Goal: Task Accomplishment & Management: Complete application form

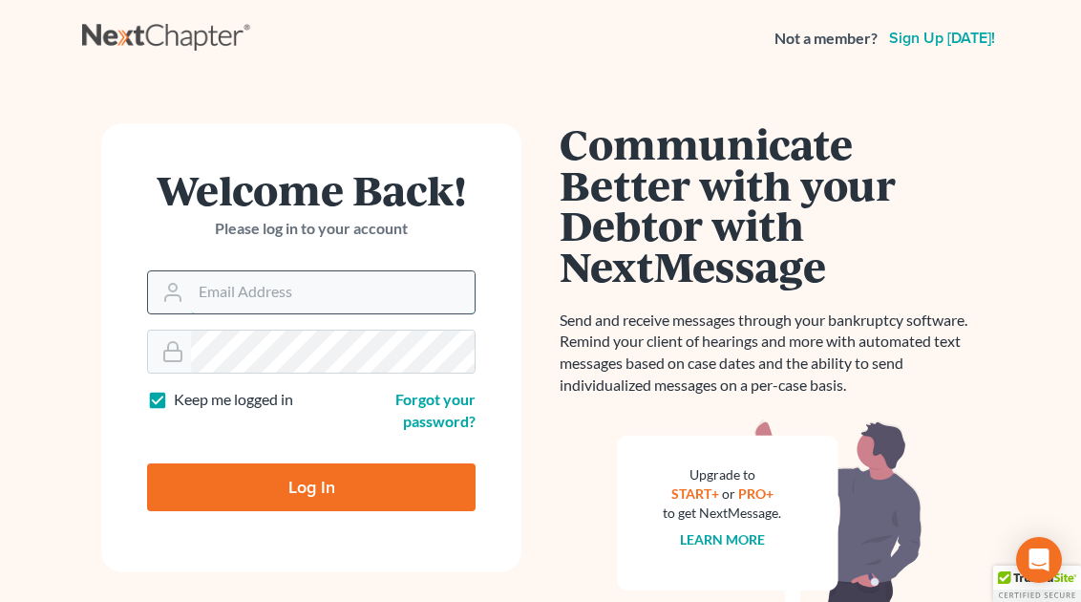
click at [233, 299] on input "Email Address" at bounding box center [333, 292] width 284 height 42
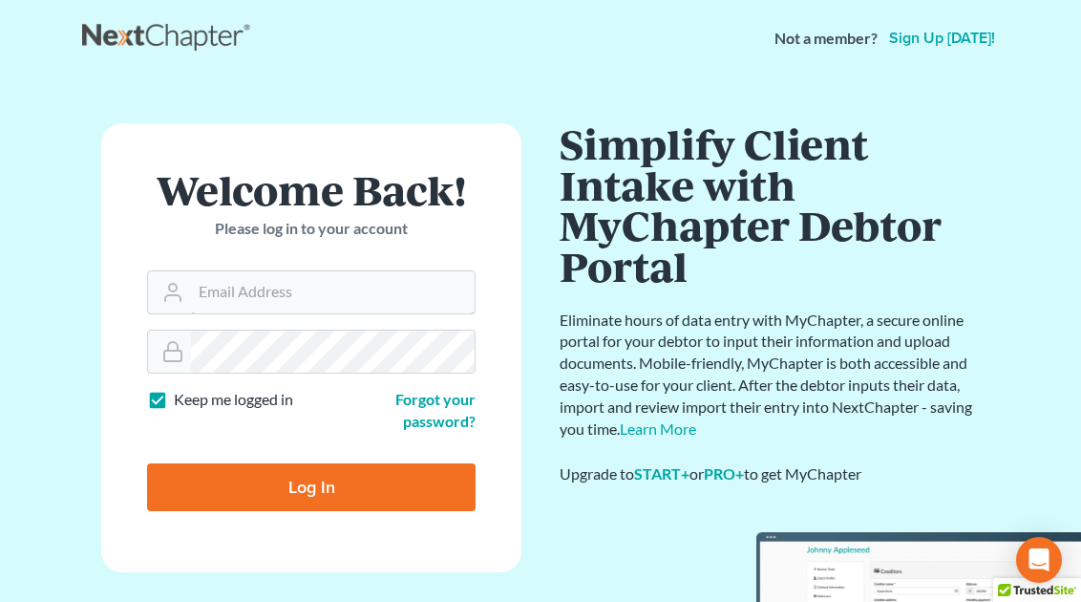
type input "[PERSON_NAME][EMAIL_ADDRESS][DOMAIN_NAME]"
click at [147, 463] on input "Log In" at bounding box center [311, 487] width 328 height 48
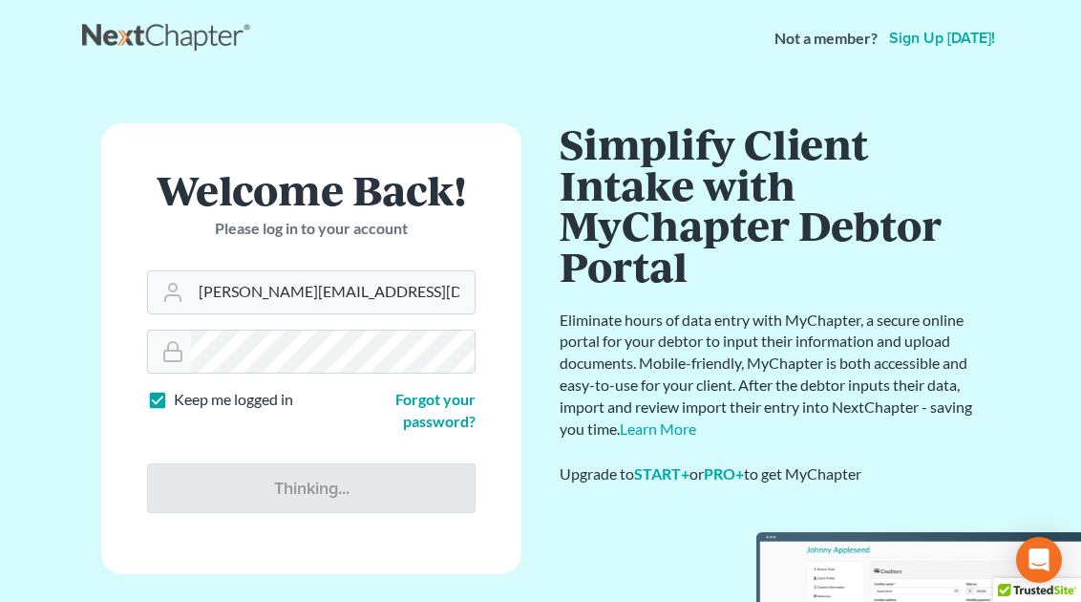
type input "Thinking..."
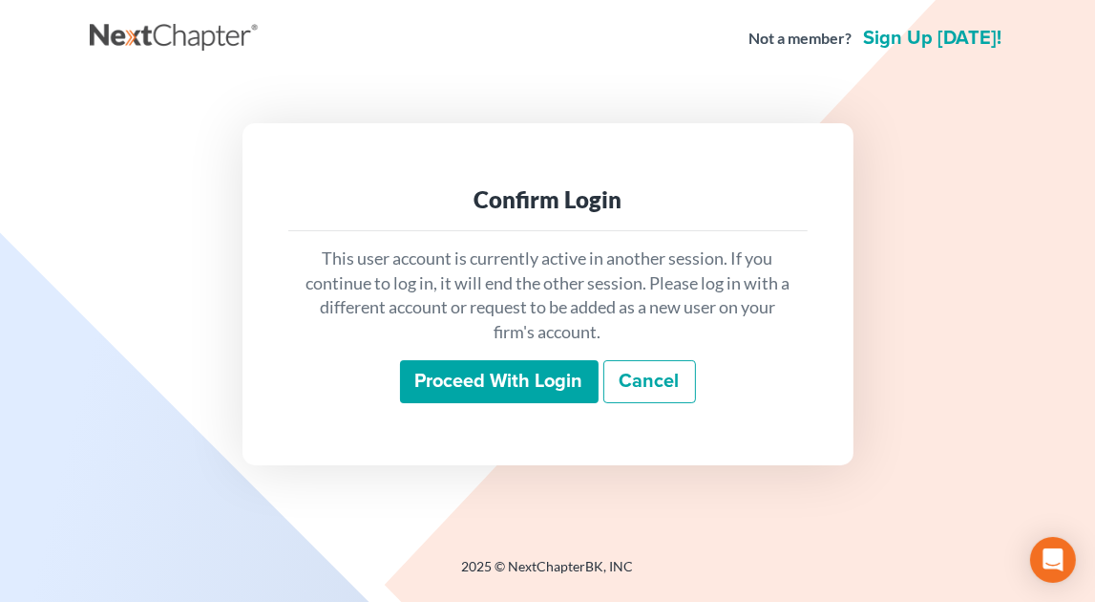
click at [434, 362] on input "Proceed with login" at bounding box center [499, 382] width 199 height 44
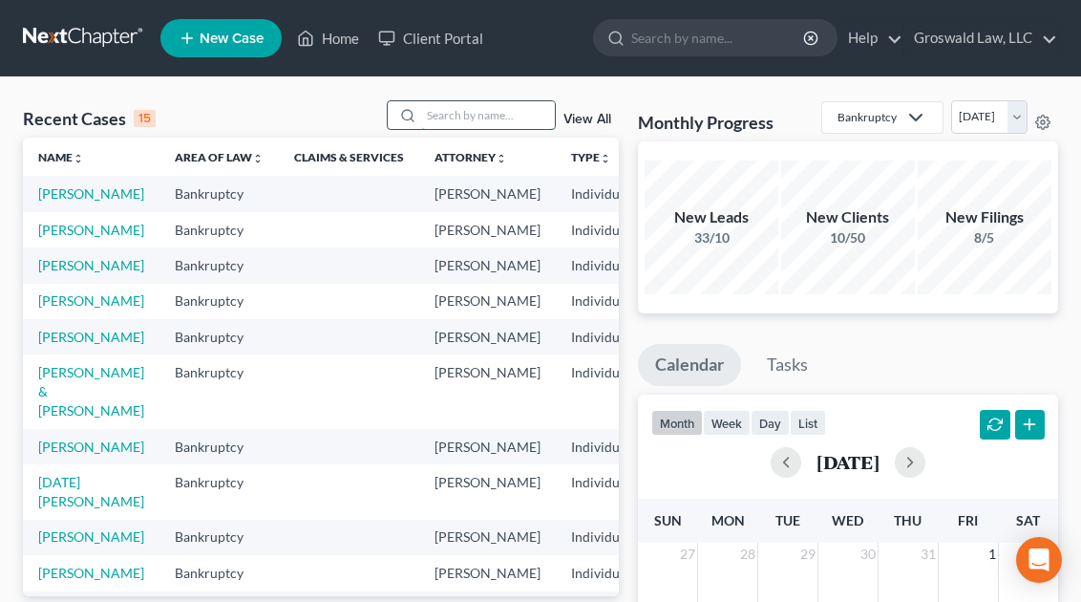
click at [481, 112] on input "search" at bounding box center [488, 115] width 134 height 28
click at [1024, 83] on div "Recent Cases 15 View All Name unfold_more expand_more expand_less Area of Law u…" at bounding box center [540, 572] width 1081 height 991
click at [517, 116] on input "search" at bounding box center [488, 115] width 134 height 28
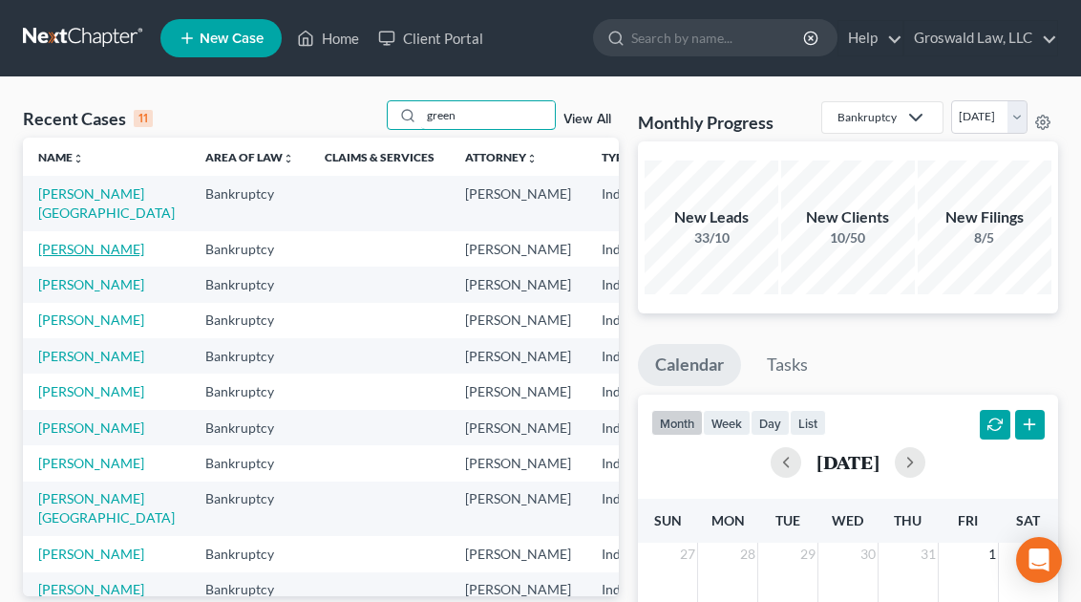
type input "green"
click at [57, 257] on link "Green, Keila" at bounding box center [91, 249] width 106 height 16
select select "6"
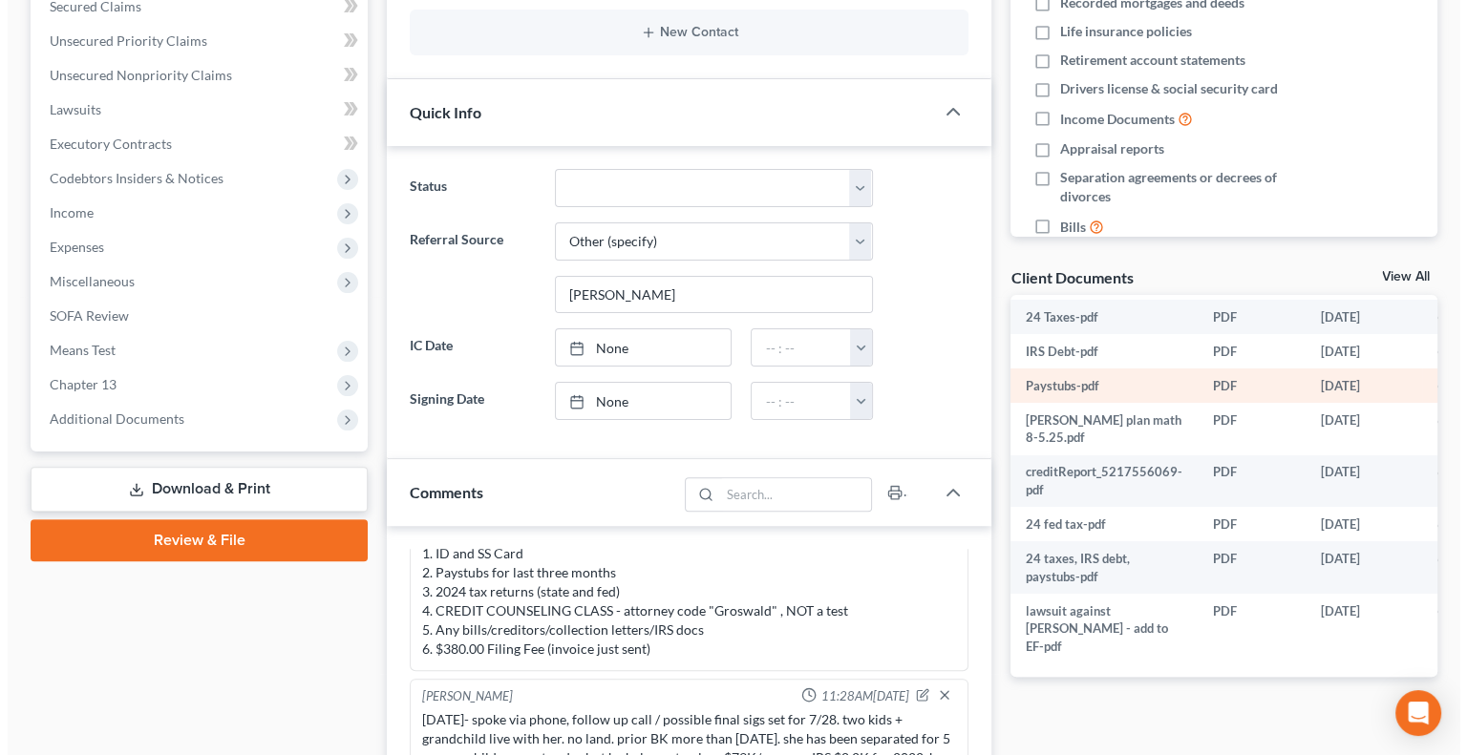
scroll to position [33, 42]
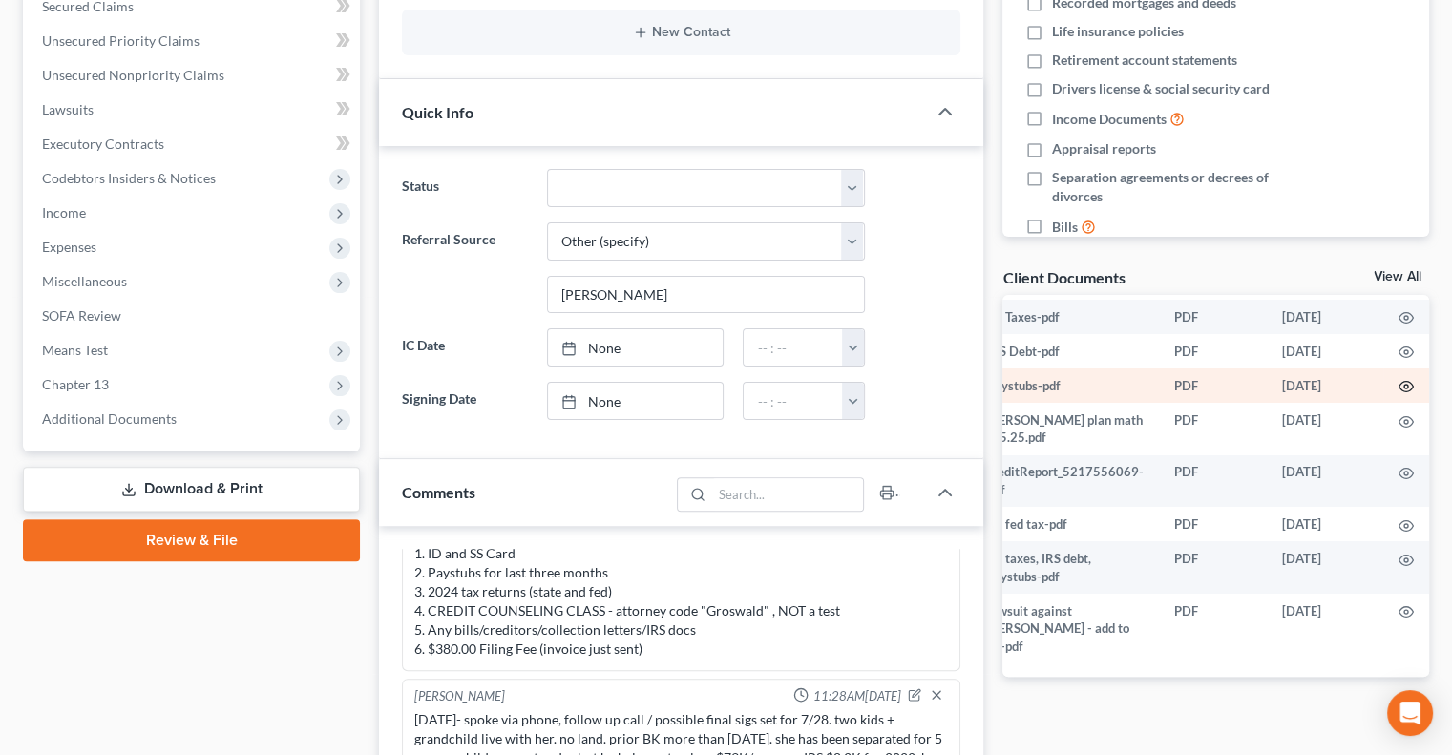
click at [1094, 391] on icon "button" at bounding box center [1407, 387] width 14 height 11
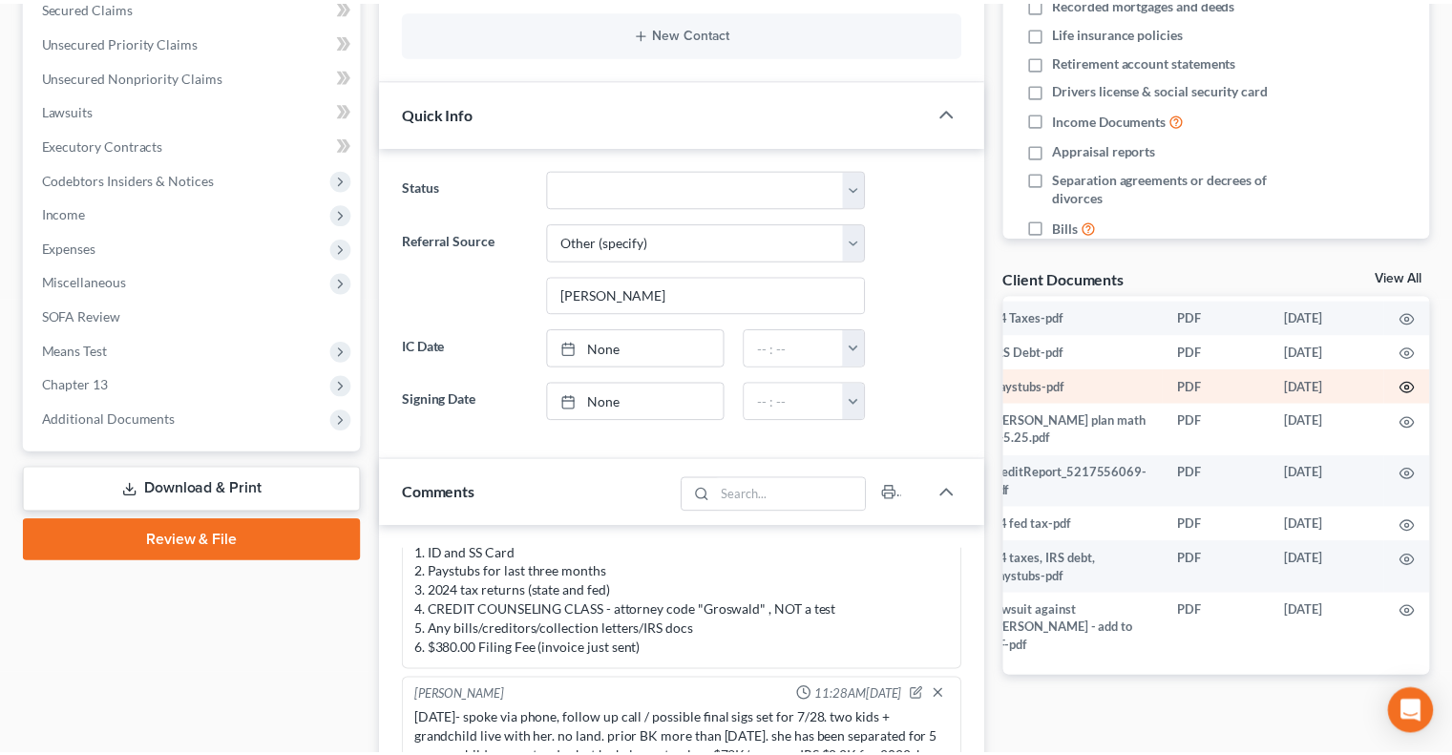
scroll to position [33, 37]
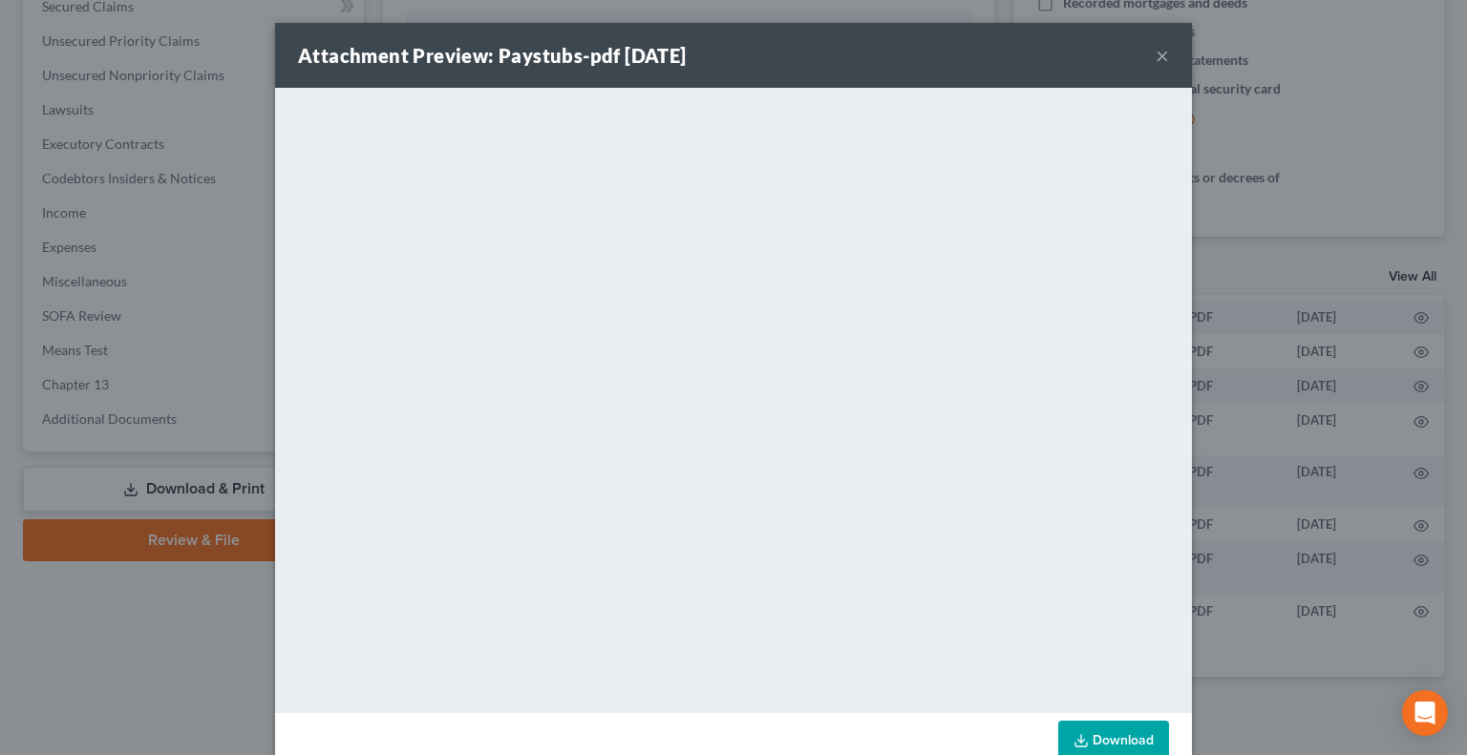
click at [1094, 601] on link "Download" at bounding box center [1113, 741] width 111 height 40
click at [1094, 53] on button "×" at bounding box center [1161, 55] width 13 height 23
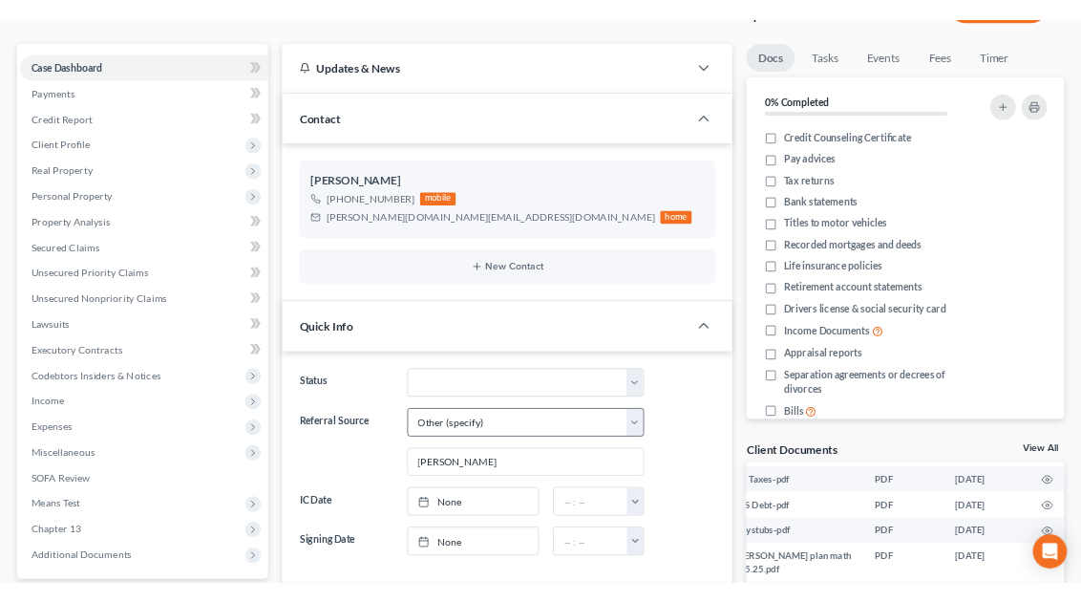
scroll to position [132, 0]
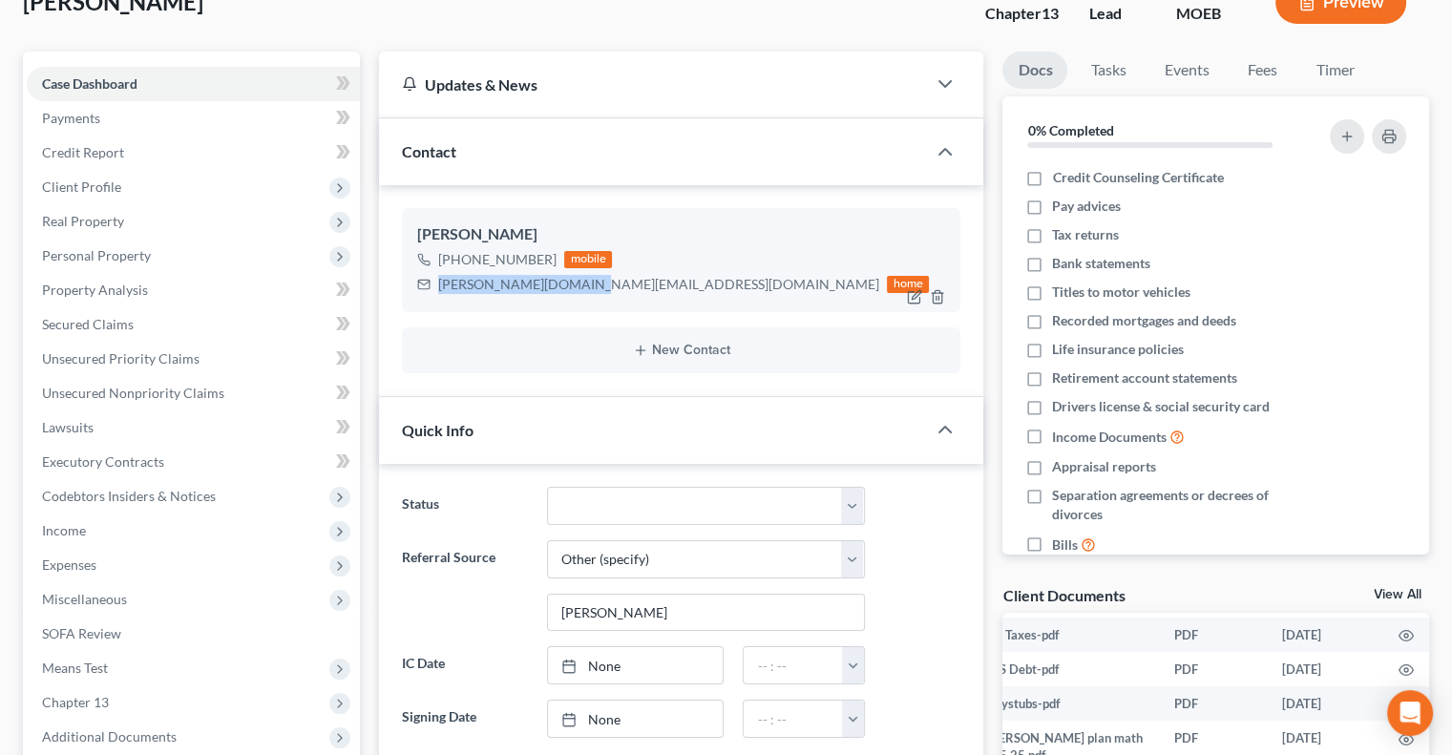
drag, startPoint x: 577, startPoint y: 285, endPoint x: 429, endPoint y: 289, distance: 148.0
click at [429, 289] on div "keila.green@yahoo.com home" at bounding box center [673, 284] width 512 height 25
copy div "keila.green@yahoo.com"
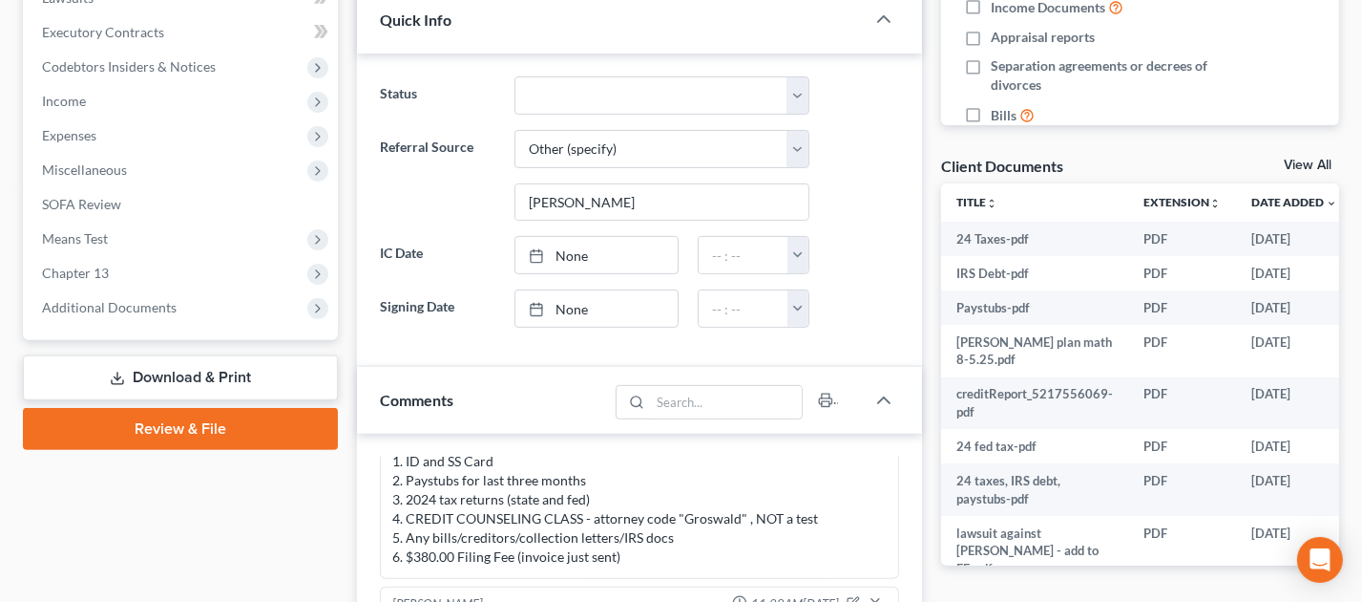
scroll to position [565, 0]
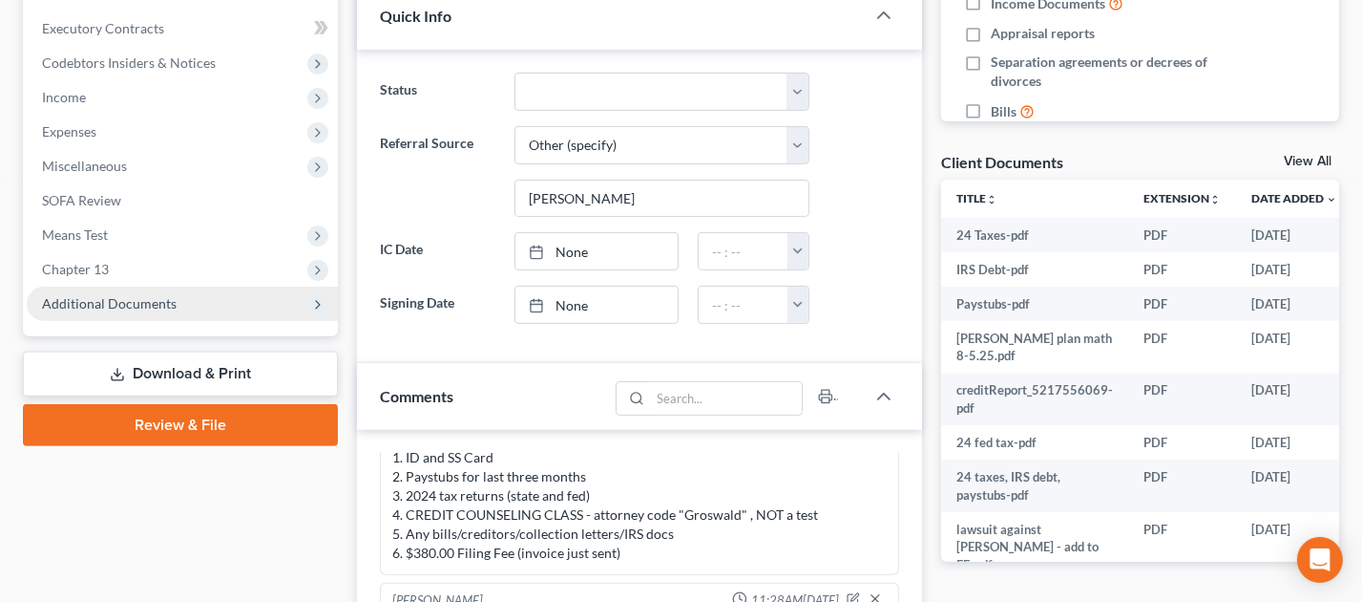
click at [122, 308] on span "Additional Documents" at bounding box center [109, 303] width 135 height 16
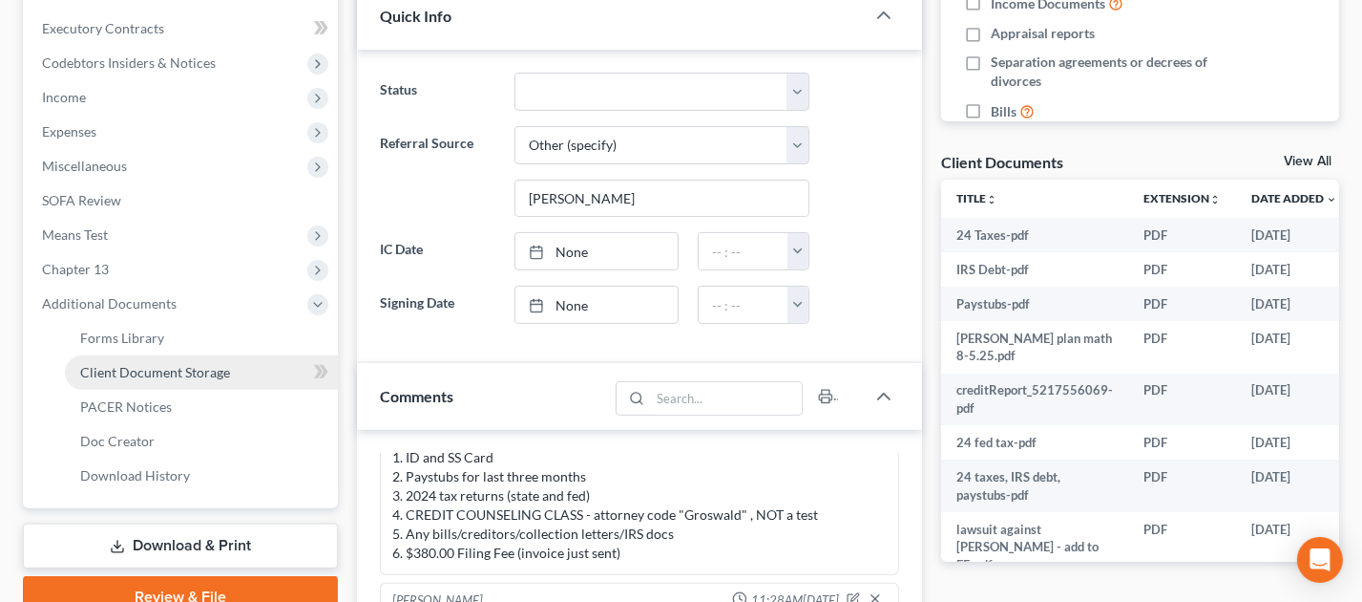
click at [164, 366] on span "Client Document Storage" at bounding box center [155, 372] width 150 height 16
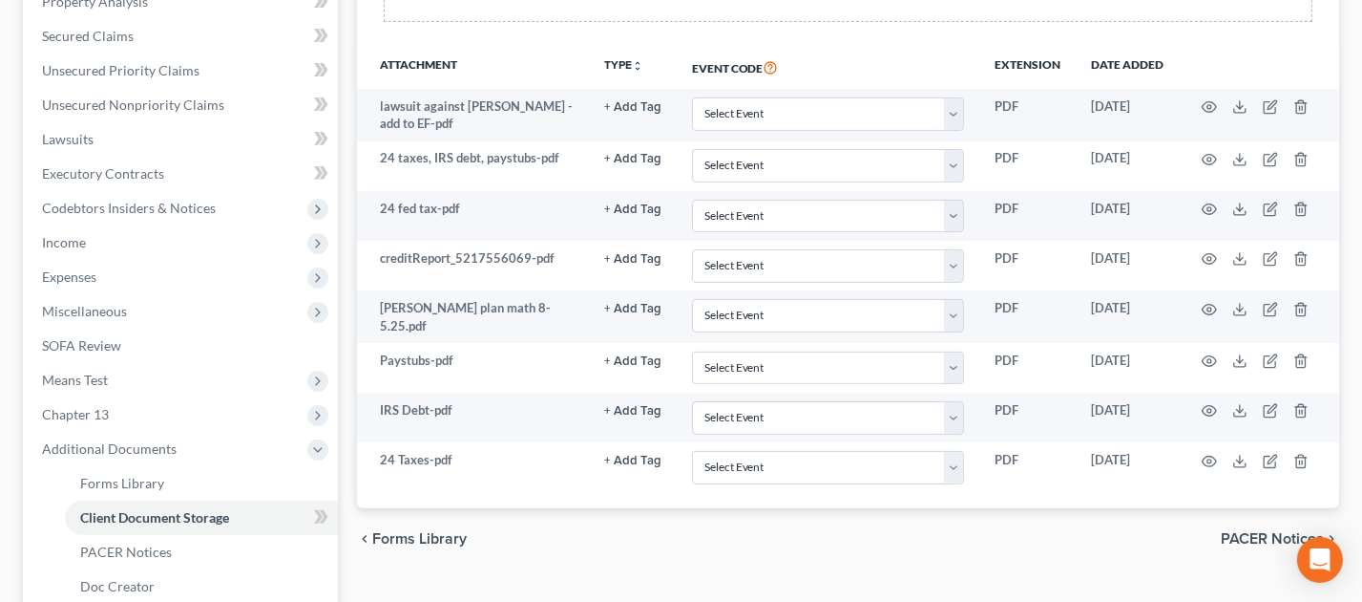
scroll to position [419, 0]
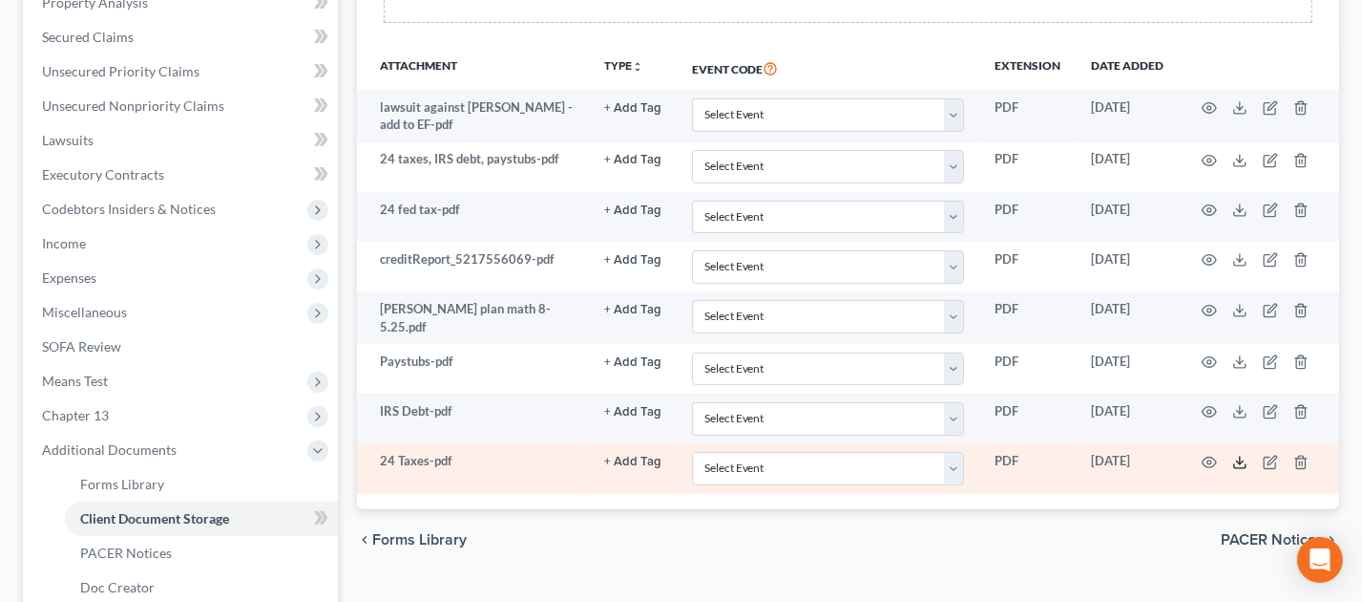
click at [1094, 460] on polyline at bounding box center [1240, 461] width 7 height 3
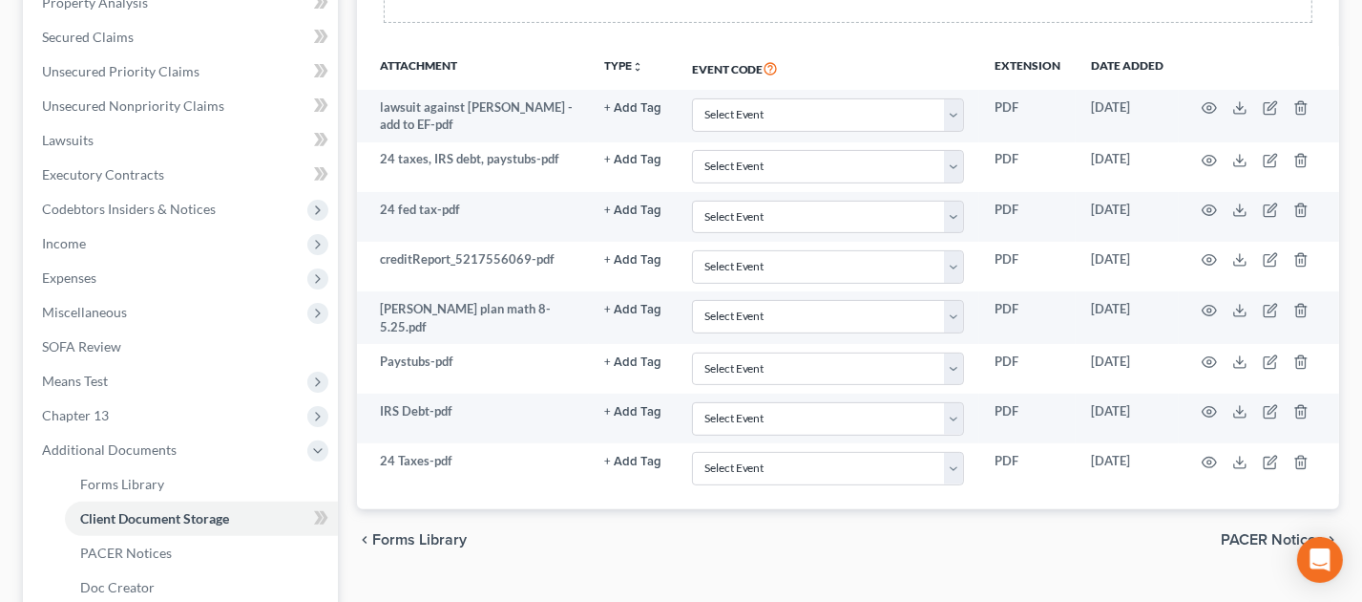
click at [863, 573] on div "Forms Library Client Document Storage PACER Notices Doc Creator Download Histor…" at bounding box center [849, 264] width 1002 height 1000
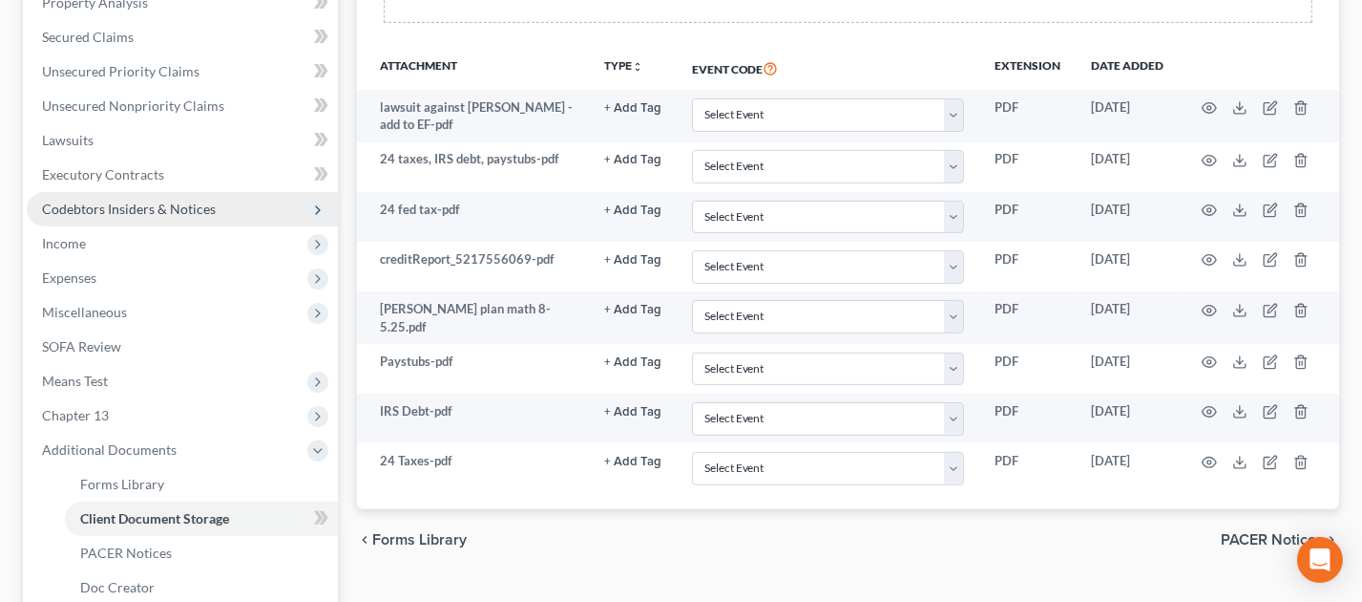
scroll to position [0, 0]
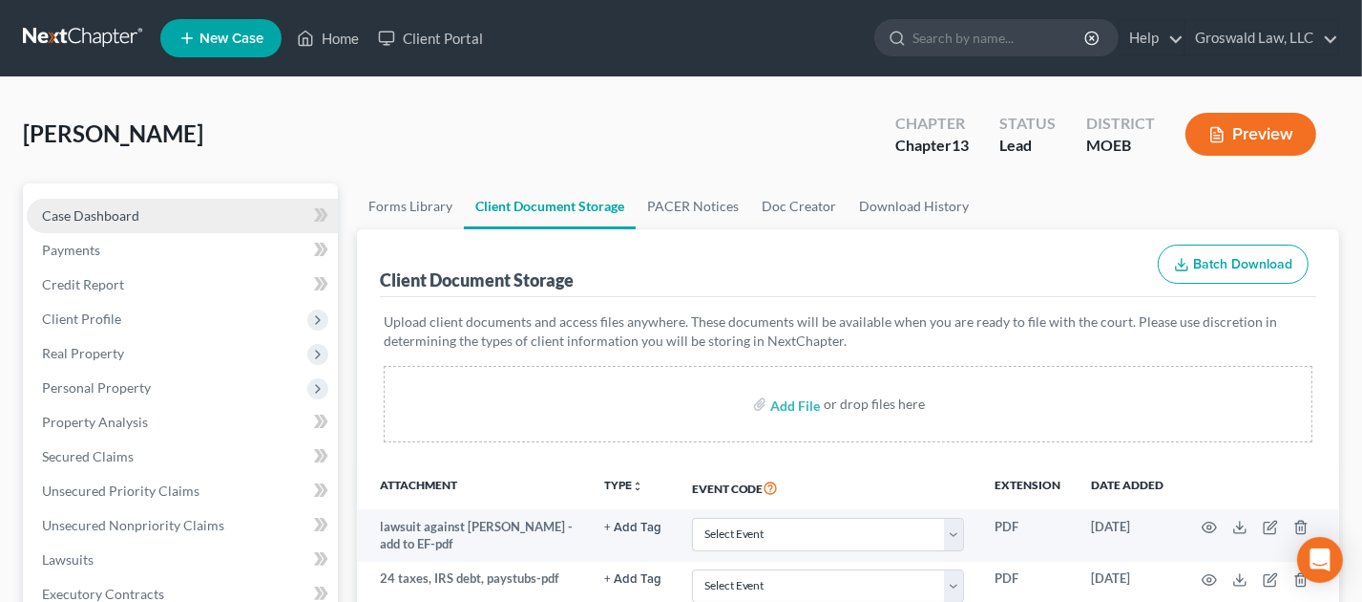
click at [145, 205] on link "Case Dashboard" at bounding box center [182, 216] width 311 height 34
select select "10"
select select "6"
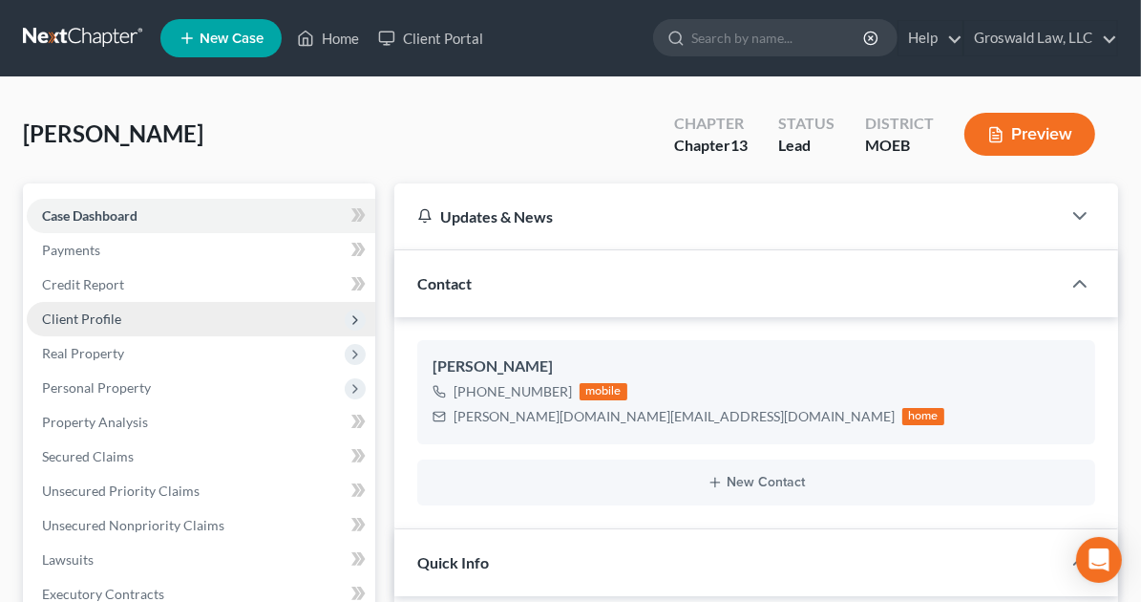
click at [106, 322] on span "Client Profile" at bounding box center [81, 318] width 79 height 16
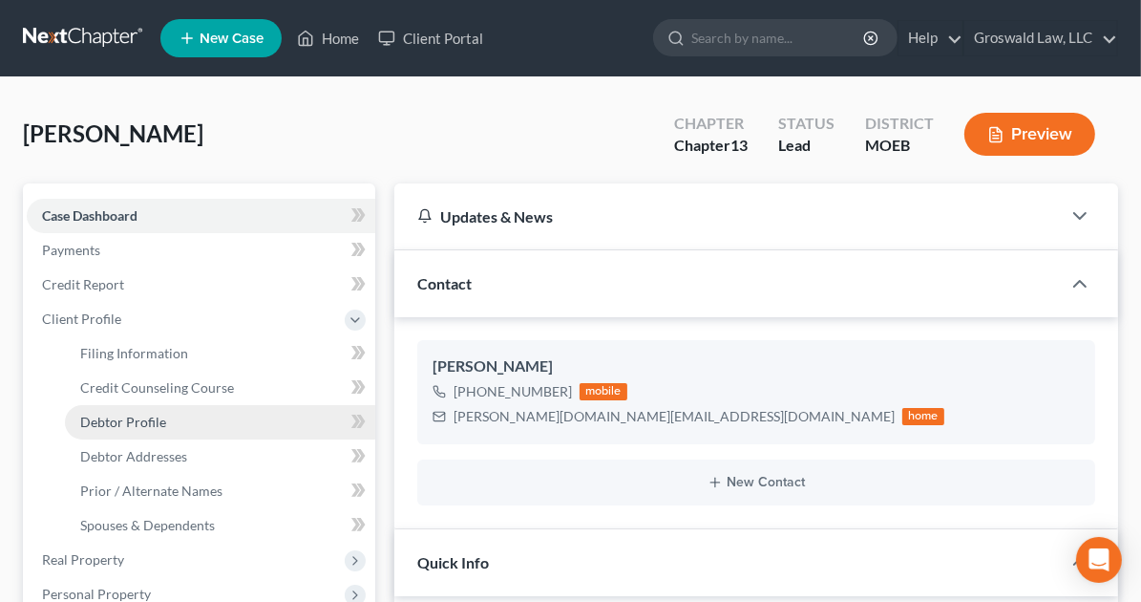
click at [121, 417] on span "Debtor Profile" at bounding box center [123, 421] width 86 height 16
select select "0"
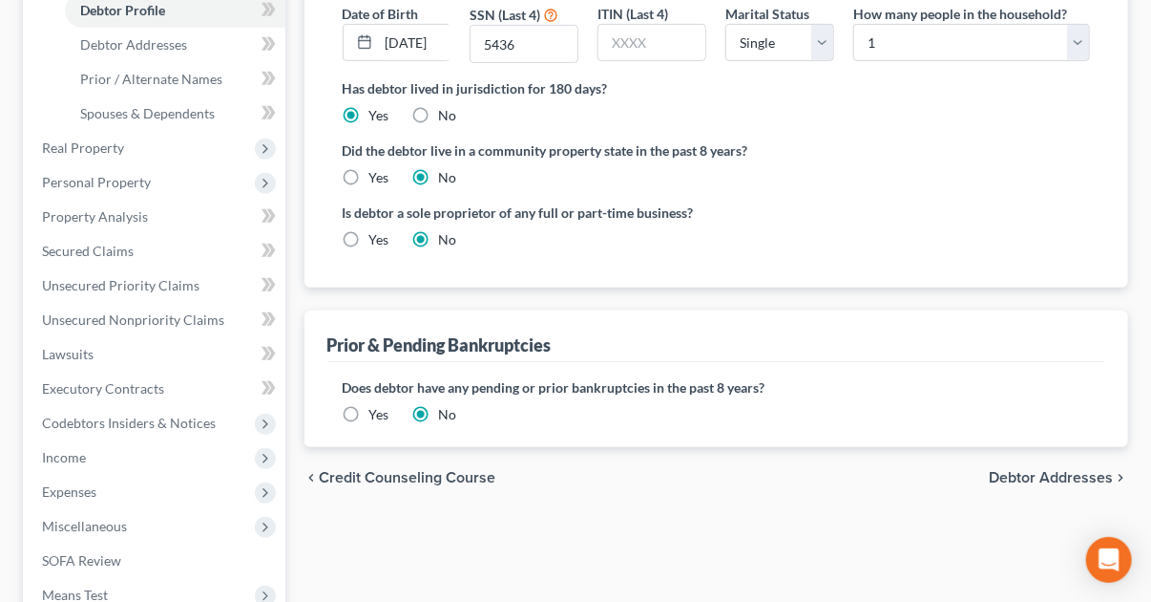
scroll to position [412, 0]
click at [115, 256] on span "Secured Claims" at bounding box center [88, 250] width 92 height 16
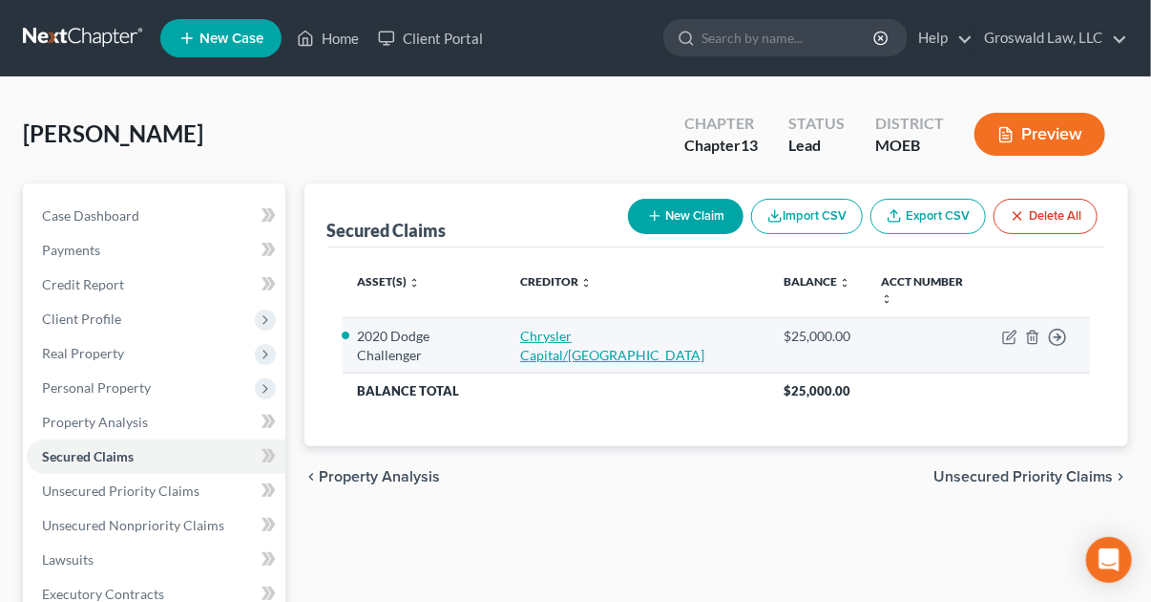
click at [610, 327] on link "Chrysler Capital/Santander" at bounding box center [612, 344] width 184 height 35
select select "4"
select select "0"
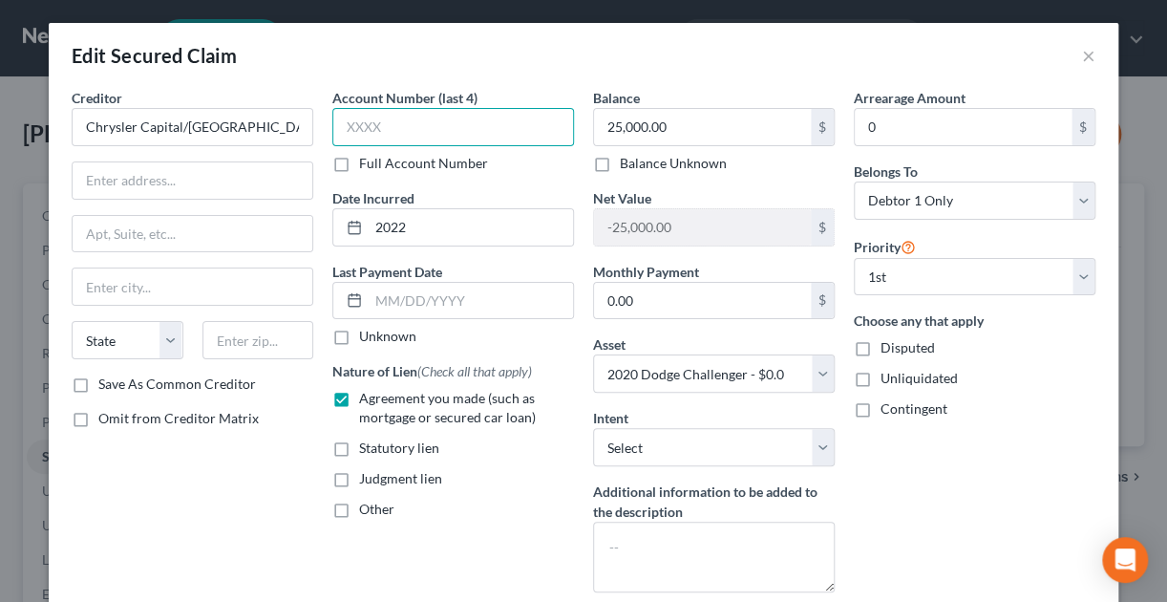
click at [374, 125] on input "text" at bounding box center [453, 127] width 242 height 38
type input "1000"
click at [547, 26] on div "Edit Secured Claim ×" at bounding box center [583, 55] width 1069 height 65
click at [231, 181] on input "text" at bounding box center [193, 180] width 240 height 36
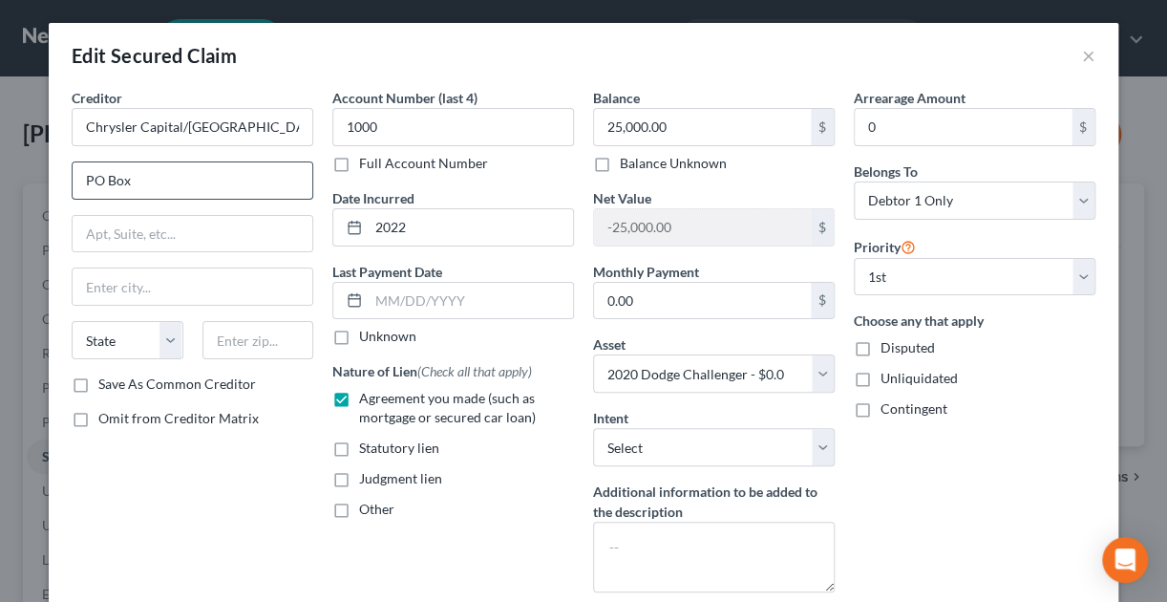
paste input "961211"
type input "PO Box 961211"
click at [532, 530] on div "Account Number (last 4) 1000 Full Account Number Date Incurred 2022 Last Paymen…" at bounding box center [453, 347] width 261 height 519
click at [184, 233] on input "text" at bounding box center [193, 234] width 240 height 36
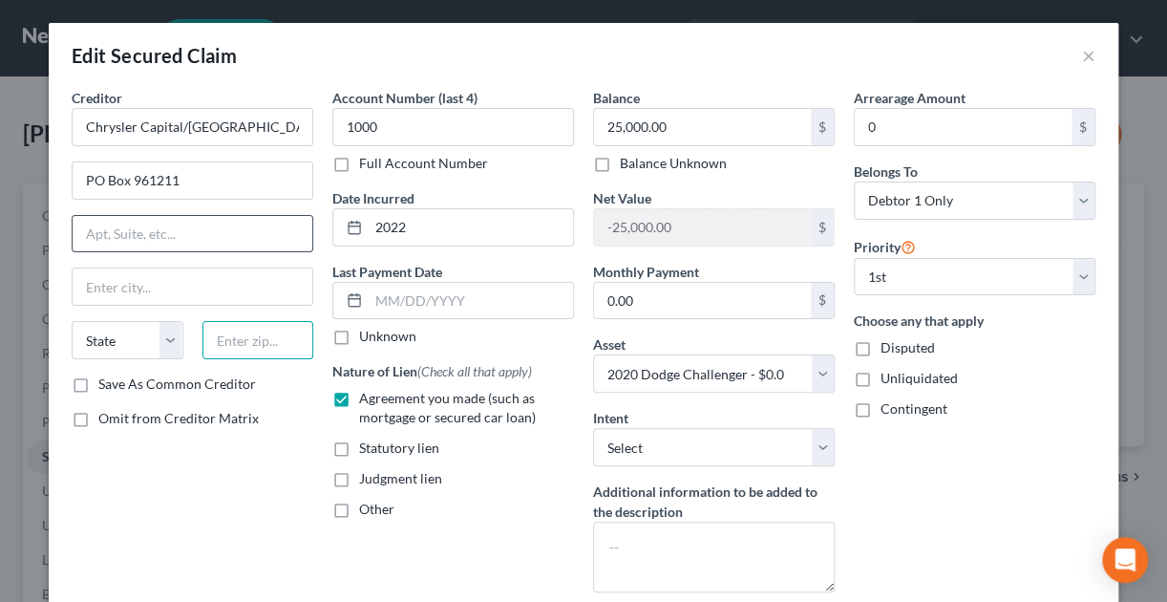
paste input "76161"
type input "76161"
type input "Fort Worth"
select select "45"
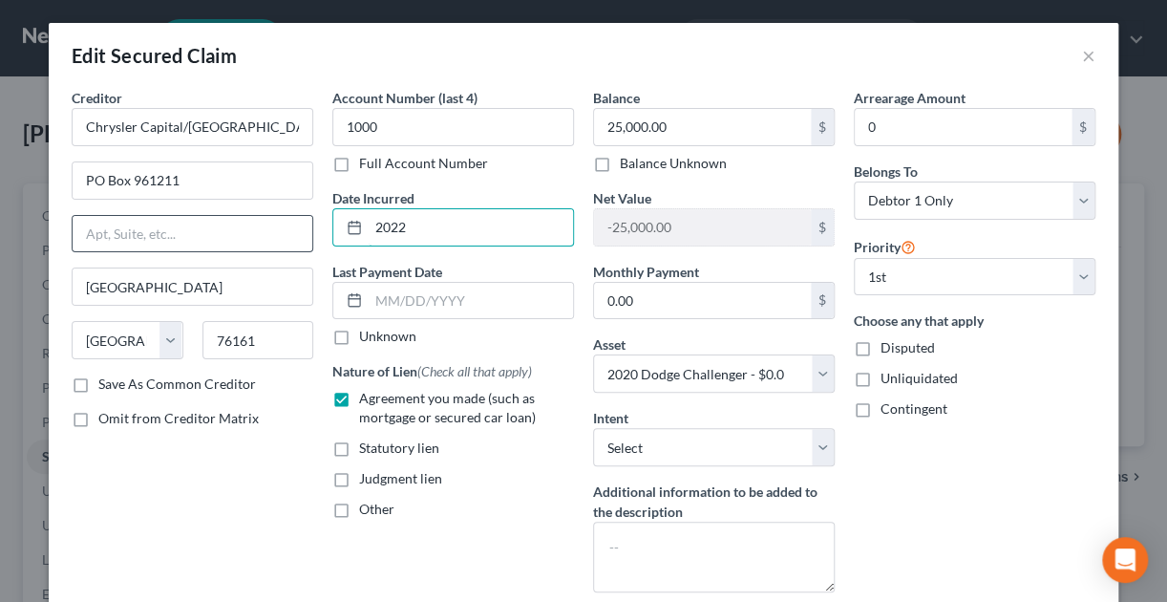
drag, startPoint x: 431, startPoint y: 237, endPoint x: 305, endPoint y: 243, distance: 126.2
click at [305, 243] on div "Creditor * Chrysler Capital/Santander PO Box 961211 Fort Worth State AL AK AR A…" at bounding box center [583, 347] width 1043 height 519
type input "12/2023"
click at [684, 129] on input "25,000.00" at bounding box center [702, 127] width 217 height 36
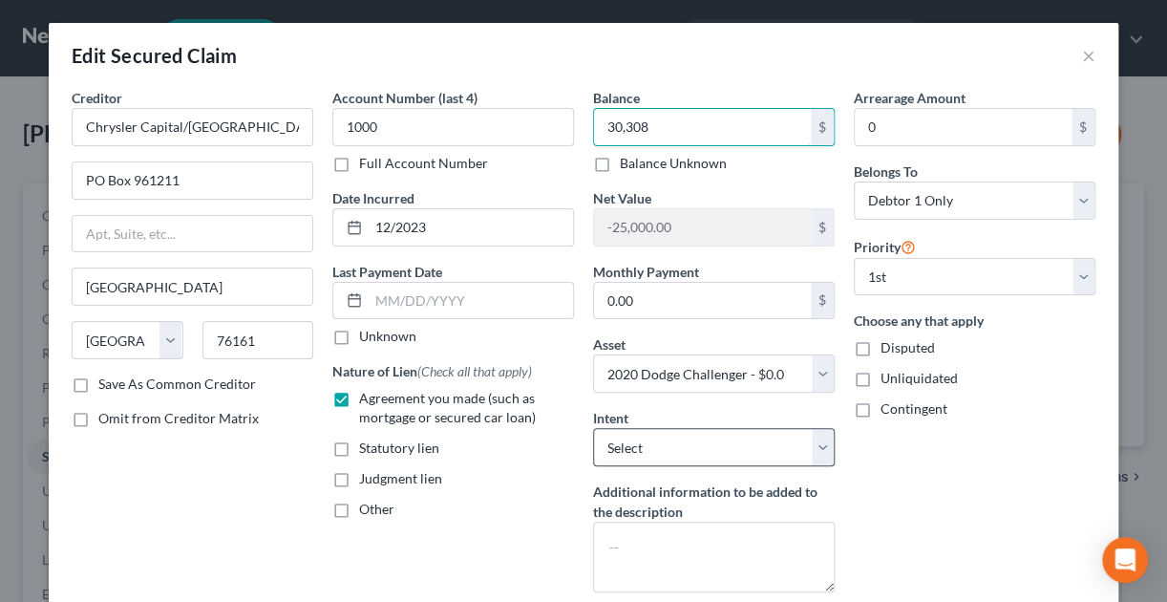
type input "30,308"
click at [652, 444] on select "Select Surrender Redeem Reaffirm Avoid Other" at bounding box center [714, 447] width 242 height 38
select select "2"
click at [593, 428] on select "Select Surrender Redeem Reaffirm Avoid Other" at bounding box center [714, 447] width 242 height 38
click at [540, 541] on div "Account Number (last 4) 1000 Full Account Number Date Incurred 12/2023 Last Pay…" at bounding box center [453, 347] width 261 height 519
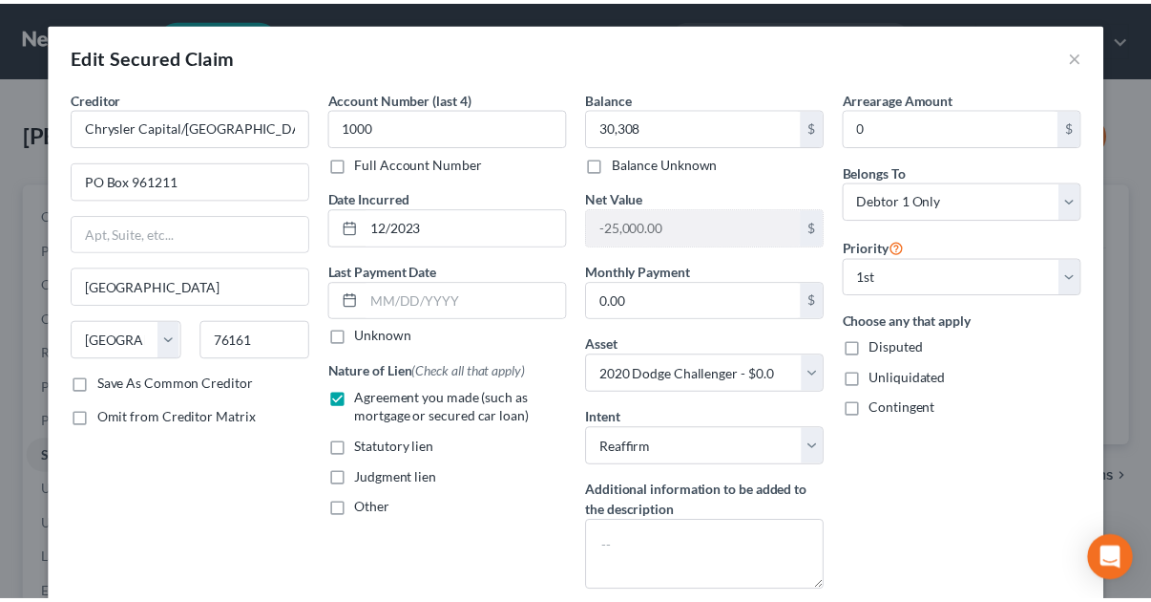
scroll to position [138, 0]
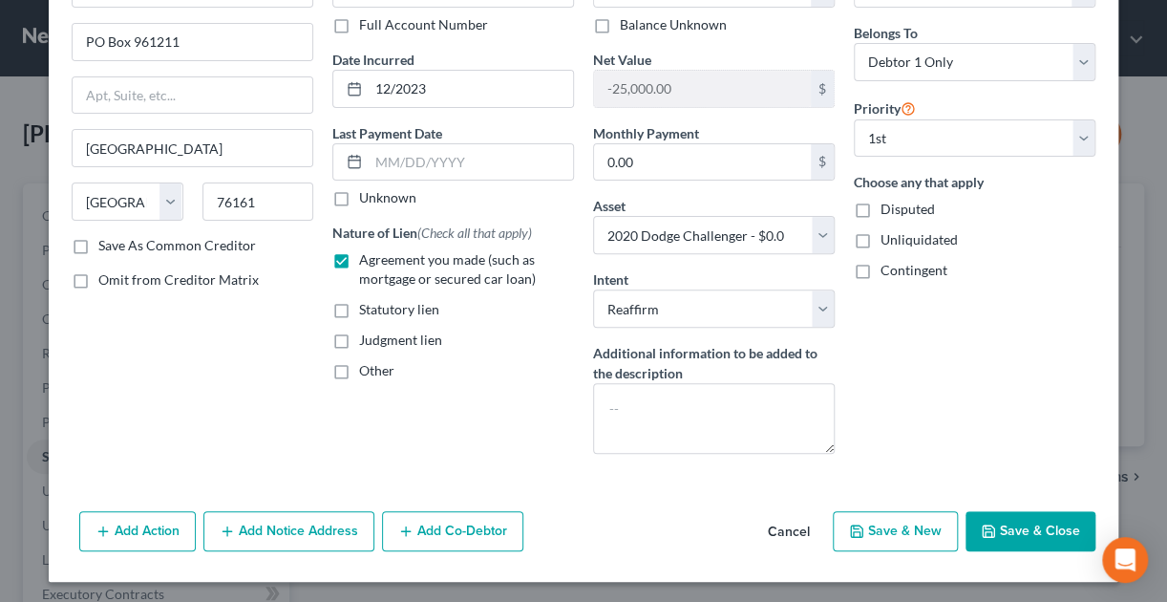
click at [1013, 516] on button "Save & Close" at bounding box center [1030, 531] width 130 height 40
select select
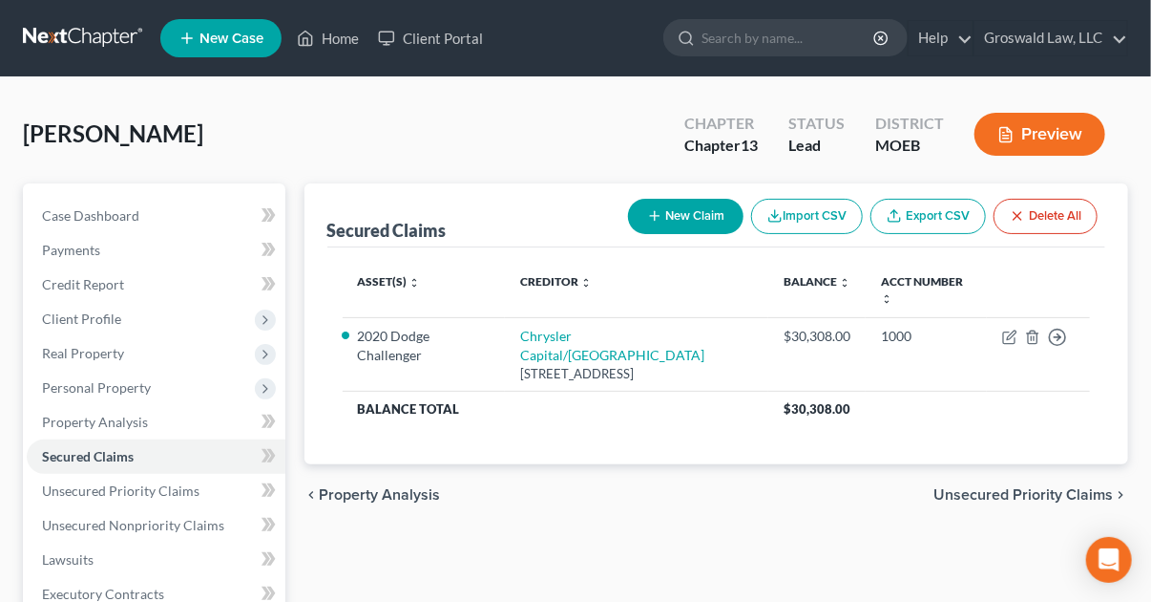
click at [753, 550] on div "Secured Claims New Claim Import CSV Export CSV Delete All Asset(s) expand_more …" at bounding box center [717, 597] width 844 height 828
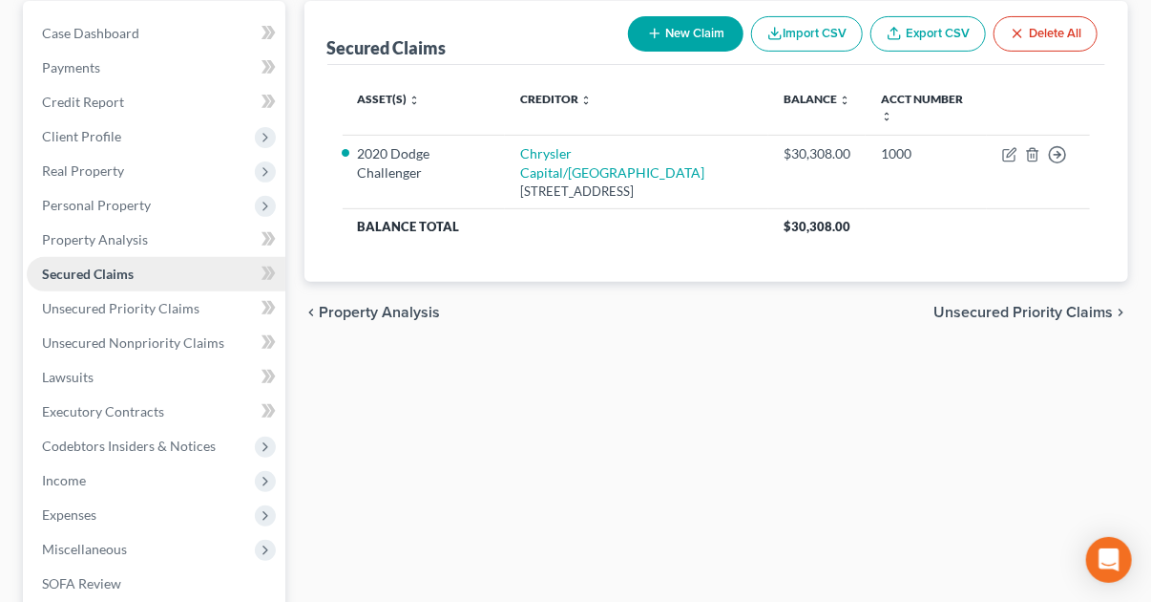
scroll to position [183, 0]
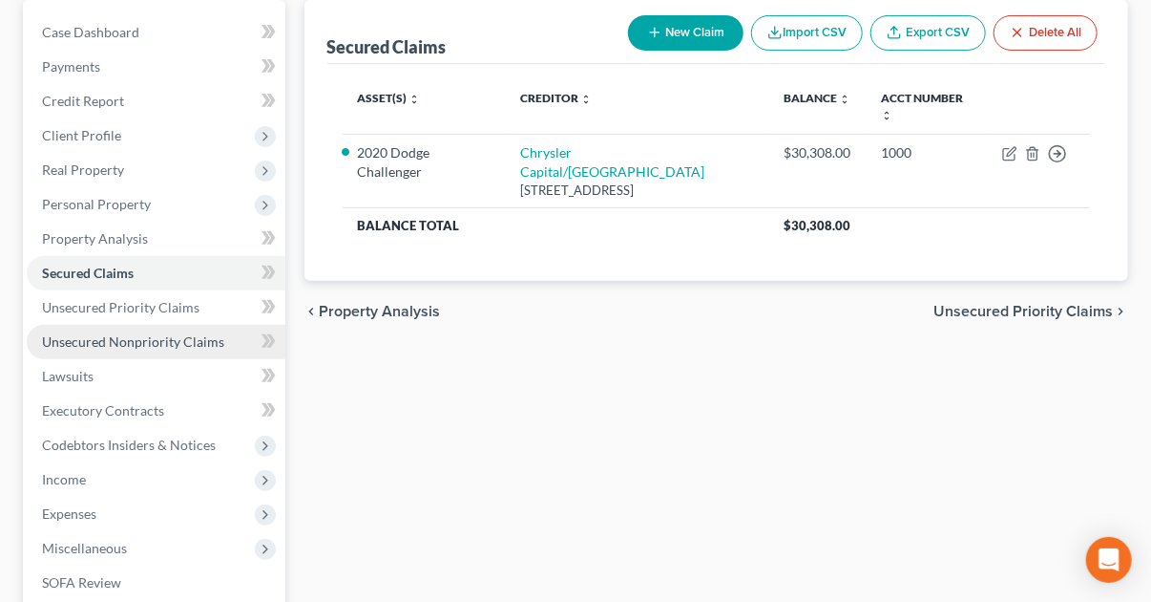
click at [194, 341] on span "Unsecured Nonpriority Claims" at bounding box center [133, 341] width 182 height 16
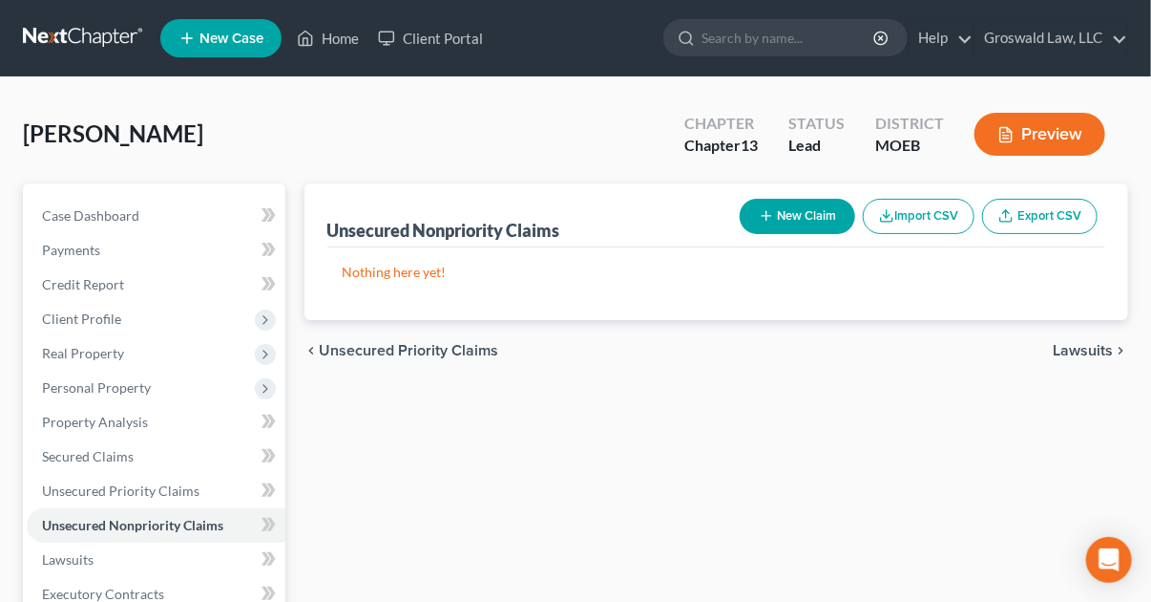
click at [800, 211] on button "New Claim" at bounding box center [798, 216] width 116 height 35
select select "0"
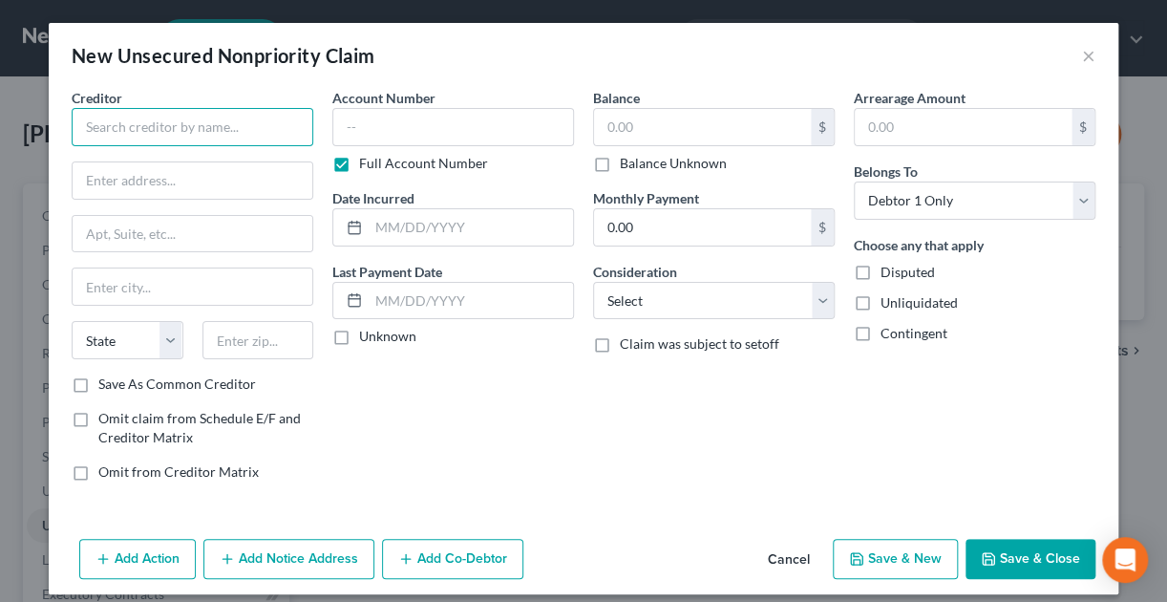
click at [200, 132] on input "text" at bounding box center [193, 127] width 242 height 38
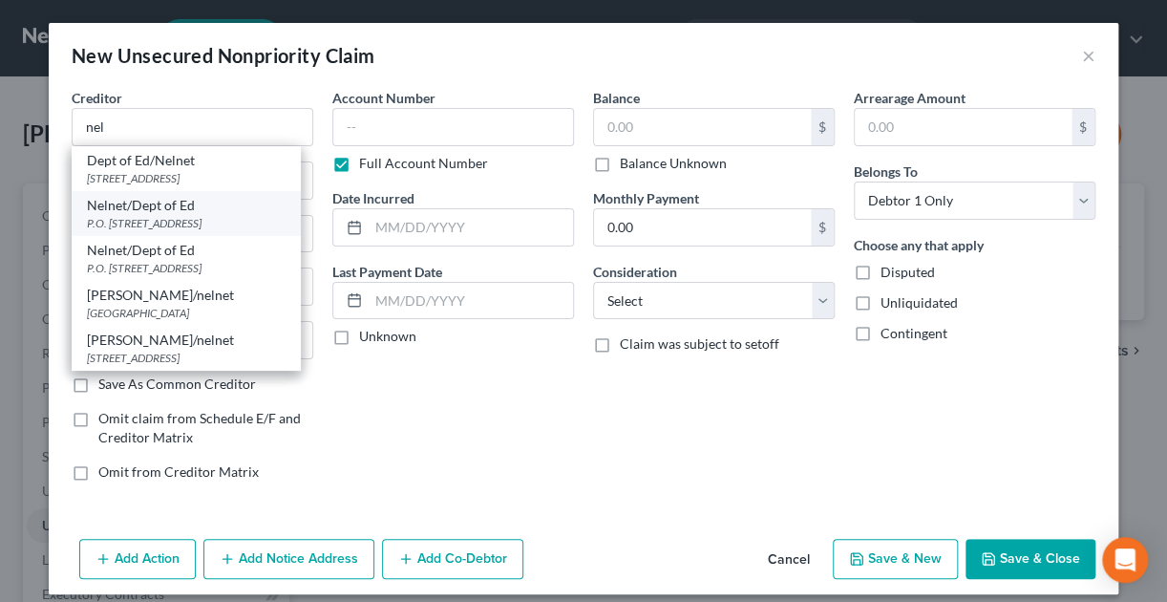
click at [130, 221] on div "P.O. Box 82561, Lincoln, NE 68501" at bounding box center [186, 223] width 199 height 16
type input "Nelnet/Dept of Ed"
type input "P.O. Box 82561"
type input "Lincoln"
select select "30"
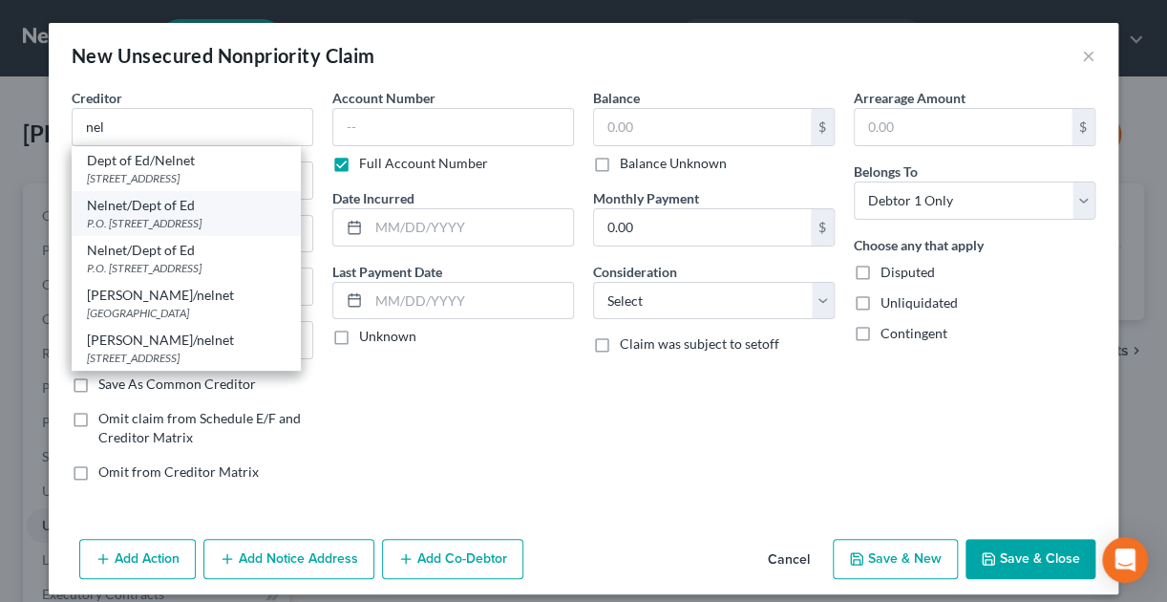
type input "68501"
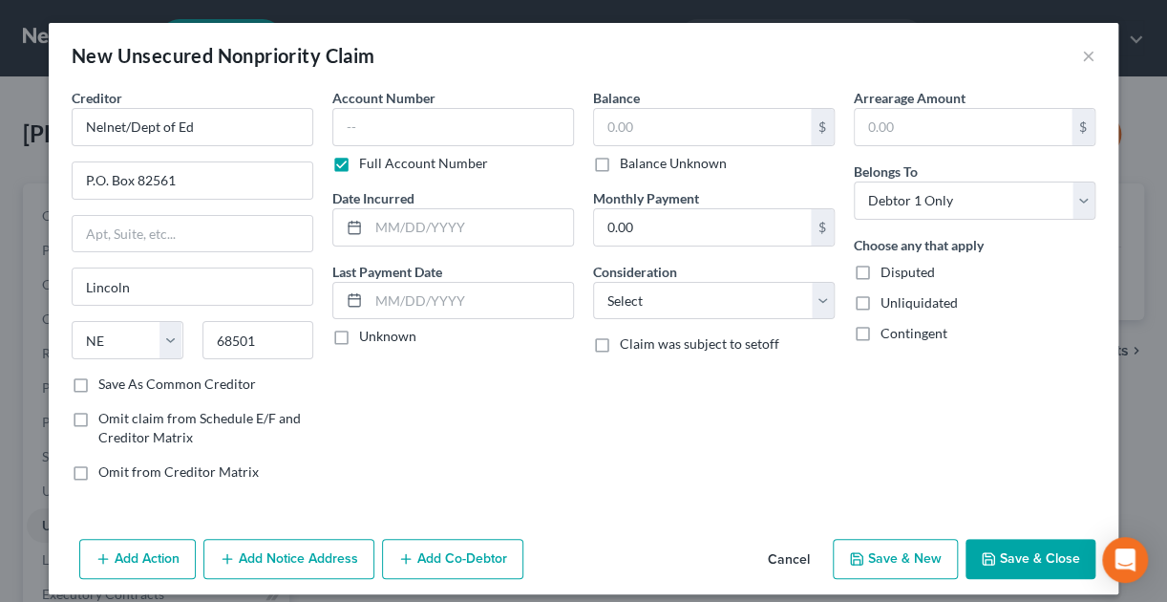
click at [783, 494] on div "Balance $ Balance Unknown Balance Undetermined $ Balance Unknown Monthly Paymen…" at bounding box center [713, 292] width 261 height 409
click at [395, 129] on input "text" at bounding box center [453, 127] width 242 height 38
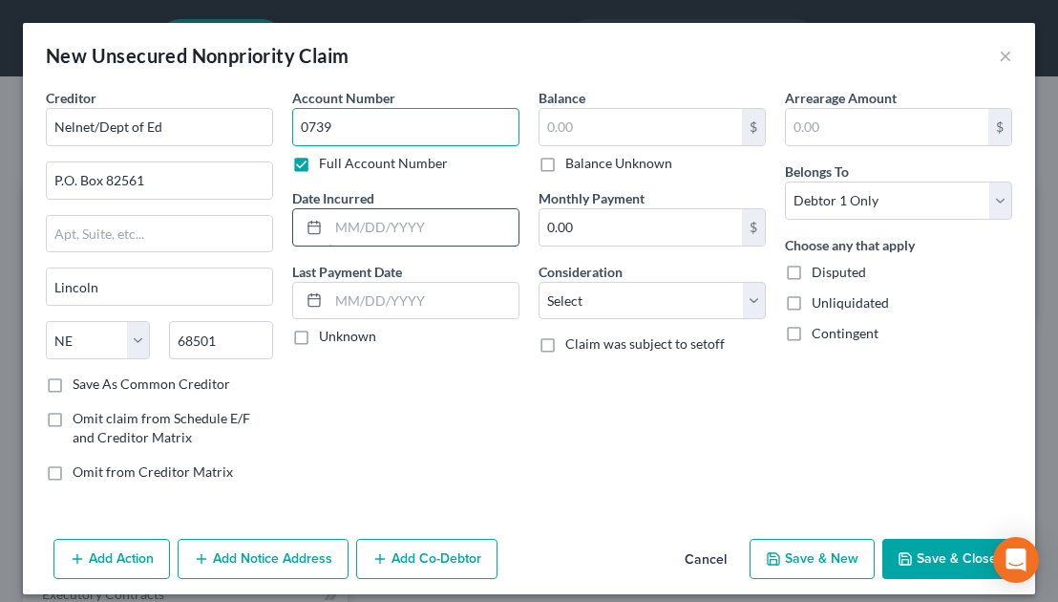
type input "0739"
click at [452, 234] on input "text" at bounding box center [423, 227] width 190 height 36
type input "2010"
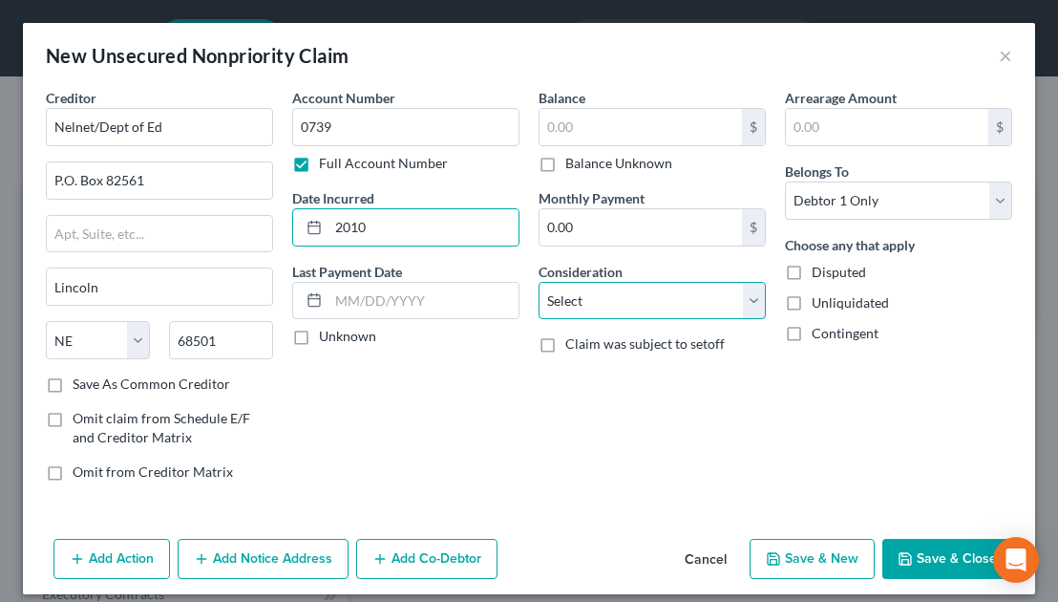
click at [661, 305] on select "Select Cable / Satellite Services Collection Agency Credit Card Debt Debt Couns…" at bounding box center [651, 301] width 227 height 38
select select "17"
click at [538, 282] on select "Select Cable / Satellite Services Collection Agency Credit Card Debt Debt Couns…" at bounding box center [651, 301] width 227 height 38
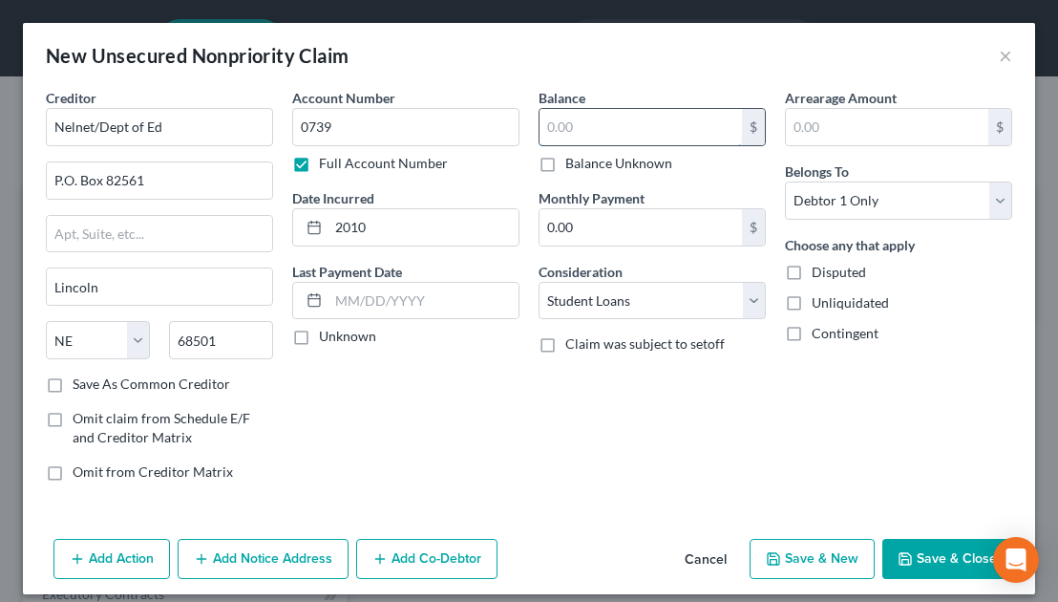
click at [576, 129] on input "text" at bounding box center [640, 127] width 202 height 36
type input "73,424"
click at [919, 546] on button "Save & Close" at bounding box center [947, 558] width 130 height 40
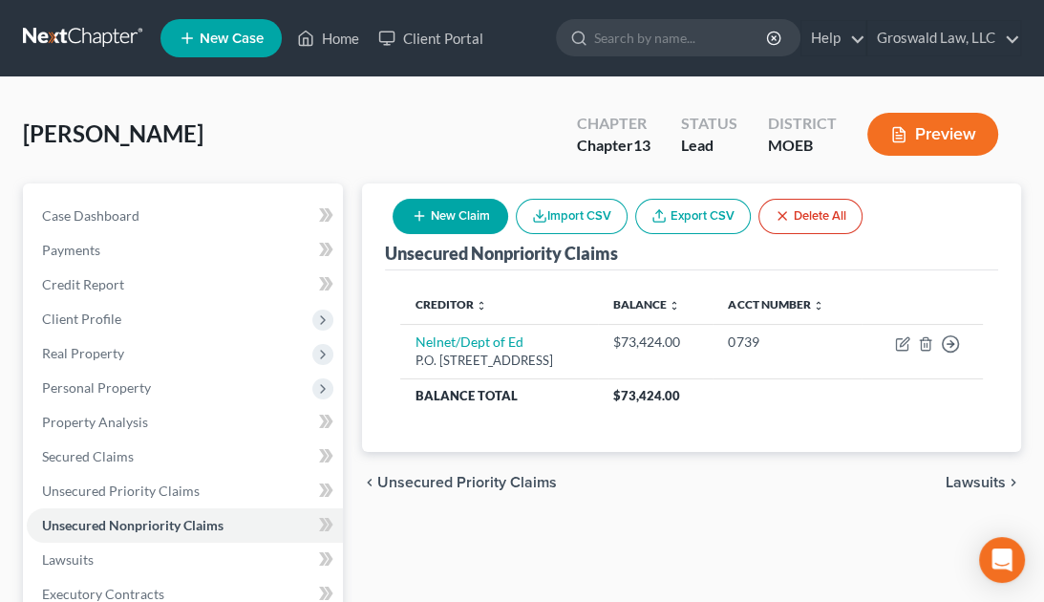
click at [714, 506] on div "chevron_left Unsecured Priority Claims Lawsuits chevron_right" at bounding box center [691, 482] width 659 height 61
click at [482, 213] on button "New Claim" at bounding box center [450, 216] width 116 height 35
select select "0"
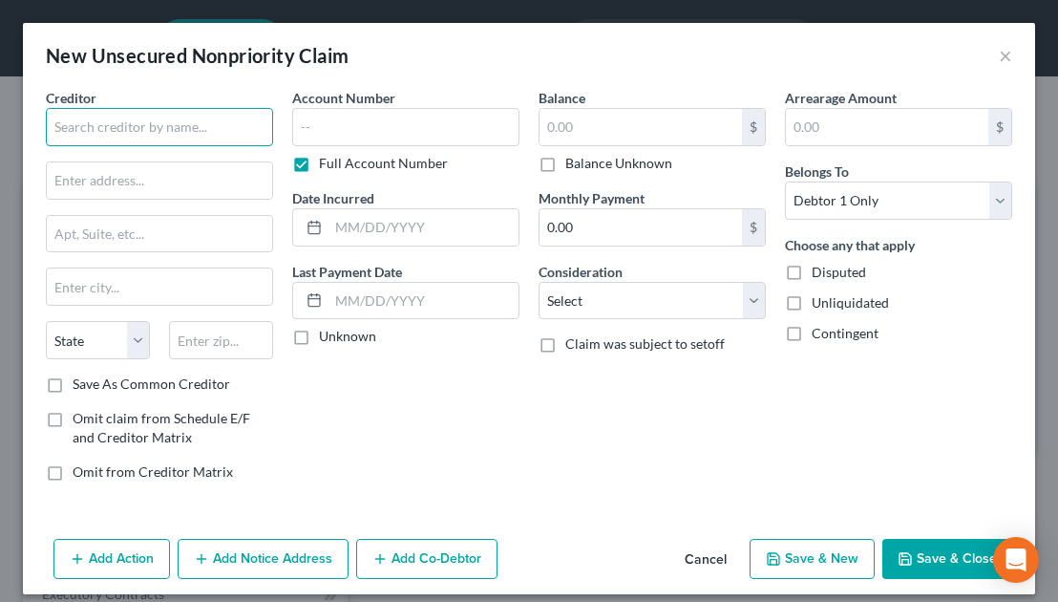
click at [171, 121] on input "text" at bounding box center [159, 127] width 227 height 38
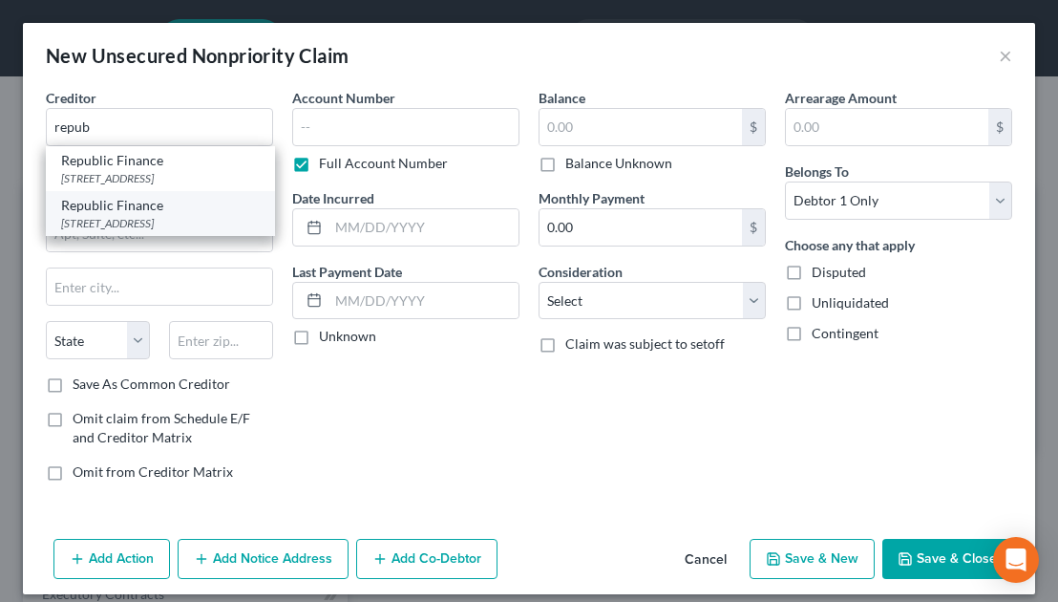
click at [133, 231] on div "7031 Commerce Cir., Baton Rouge, LA 70809" at bounding box center [160, 223] width 199 height 16
type input "Republic Finance"
type input "7031 Commerce Cir."
type input "Baton Rouge"
select select "19"
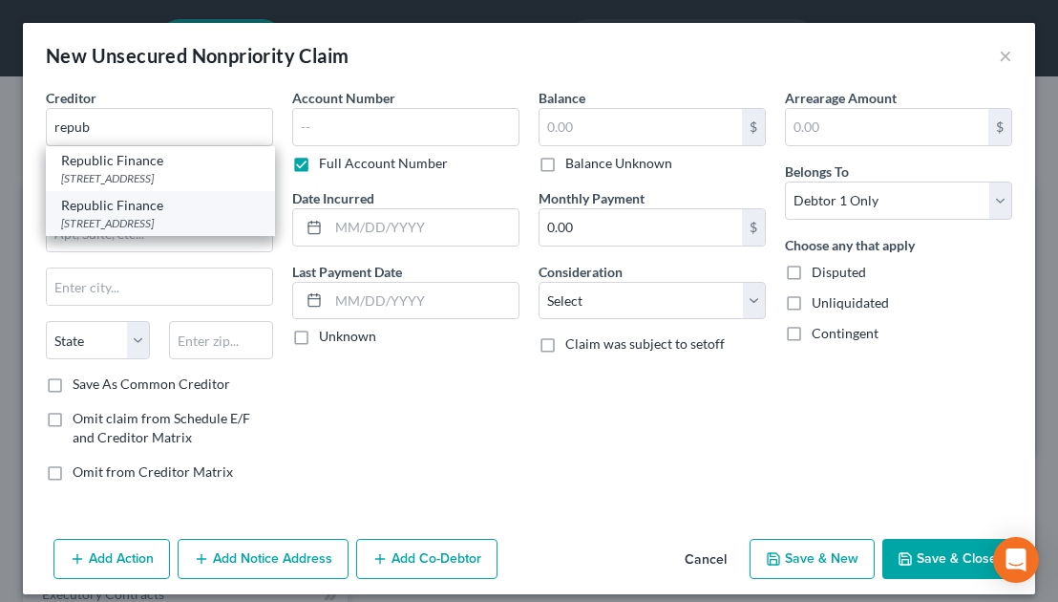
type input "70809"
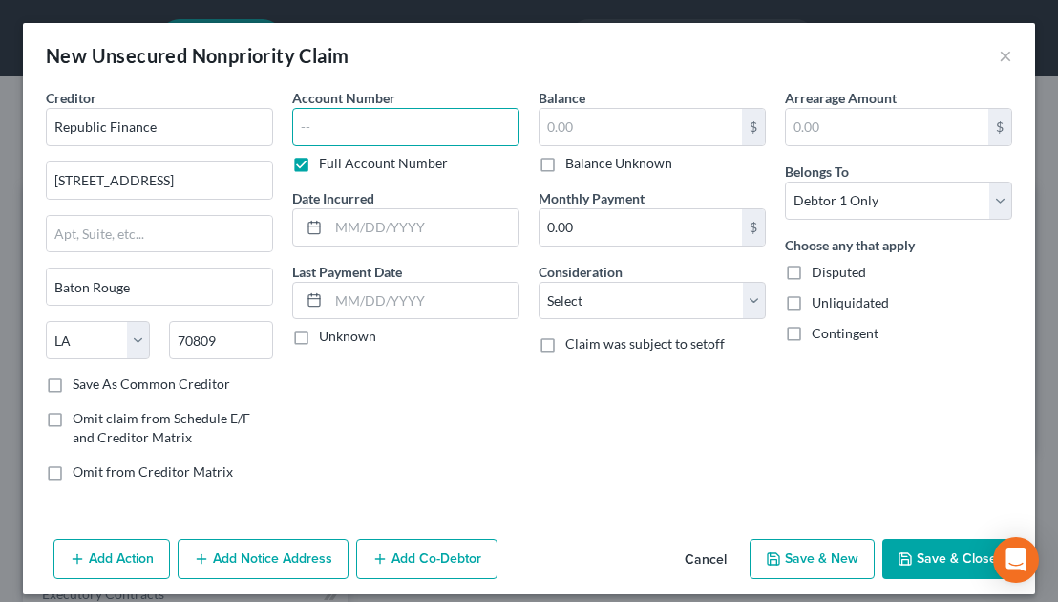
click at [382, 133] on input "text" at bounding box center [405, 127] width 227 height 38
type input "3608"
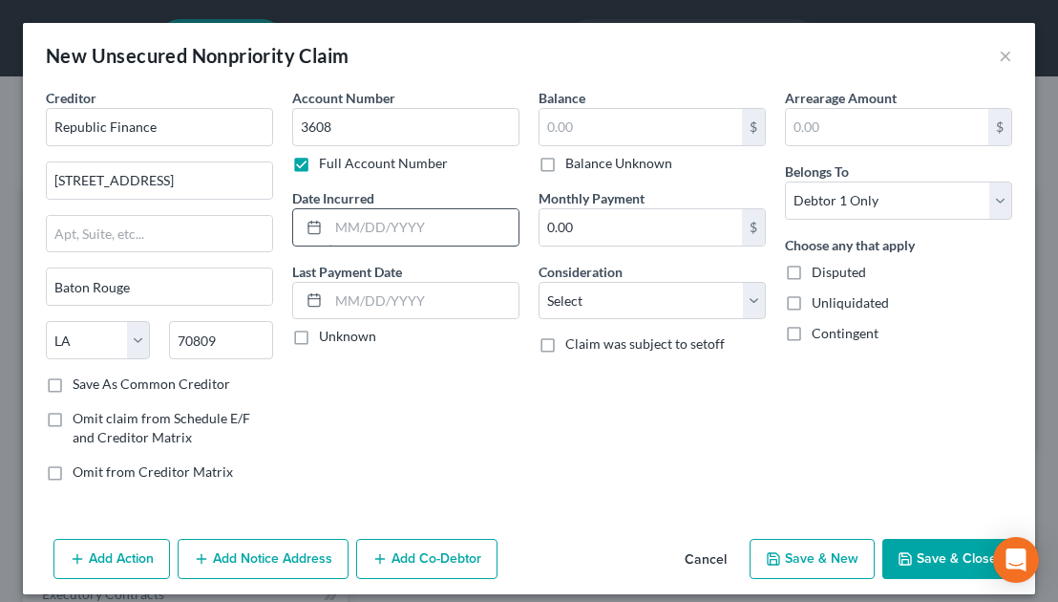
click at [385, 228] on input "text" at bounding box center [423, 227] width 190 height 36
type input "06/2022"
click at [582, 135] on input "text" at bounding box center [640, 127] width 202 height 36
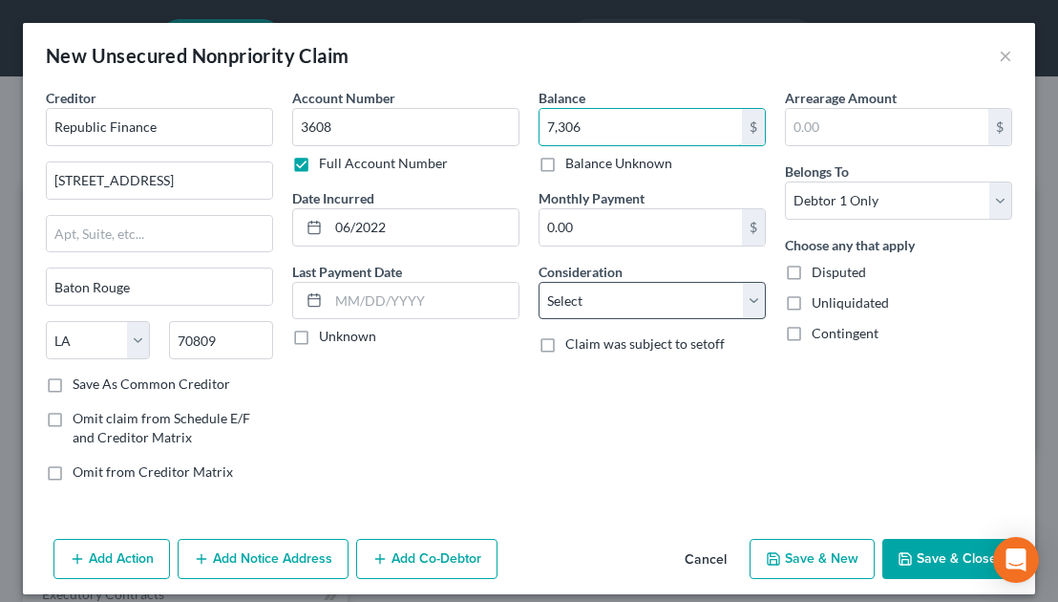
type input "7,306"
click at [592, 302] on select "Select Cable / Satellite Services Collection Agency Credit Card Debt Debt Couns…" at bounding box center [651, 301] width 227 height 38
select select "10"
click at [538, 282] on select "Select Cable / Satellite Services Collection Agency Credit Card Debt Debt Couns…" at bounding box center [651, 301] width 227 height 38
click at [916, 552] on button "Save & Close" at bounding box center [947, 558] width 130 height 40
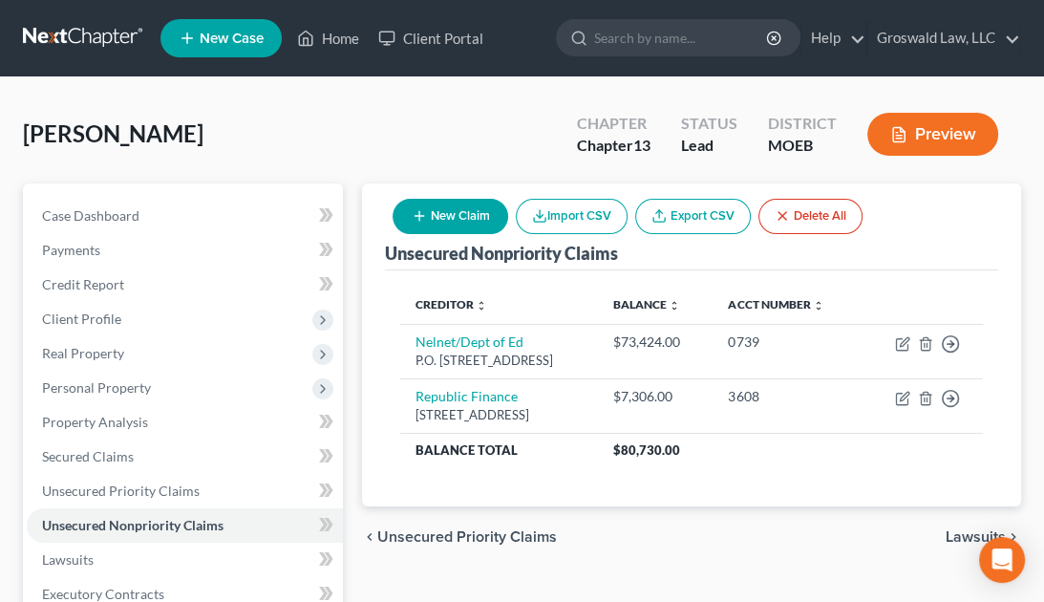
click at [565, 174] on div "Green, Keila Upgraded Chapter Chapter 13 Status Lead District MOEB Preview" at bounding box center [522, 141] width 998 height 83
click at [470, 209] on button "New Claim" at bounding box center [450, 216] width 116 height 35
select select "0"
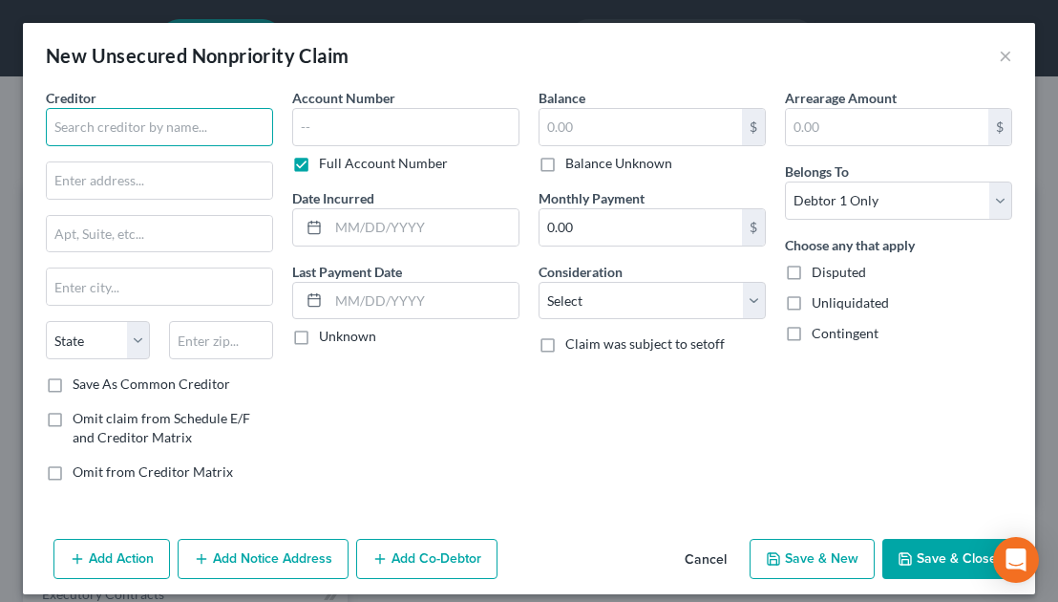
click at [207, 117] on input "text" at bounding box center [159, 127] width 227 height 38
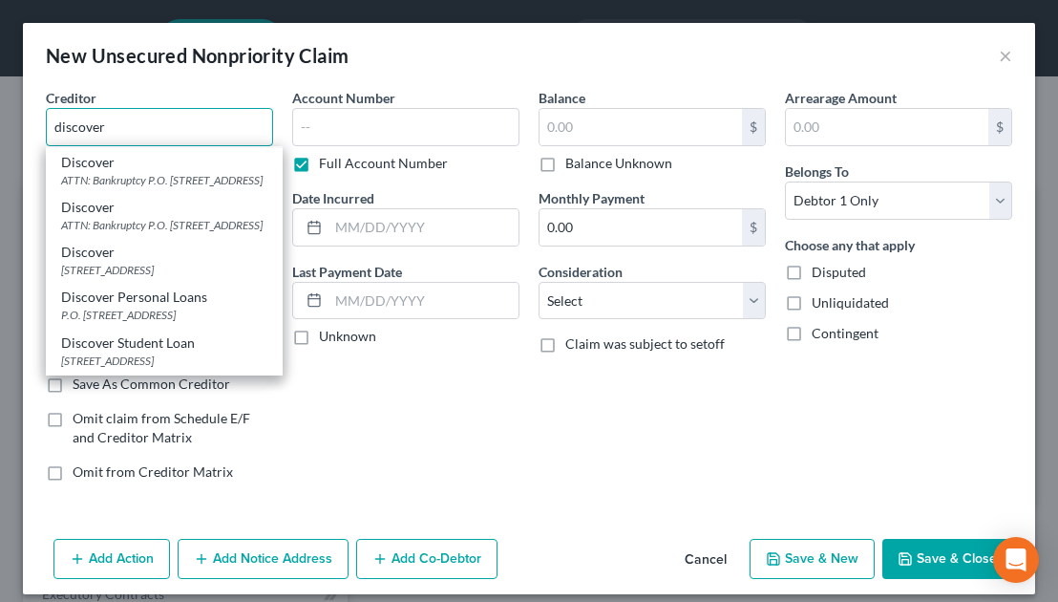
scroll to position [86, 0]
click at [117, 235] on div "ATTN: Bankruptcy P.O. Box 30939, Salt Lake City, UT 84130" at bounding box center [164, 227] width 206 height 16
type input "Discover"
type input "ATTN: Bankruptcy"
type input "P.O. Box 30939"
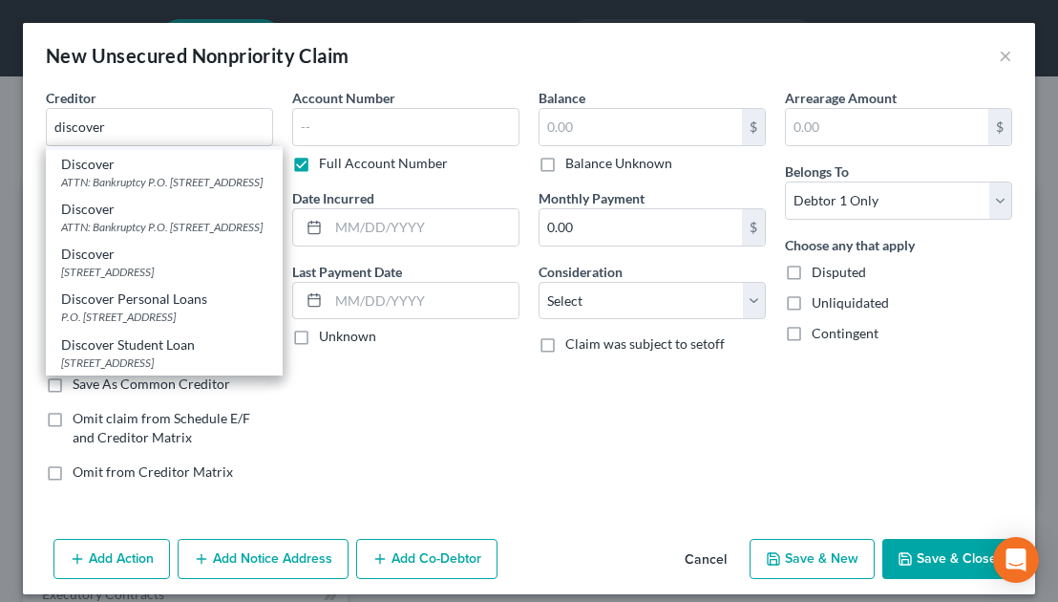
type input "Salt Lake City"
select select "46"
type input "84130"
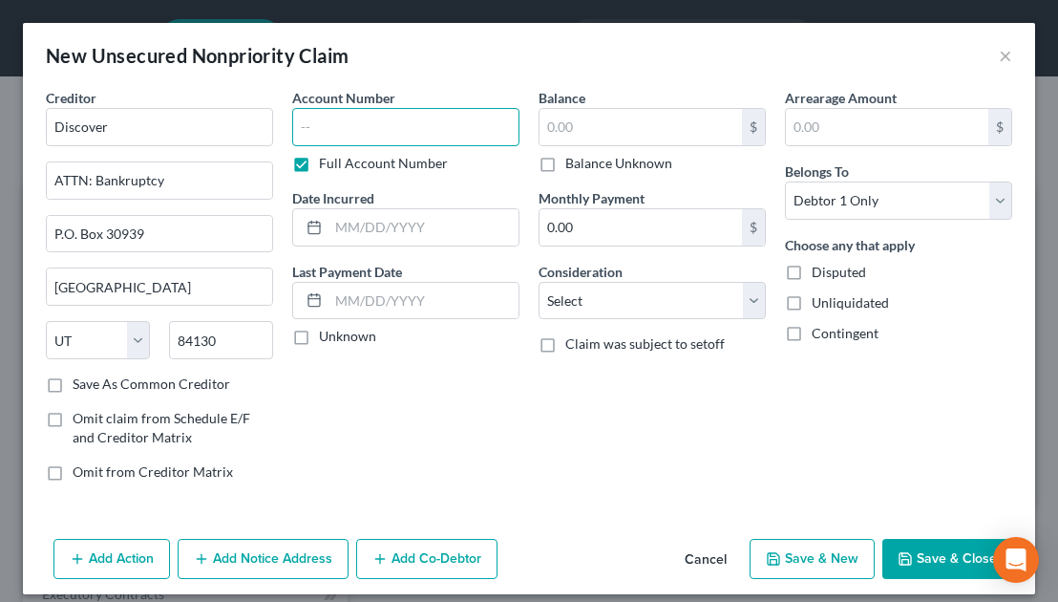
click at [427, 129] on input "text" at bounding box center [405, 127] width 227 height 38
type input "5202"
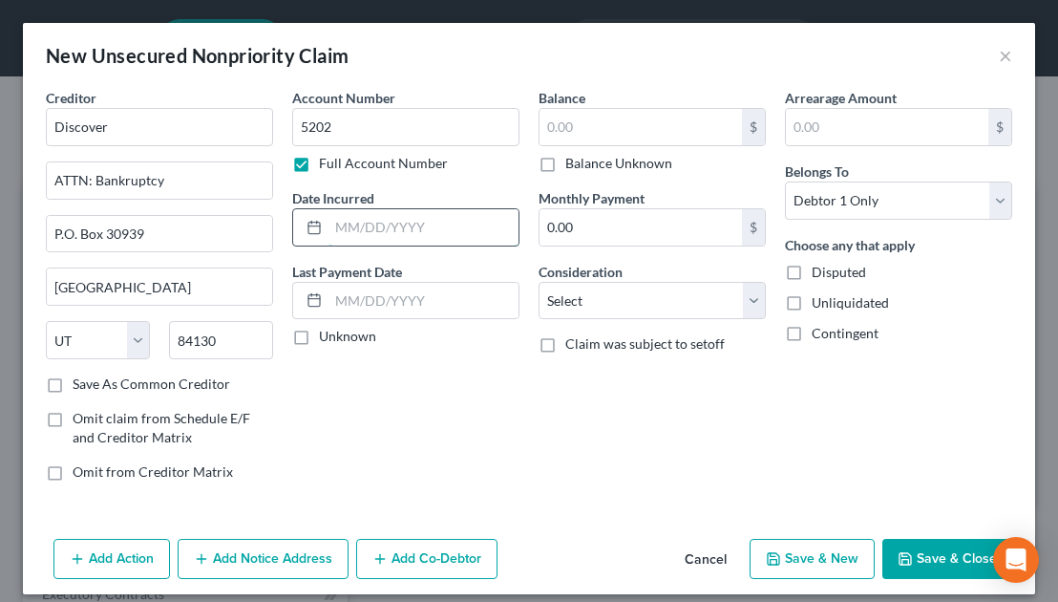
click at [393, 228] on input "text" at bounding box center [423, 227] width 190 height 36
type input "10/2019"
click at [602, 121] on input "text" at bounding box center [640, 127] width 202 height 36
type input "1,728"
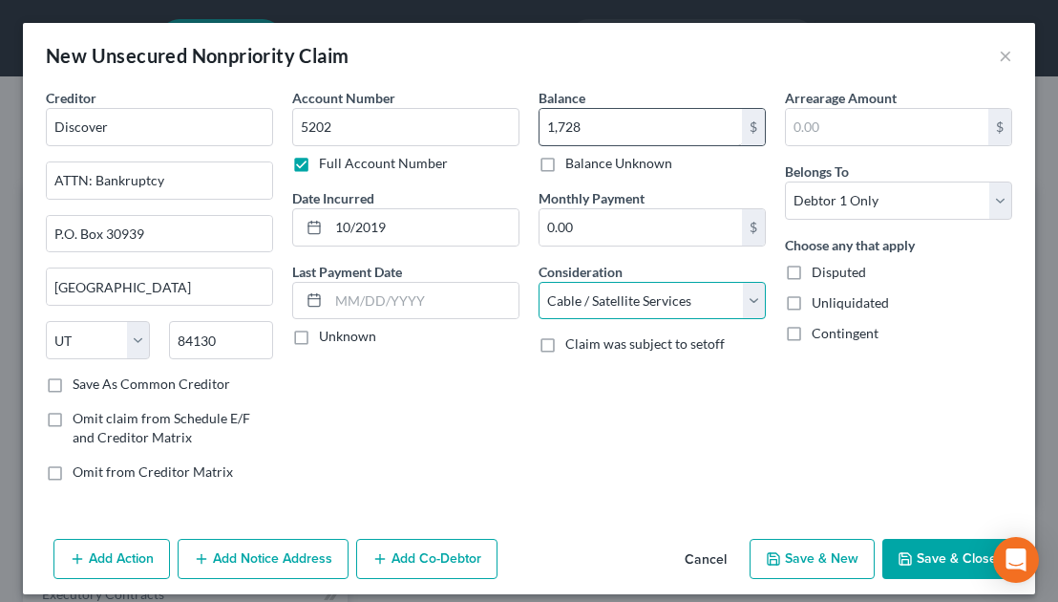
select select "2"
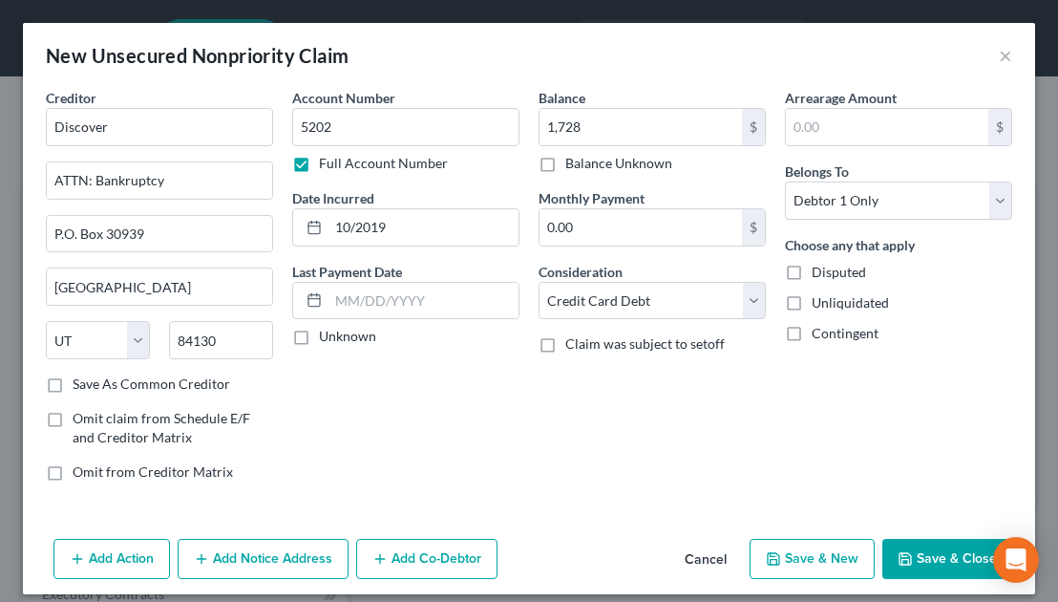
click at [248, 545] on button "Add Notice Address" at bounding box center [263, 558] width 171 height 40
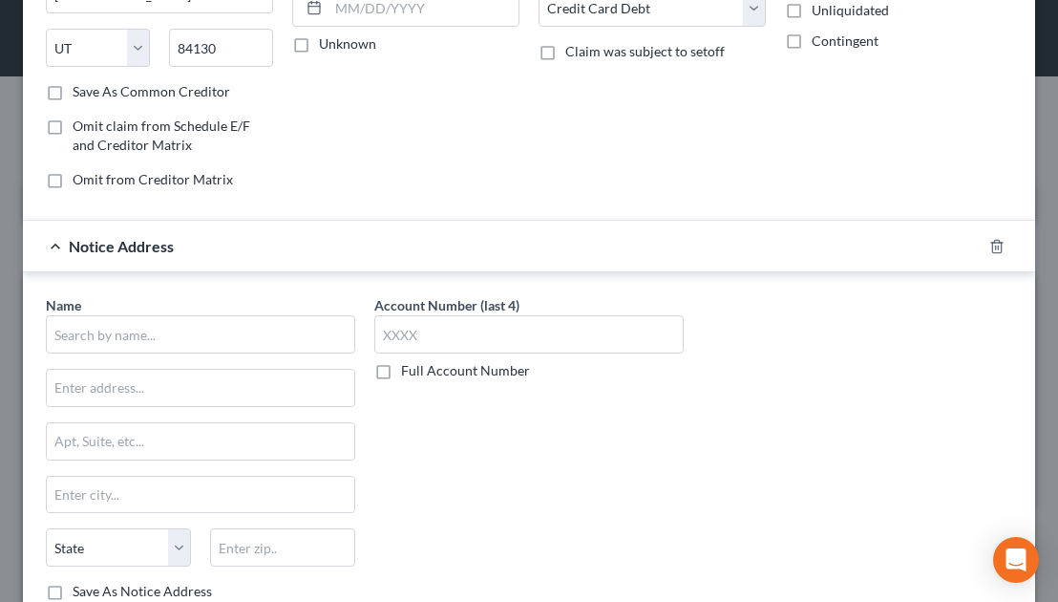
scroll to position [294, 0]
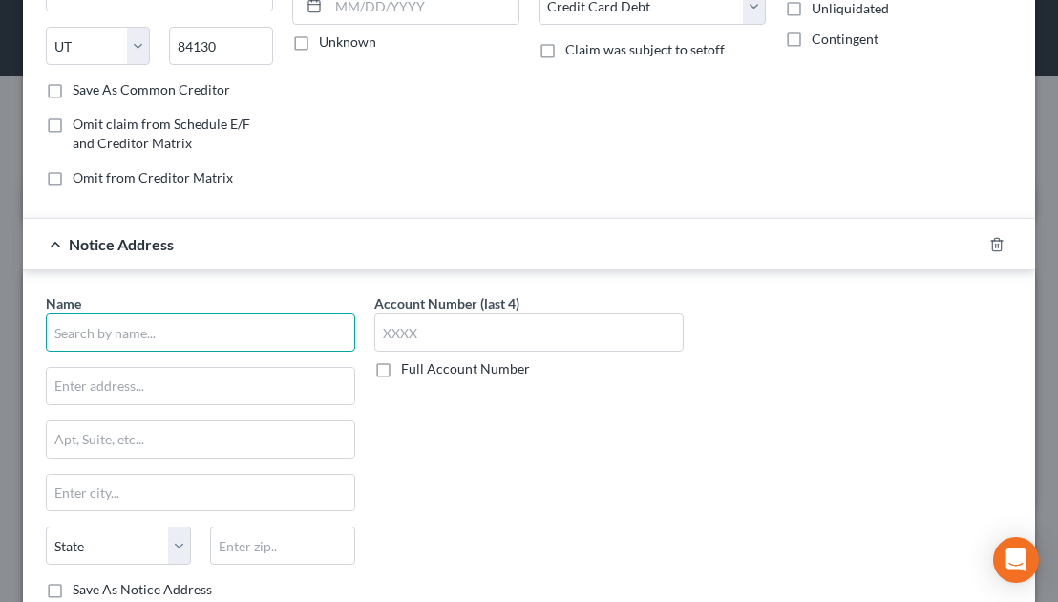
click at [104, 328] on input "text" at bounding box center [200, 332] width 309 height 38
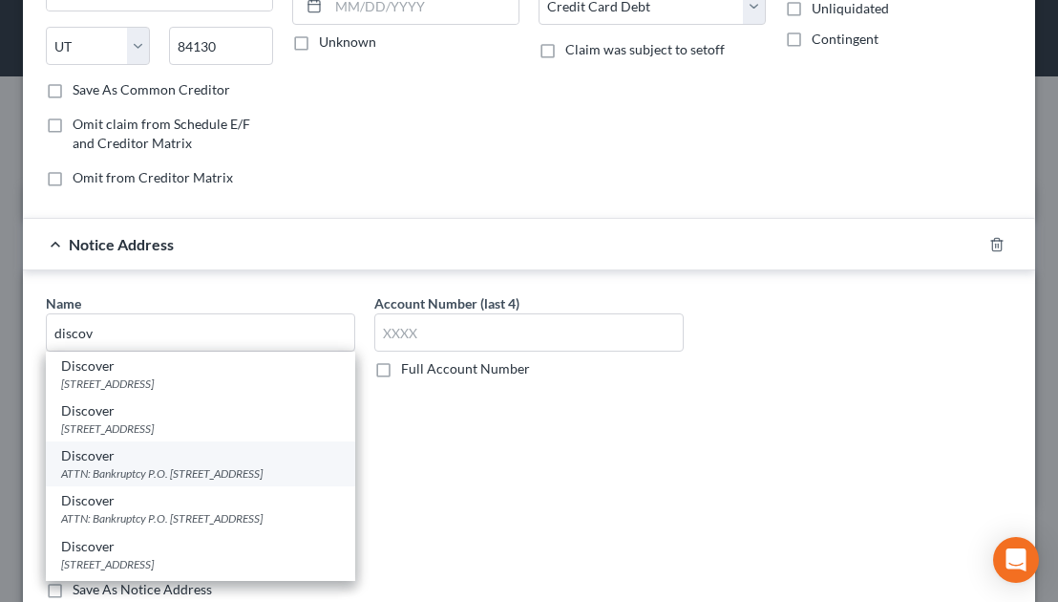
click at [132, 461] on div "Discover" at bounding box center [200, 455] width 279 height 19
type input "Discover"
type input "ATTN: Bankruptcy"
type input "P.O. Box 3025"
type input "New Albany"
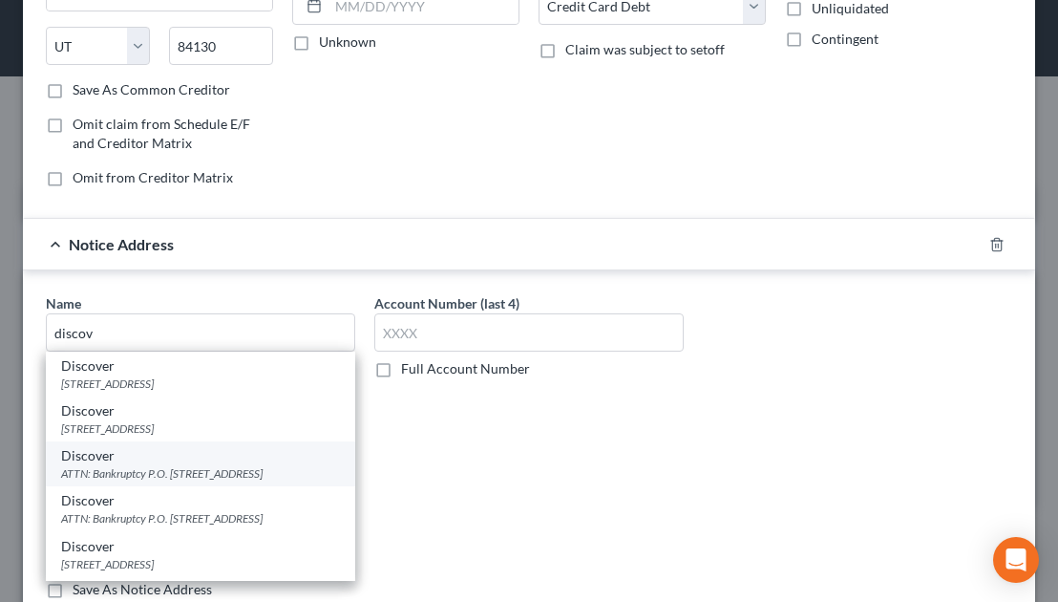
select select "36"
type input "43054"
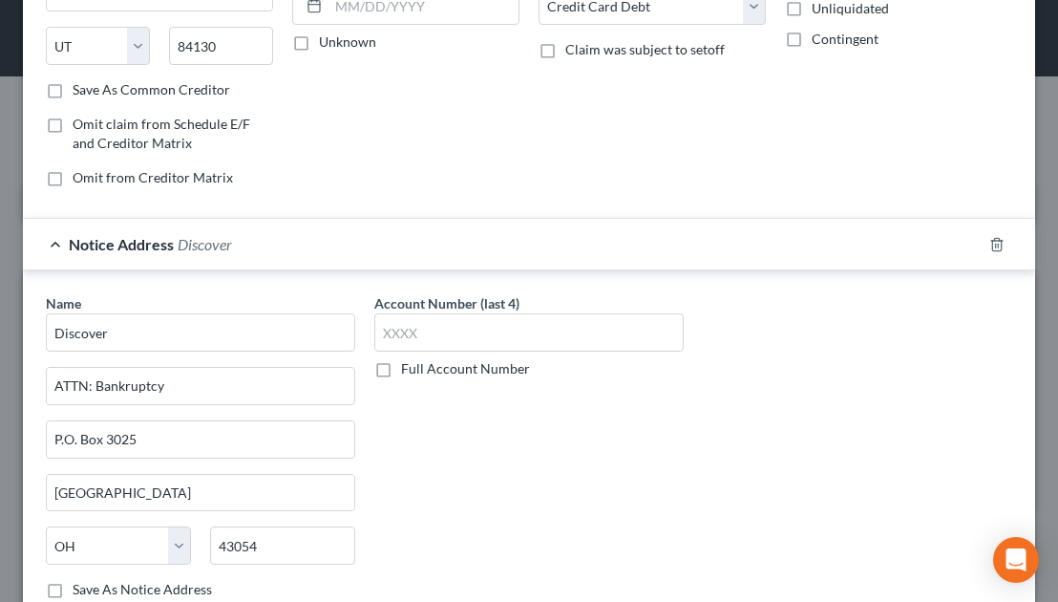
scroll to position [423, 0]
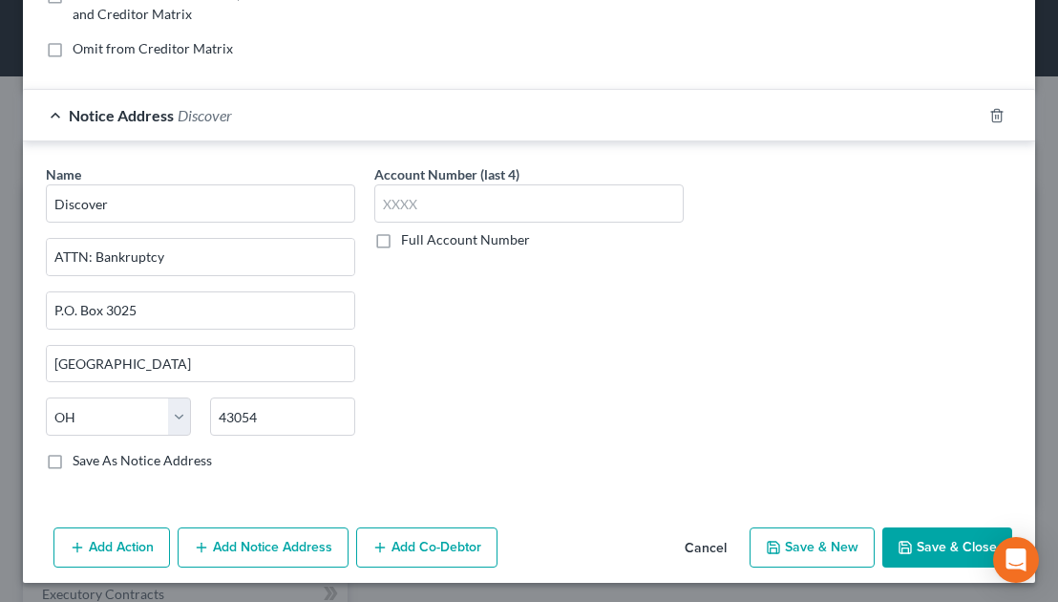
click at [897, 530] on button "Save & Close" at bounding box center [947, 547] width 130 height 40
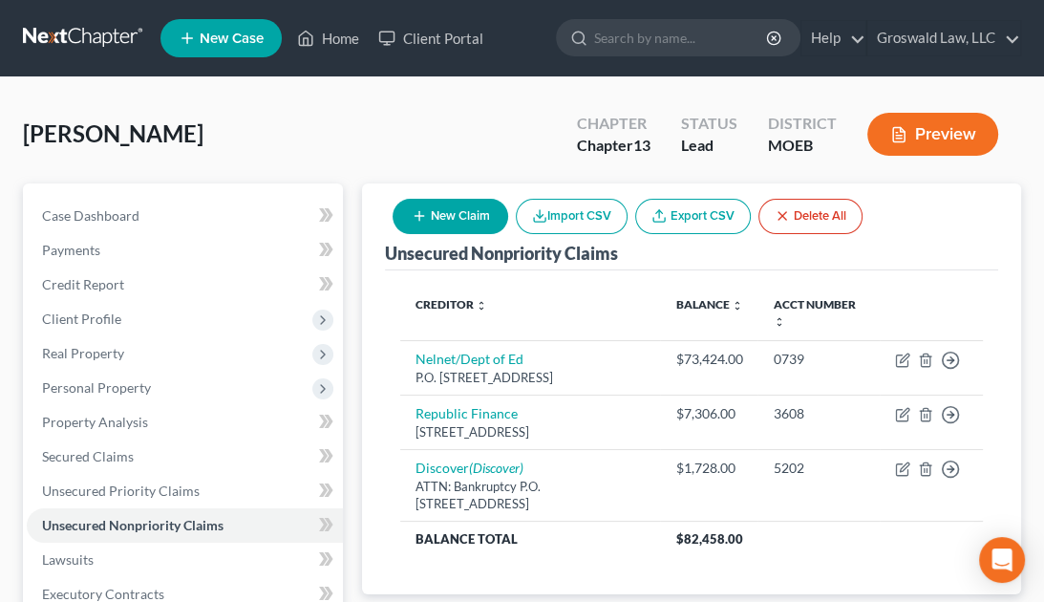
click at [489, 132] on div "Green, Keila Upgraded Chapter Chapter 13 Status Lead District MOEB Preview" at bounding box center [522, 141] width 998 height 83
click at [472, 213] on button "New Claim" at bounding box center [450, 216] width 116 height 35
select select "0"
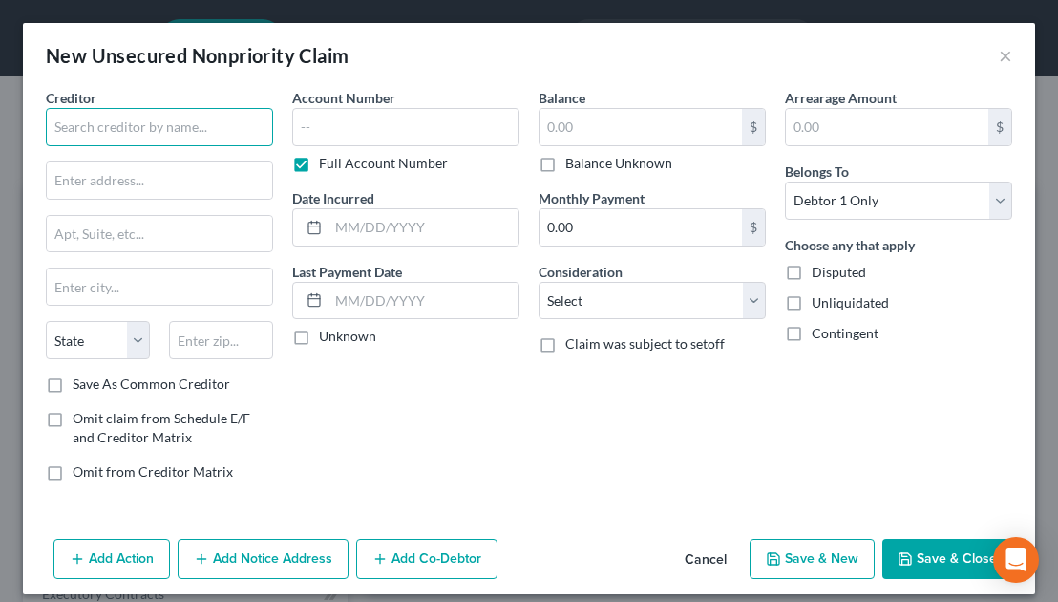
click at [172, 125] on input "text" at bounding box center [159, 127] width 227 height 38
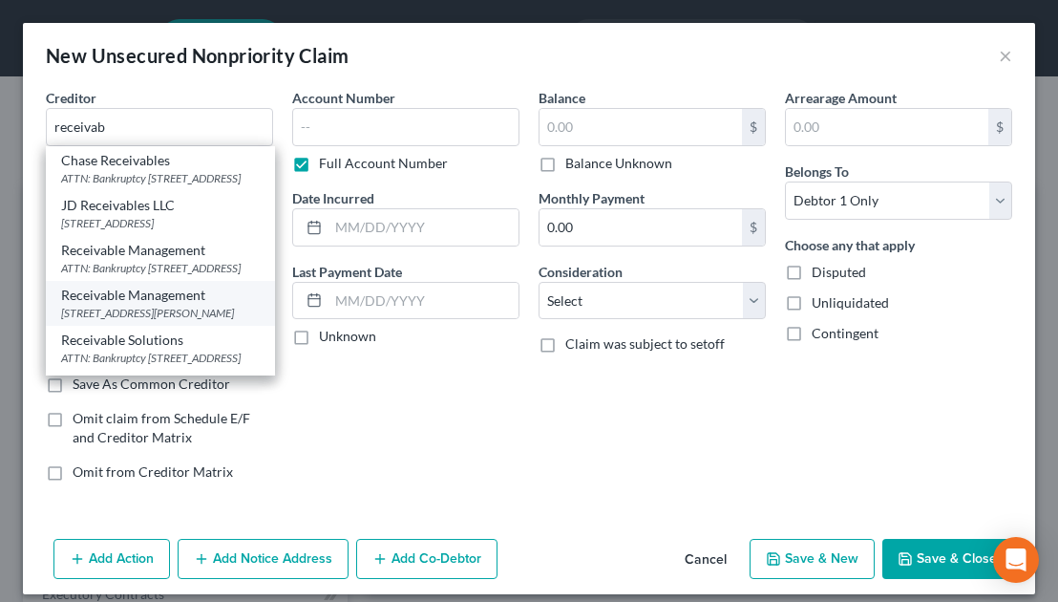
click at [134, 305] on div "Receivable Management" at bounding box center [160, 294] width 199 height 19
type input "Receivable Management"
type input "240 Emery Street"
type input "Bethlehem"
select select "39"
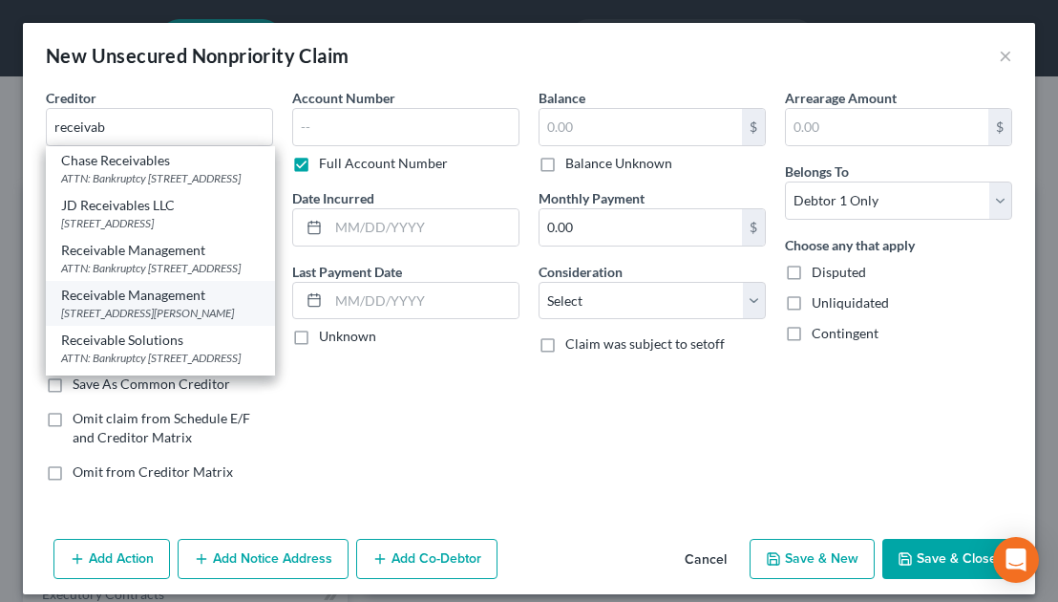
type input "18015"
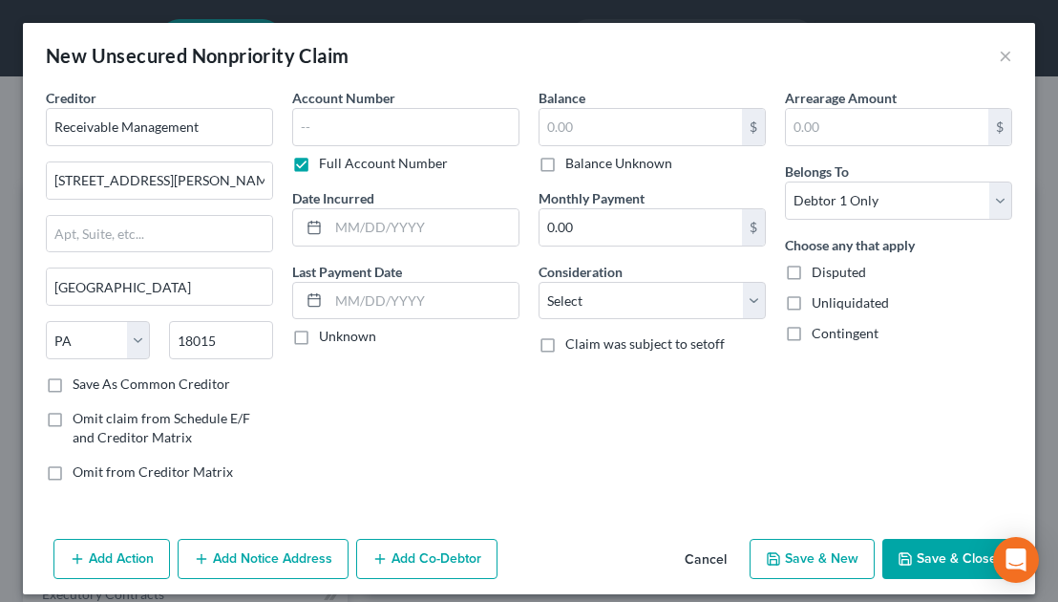
click at [351, 412] on div "Account Number Full Account Number Date Incurred Last Payment Date Unknown" at bounding box center [406, 292] width 246 height 409
click at [267, 565] on button "Add Notice Address" at bounding box center [263, 558] width 171 height 40
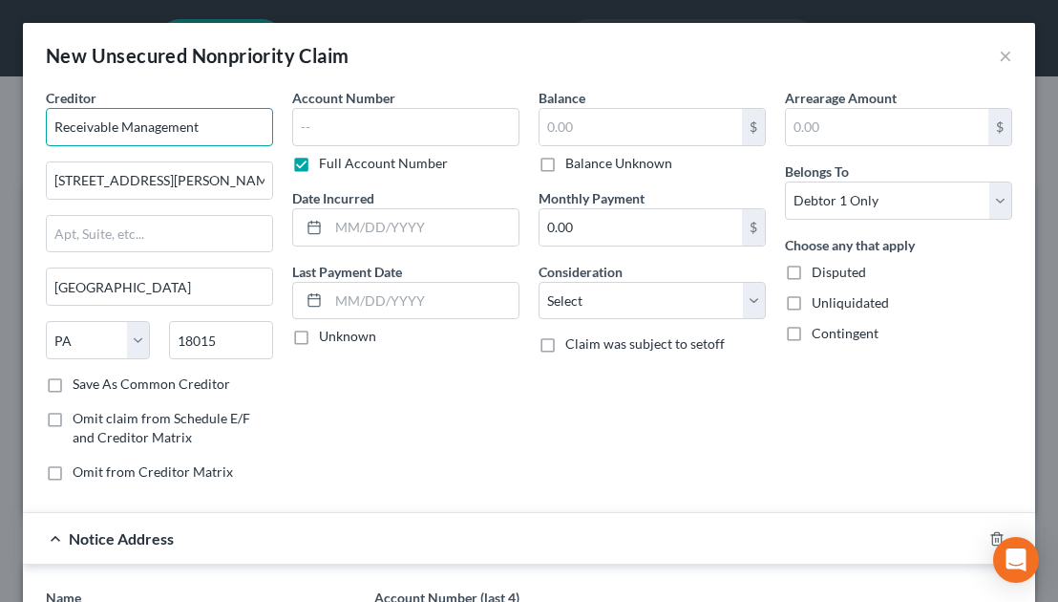
click at [133, 135] on input "Receivable Management" at bounding box center [159, 127] width 227 height 38
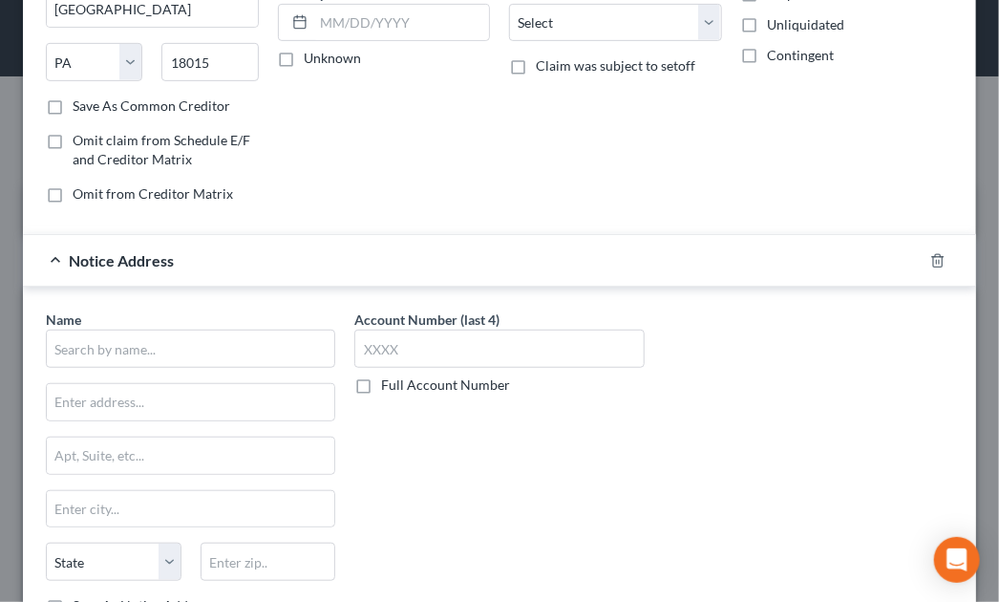
scroll to position [279, 0]
click at [129, 337] on input "text" at bounding box center [190, 347] width 289 height 38
paste input "Receivable Management"
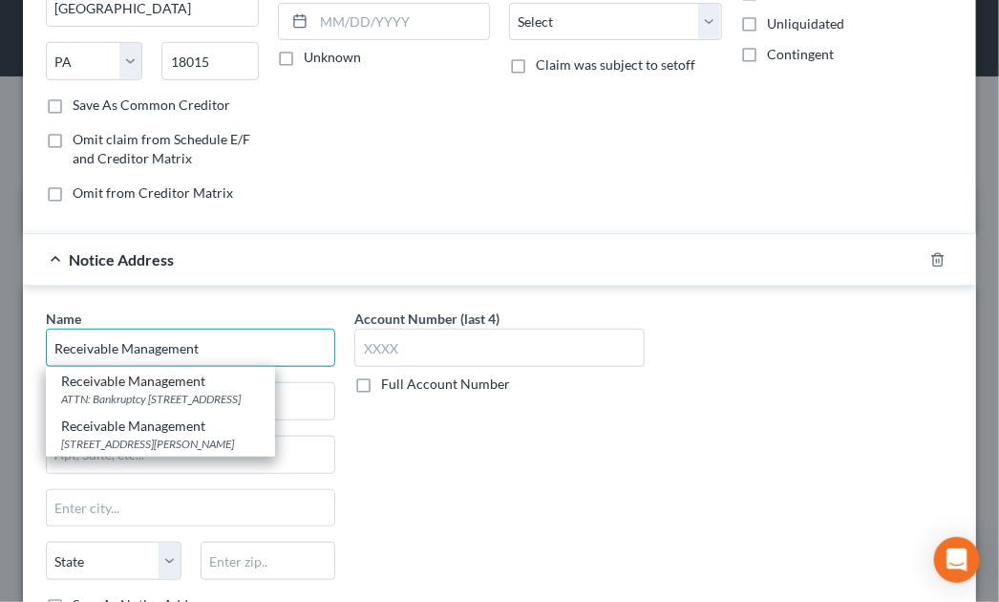
type input "Receivable Management"
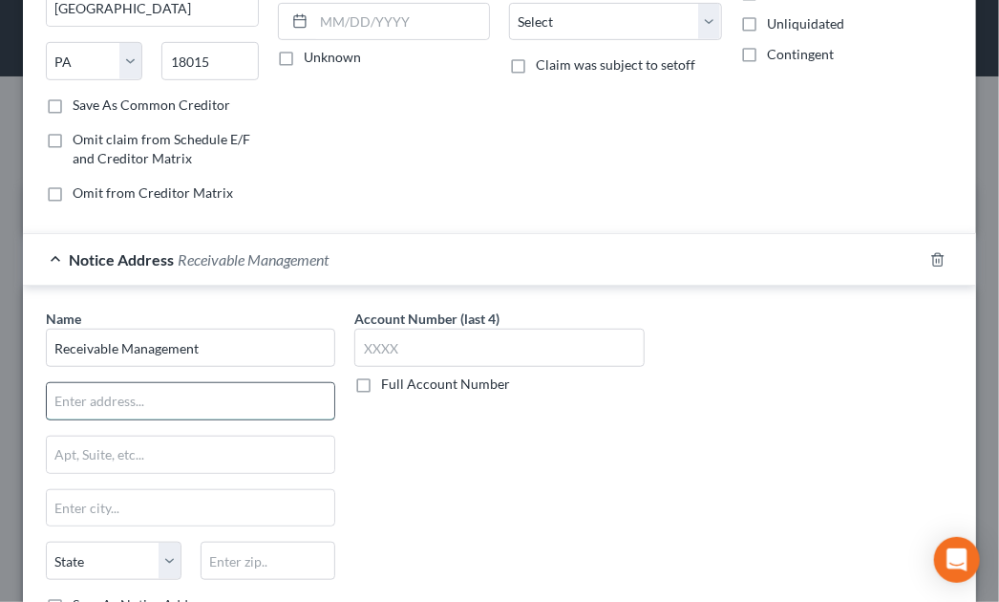
click at [237, 397] on input "text" at bounding box center [190, 401] width 287 height 36
paste input "7350 Tilghman St"
type input "7350 Tilghman St"
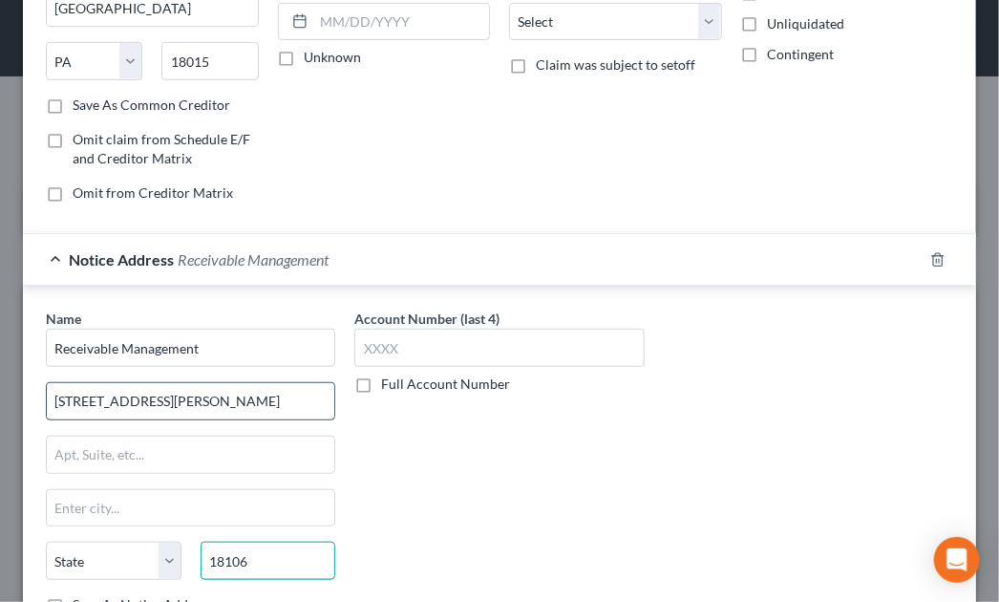
type input "18106"
type input "Allentown"
select select "39"
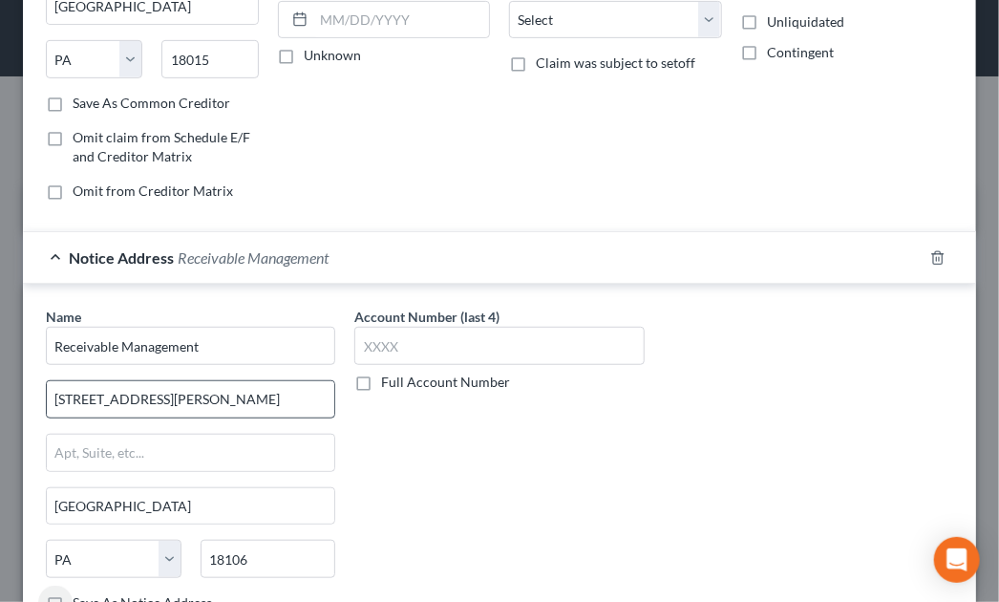
scroll to position [423, 0]
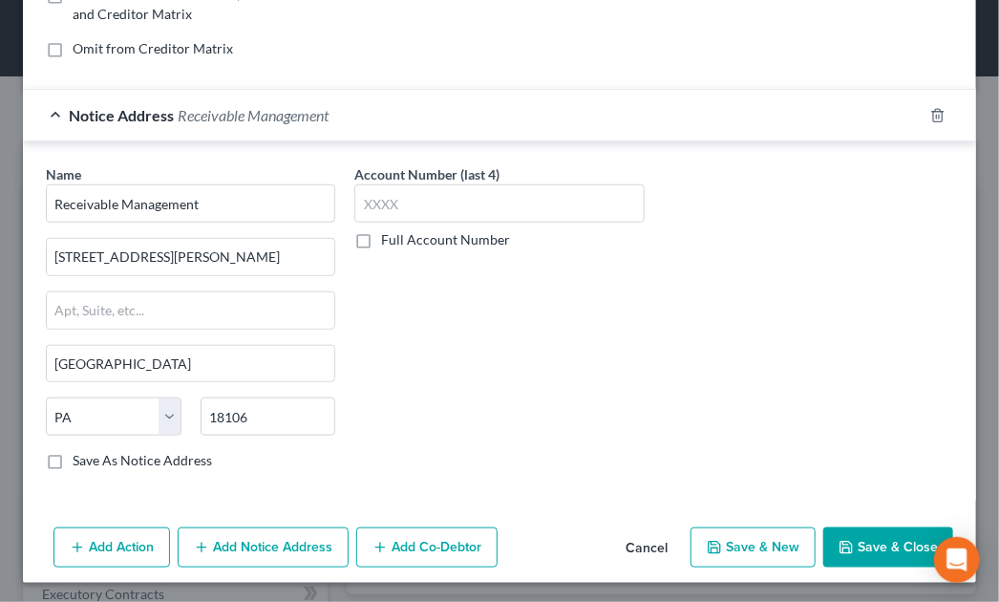
click at [73, 460] on label "Save As Notice Address" at bounding box center [142, 460] width 139 height 19
click at [80, 460] on input "Save As Notice Address" at bounding box center [86, 457] width 12 height 12
checkbox input "true"
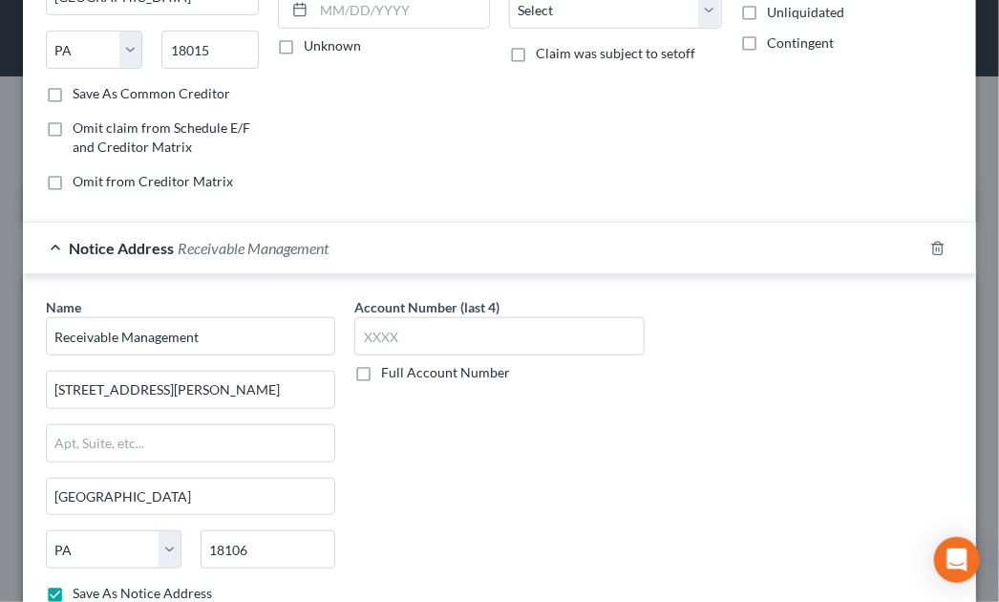
scroll to position [285, 0]
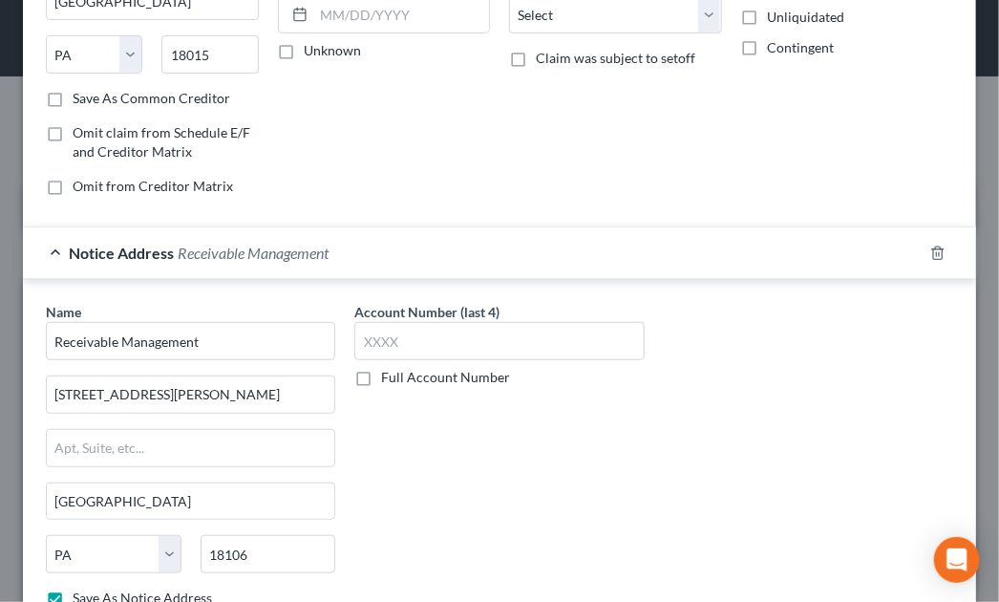
click at [548, 472] on div "Account Number (last 4) Full Account Number" at bounding box center [499, 462] width 308 height 321
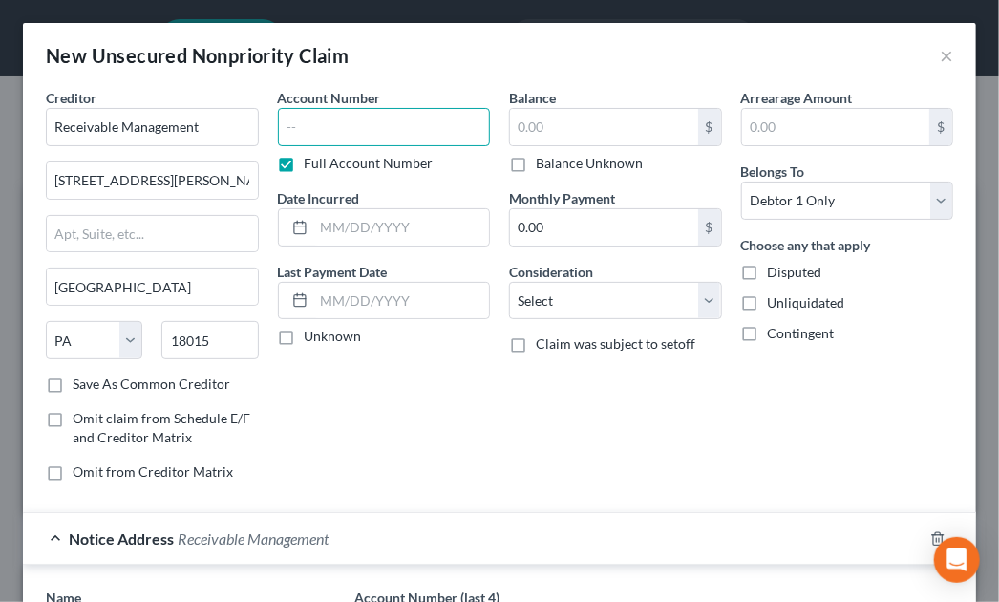
click at [396, 135] on input "text" at bounding box center [384, 127] width 213 height 38
type input "1523"
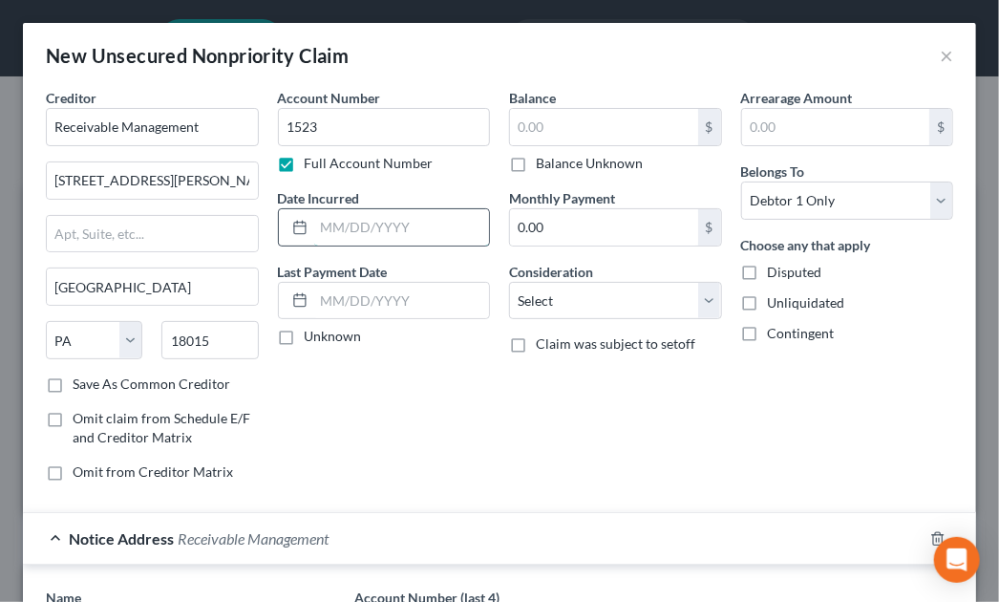
click at [412, 236] on input "text" at bounding box center [402, 227] width 176 height 36
type input "12/2024"
click at [542, 130] on input "text" at bounding box center [604, 127] width 188 height 36
type input "1,692"
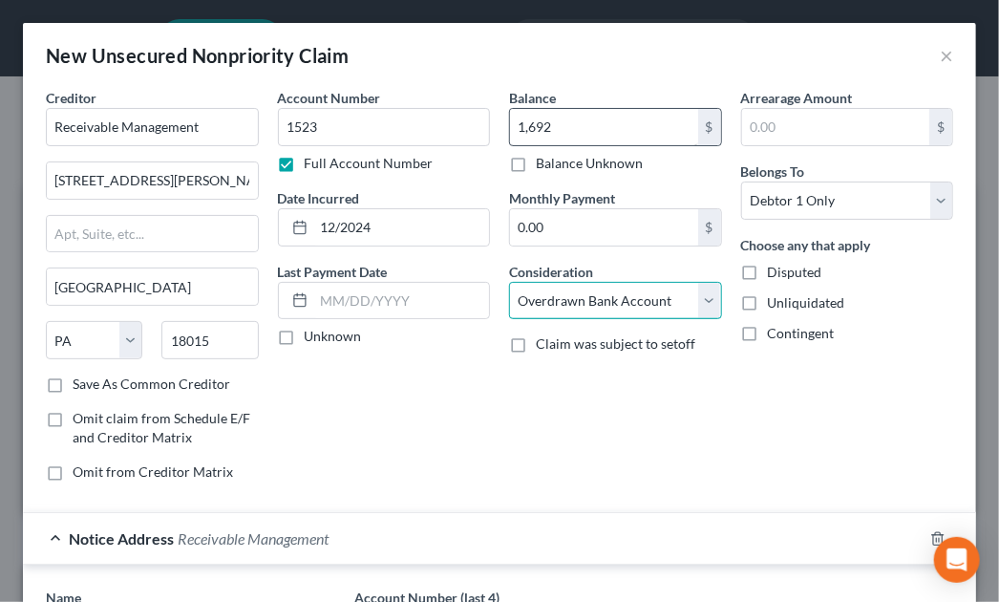
select select "14"
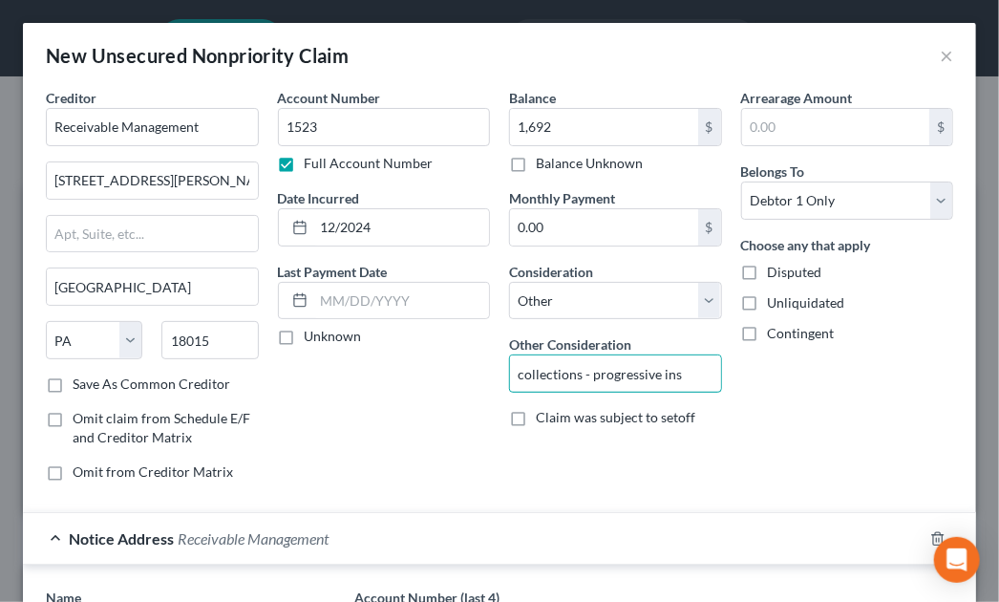
type input "collections - progressive ins"
click at [409, 415] on div "Account Number 1523 Full Account Number Date Incurred 12/2024 Last Payment Date…" at bounding box center [384, 292] width 232 height 409
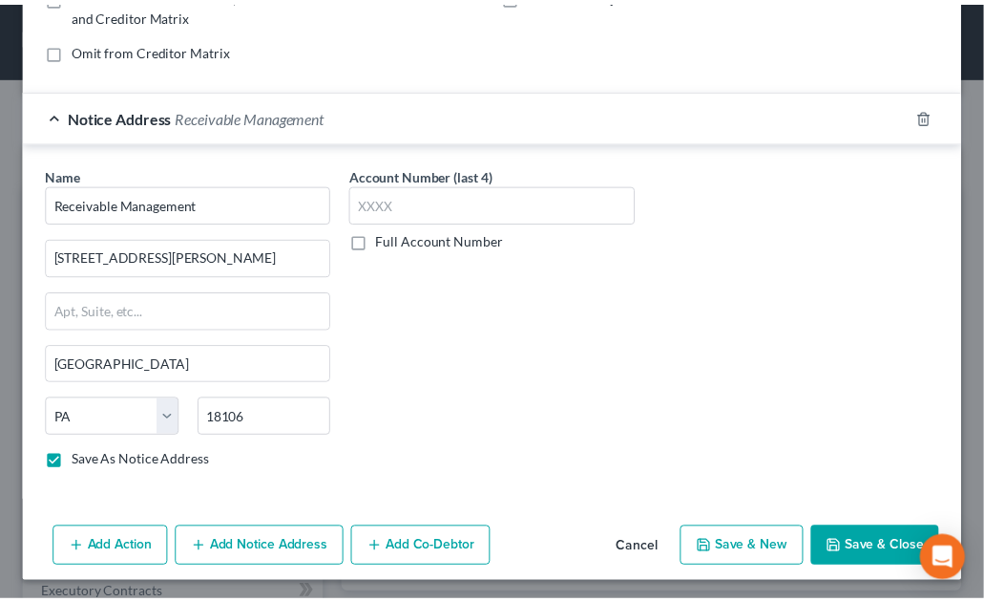
scroll to position [422, 0]
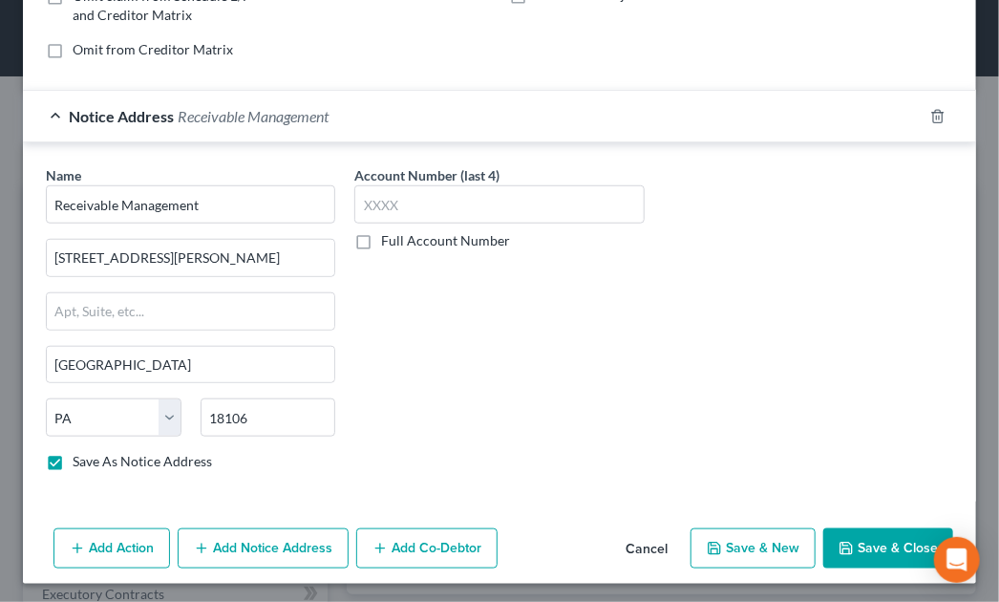
click at [846, 547] on button "Save & Close" at bounding box center [888, 548] width 130 height 40
checkbox input "false"
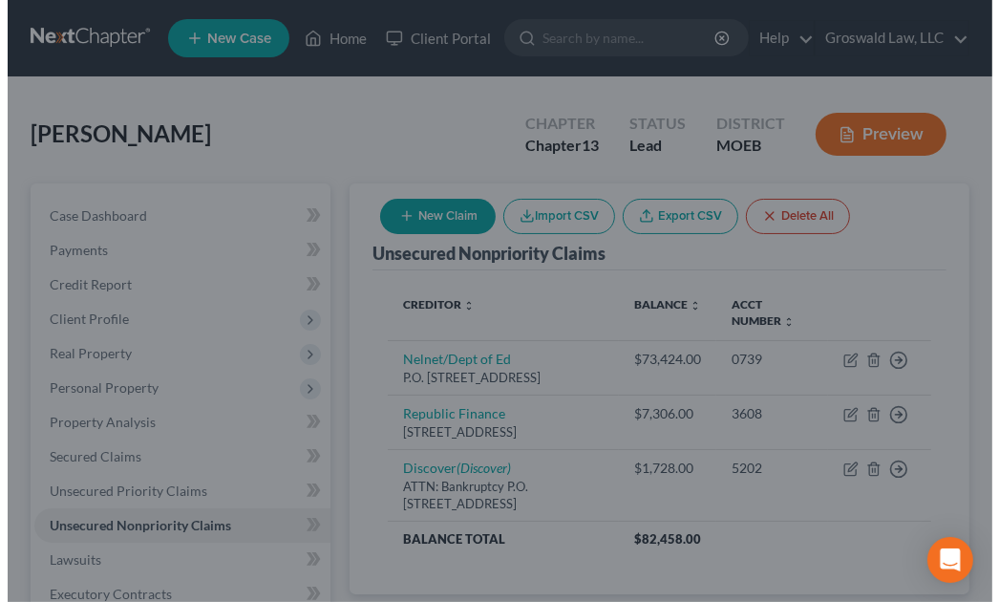
scroll to position [0, 0]
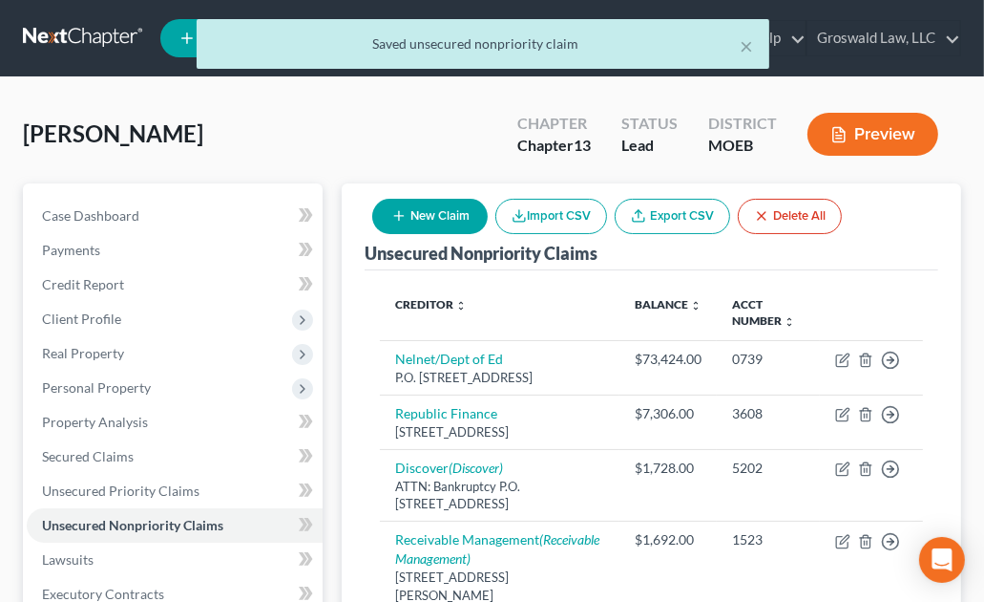
click at [424, 221] on button "New Claim" at bounding box center [430, 216] width 116 height 35
select select "0"
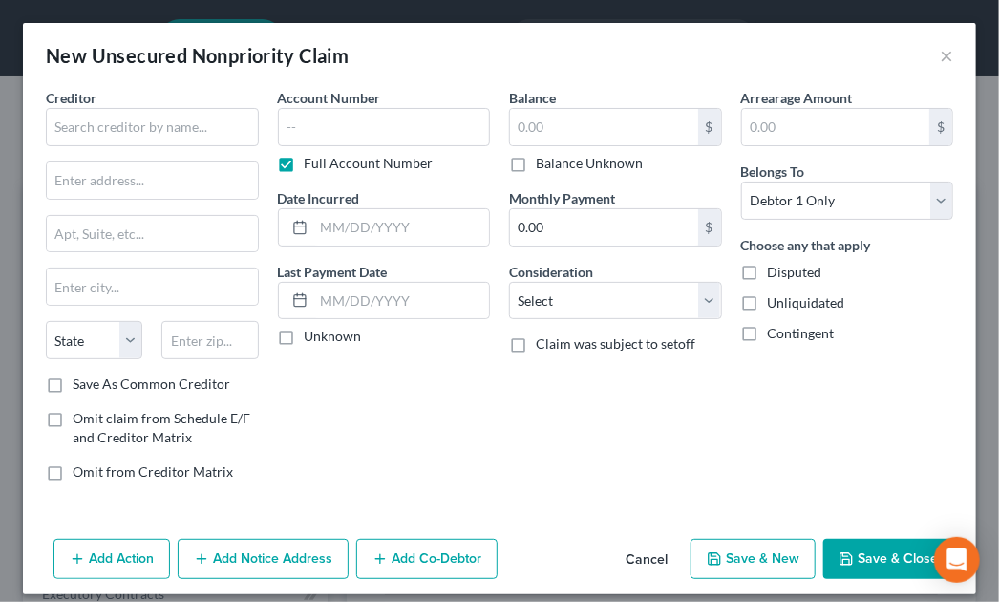
click at [556, 394] on div "Balance $ Balance Unknown Balance Undetermined $ Balance Unknown Monthly Paymen…" at bounding box center [615, 292] width 232 height 409
click at [157, 121] on input "text" at bounding box center [152, 127] width 213 height 38
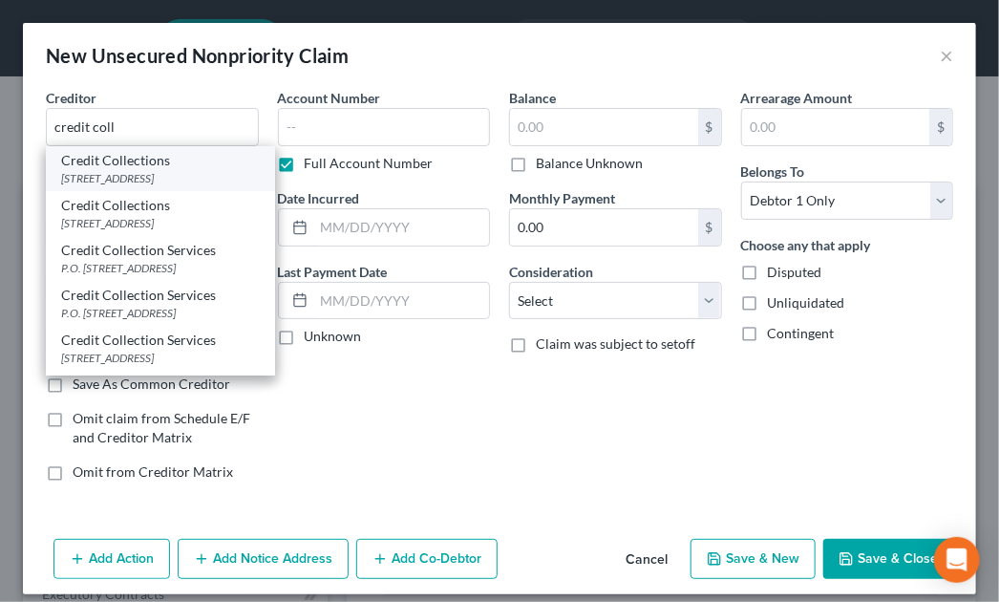
click at [143, 186] on div "725 Canton Street, Norwood, MA 02062-2679" at bounding box center [160, 178] width 199 height 16
type input "Credit Collections"
type input "725 Canton Street"
type input "Norwood"
select select "22"
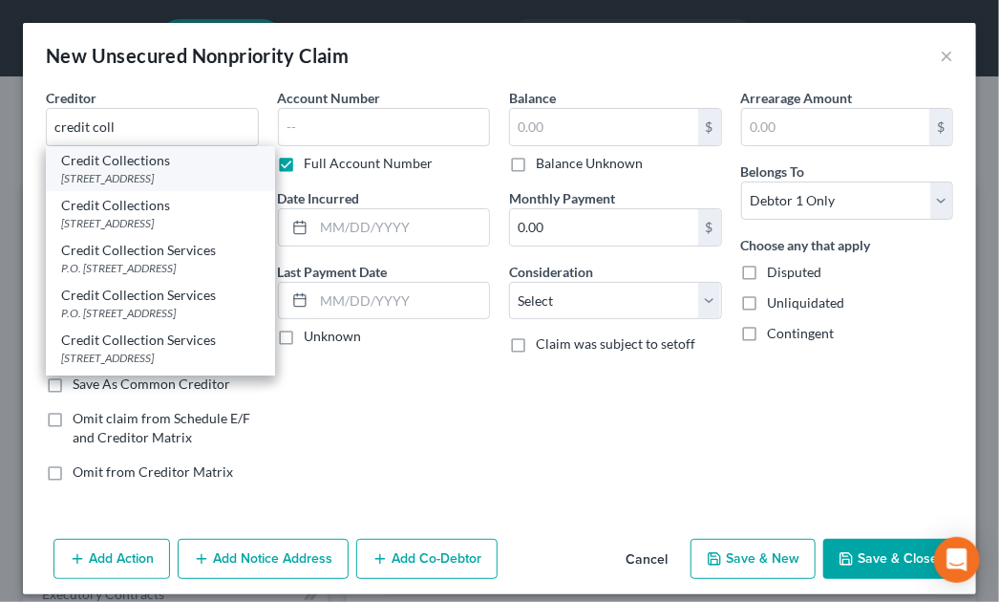
type input "02062-2679"
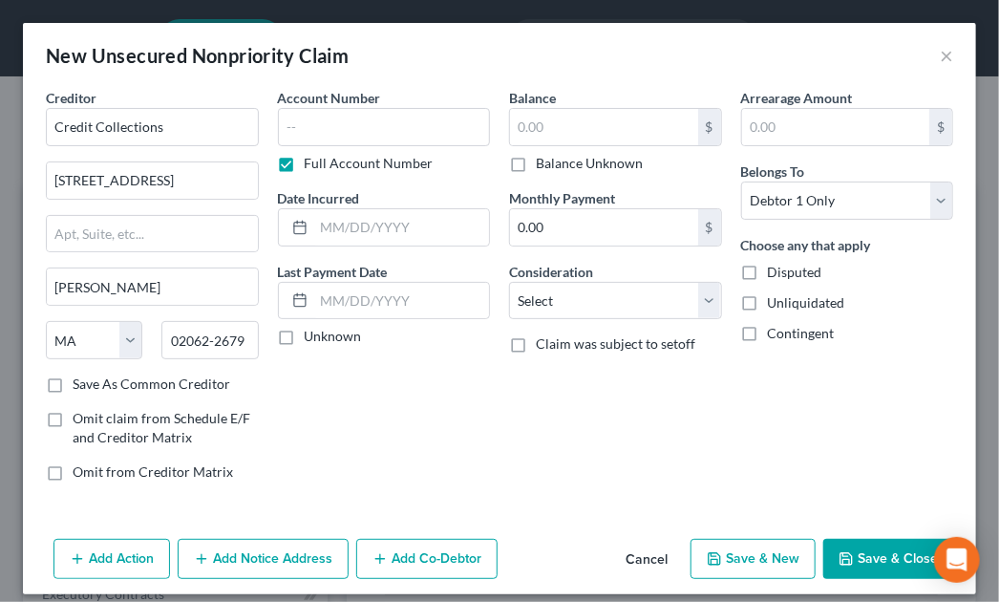
click at [538, 431] on div "Balance $ Balance Unknown Balance Undetermined $ Balance Unknown Monthly Paymen…" at bounding box center [615, 292] width 232 height 409
click at [252, 559] on button "Add Notice Address" at bounding box center [263, 558] width 171 height 40
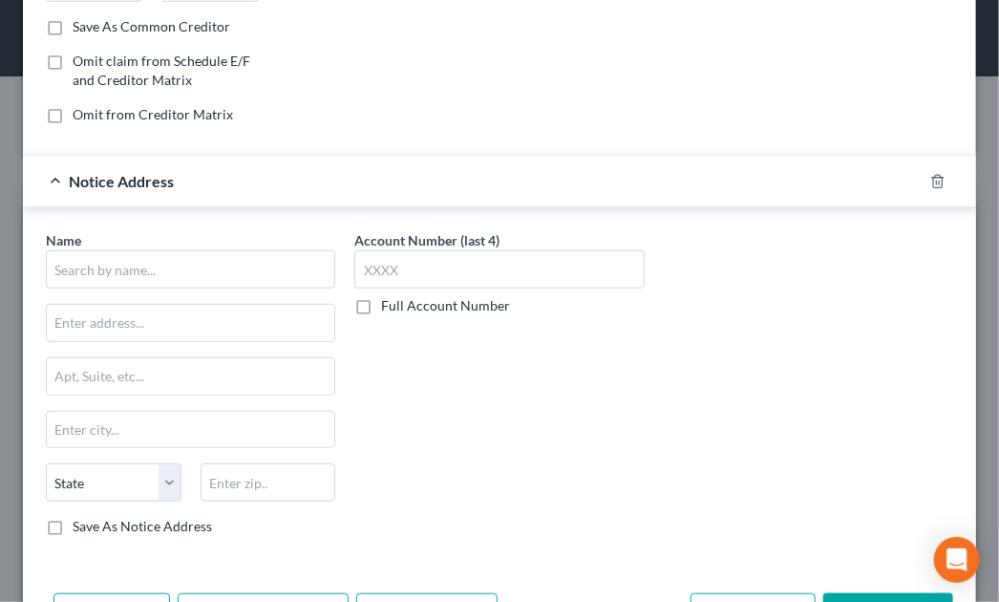
scroll to position [359, 0]
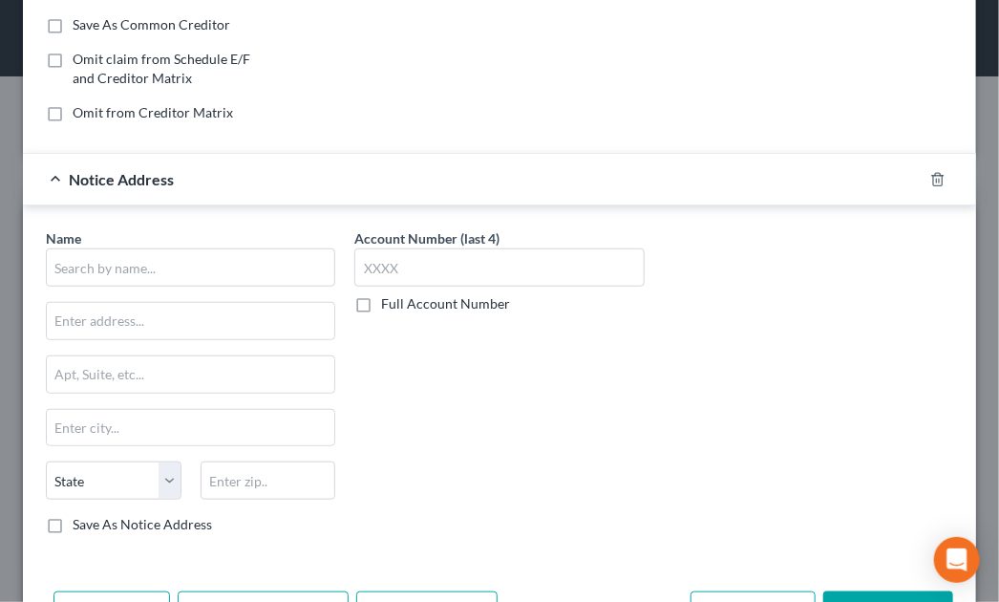
click at [163, 237] on div "Name *" at bounding box center [190, 257] width 289 height 58
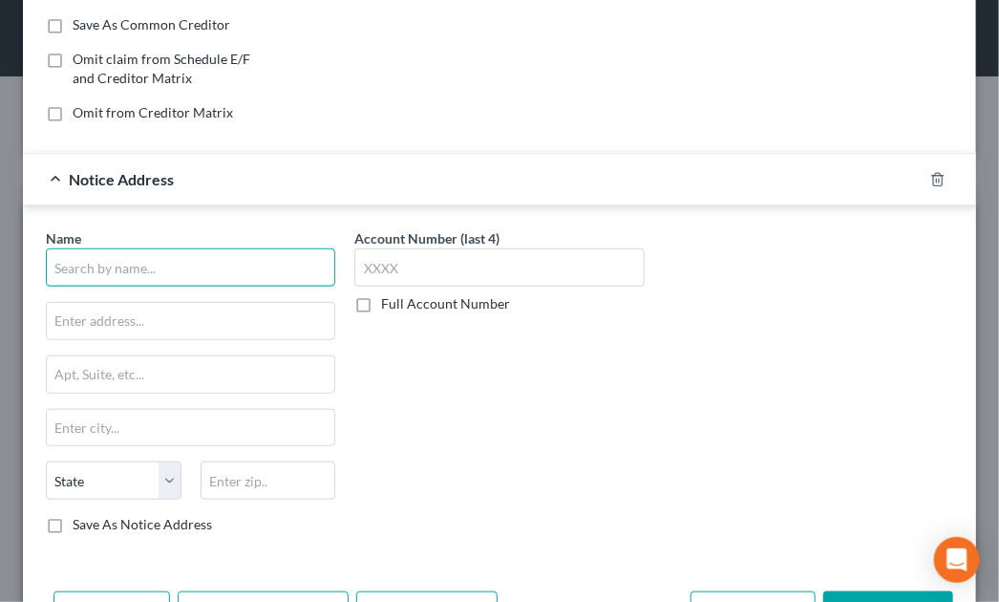
click at [150, 261] on input "text" at bounding box center [190, 267] width 289 height 38
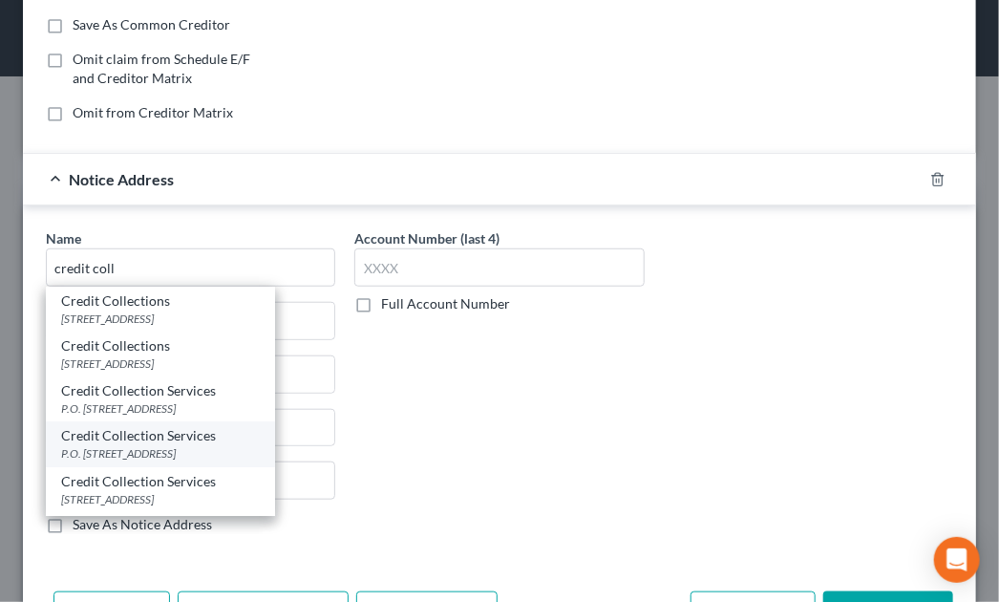
click at [112, 448] on div "P.O. Box 607, Norwood, MA 02062" at bounding box center [160, 453] width 199 height 16
type input "Credit Collection Services"
type input "P.O. Box 607"
type input "Norwood"
select select "22"
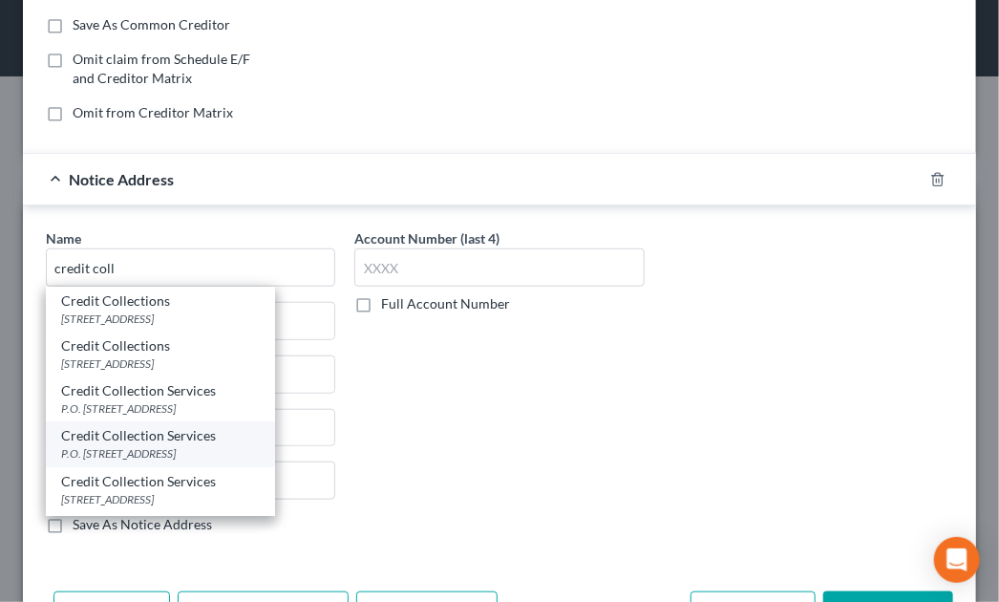
type input "02062"
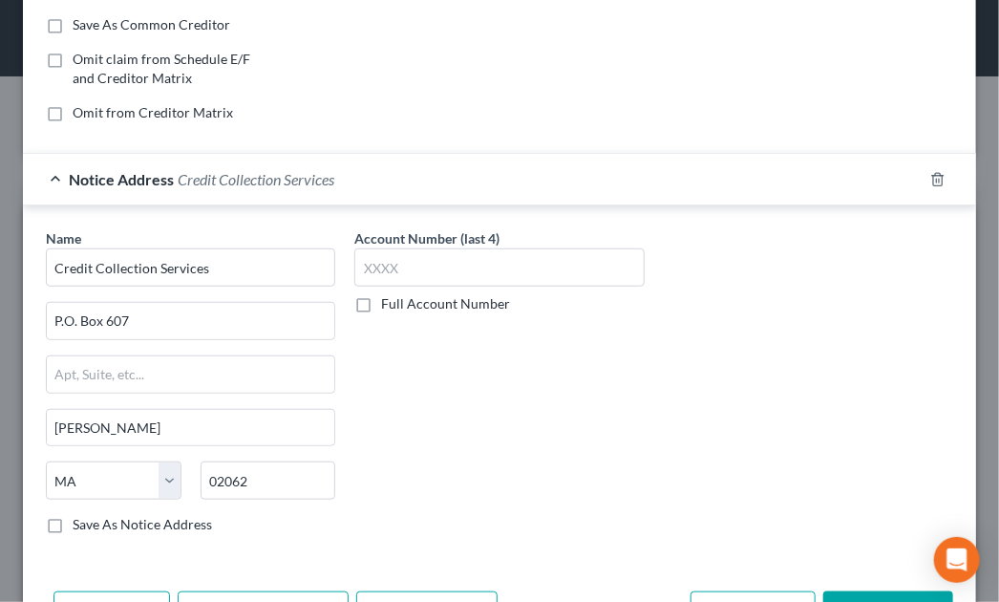
scroll to position [423, 0]
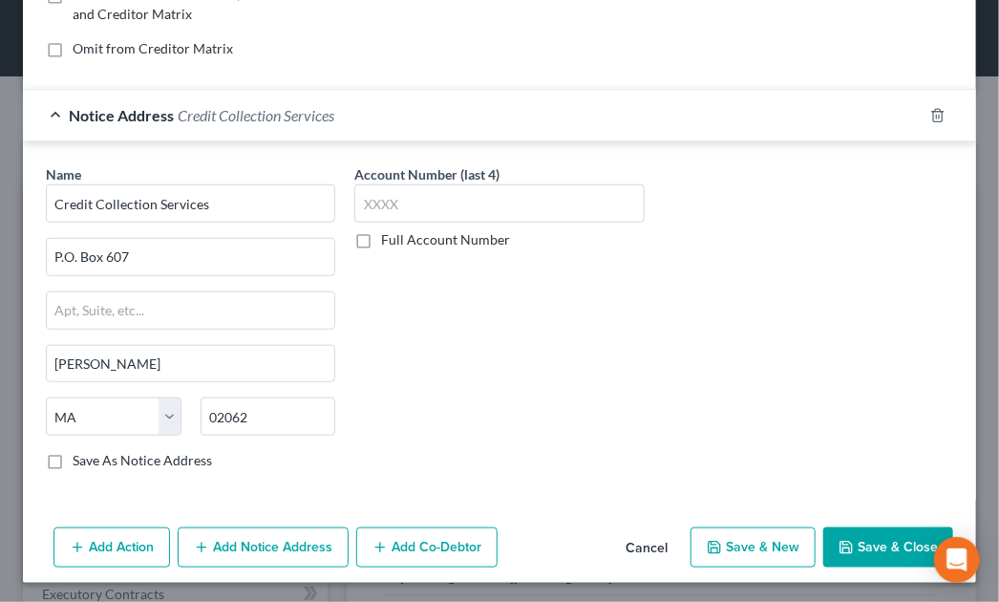
click at [256, 548] on button "Add Notice Address" at bounding box center [263, 547] width 171 height 40
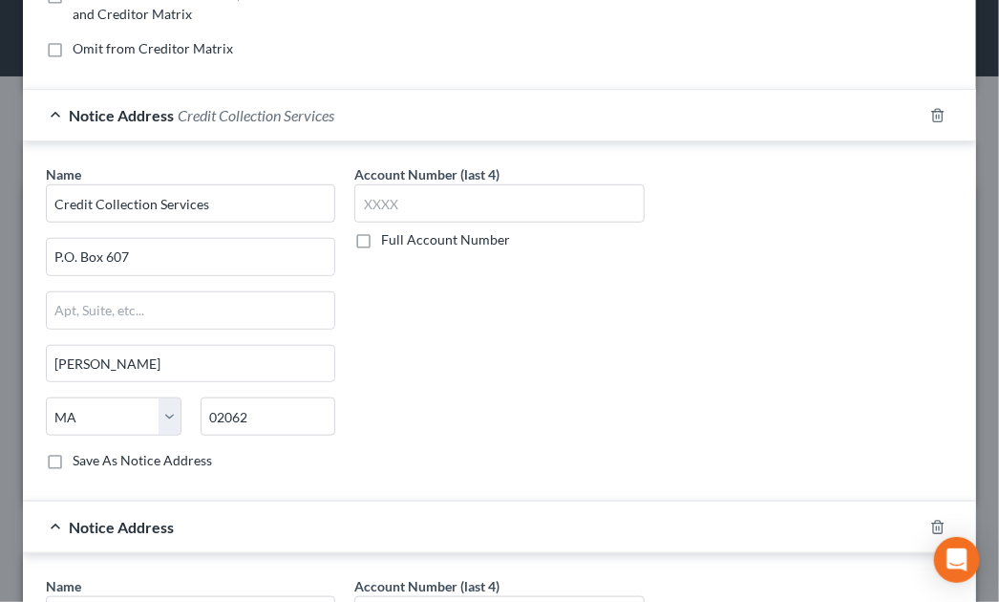
scroll to position [833, 0]
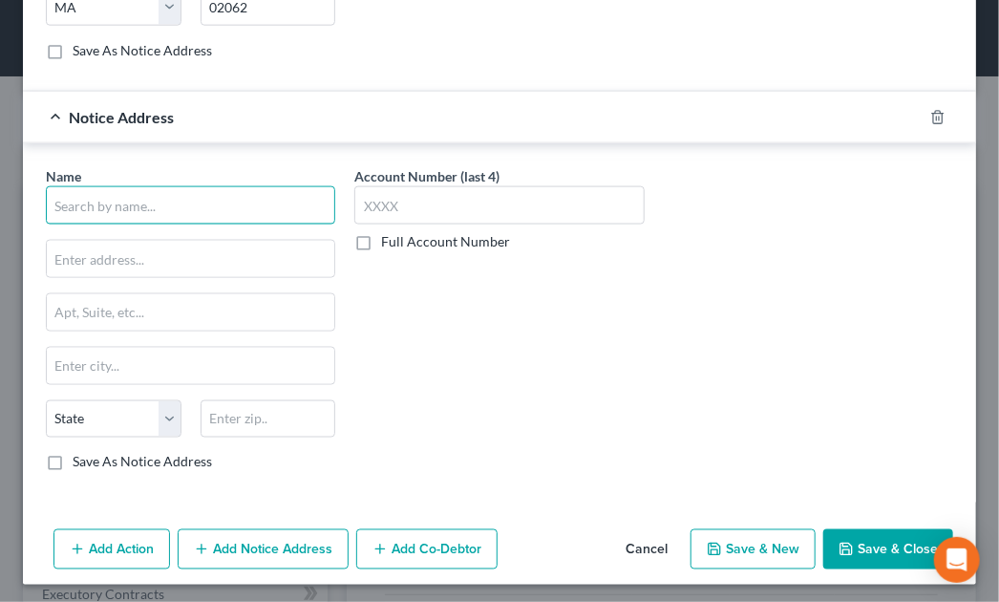
click at [158, 202] on input "text" at bounding box center [190, 205] width 289 height 38
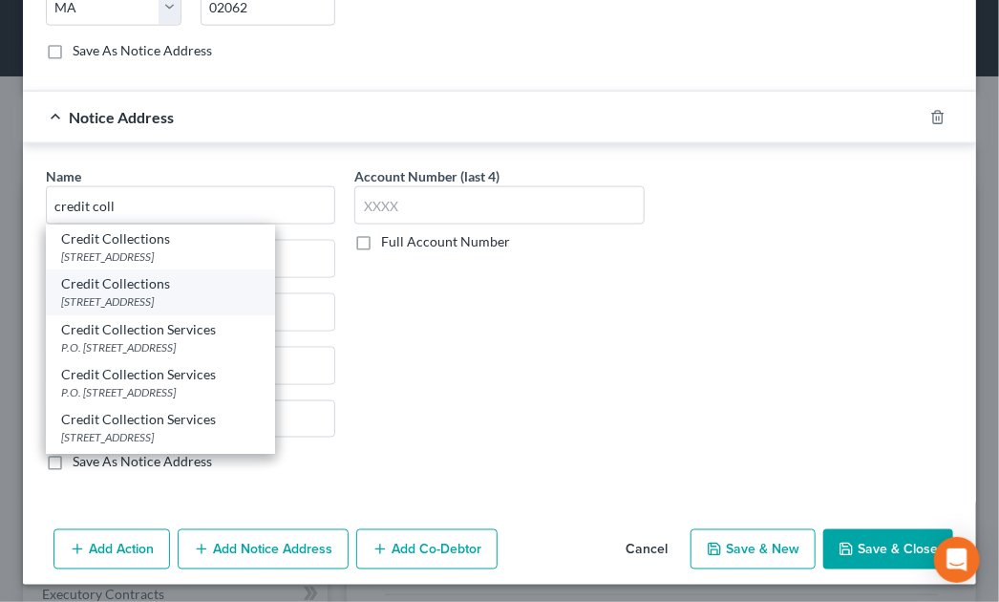
click at [149, 293] on div "PO Box 337, Norwood, MA 02062" at bounding box center [160, 301] width 199 height 16
type input "Credit Collections"
type input "PO Box 337"
type input "Norwood"
select select "22"
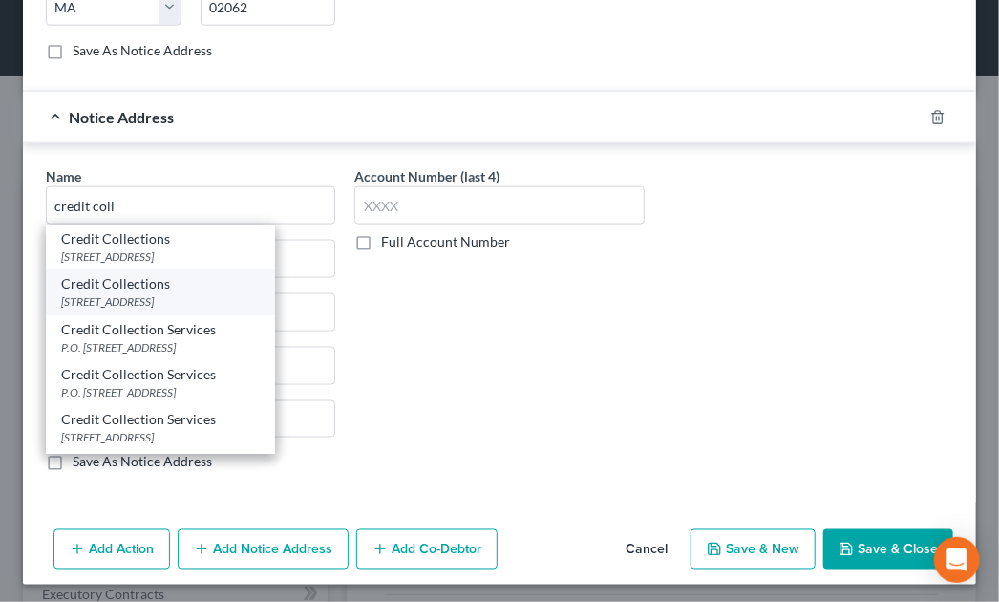
type input "02062"
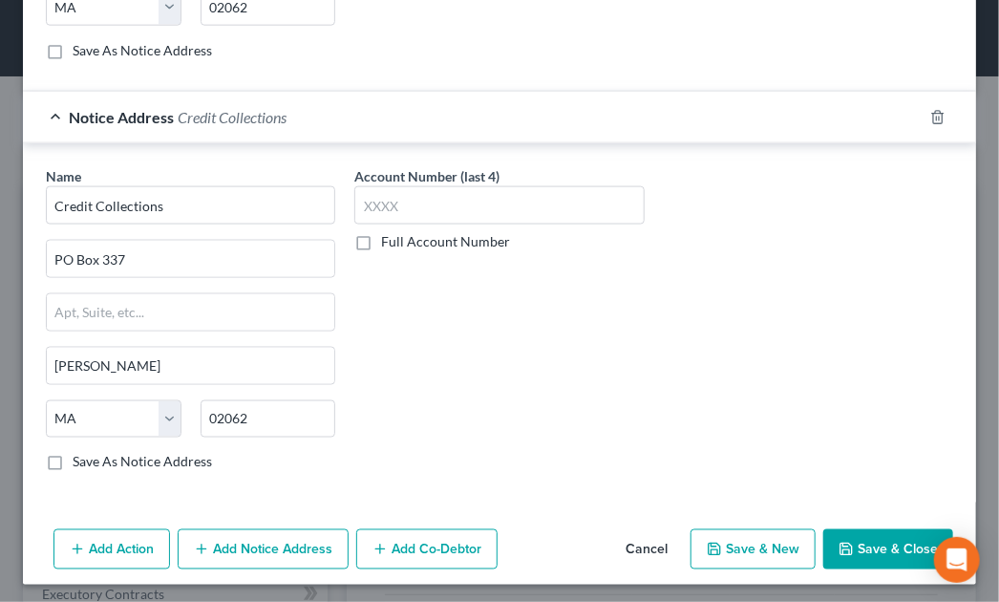
click at [249, 544] on button "Add Notice Address" at bounding box center [263, 549] width 171 height 40
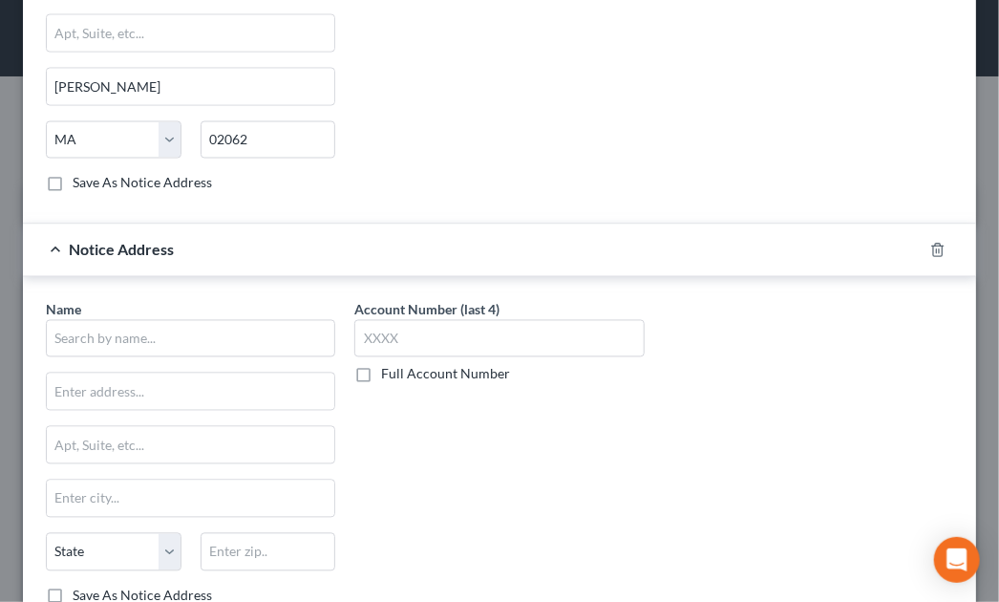
scroll to position [1174, 0]
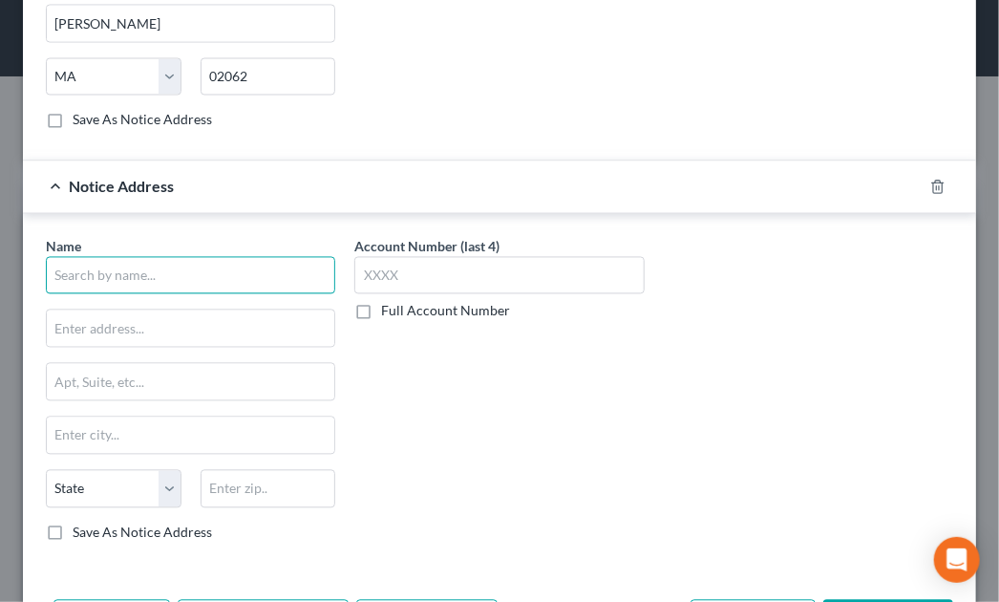
click at [193, 284] on input "text" at bounding box center [190, 276] width 289 height 38
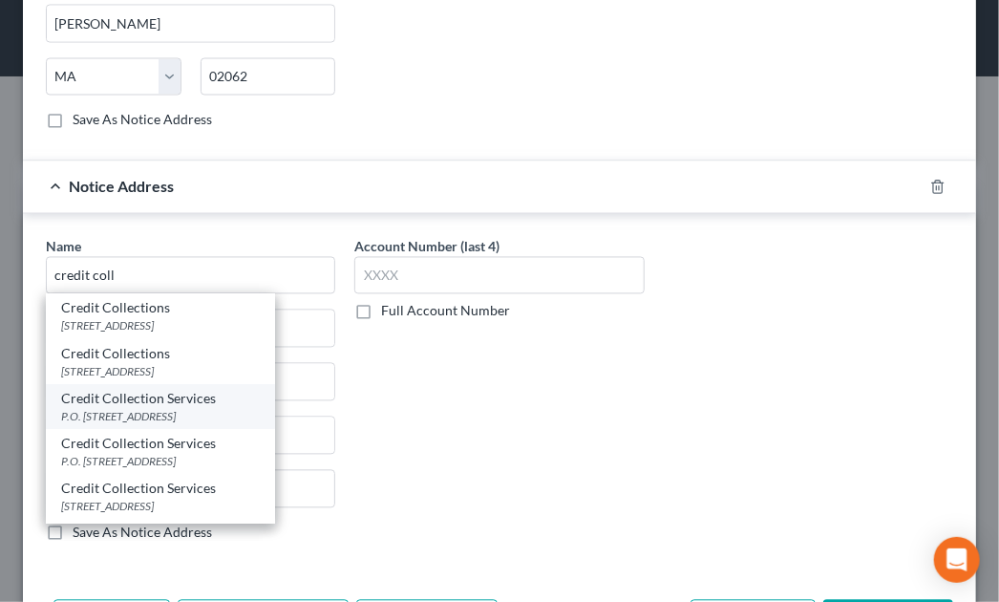
click at [125, 409] on div "P.O. Box 447, Norwood, MA 02062" at bounding box center [160, 417] width 199 height 16
type input "Credit Collection Services"
type input "P.O. Box 447"
type input "Norwood"
select select "22"
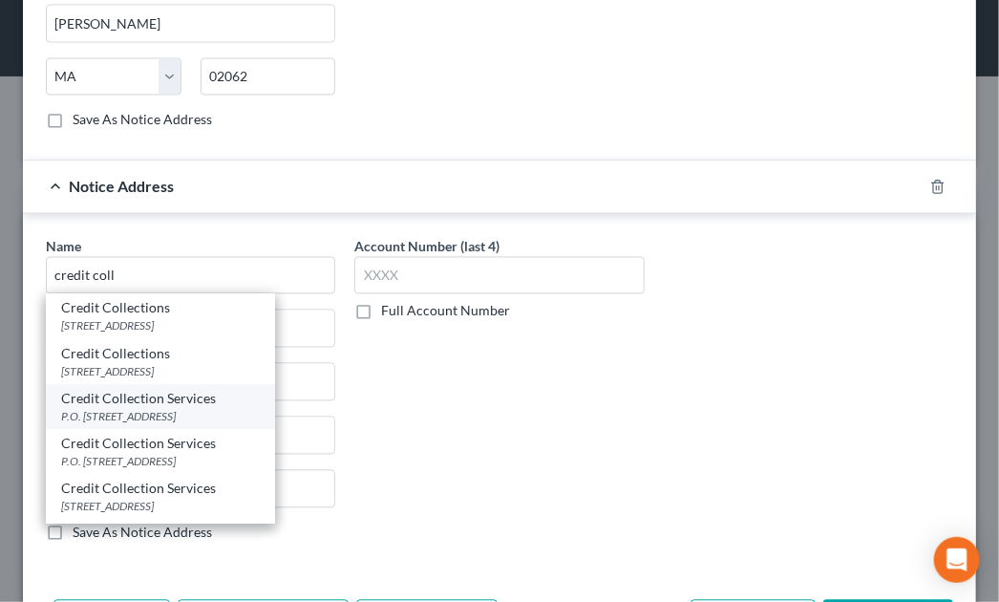
type input "02062"
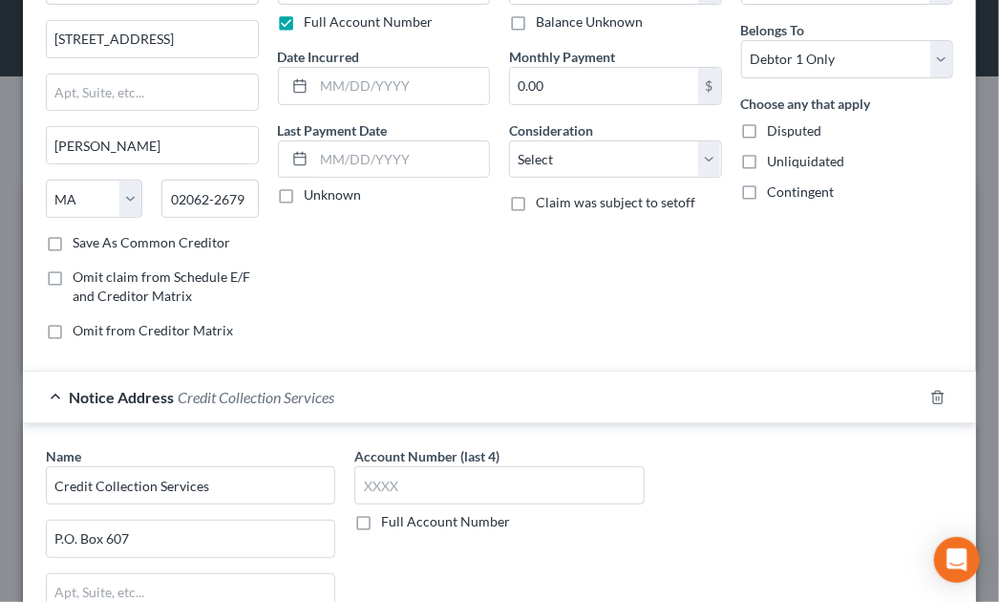
scroll to position [0, 0]
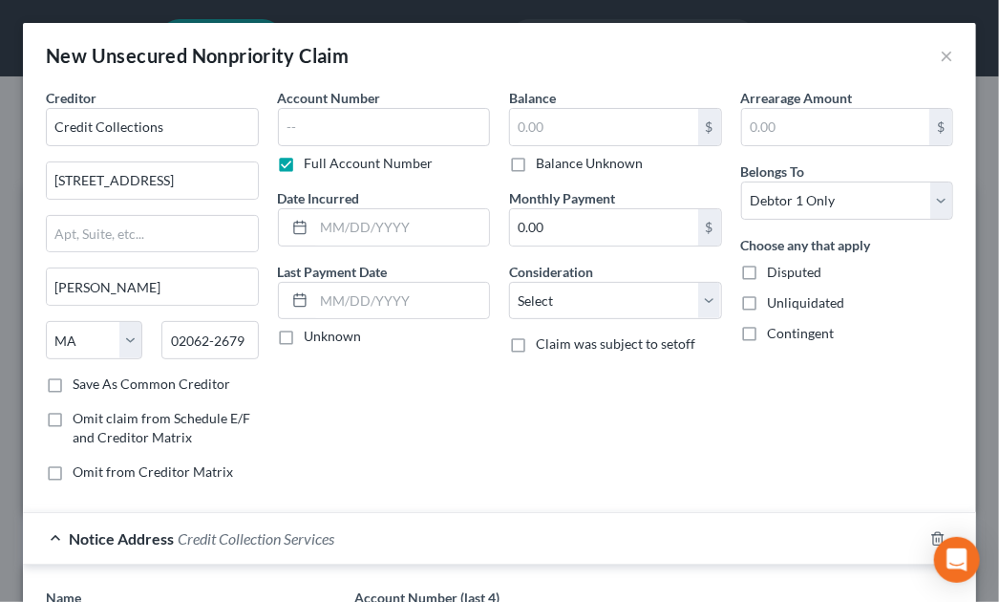
click at [348, 105] on label "Account Number" at bounding box center [329, 98] width 103 height 20
click at [328, 129] on input "text" at bounding box center [384, 127] width 213 height 38
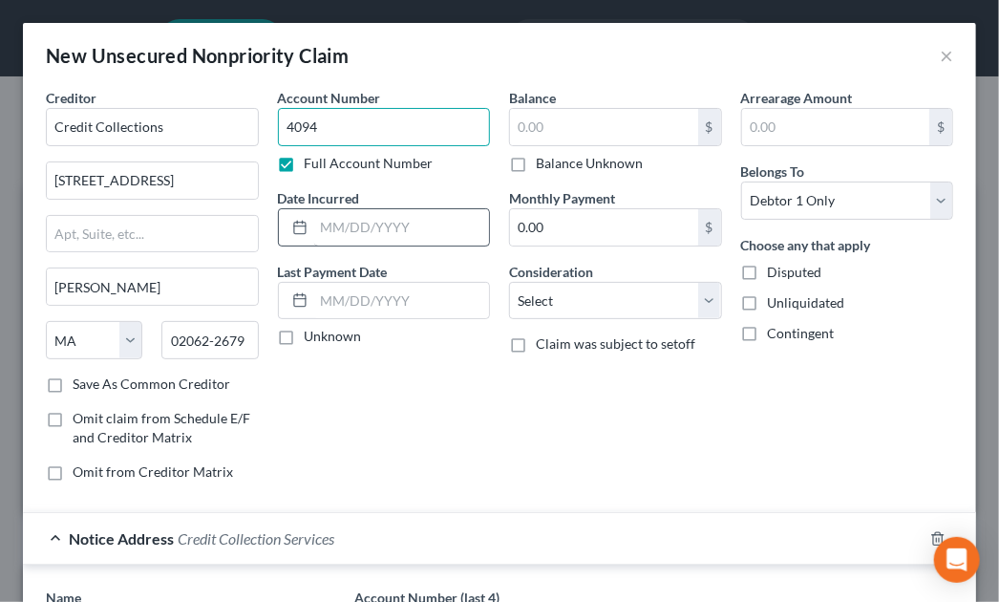
type input "4094"
click at [379, 234] on input "text" at bounding box center [402, 227] width 176 height 36
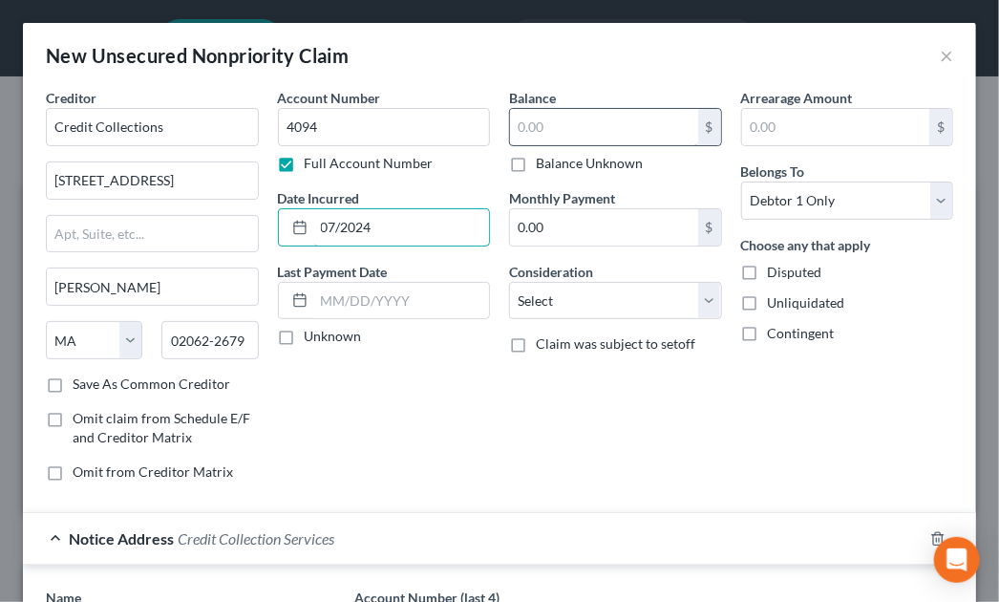
type input "07/2024"
click at [562, 129] on input "text" at bounding box center [604, 127] width 188 height 36
type input "1,378"
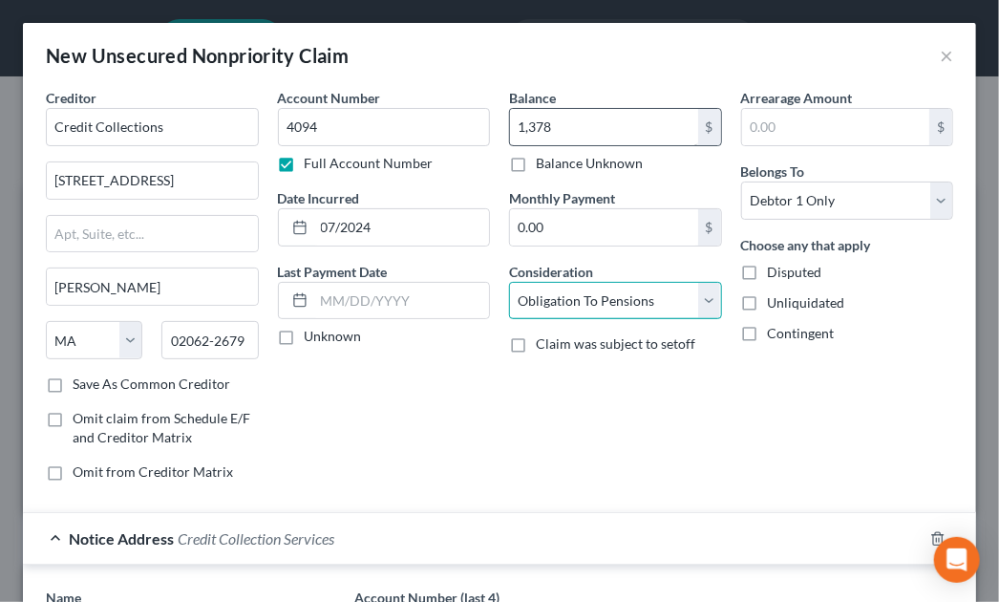
select select "14"
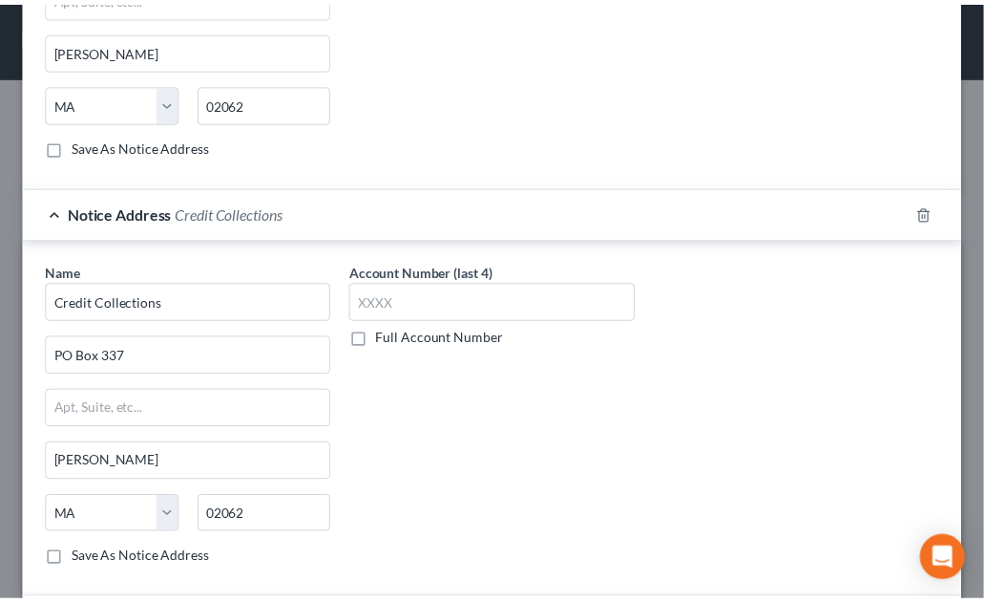
scroll to position [1241, 0]
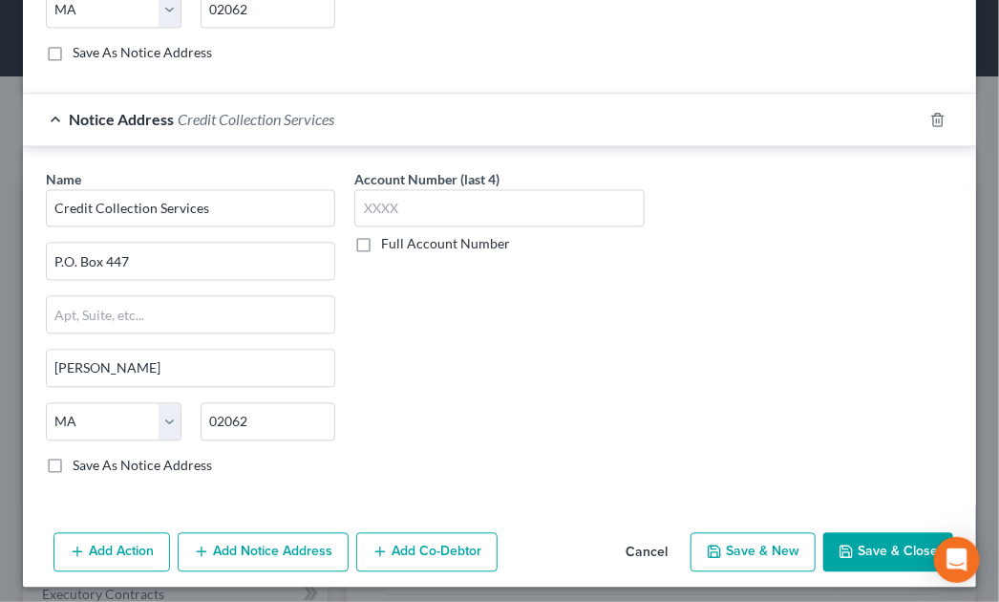
type input "collections - liberty mutual ins co"
click at [881, 549] on button "Save & Close" at bounding box center [888, 553] width 130 height 40
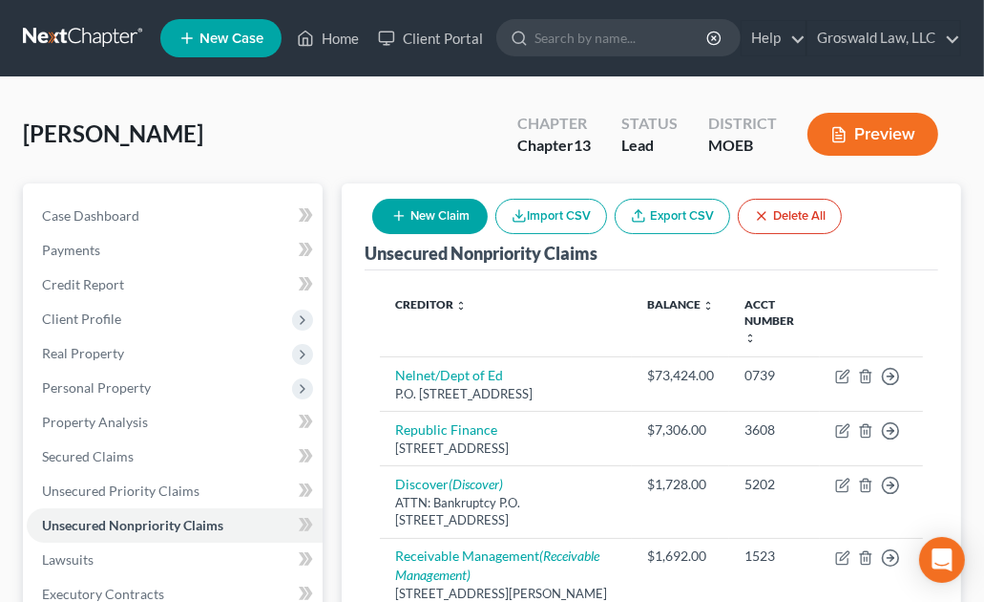
click at [625, 157] on div "Status Lead" at bounding box center [649, 136] width 87 height 56
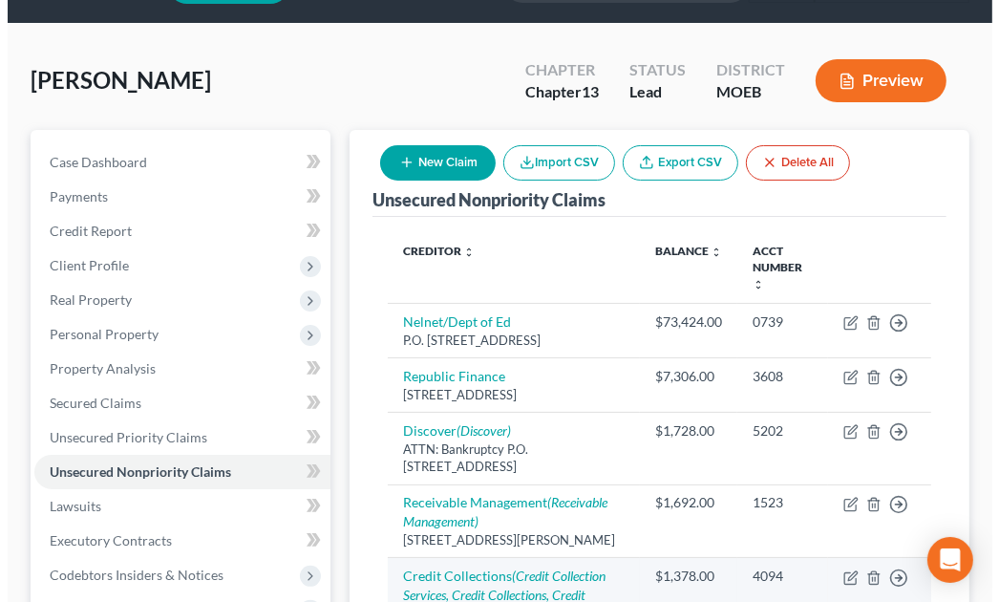
scroll to position [0, 0]
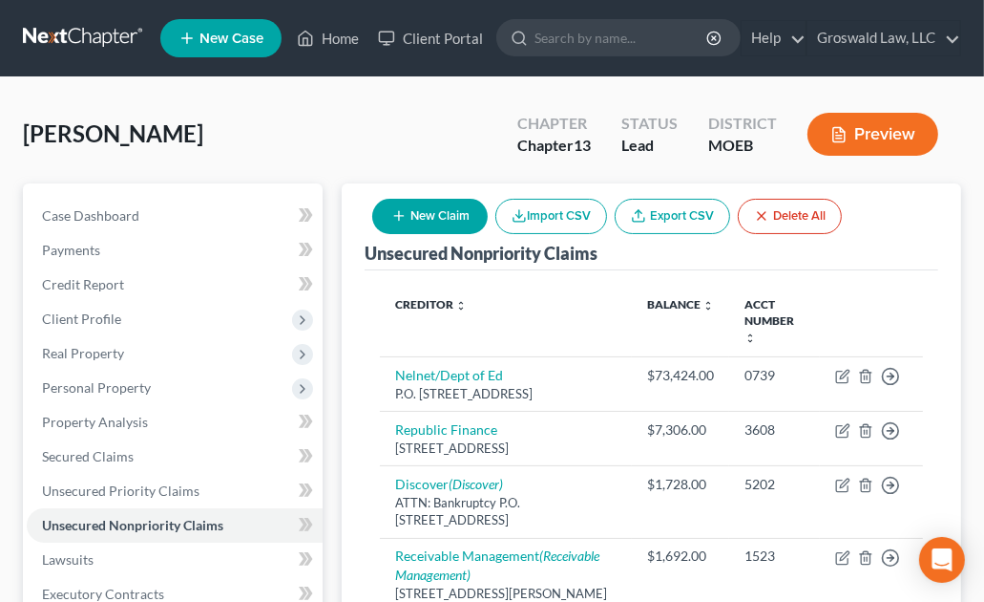
click at [441, 207] on button "New Claim" at bounding box center [430, 216] width 116 height 35
select select "0"
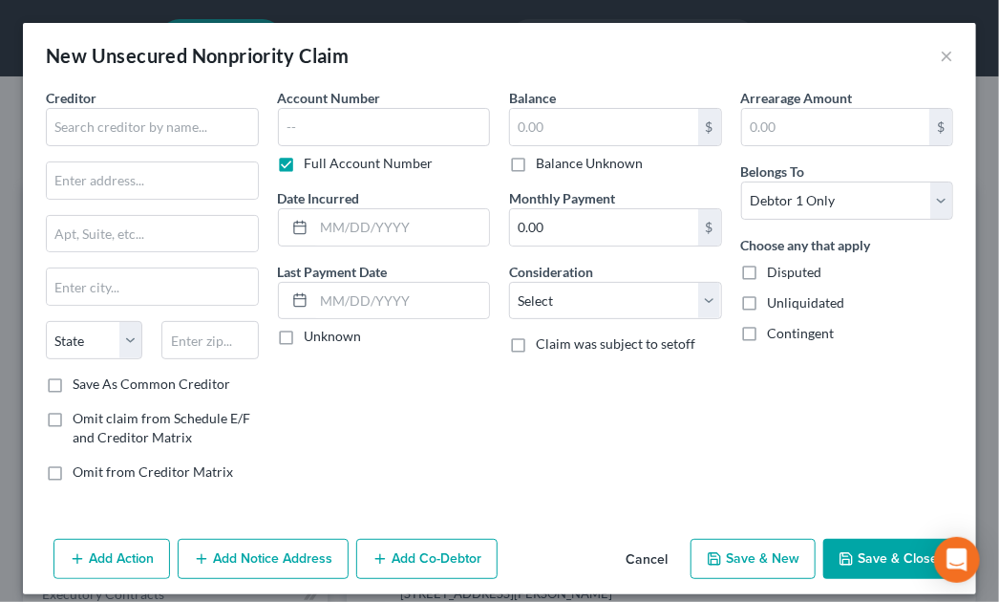
click at [535, 474] on div "Balance $ Balance Unknown Balance Undetermined $ Balance Unknown Monthly Paymen…" at bounding box center [615, 292] width 232 height 409
click at [135, 128] on input "text" at bounding box center [152, 127] width 213 height 38
paste input "Uas/saint Louis Univer"
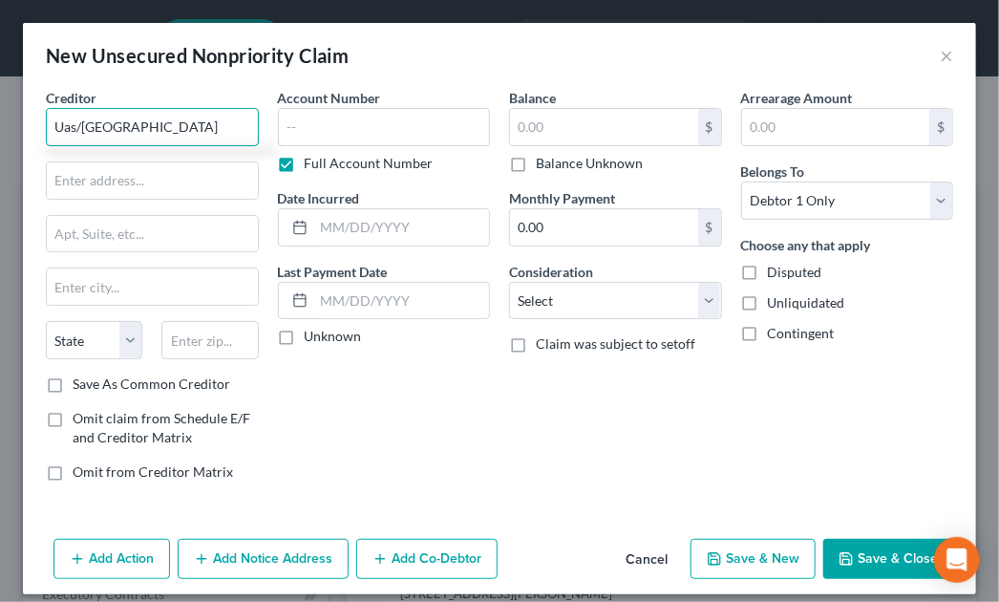
type input "Uas/saint Louis Univer"
click at [536, 454] on div "Balance $ Balance Unknown Balance Undetermined $ Balance Unknown Monthly Paymen…" at bounding box center [615, 292] width 232 height 409
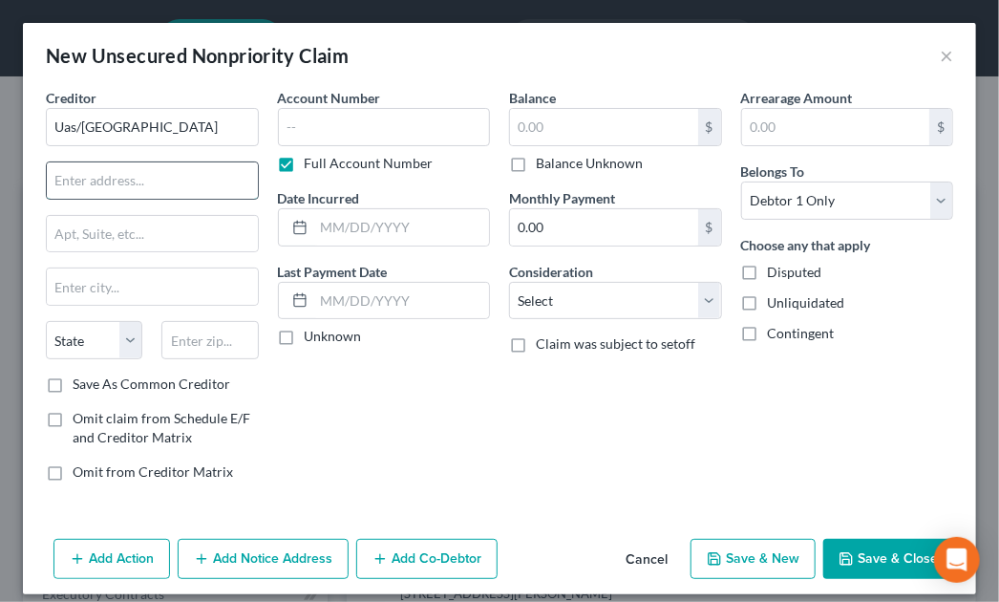
click at [170, 190] on input "text" at bounding box center [152, 180] width 211 height 36
paste input "1 N Grand Blvd"
type input "1 N Grand Blvd"
click at [672, 404] on div "Balance $ Balance Unknown Balance Undetermined $ Balance Unknown Monthly Paymen…" at bounding box center [615, 292] width 232 height 409
click at [156, 282] on input "text" at bounding box center [152, 286] width 211 height 36
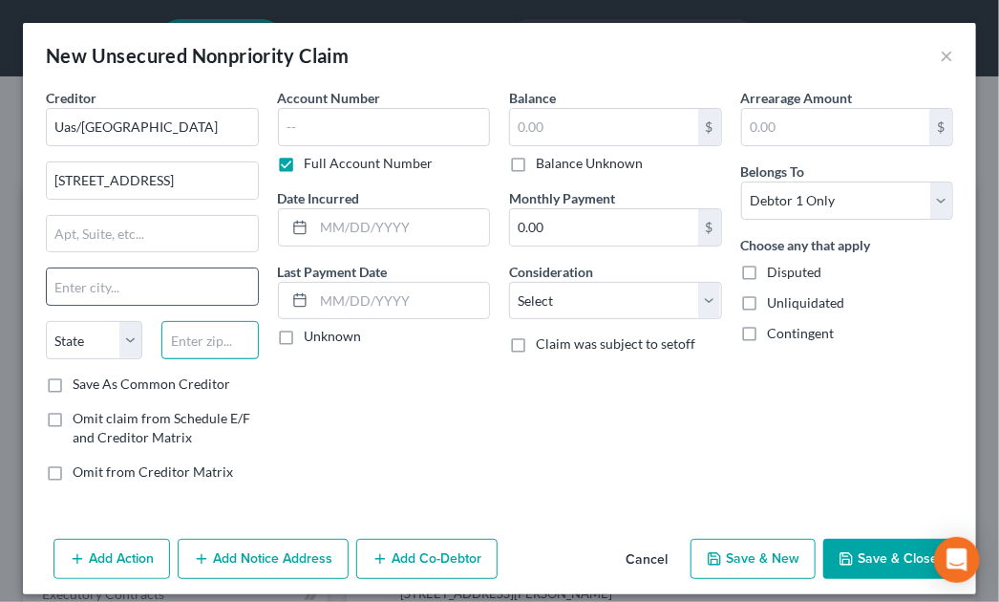
paste input "63103"
type input "63103"
type input "Saint Louis"
select select "26"
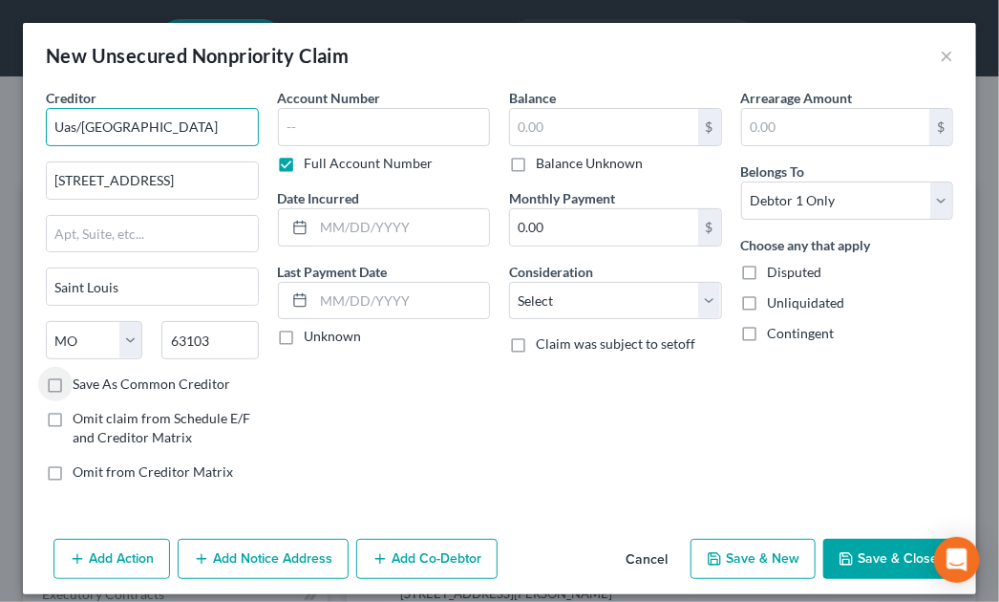
click at [203, 116] on input "Uas/saint Louis Univer" at bounding box center [152, 127] width 213 height 38
type input "Uas/saint Louis University"
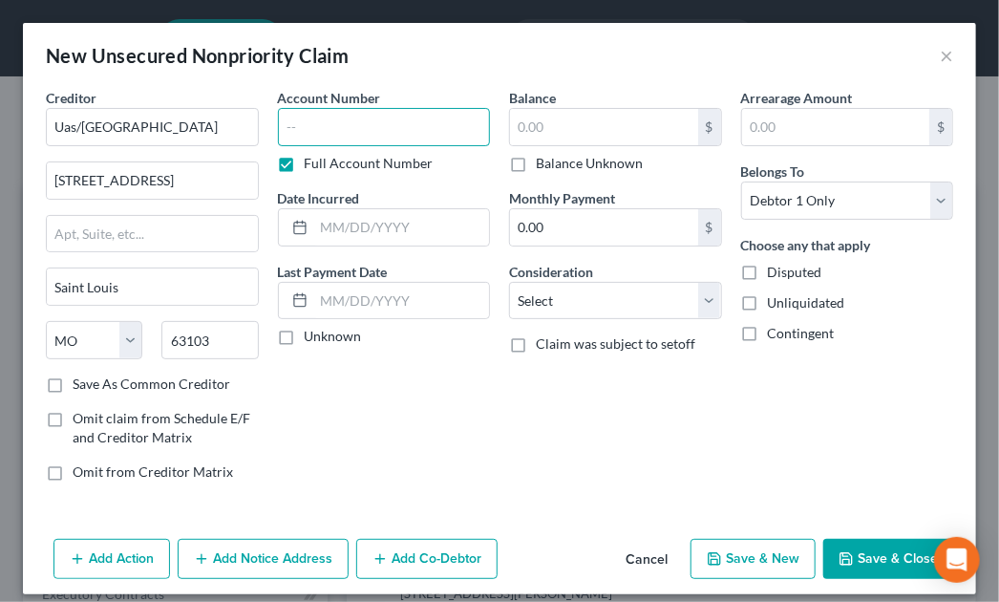
click at [327, 133] on input "text" at bounding box center [384, 127] width 213 height 38
type input "6953"
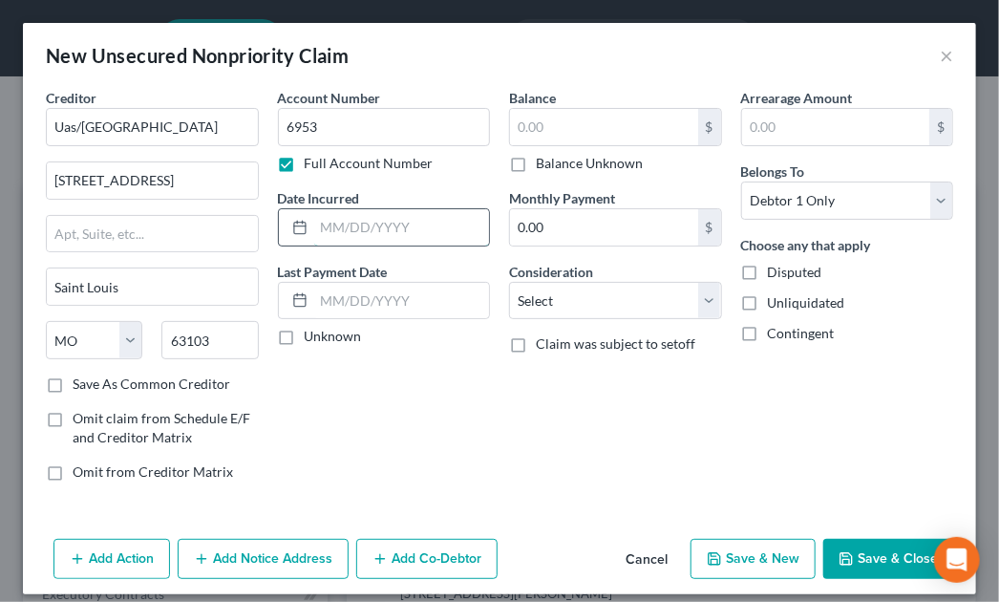
click at [433, 228] on input "text" at bounding box center [402, 227] width 176 height 36
type input "08/2011"
click at [592, 125] on input "text" at bounding box center [604, 127] width 188 height 36
type input "1,301"
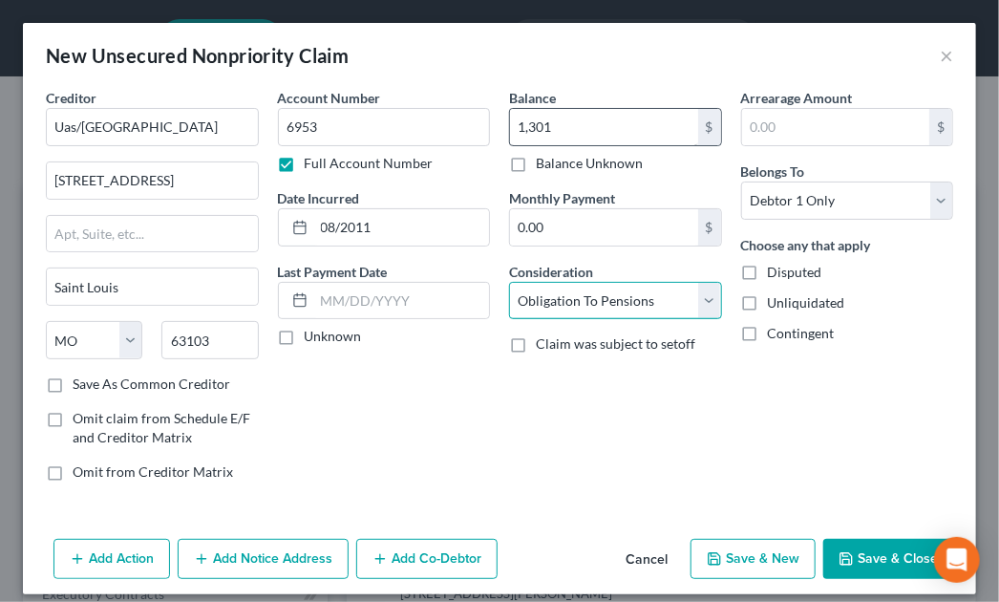
select select "14"
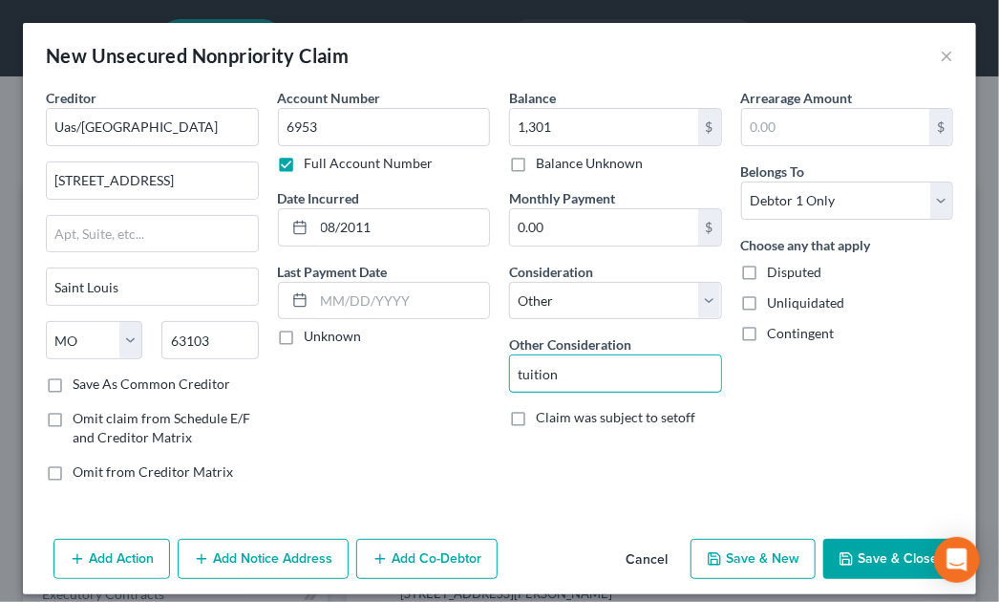
type input "tuition"
click at [876, 564] on button "Save & Close" at bounding box center [888, 558] width 130 height 40
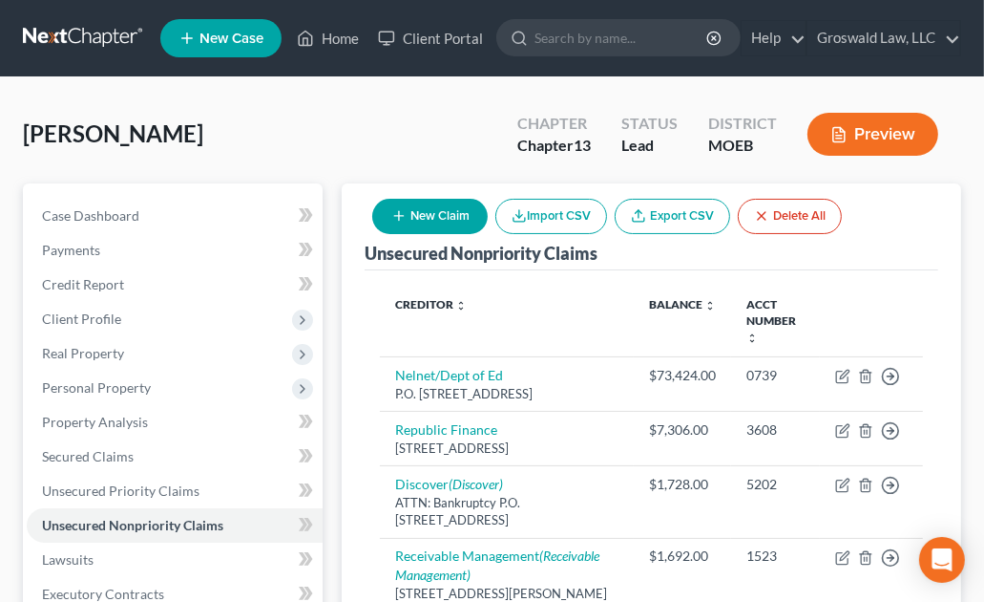
click at [450, 156] on div "Green, Keila Upgraded Chapter Chapter 13 Status Lead District MOEB Preview" at bounding box center [492, 141] width 939 height 83
click at [428, 229] on button "New Claim" at bounding box center [430, 216] width 116 height 35
select select "0"
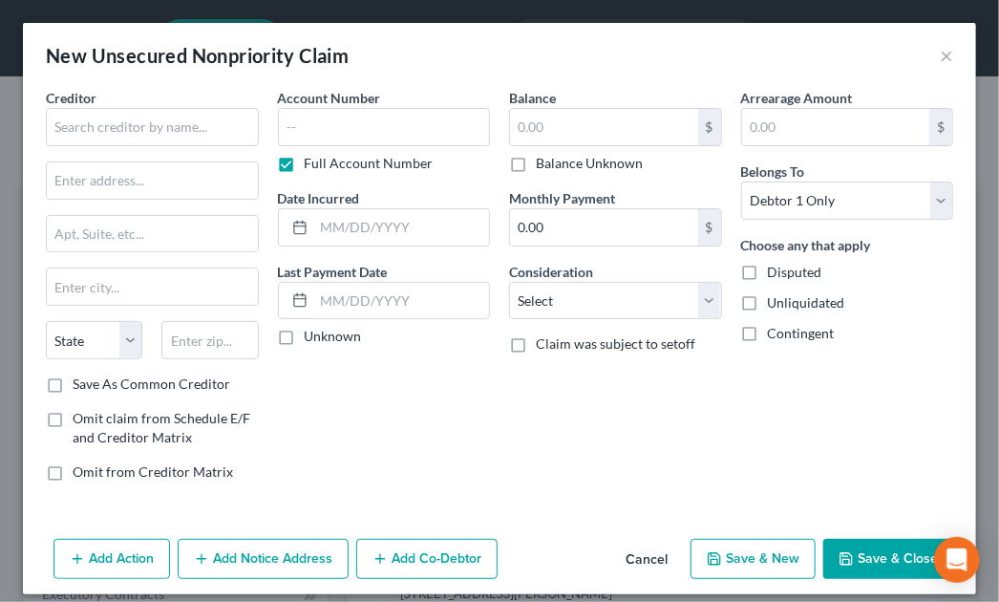
click at [569, 480] on div "Balance $ Balance Unknown Balance Undetermined $ Balance Unknown Monthly Paymen…" at bounding box center [615, 292] width 232 height 409
click at [137, 132] on input "text" at bounding box center [152, 127] width 213 height 38
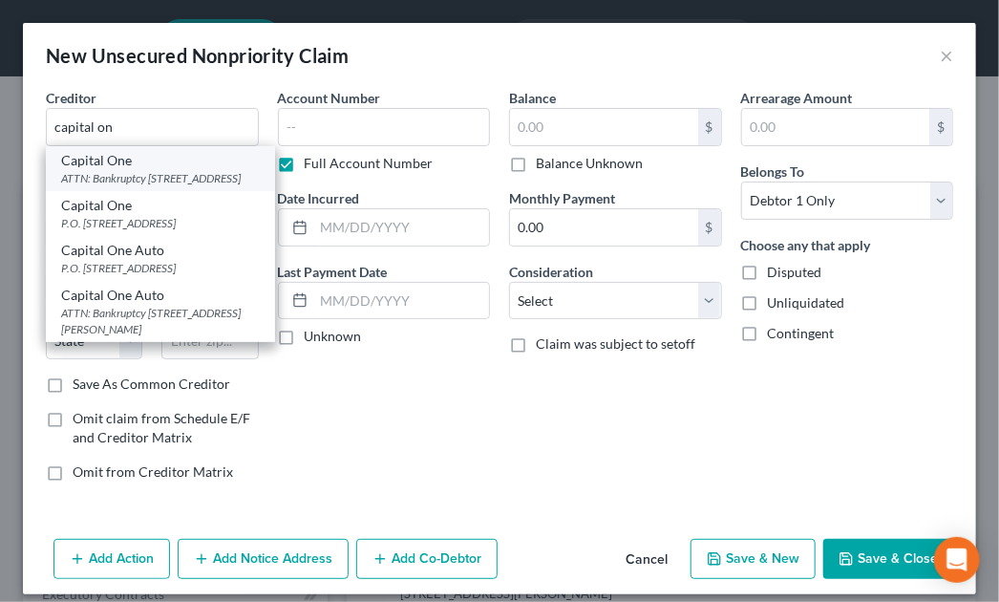
click at [130, 179] on div "ATTN: Bankruptcy PO Box 30285, Salt Lake City, UT 84130" at bounding box center [160, 178] width 199 height 16
type input "Capital One"
type input "ATTN: Bankruptcy"
type input "PO Box 30285"
type input "Salt Lake City"
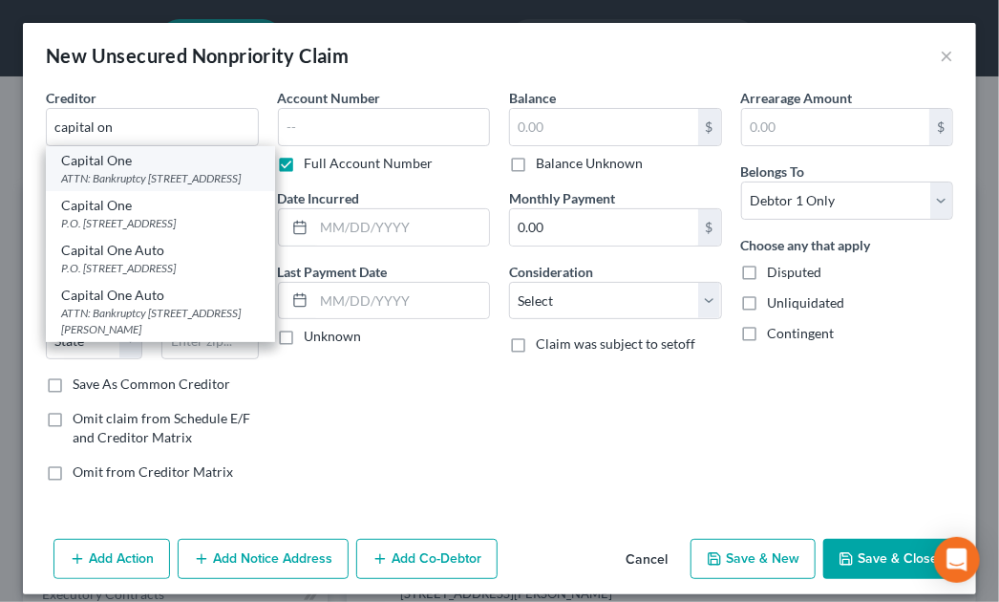
select select "46"
type input "84130"
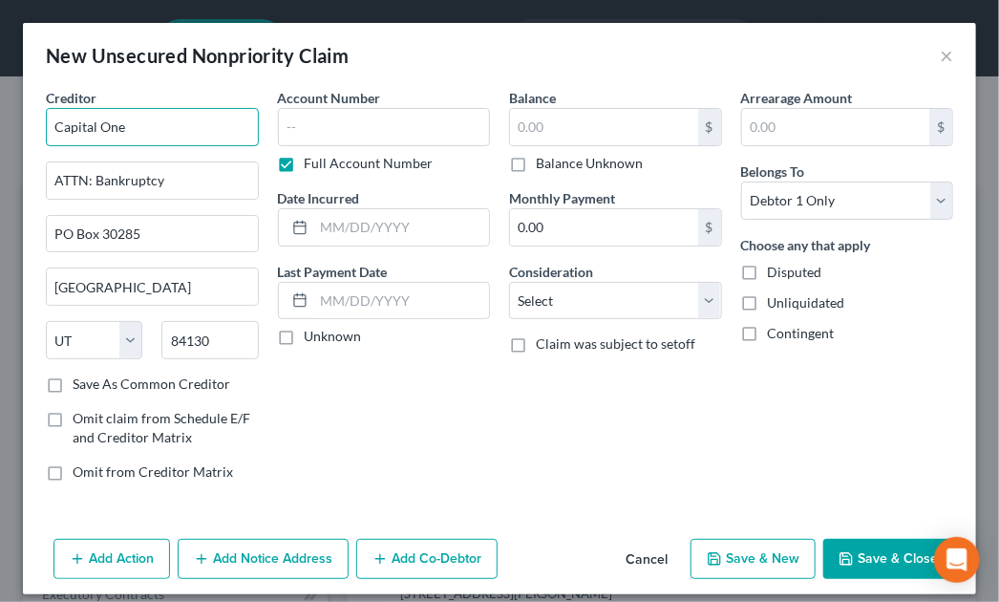
click at [167, 115] on input "Capital One" at bounding box center [152, 127] width 213 height 38
type input "Capital One/neimn"
click at [270, 554] on button "Add Notice Address" at bounding box center [263, 558] width 171 height 40
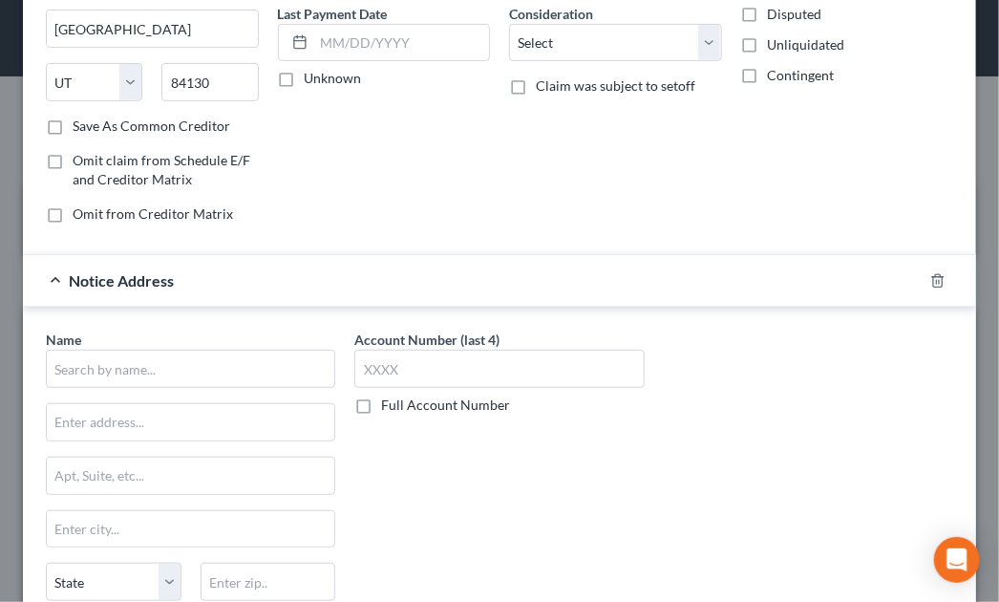
scroll to position [260, 0]
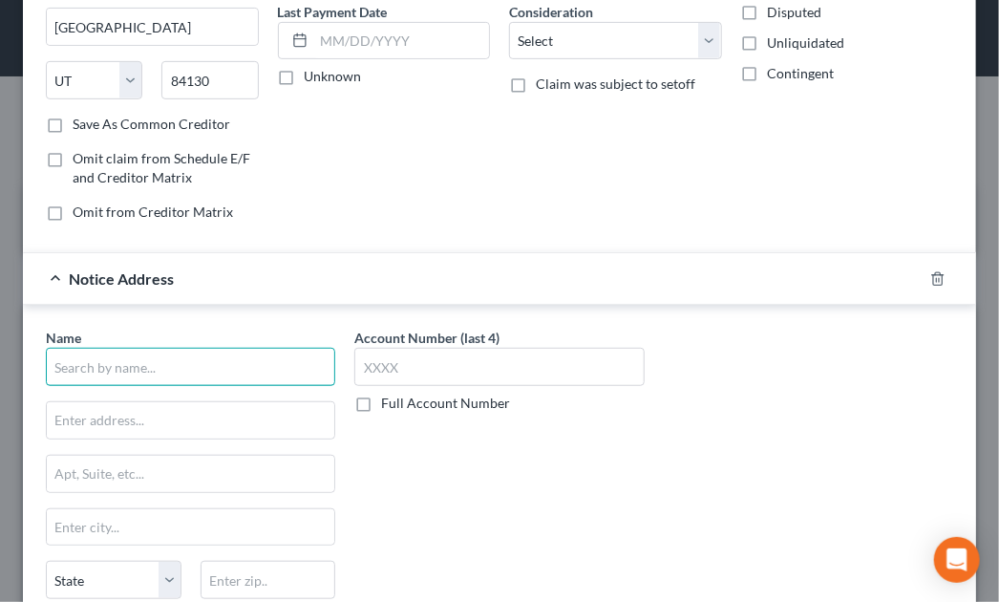
click at [134, 361] on input "text" at bounding box center [190, 367] width 289 height 38
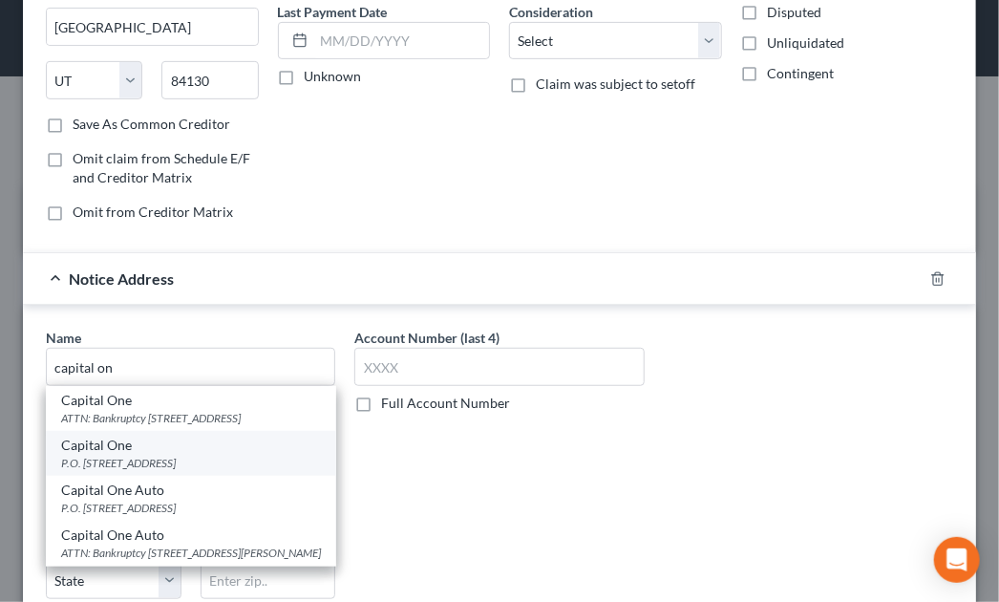
click at [133, 454] on div "Capital One" at bounding box center [191, 444] width 260 height 19
type input "Capital One"
type input "P.O. Box 31293"
type input "Salt Lake City"
select select "46"
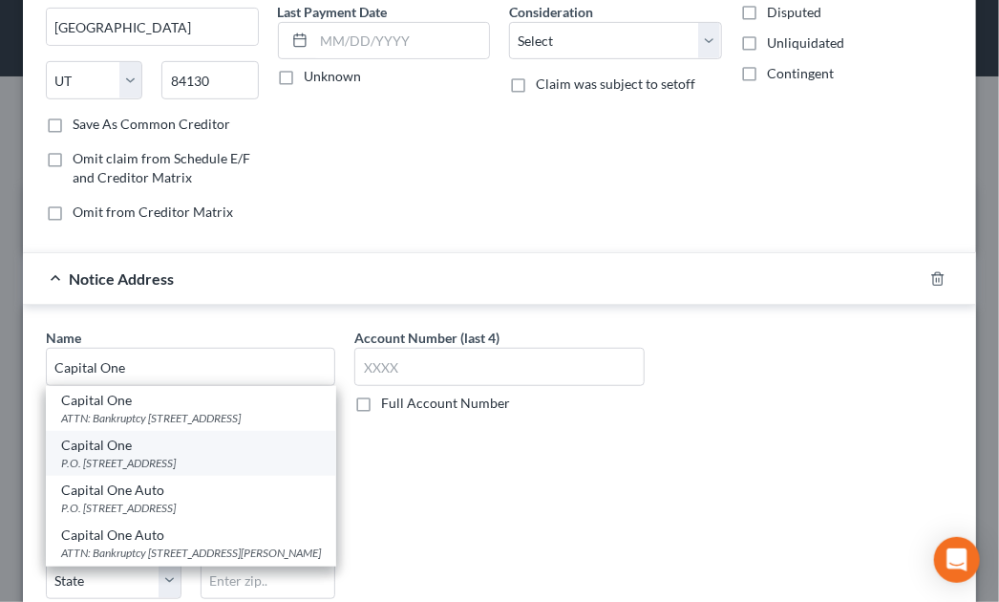
type input "84131"
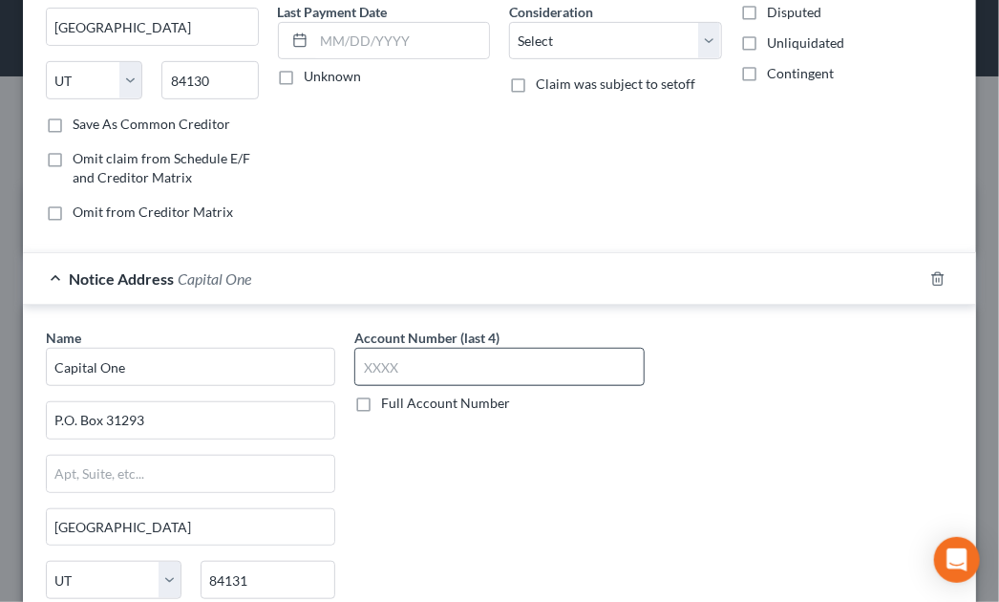
scroll to position [0, 0]
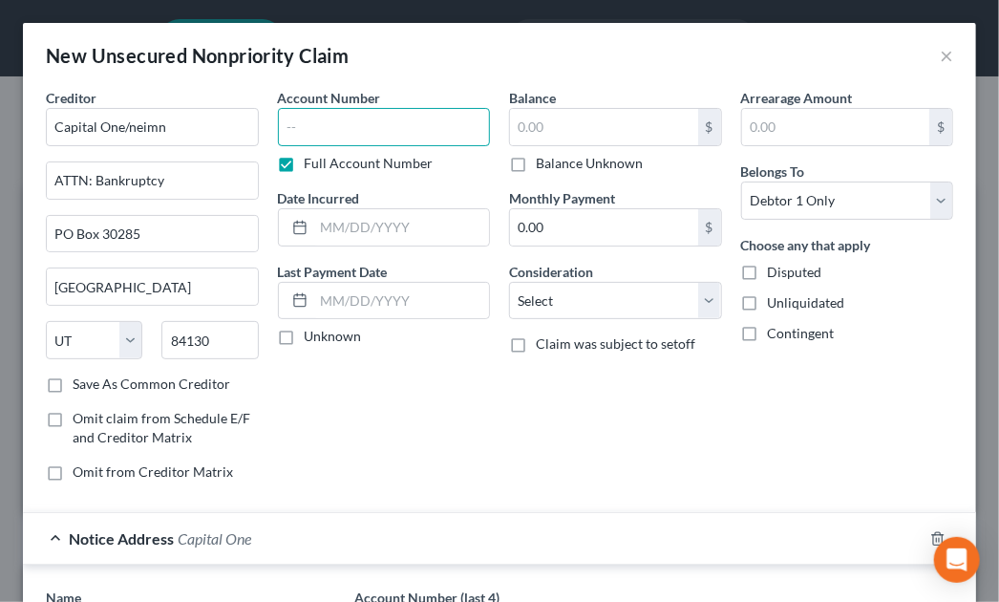
click at [390, 123] on input "text" at bounding box center [384, 127] width 213 height 38
type input "5648"
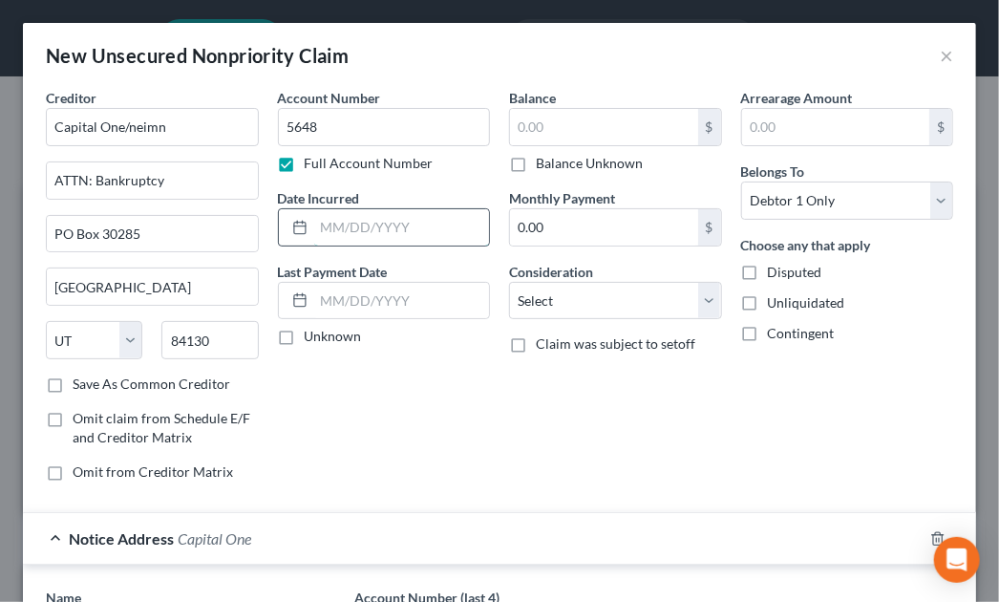
click at [404, 236] on input "text" at bounding box center [402, 227] width 176 height 36
type input "04/2022"
click at [581, 117] on input "text" at bounding box center [604, 127] width 188 height 36
type input "1,111"
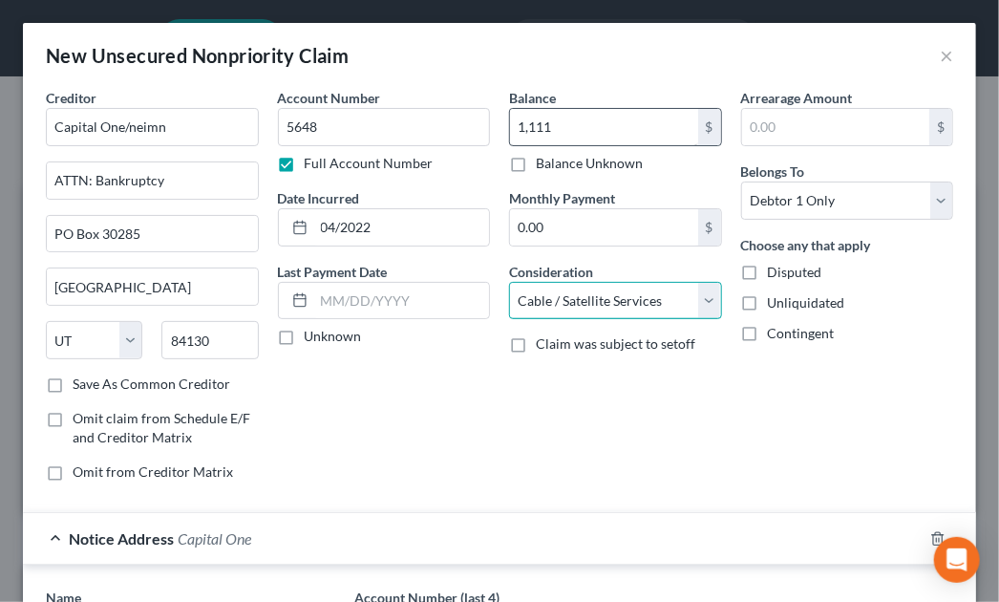
select select "2"
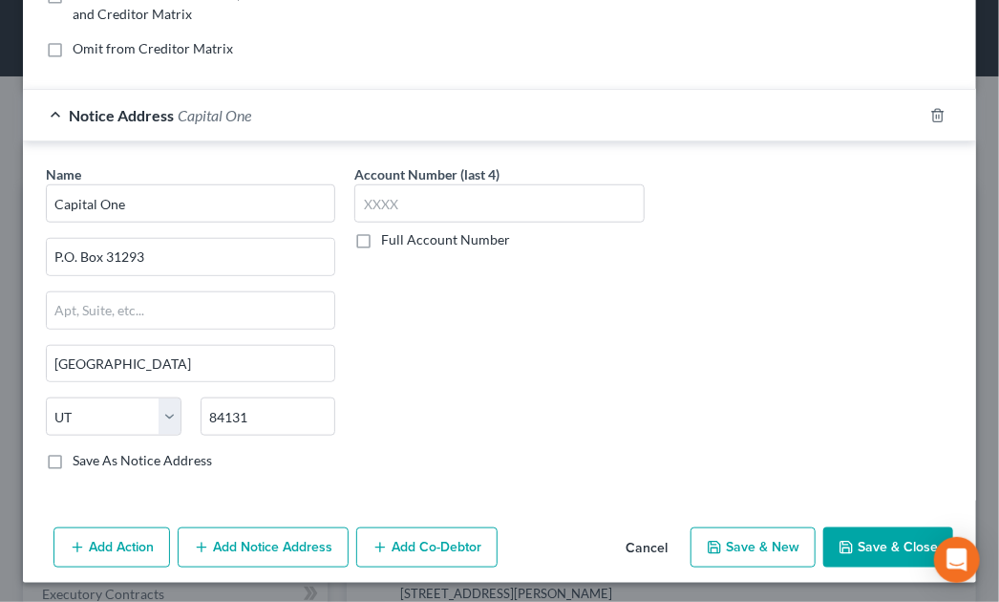
click at [854, 541] on button "Save & Close" at bounding box center [888, 547] width 130 height 40
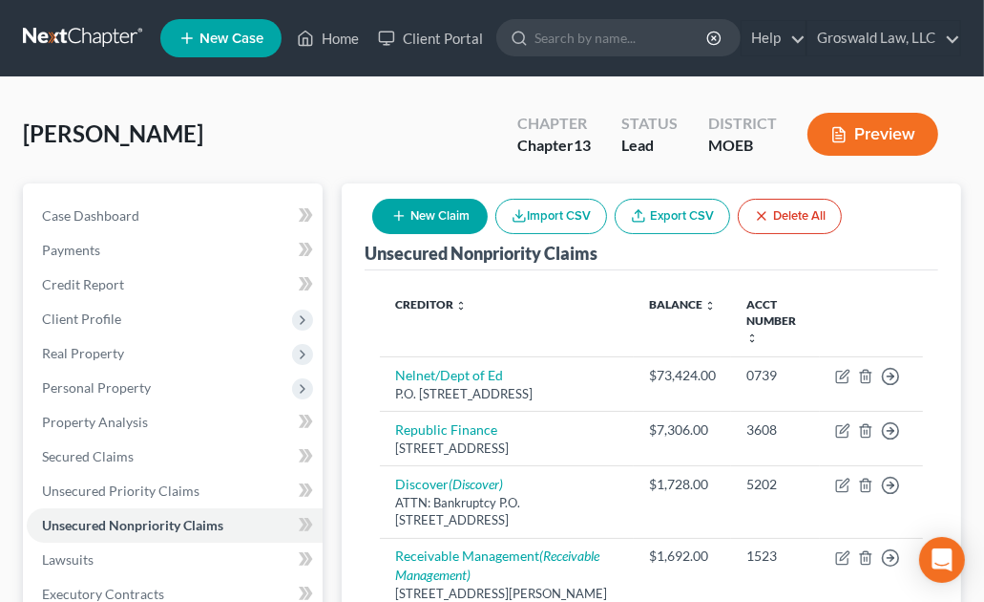
click at [462, 127] on div "Green, Keila Upgraded Chapter Chapter 13 Status Lead District MOEB Preview" at bounding box center [492, 141] width 939 height 83
click at [463, 219] on button "New Claim" at bounding box center [430, 216] width 116 height 35
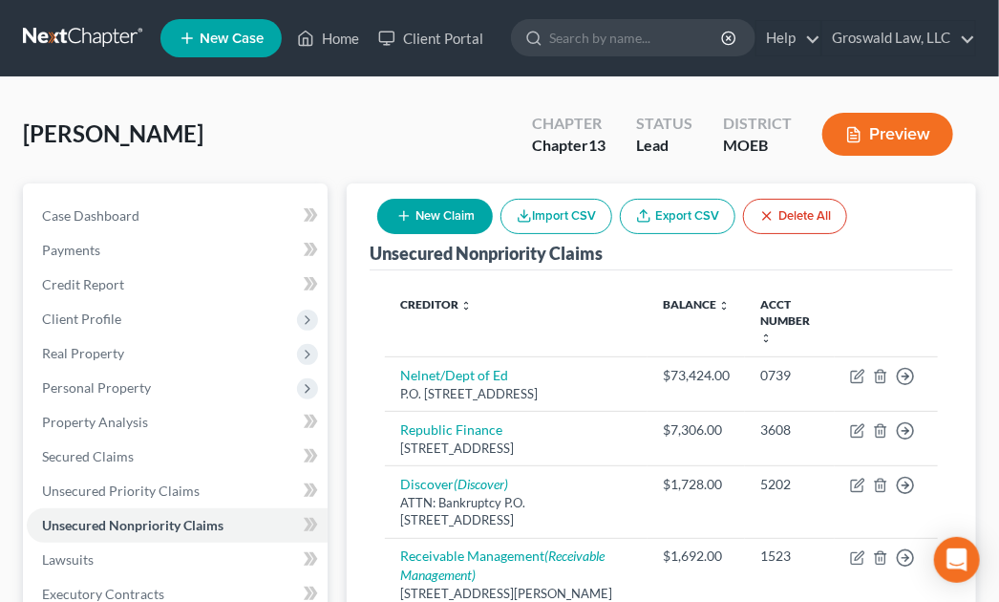
select select "0"
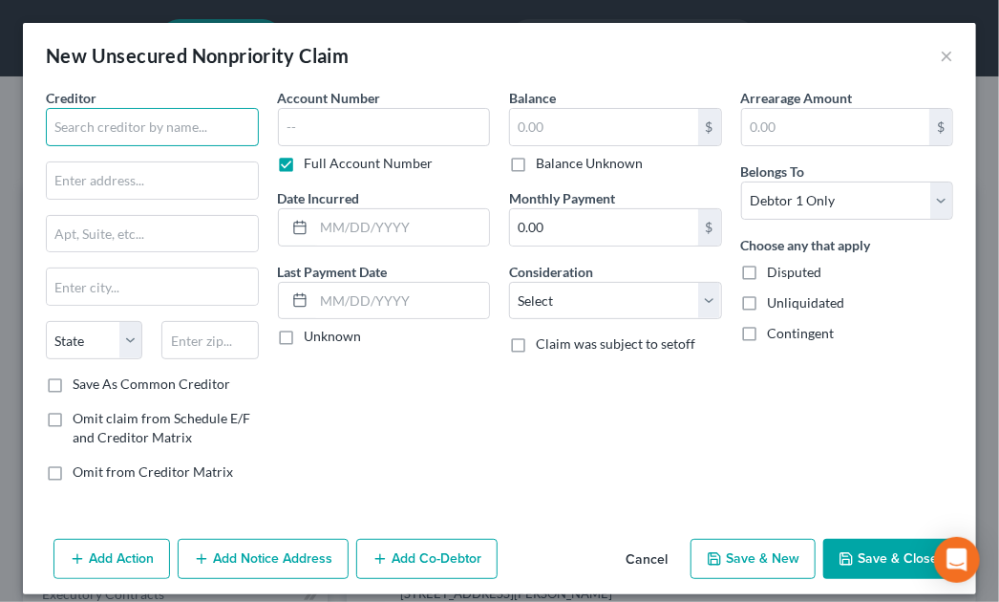
click at [142, 133] on input "text" at bounding box center [152, 127] width 213 height 38
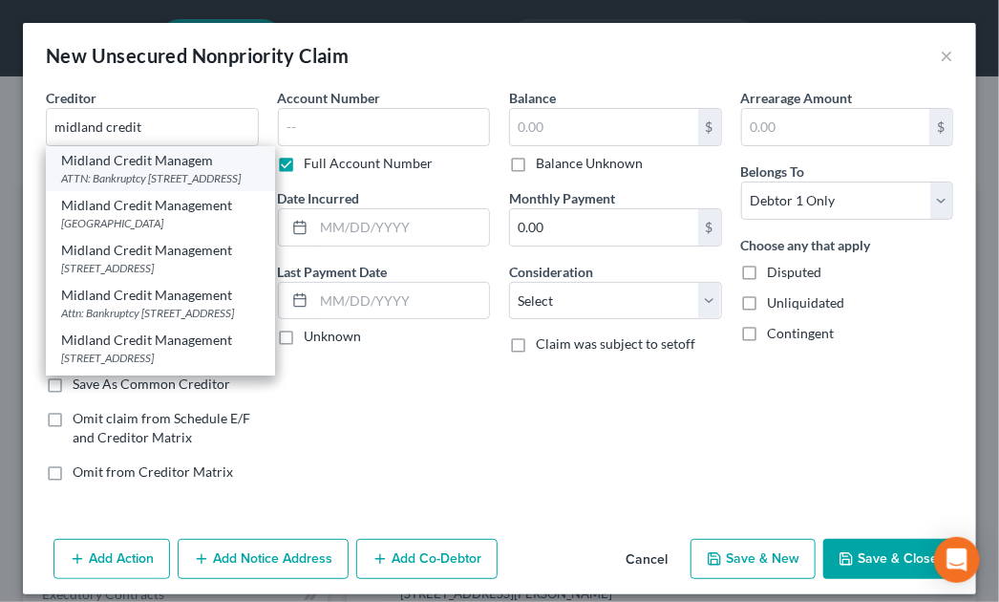
click at [141, 177] on div "ATTN: Bankruptcy PO Box 939069, San Diego, CA 92193" at bounding box center [160, 178] width 199 height 16
type input "Midland Credit Managem"
type input "ATTN: Bankruptcy"
type input "PO Box 939069"
type input "San Diego"
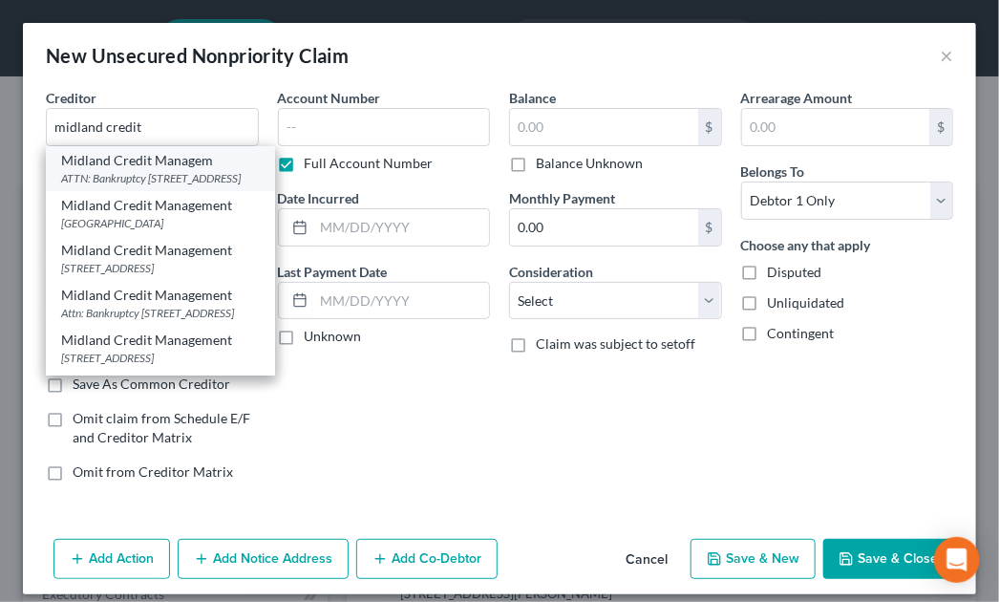
select select "4"
type input "92193"
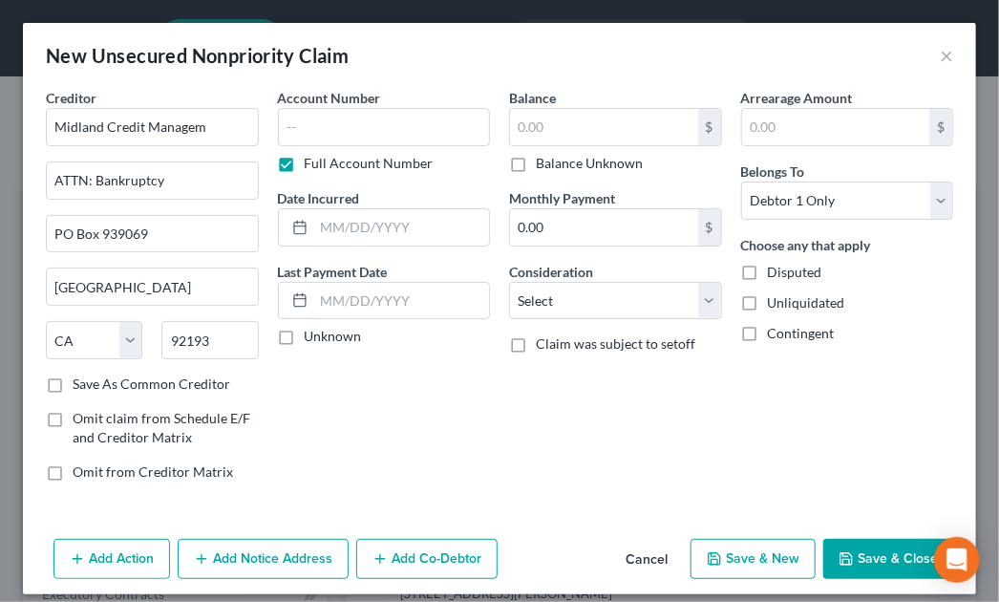
click at [613, 464] on div "Balance $ Balance Unknown Balance Undetermined $ Balance Unknown Monthly Paymen…" at bounding box center [615, 292] width 232 height 409
click at [261, 569] on button "Add Notice Address" at bounding box center [263, 558] width 171 height 40
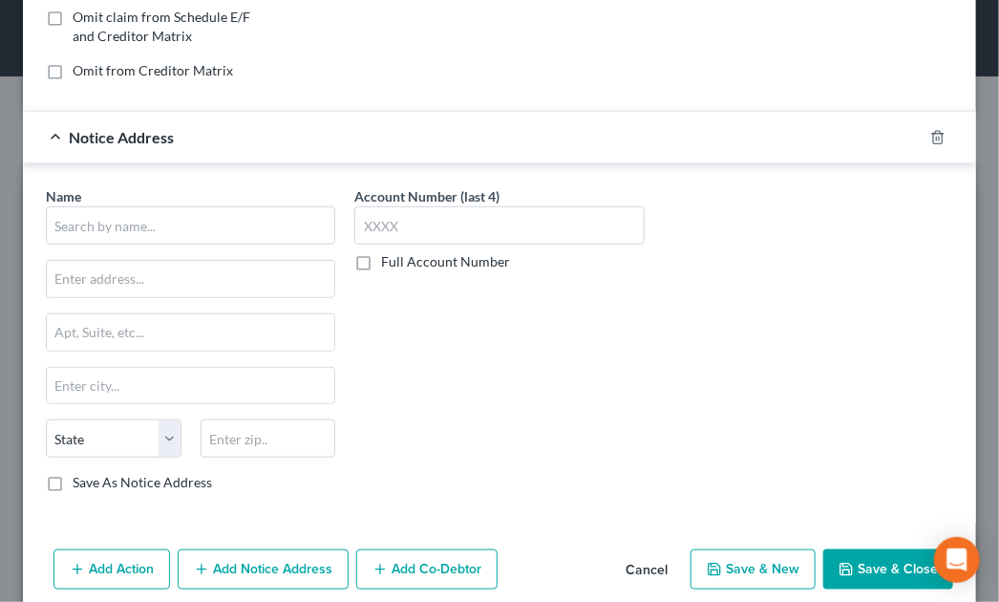
scroll to position [405, 0]
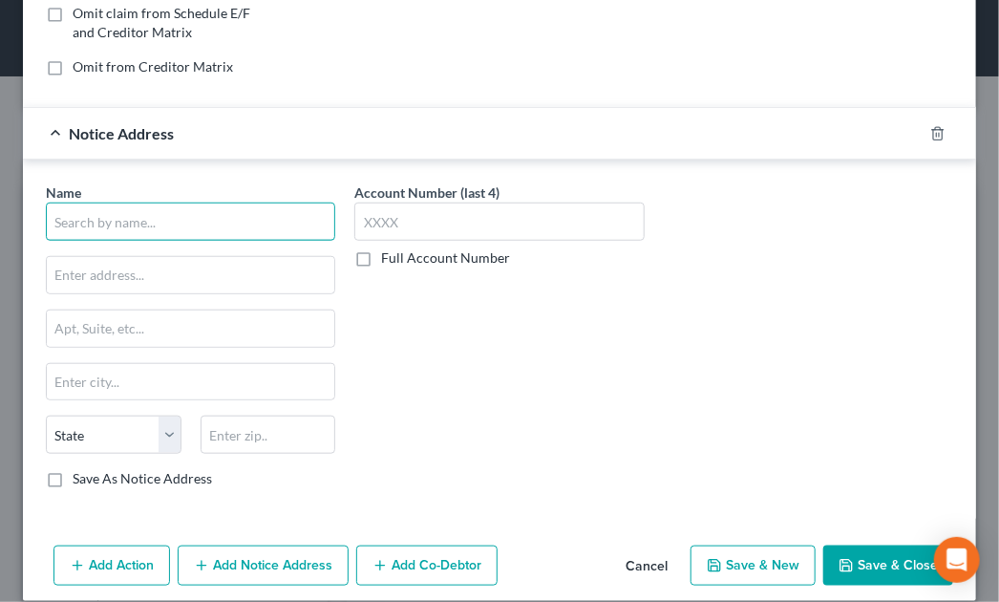
click at [160, 205] on input "text" at bounding box center [190, 221] width 289 height 38
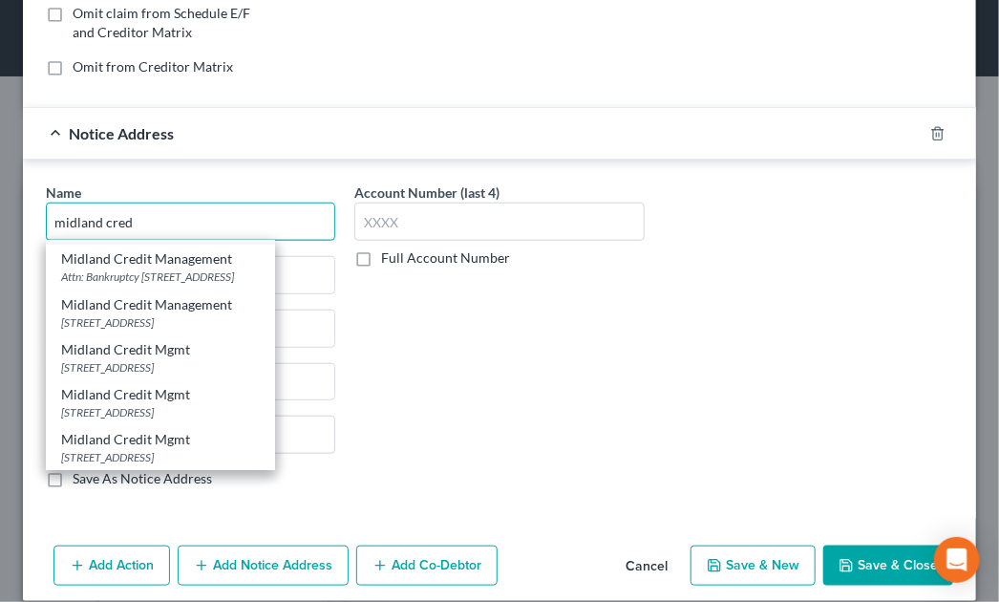
scroll to position [140, 0]
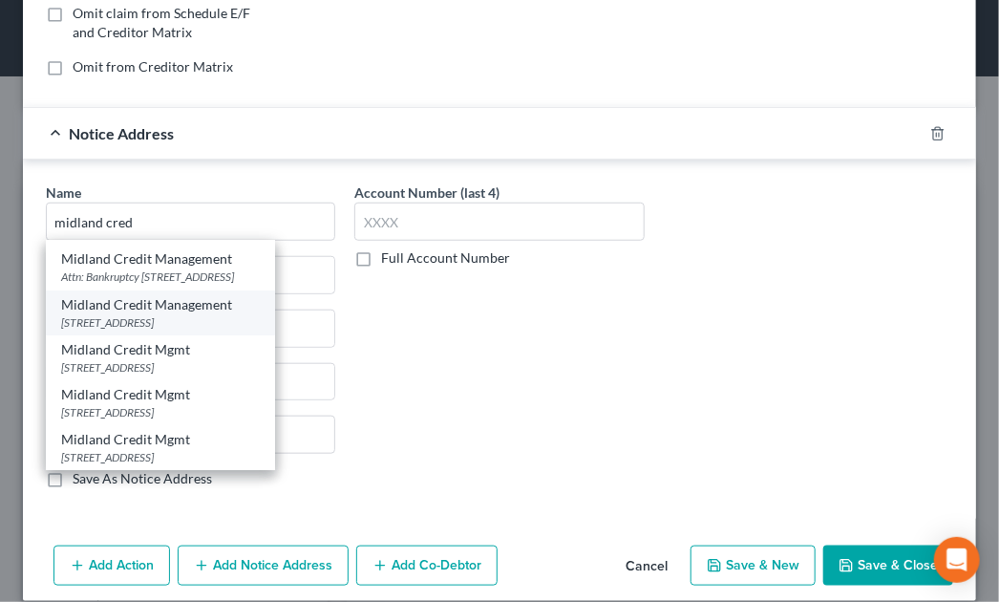
click at [109, 330] on div "350 Camino De La Reina Suite 100, San Diego, CA 92108" at bounding box center [160, 322] width 199 height 16
type input "Midland Credit Management"
type input "350 Camino De La Reina"
type input "Suite 100"
type input "San Diego"
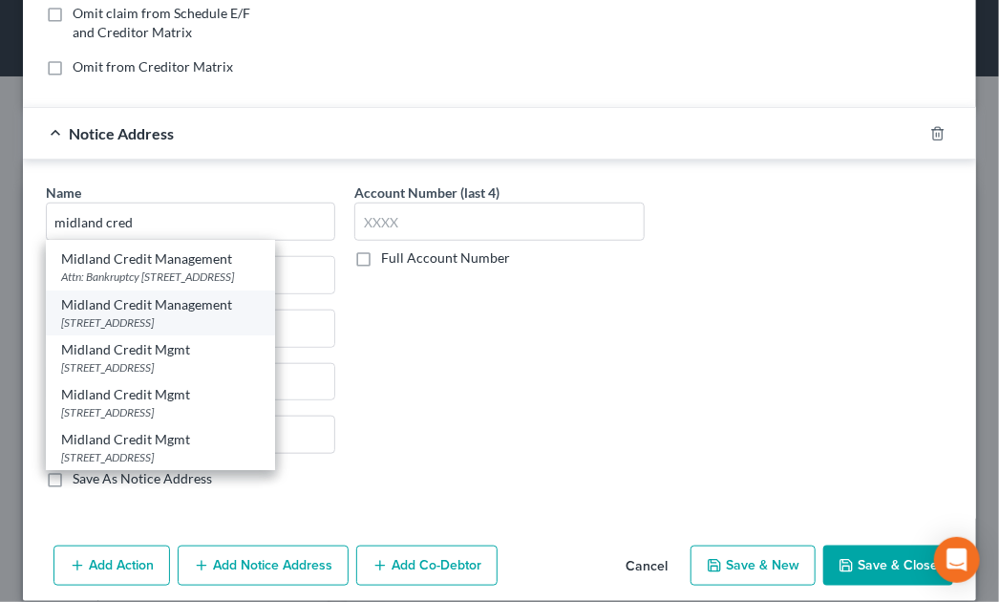
select select "4"
type input "92108"
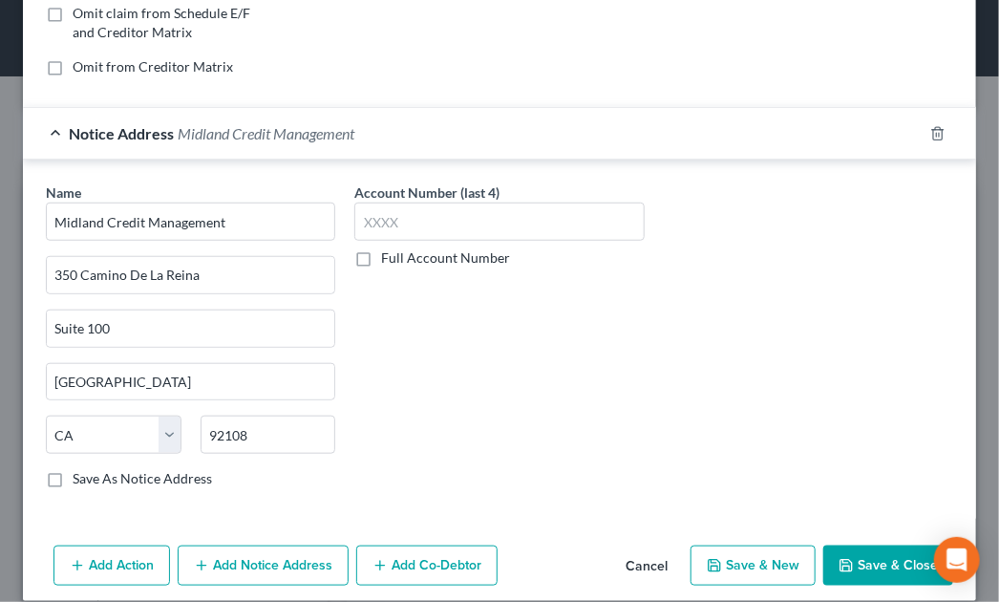
scroll to position [0, 0]
click at [222, 568] on button "Add Notice Address" at bounding box center [263, 565] width 171 height 40
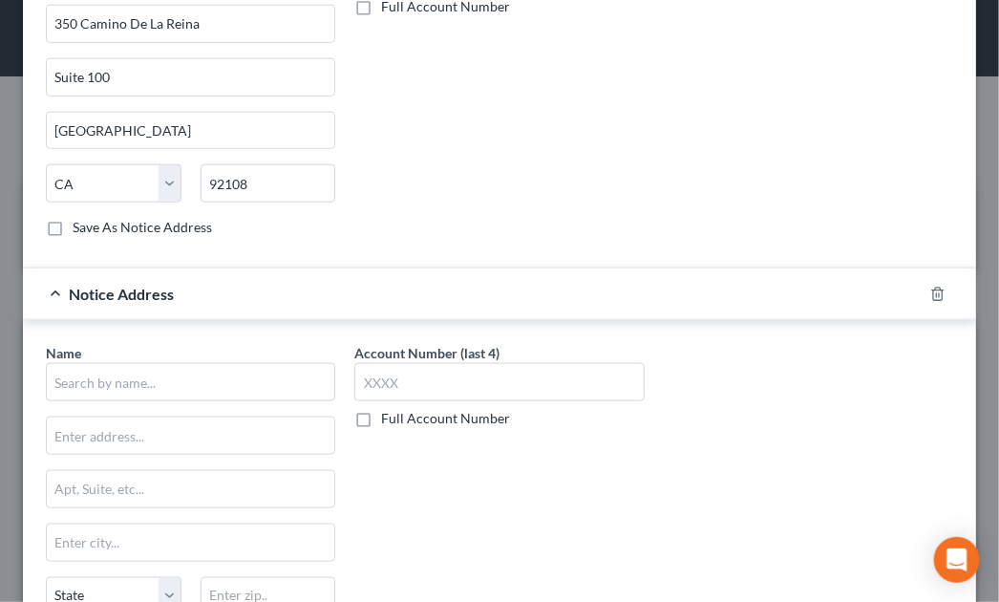
scroll to position [659, 0]
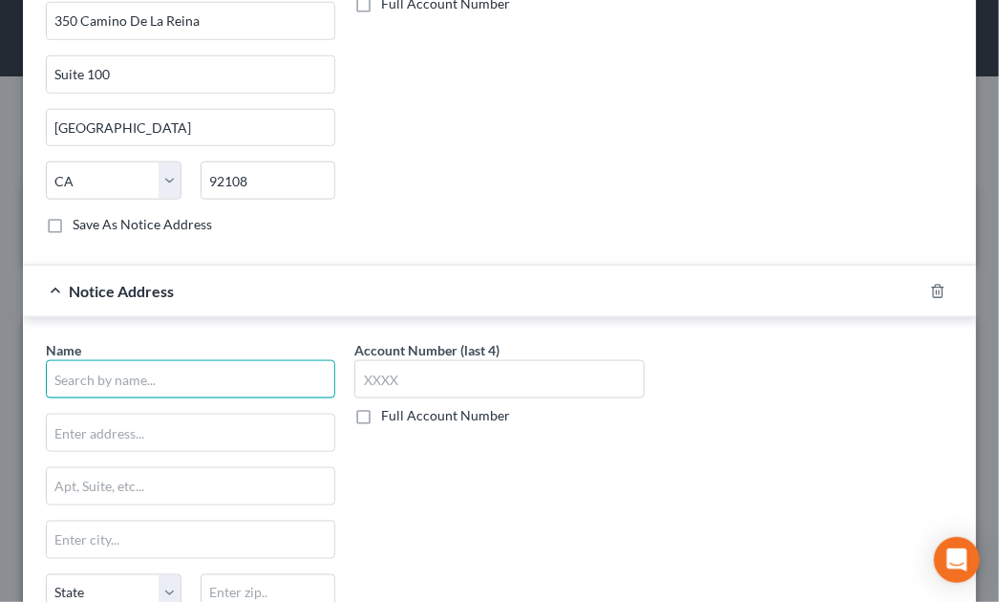
click at [143, 379] on input "text" at bounding box center [190, 379] width 289 height 38
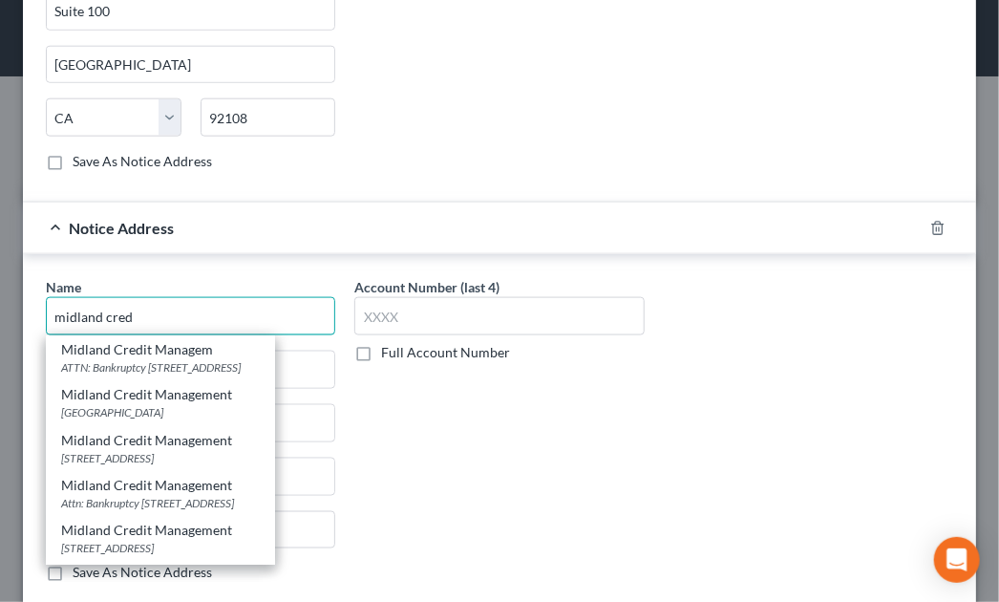
scroll to position [724, 0]
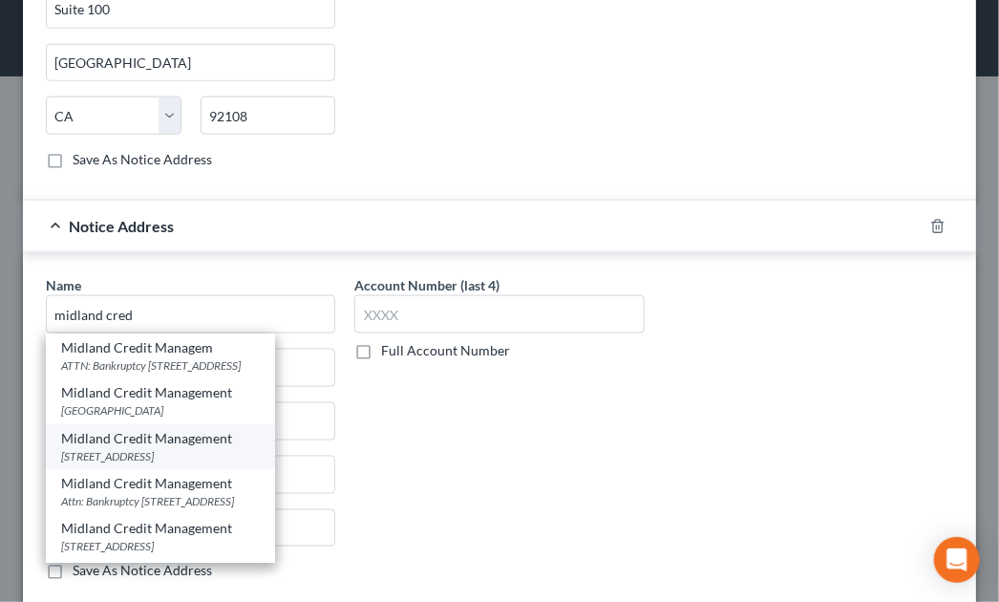
click at [113, 458] on div "320 East Big Beaver, Troy, MI 48083" at bounding box center [160, 456] width 199 height 16
type input "Midland Credit Management"
type input "320 East Big Beaver"
type input "Troy"
select select "23"
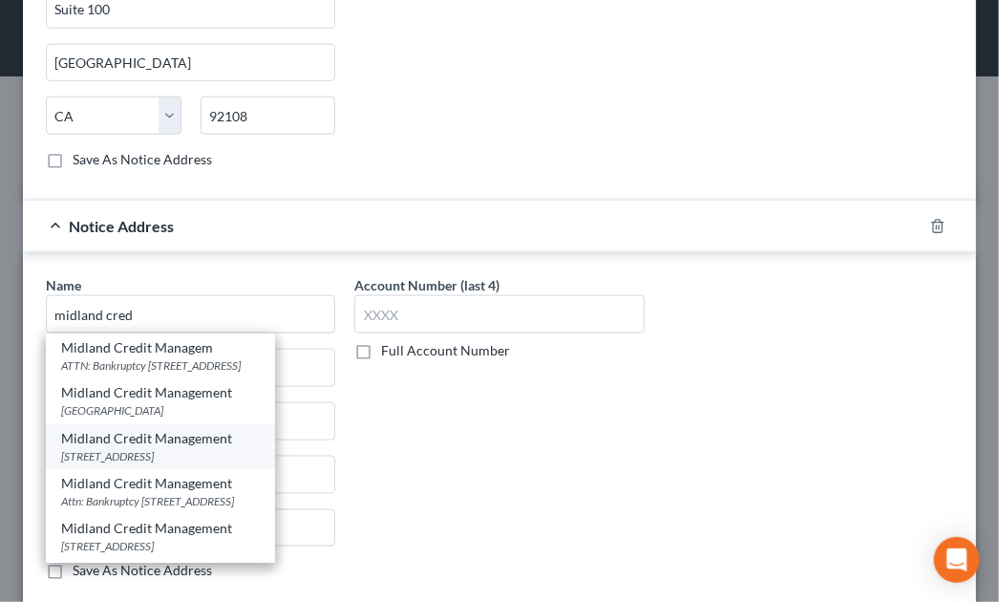
type input "48083"
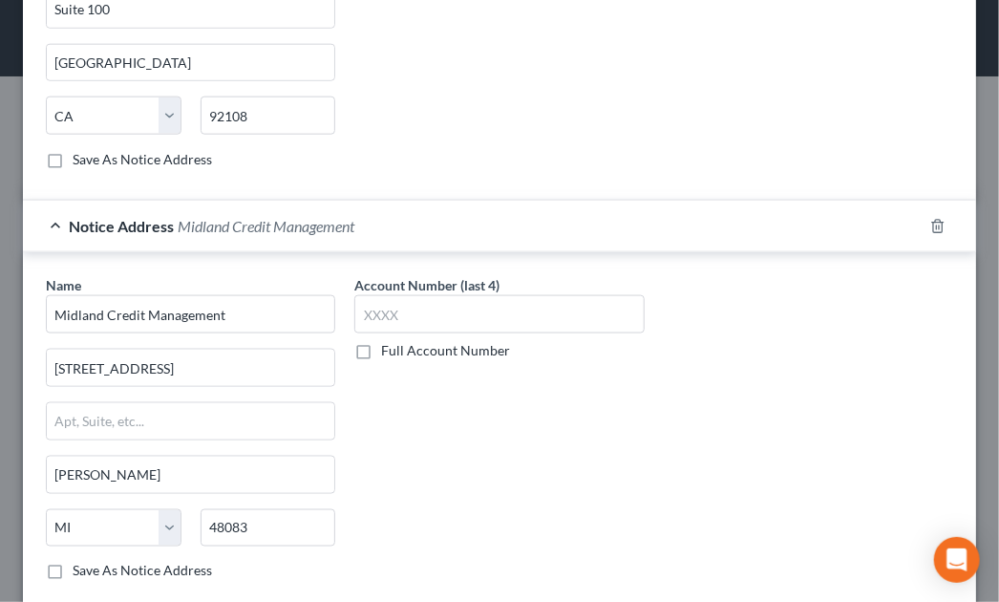
scroll to position [0, 0]
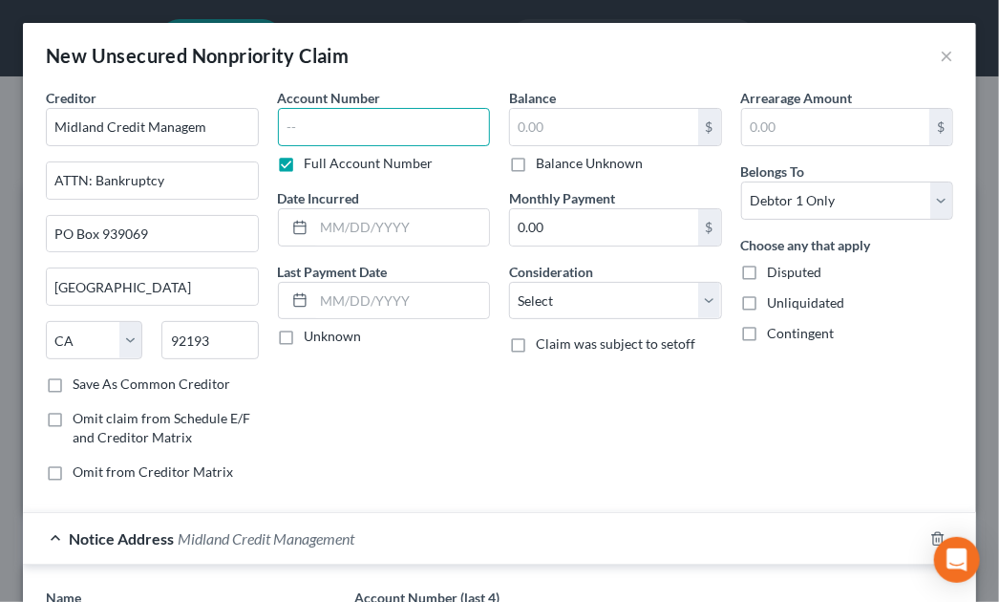
click at [428, 133] on input "text" at bounding box center [384, 127] width 213 height 38
type input "2391"
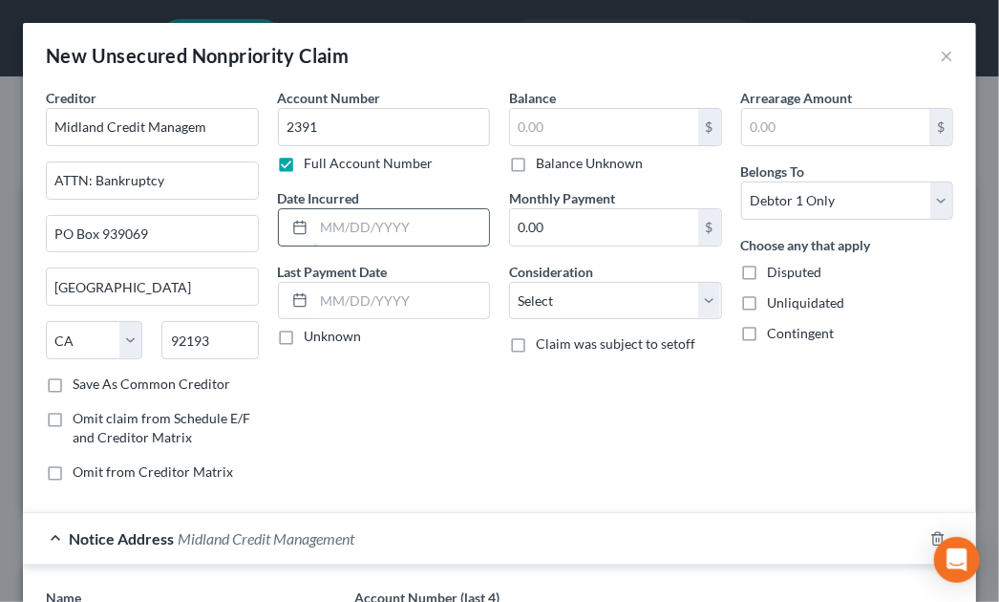
click at [360, 221] on input "text" at bounding box center [402, 227] width 176 height 36
type input "08/2024"
click at [517, 126] on input "text" at bounding box center [604, 127] width 188 height 36
type input "1,074"
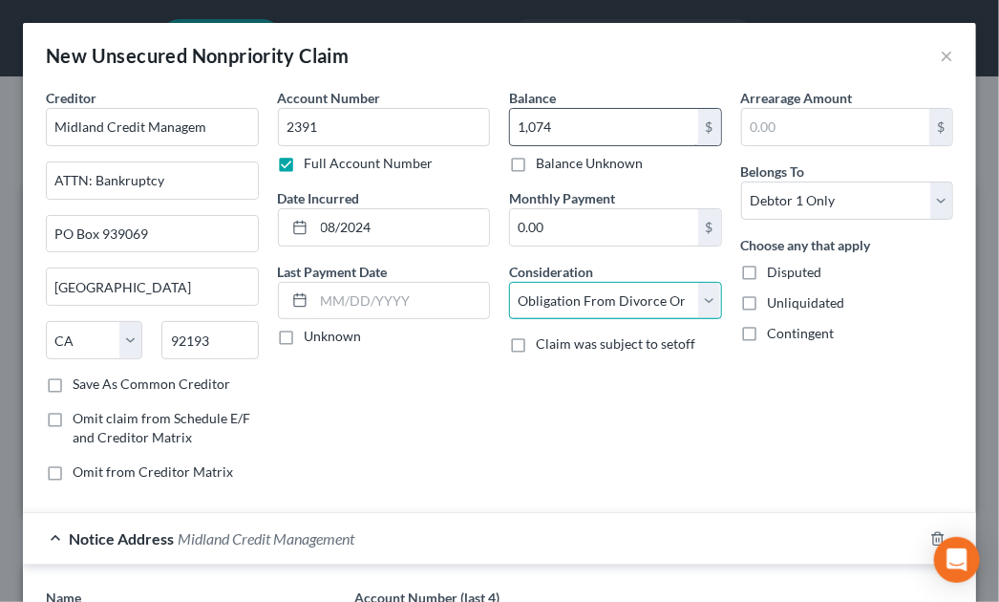
select select "14"
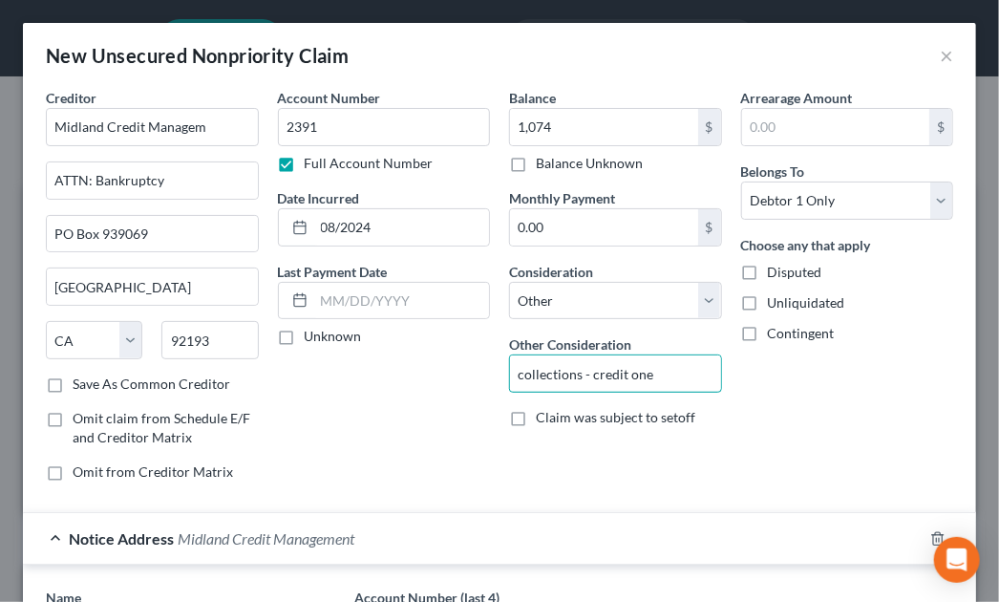
type input "collections - credit one"
click at [336, 424] on div "Account Number 2391 Full Account Number Date Incurred 08/2024 Last Payment Date…" at bounding box center [384, 292] width 232 height 409
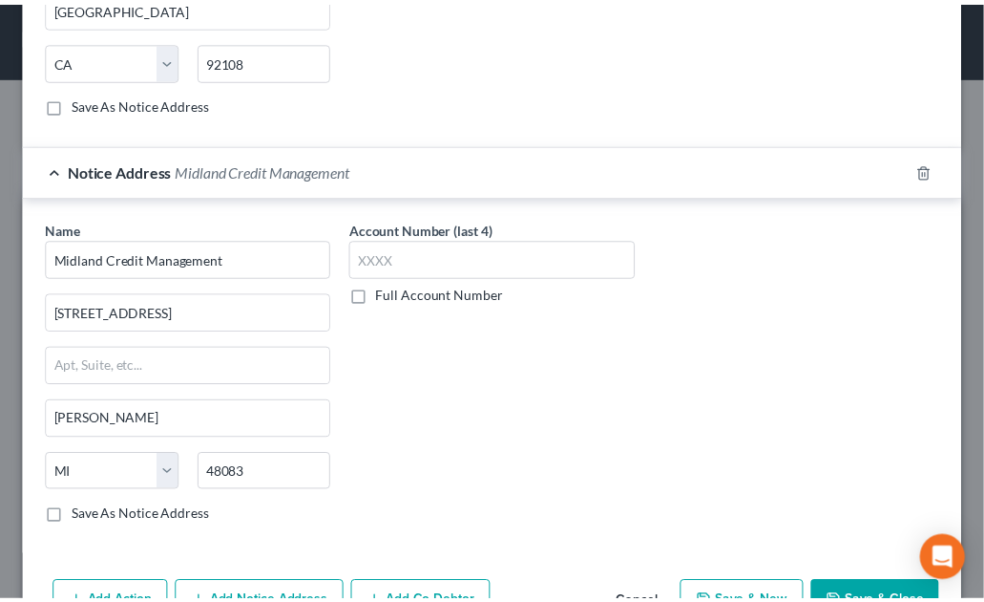
scroll to position [833, 0]
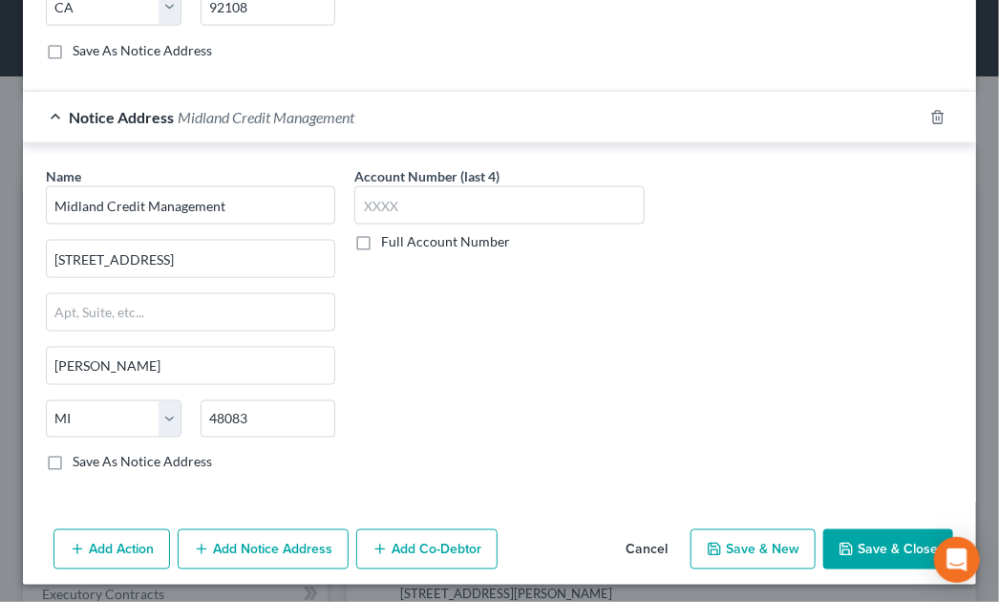
click at [840, 533] on button "Save & Close" at bounding box center [888, 549] width 130 height 40
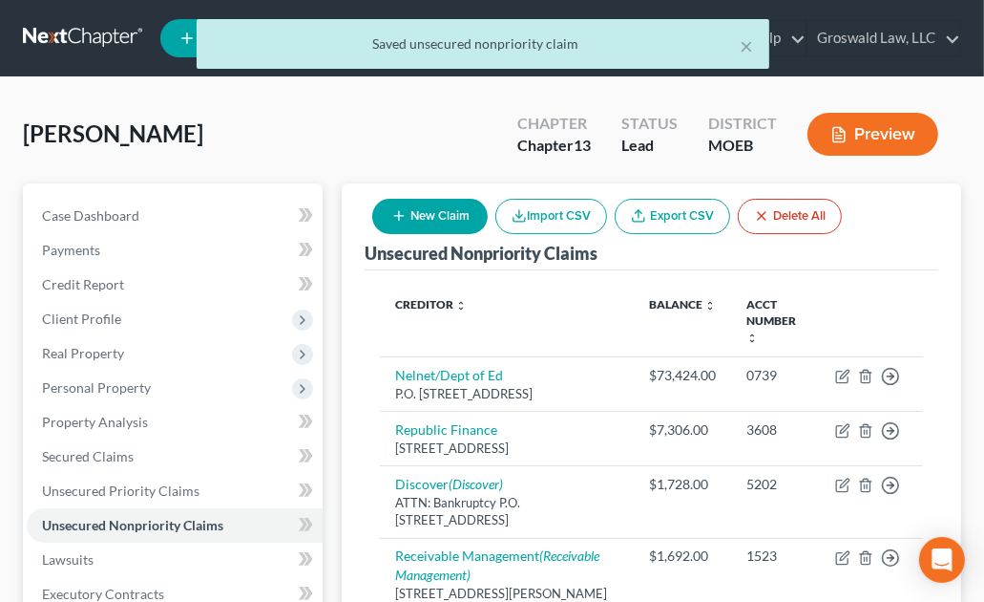
click at [444, 219] on button "New Claim" at bounding box center [430, 216] width 116 height 35
select select "0"
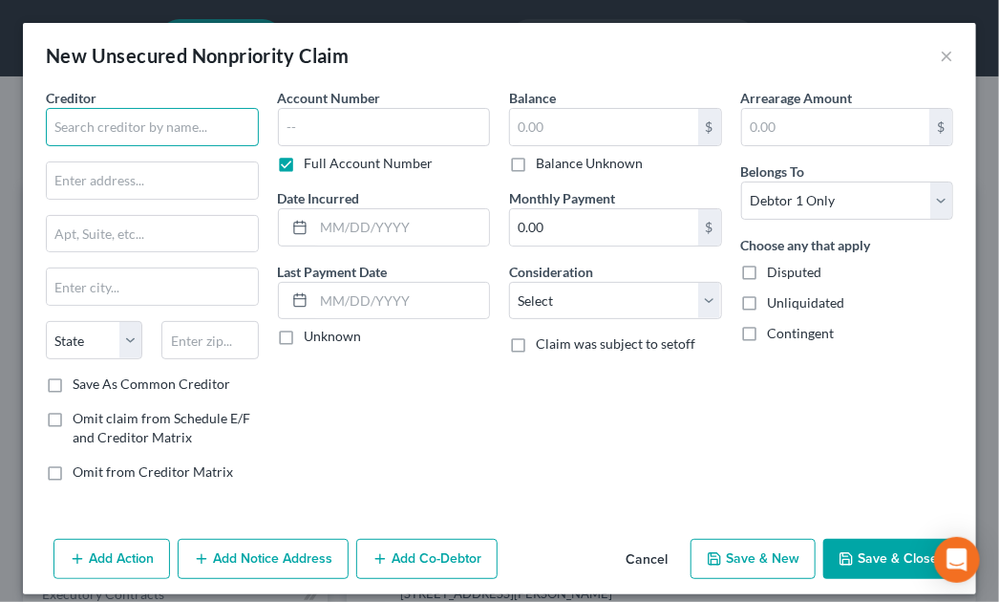
click at [155, 123] on input "text" at bounding box center [152, 127] width 213 height 38
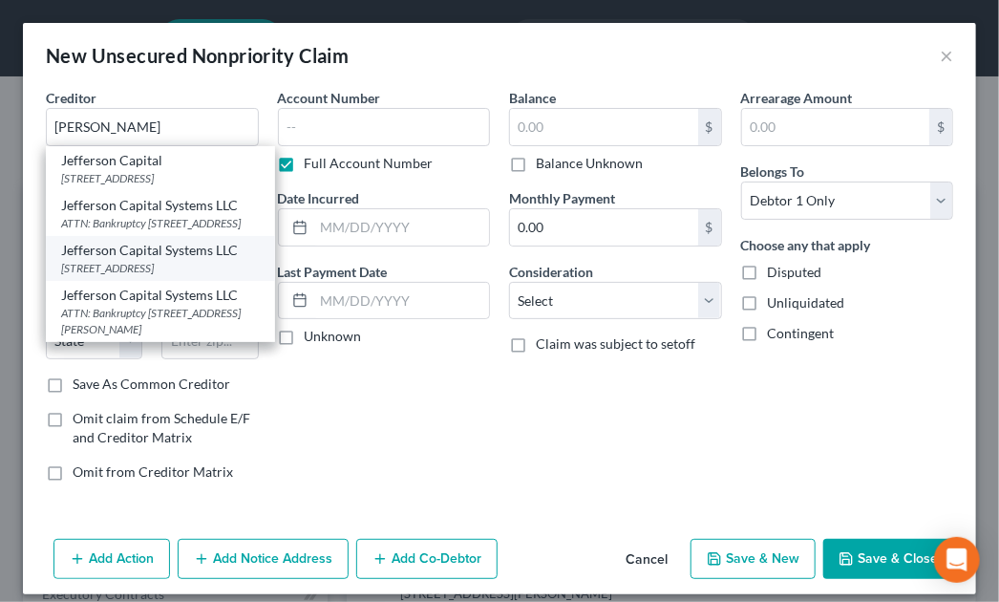
click at [137, 276] on div "200 14th Avenue East, Sartell, MN 56377" at bounding box center [160, 268] width 199 height 16
type input "Jefferson Capital Systems LLC"
type input "200 14th Avenue East"
type input "Sartell"
select select "24"
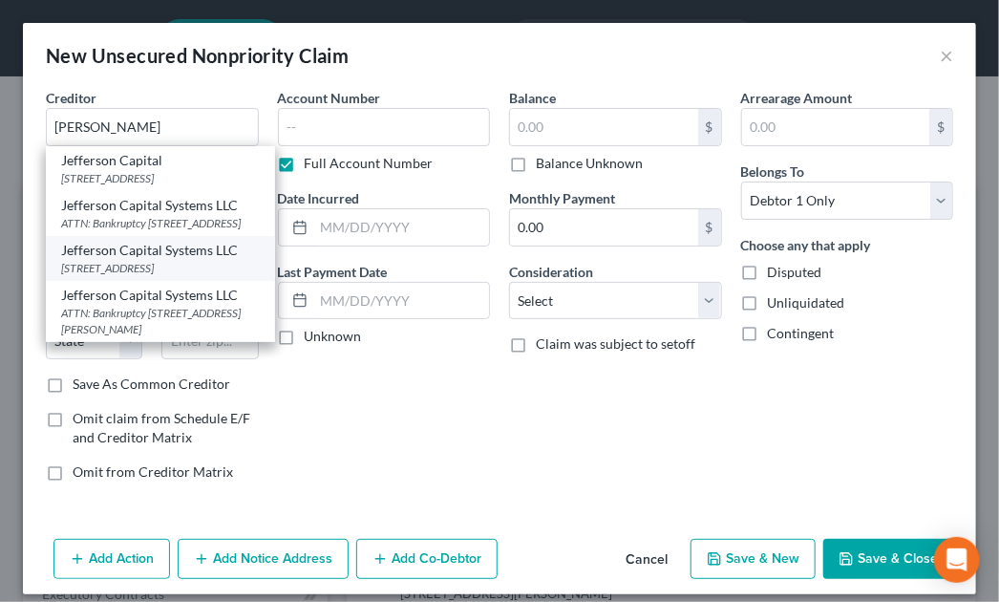
type input "56377"
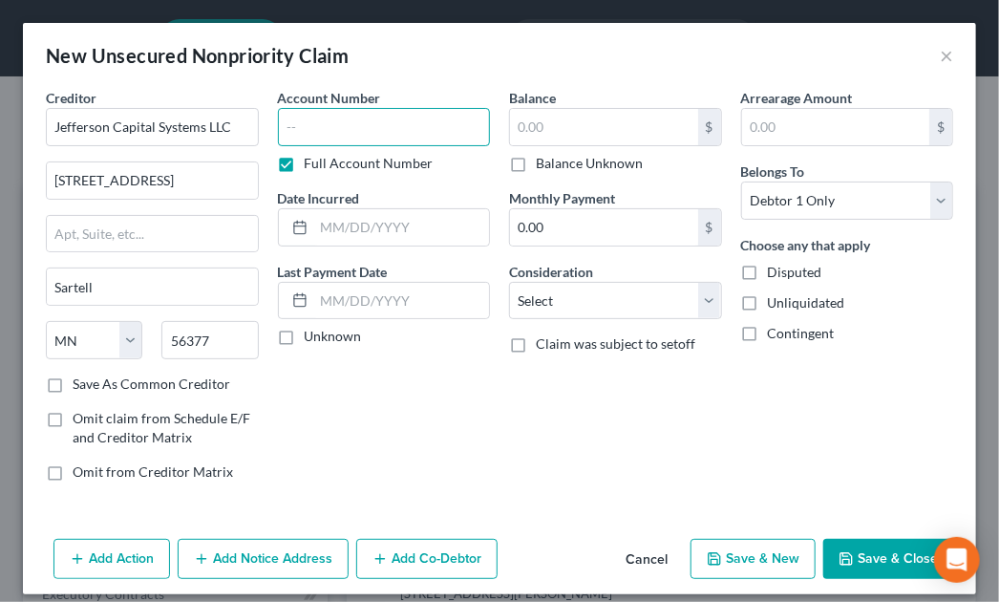
click at [344, 133] on input "text" at bounding box center [384, 127] width 213 height 38
type input "1022"
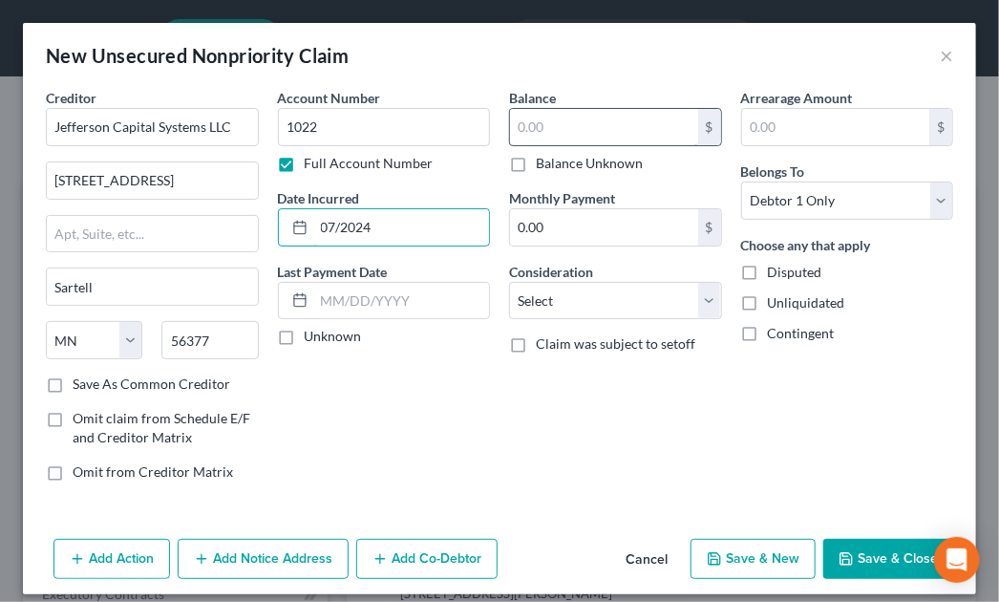
type input "07/2024"
click at [540, 121] on input "text" at bounding box center [604, 127] width 188 height 36
type input "1,003"
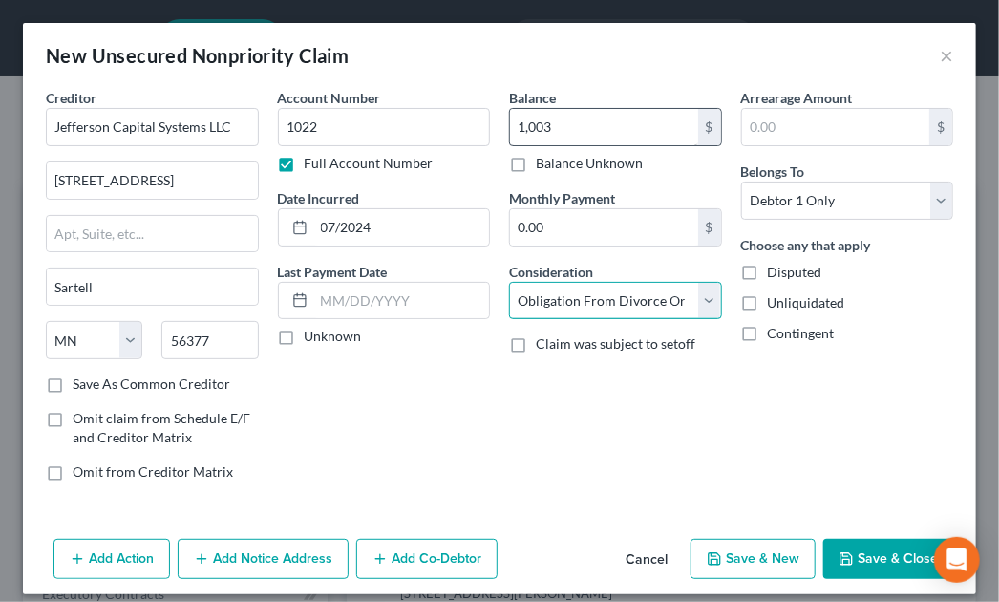
select select "14"
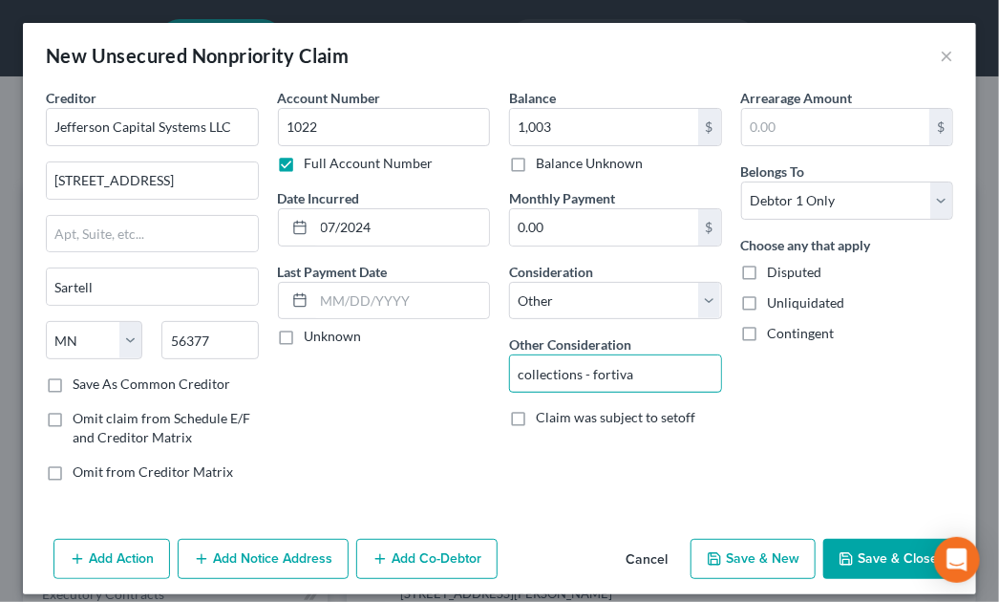
type input "collections - fortiva"
click at [838, 551] on icon "button" at bounding box center [845, 558] width 15 height 15
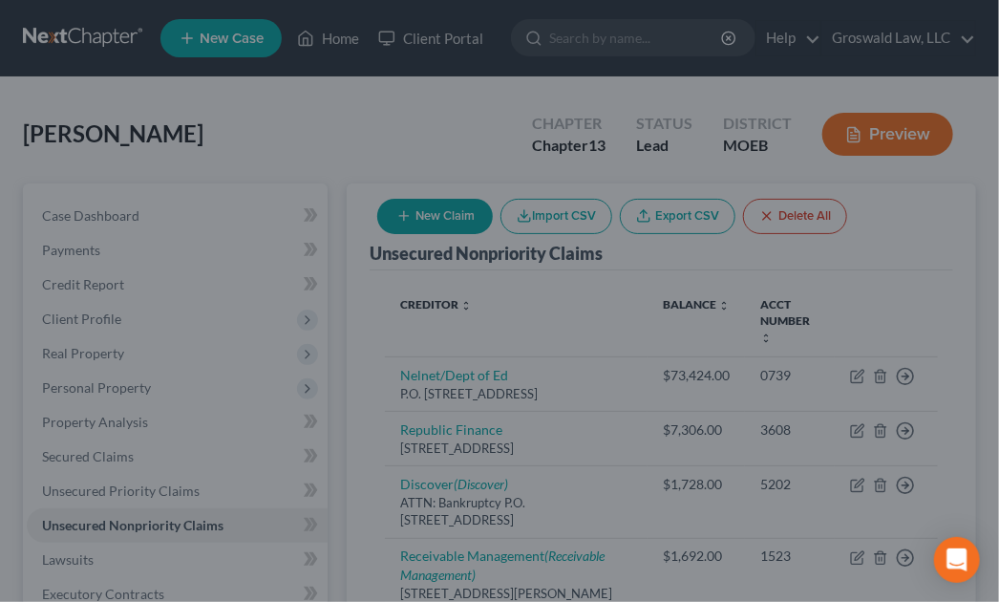
type input "1,003.00"
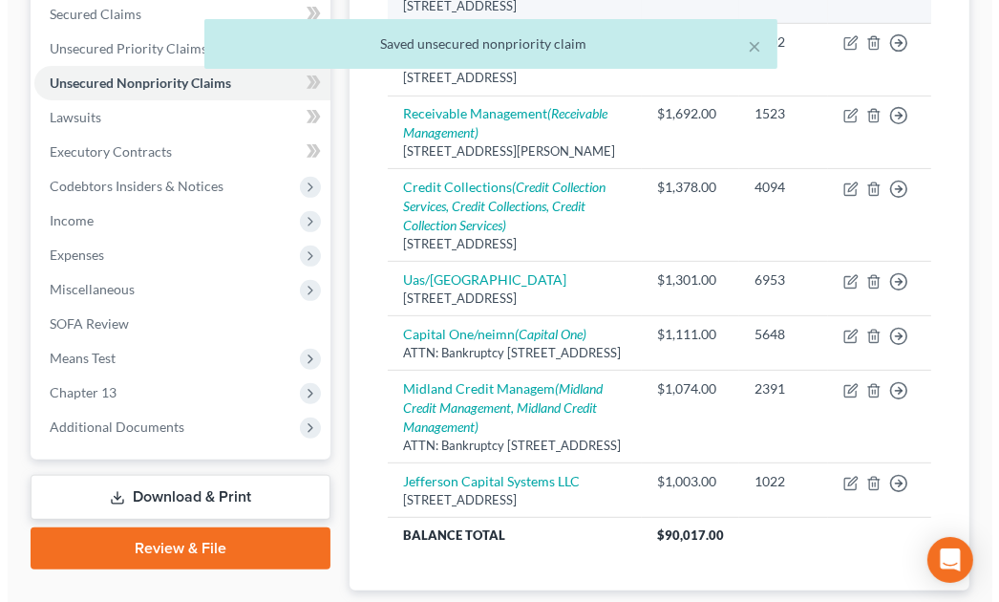
scroll to position [443, 0]
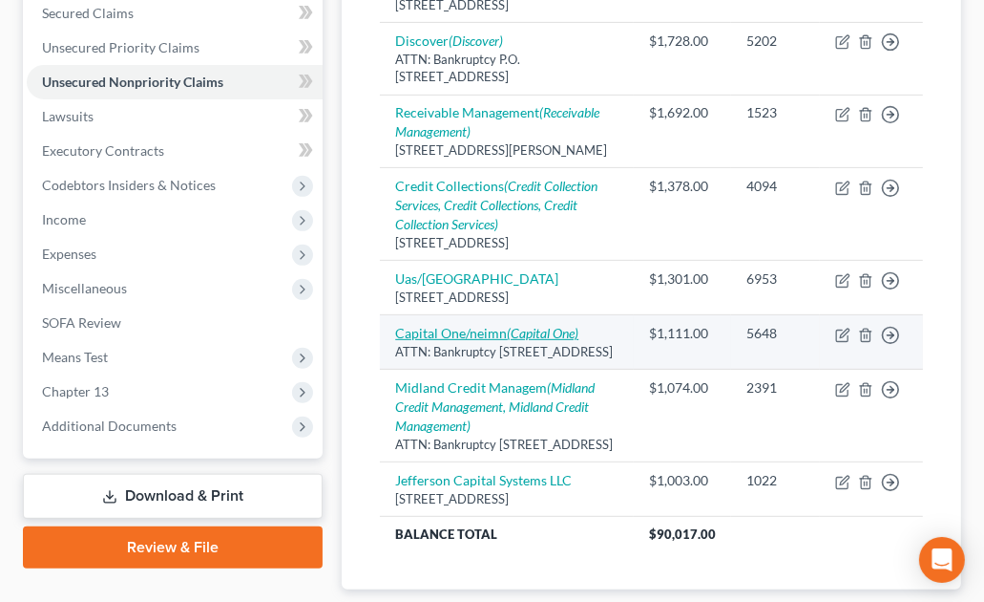
click at [473, 341] on link "Capital One/neimn (Capital One)" at bounding box center [486, 333] width 183 height 16
select select "46"
select select "2"
select select "0"
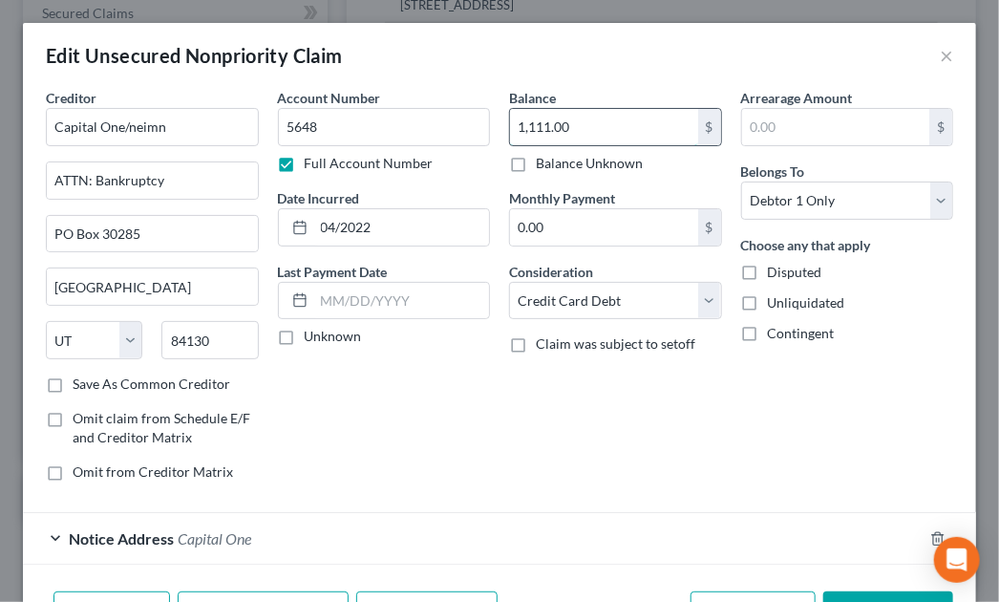
click at [527, 126] on input "1,111.00" at bounding box center [604, 127] width 188 height 36
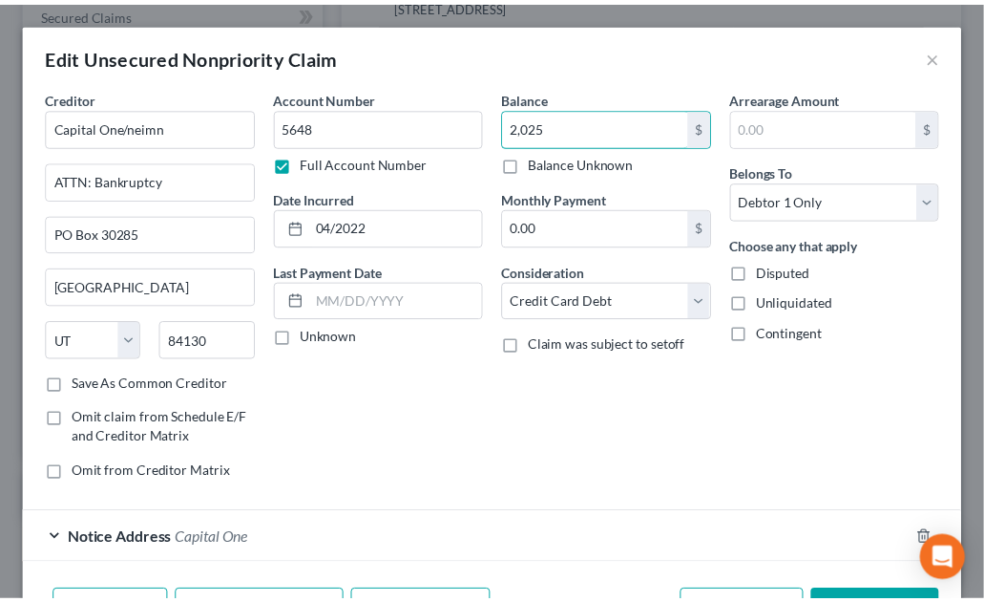
scroll to position [120, 0]
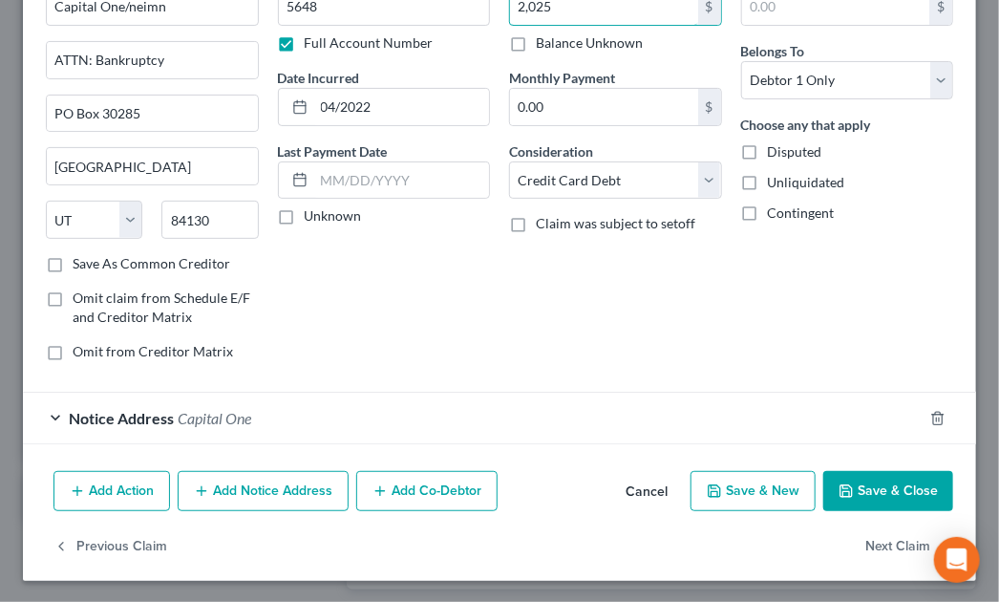
type input "2,025"
click at [843, 492] on polyline "button" at bounding box center [846, 494] width 7 height 5
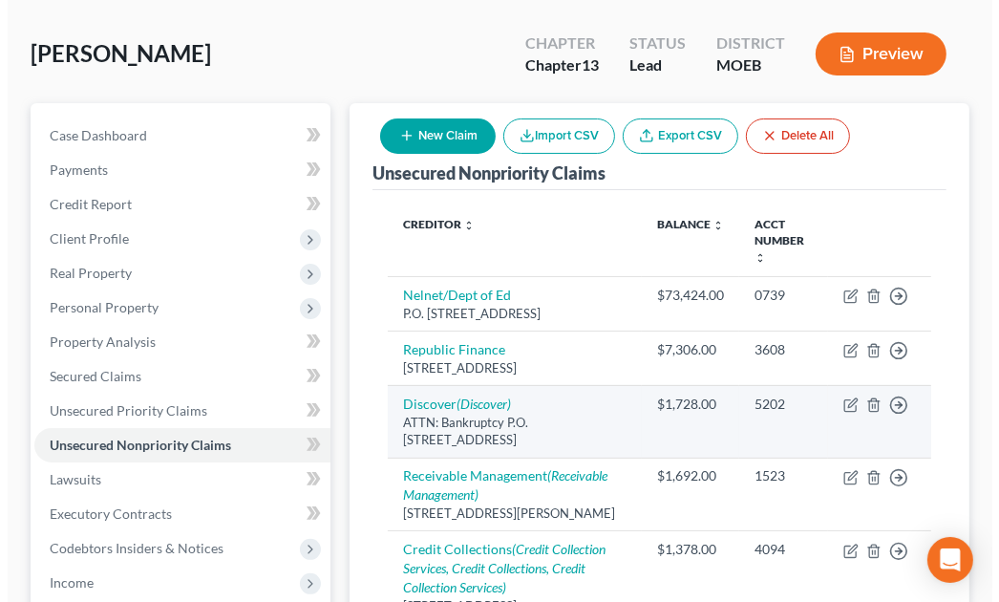
scroll to position [0, 0]
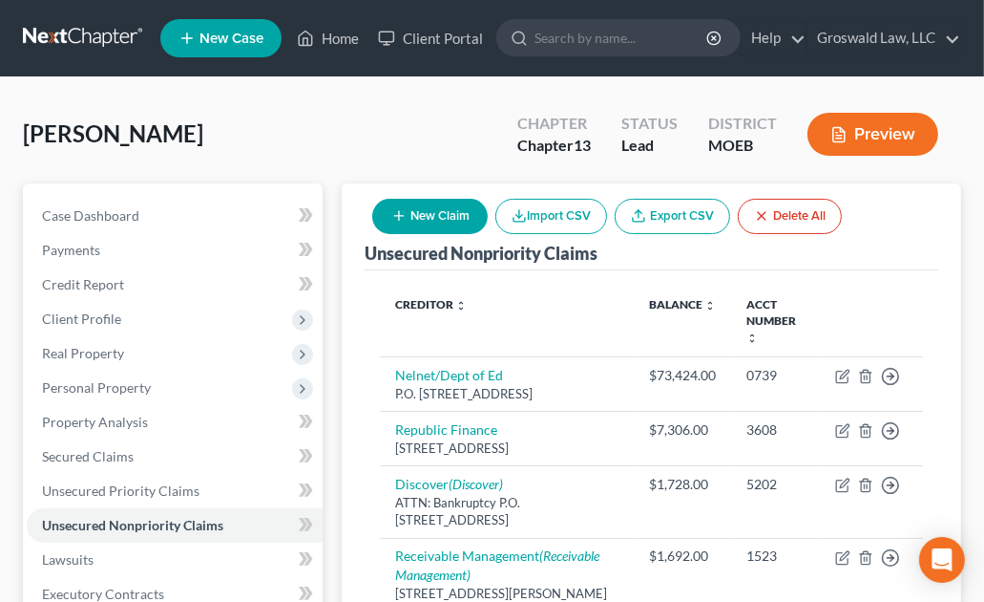
click at [423, 195] on div "New Claim Import CSV Export CSV Delete All" at bounding box center [607, 216] width 485 height 51
click at [423, 215] on button "New Claim" at bounding box center [430, 216] width 116 height 35
select select "0"
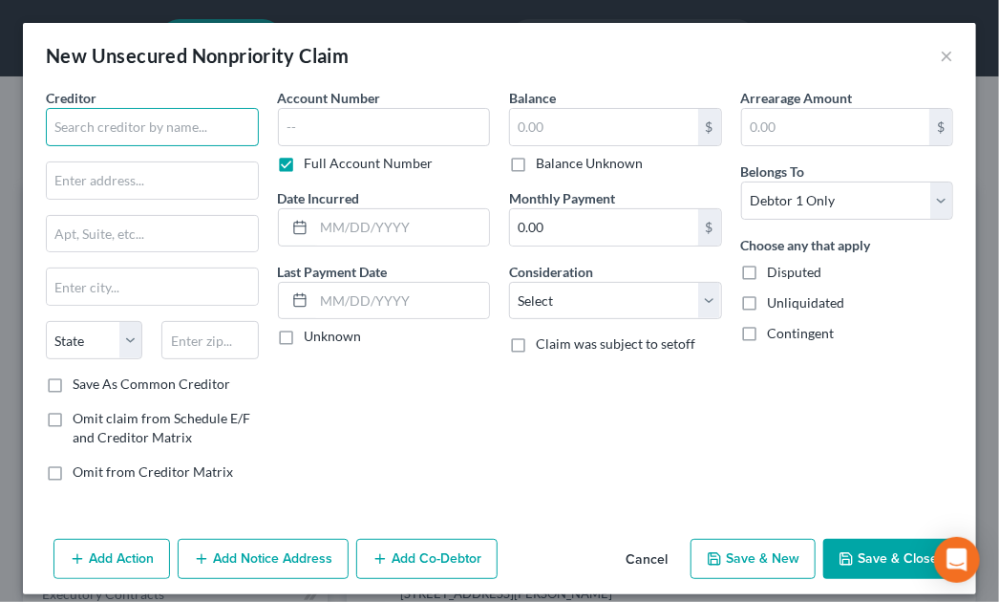
click at [181, 126] on input "text" at bounding box center [152, 127] width 213 height 38
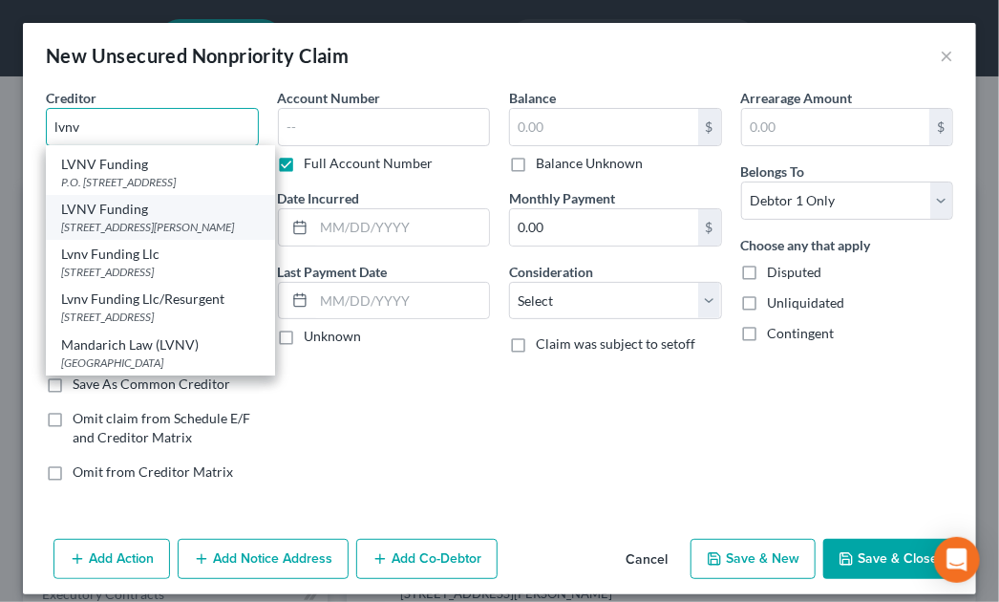
scroll to position [111, 0]
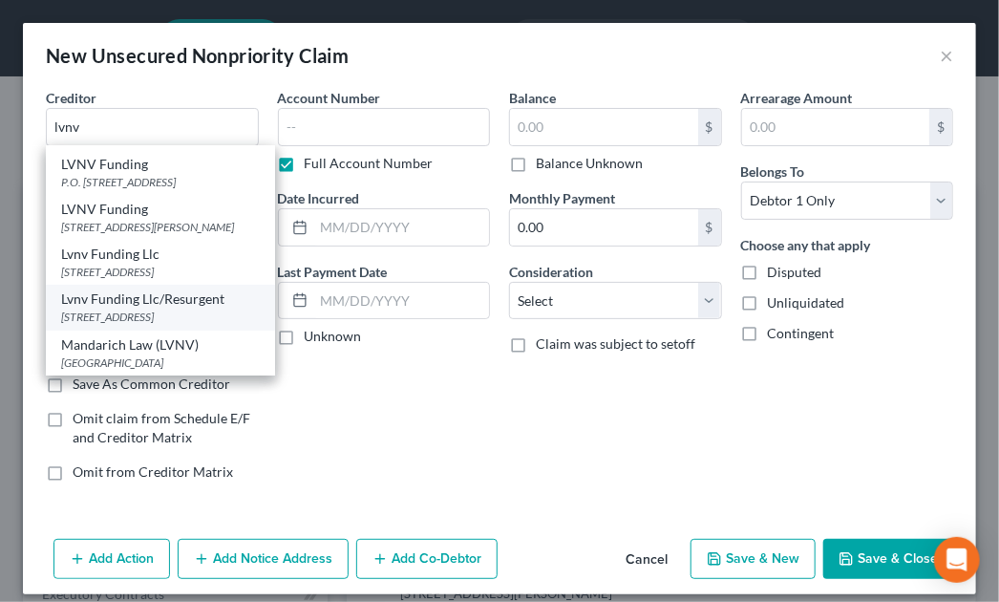
click at [99, 306] on div "Lvnv Funding Llc/Resurgent" at bounding box center [160, 298] width 199 height 19
type input "Lvnv Funding Llc/Resurgent"
type input "Po Box 10497"
type input "Greenville"
select select "42"
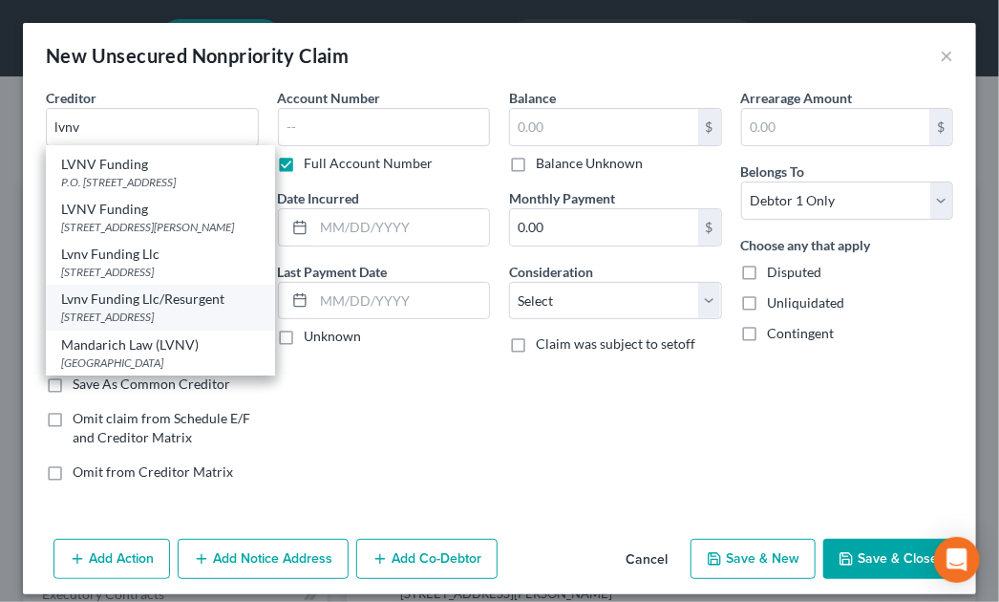
type input "29603"
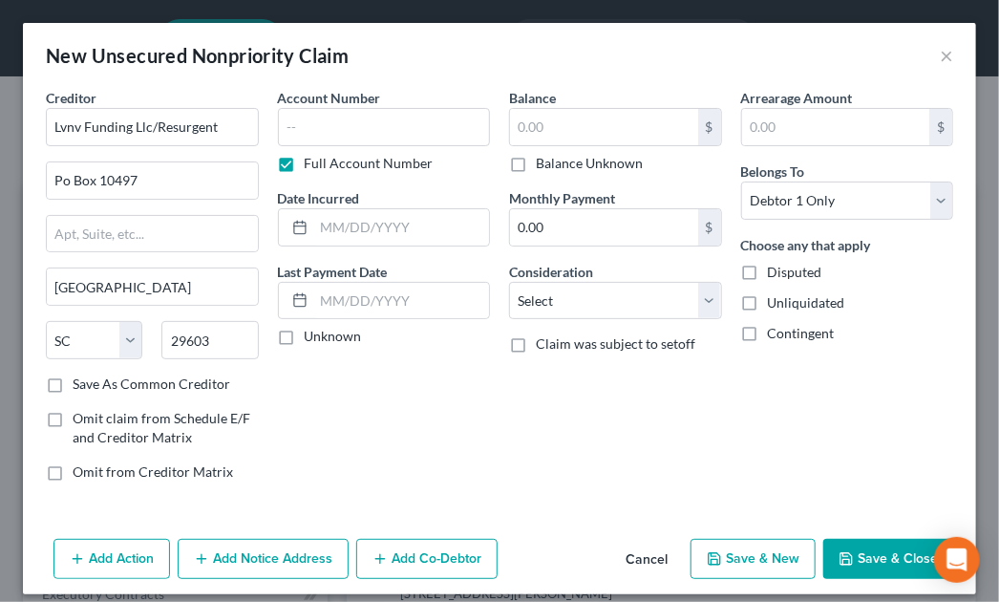
scroll to position [0, 0]
click at [359, 122] on input "text" at bounding box center [384, 127] width 213 height 38
type input "3961"
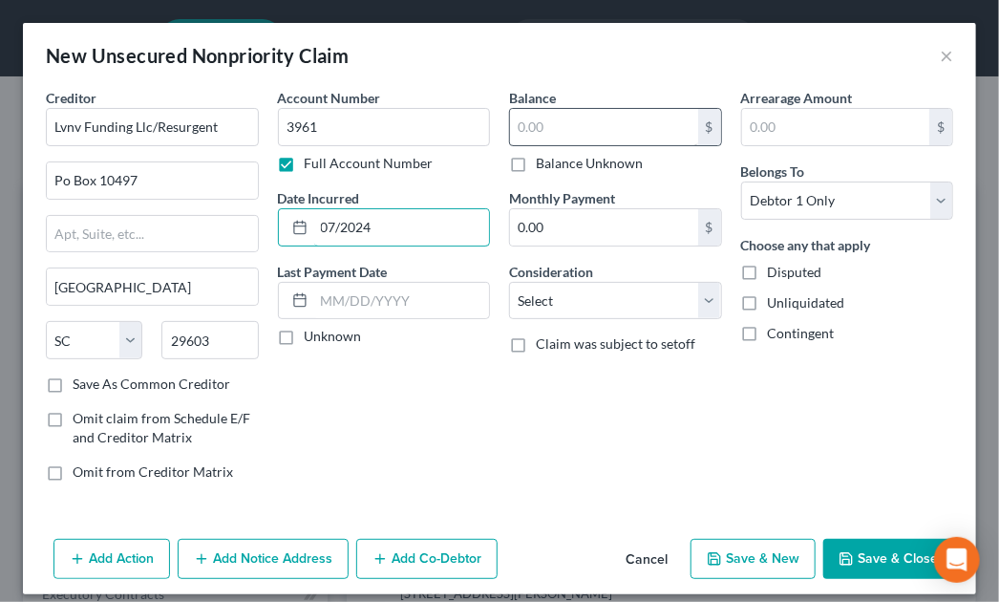
type input "07/2024"
click at [564, 125] on input "text" at bounding box center [604, 127] width 188 height 36
type input "860"
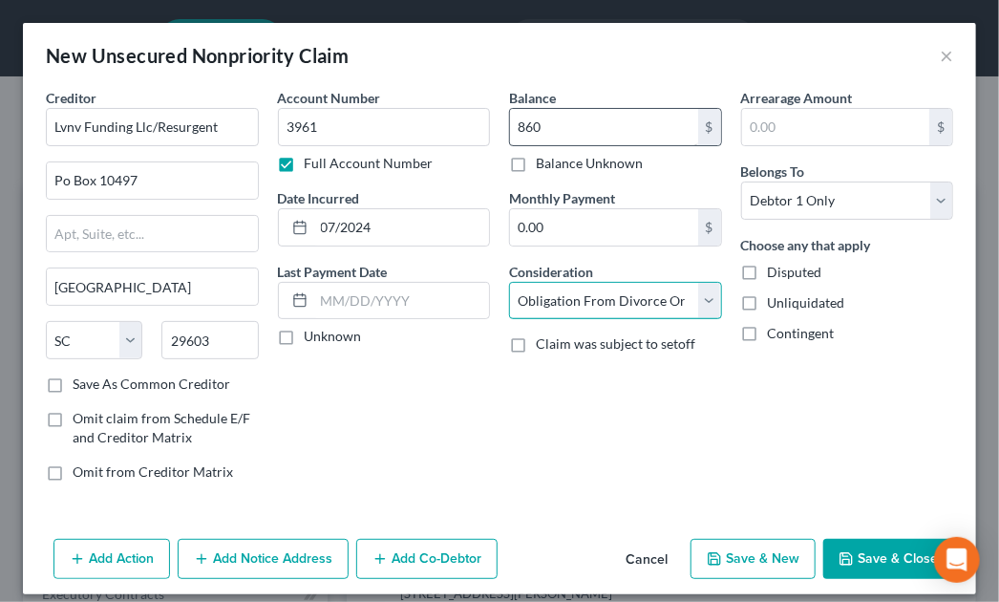
select select "14"
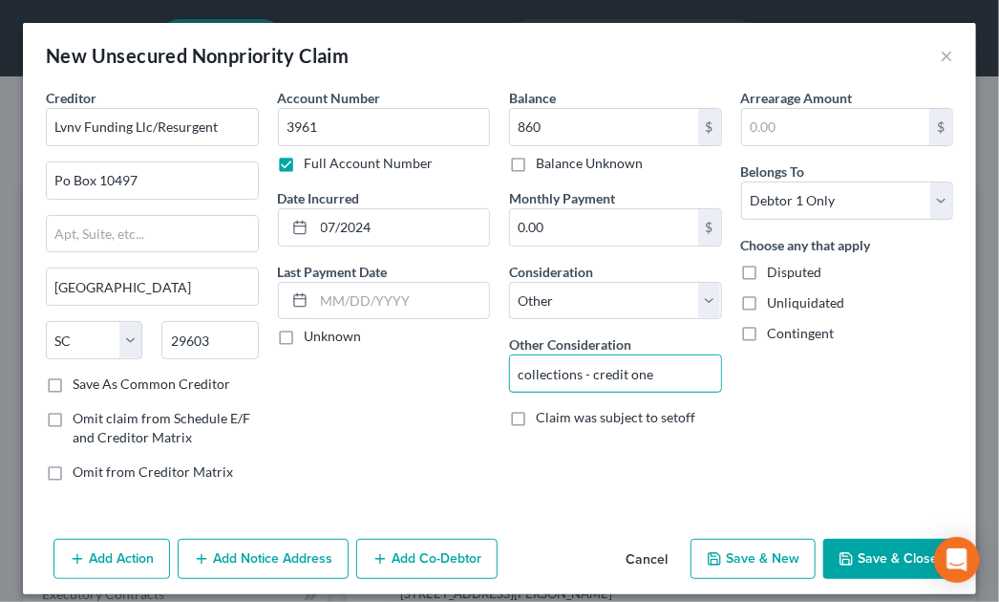
type input "collections - credit one"
click at [320, 481] on div "Account Number 3961 Full Account Number Date Incurred 07/2024 Last Payment Date…" at bounding box center [384, 292] width 232 height 409
click at [454, 484] on div "Account Number 3961 Full Account Number Date Incurred 07/2024 Last Payment Date…" at bounding box center [384, 292] width 232 height 409
click at [277, 560] on button "Add Notice Address" at bounding box center [263, 558] width 171 height 40
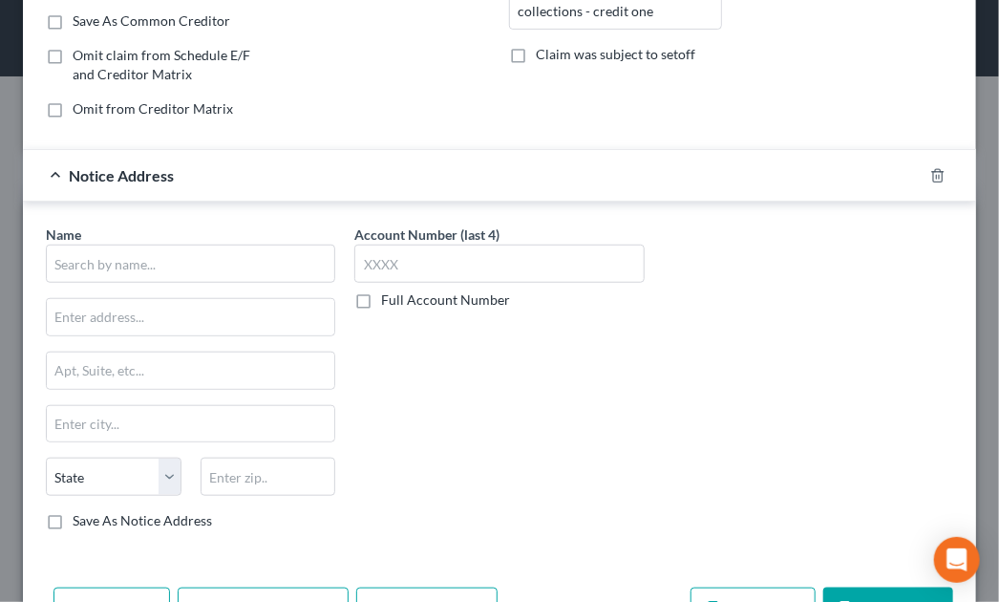
scroll to position [366, 0]
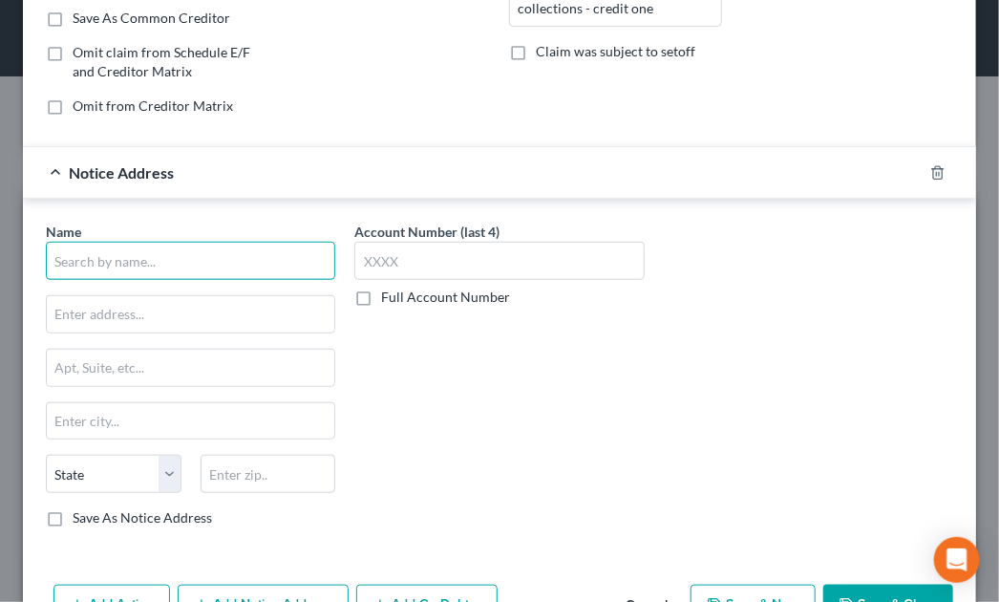
click at [199, 262] on input "text" at bounding box center [190, 261] width 289 height 38
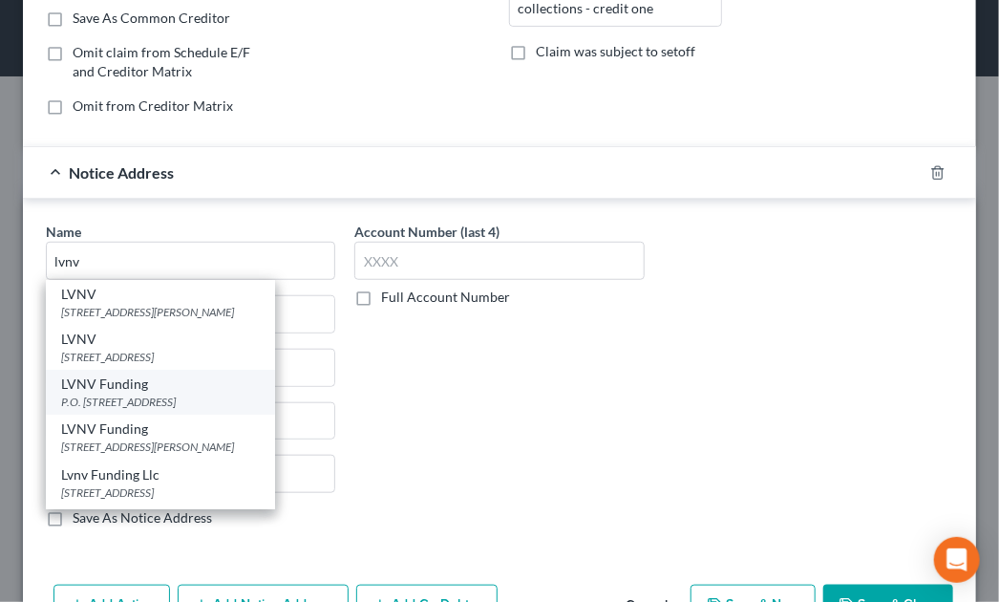
click at [112, 394] on div "P.O. Box 1269, Greenville, SC 29603" at bounding box center [160, 401] width 199 height 16
type input "LVNV Funding"
type input "P.O. Box 1269"
type input "Greenville"
select select "42"
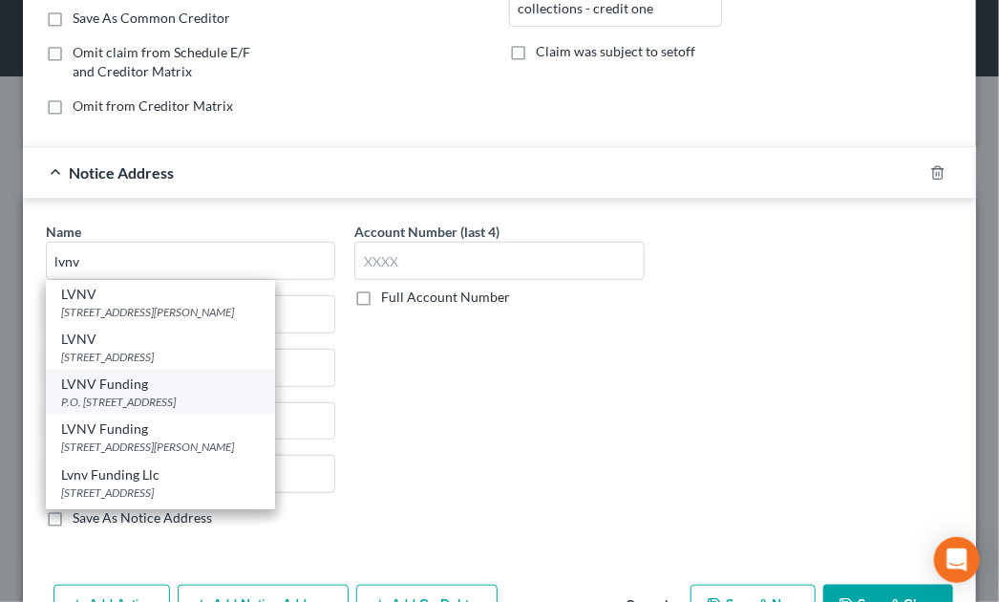
type input "29603"
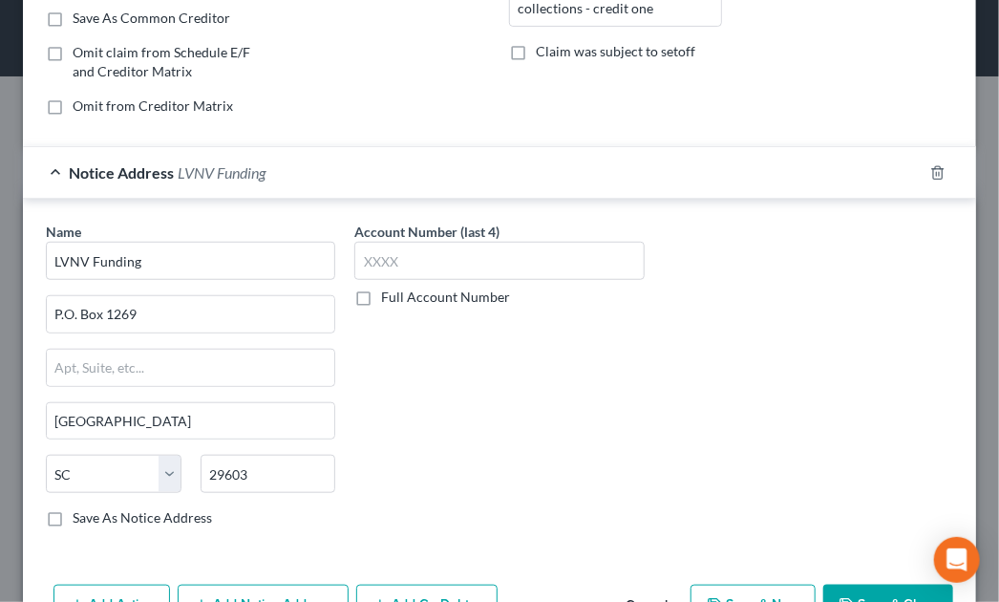
scroll to position [423, 0]
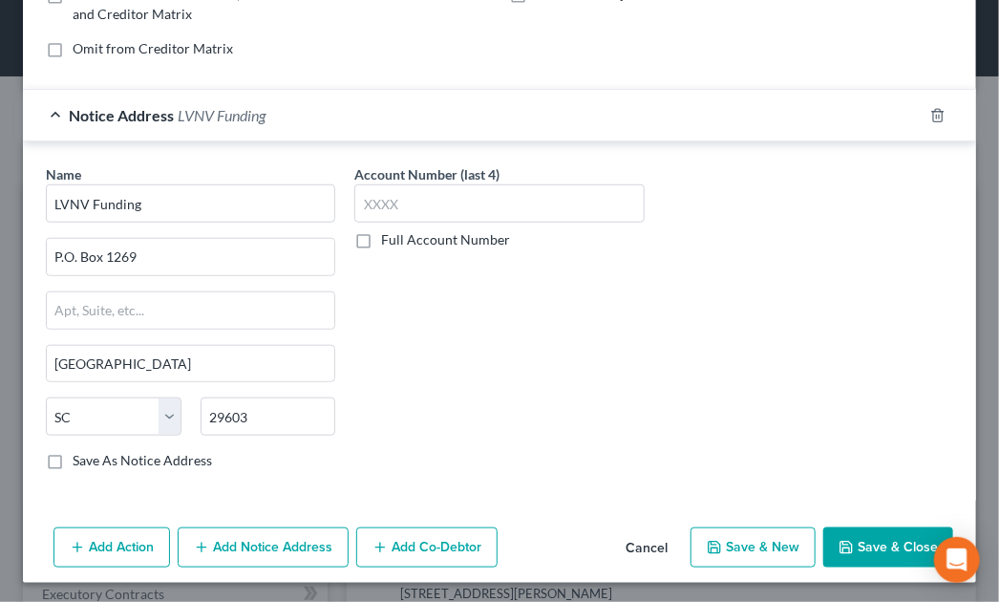
click at [239, 550] on button "Add Notice Address" at bounding box center [263, 547] width 171 height 40
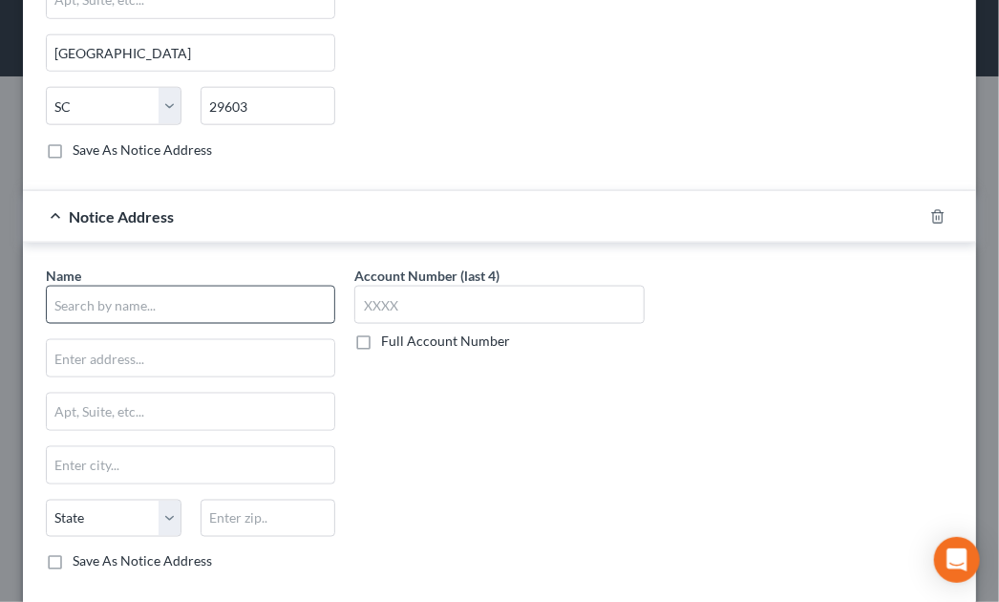
scroll to position [732, 0]
click at [153, 309] on input "text" at bounding box center [190, 305] width 289 height 38
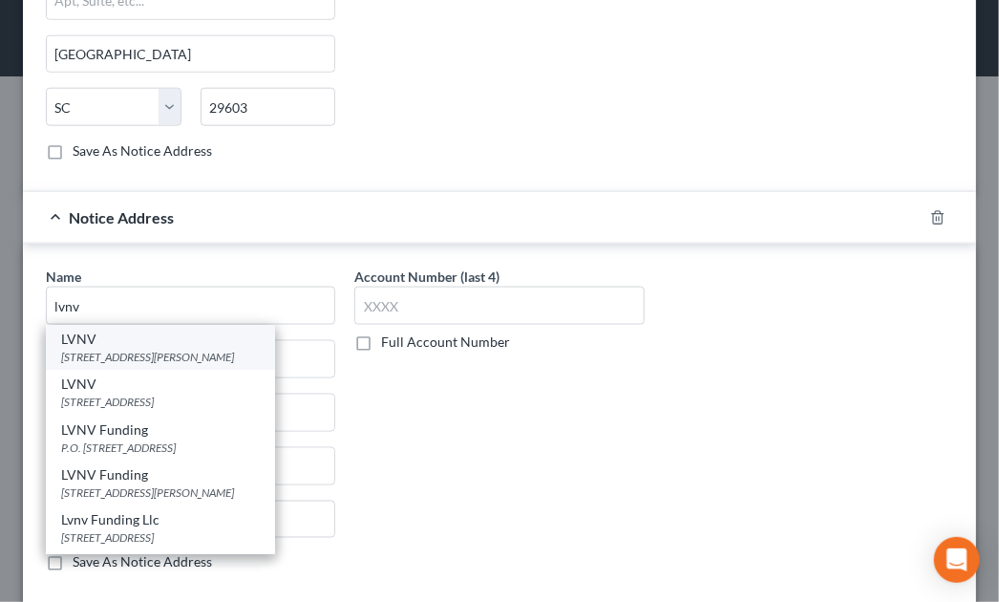
click at [120, 354] on div "55 Beattie Place Suite 110, Greenville, SC 29601" at bounding box center [160, 356] width 199 height 16
type input "LVNV"
type input "55 Beattie Place"
type input "Suite 110"
type input "Greenville"
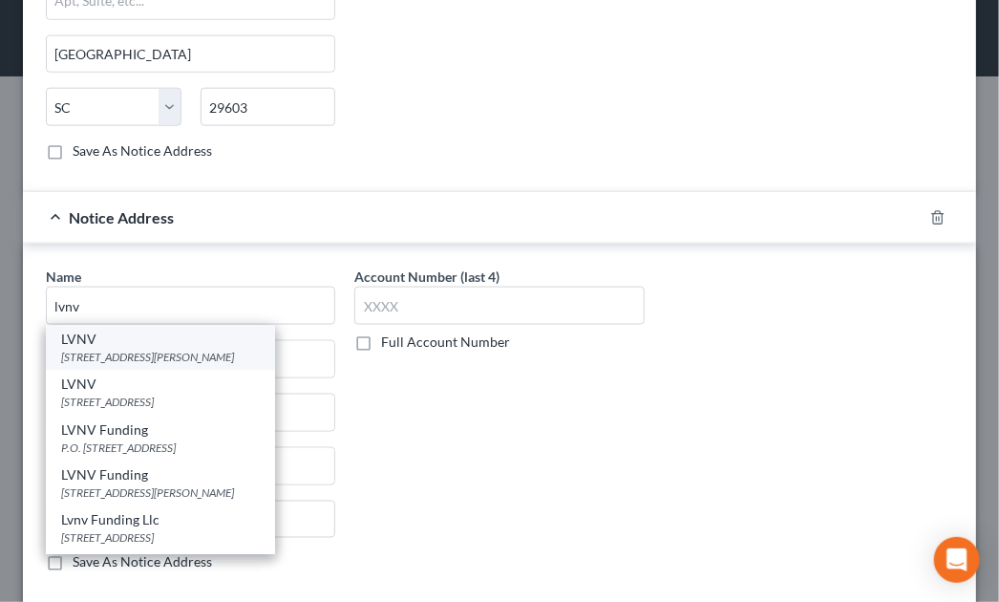
select select "42"
type input "29601"
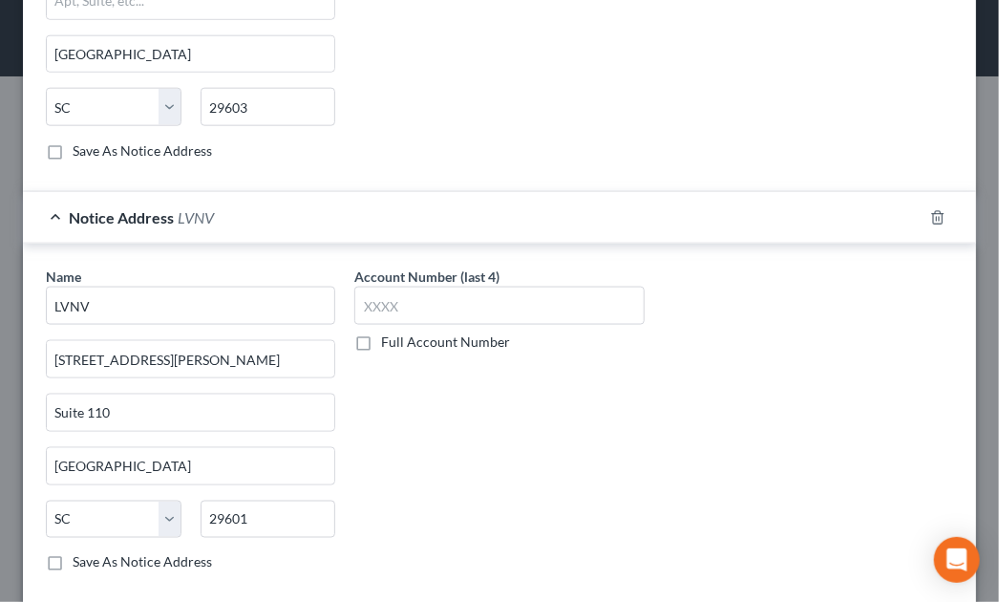
scroll to position [833, 0]
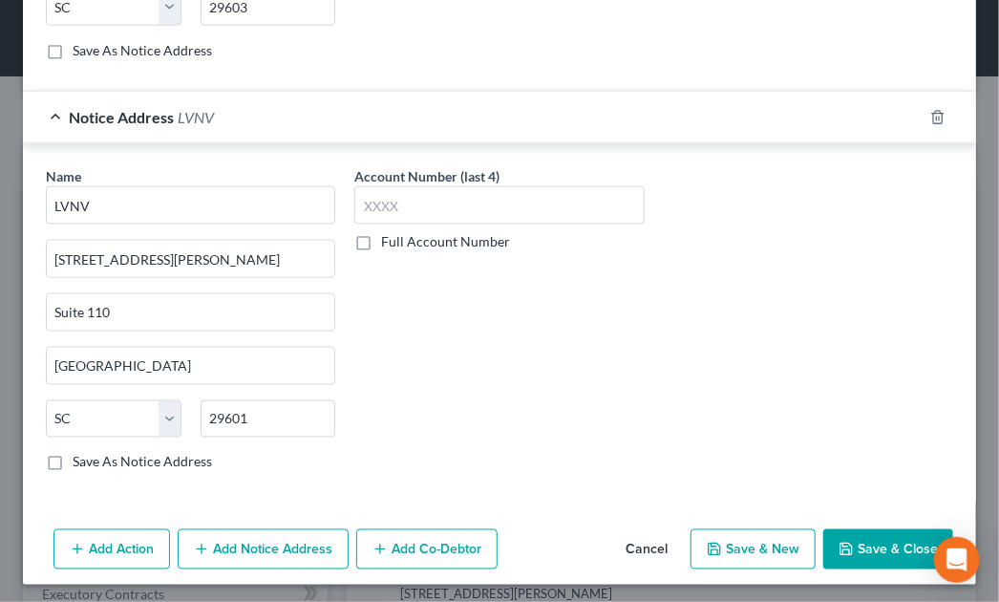
click at [863, 550] on button "Save & Close" at bounding box center [888, 549] width 130 height 40
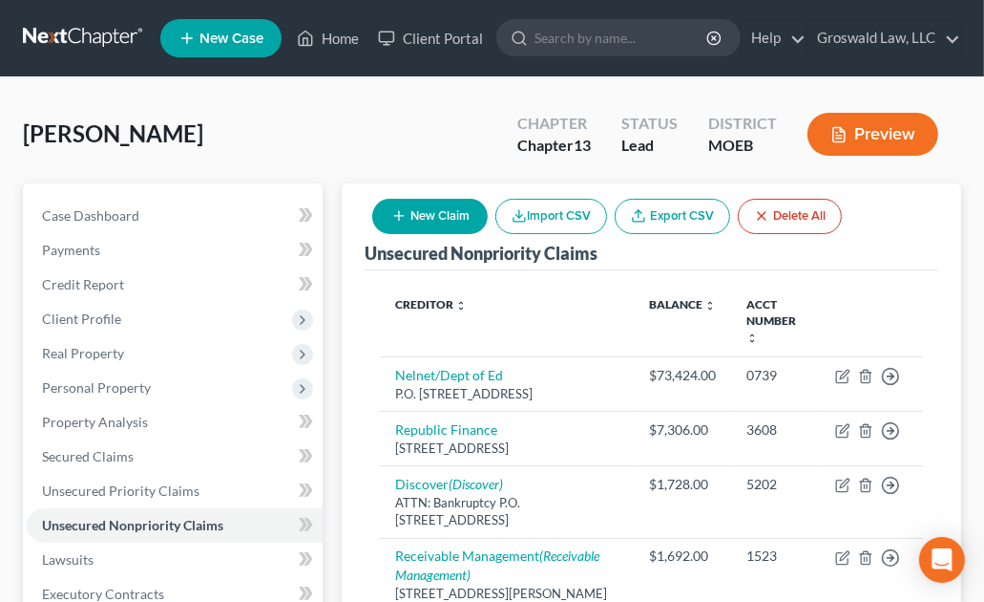
click at [457, 140] on div "Green, Keila Upgraded Chapter Chapter 13 Status Lead District MOEB Preview" at bounding box center [492, 141] width 939 height 83
click at [417, 219] on button "New Claim" at bounding box center [430, 216] width 116 height 35
select select "0"
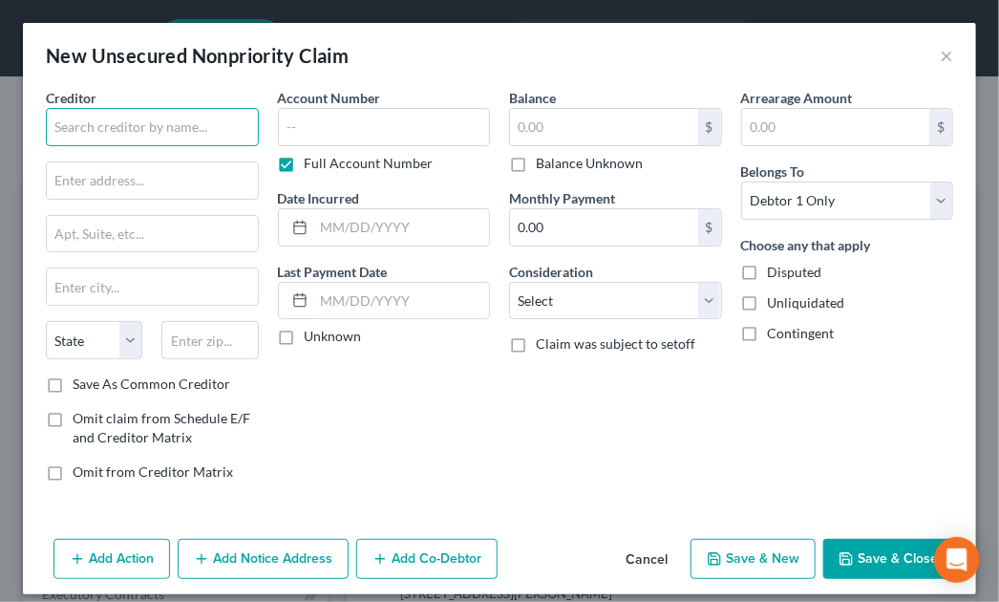
click at [195, 124] on input "text" at bounding box center [152, 127] width 213 height 38
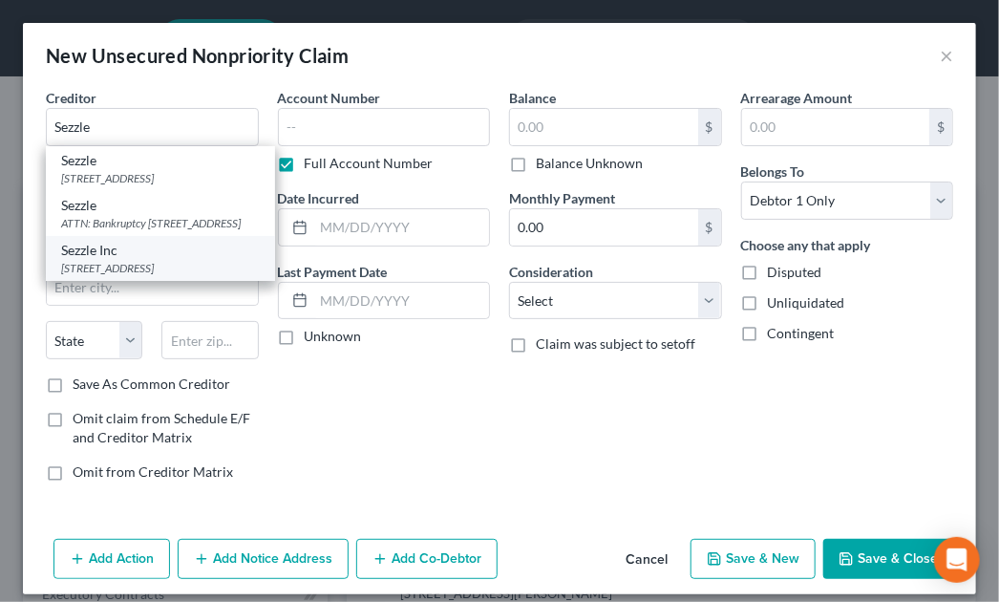
click at [102, 276] on div "700 Nicollet Mall Suite 640, Minneapolis, MN 55402" at bounding box center [160, 268] width 199 height 16
type input "Sezzle Inc"
type input "700 Nicollet Mall"
type input "Suite 640"
type input "Minneapolis"
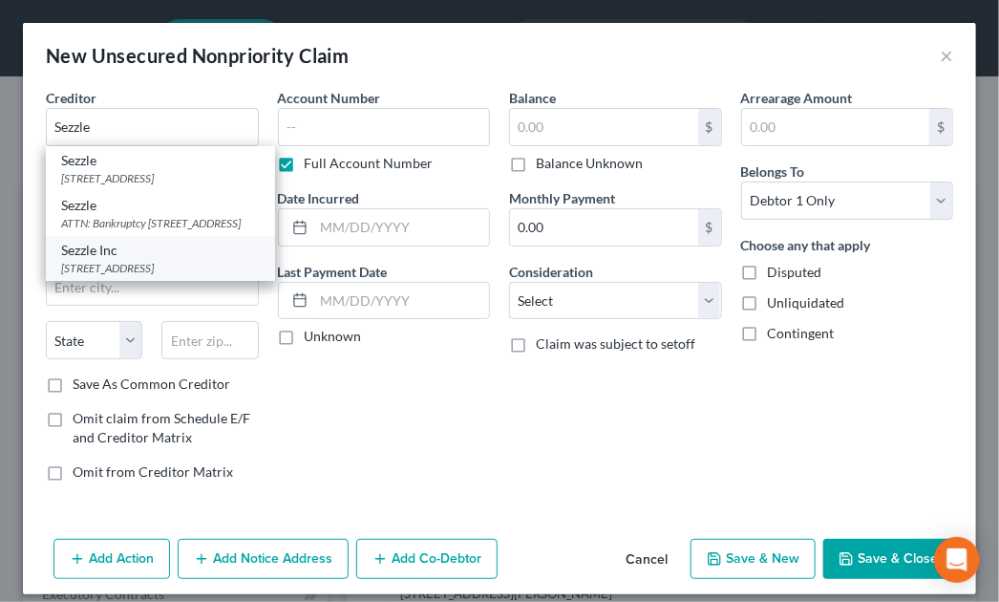
select select "24"
type input "55402"
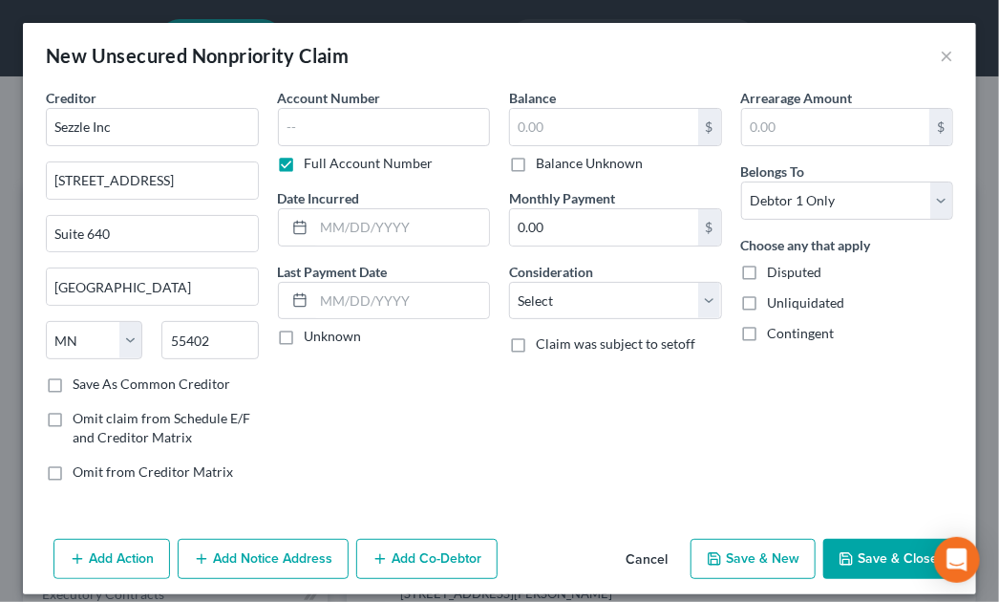
click at [523, 435] on div "Balance $ Balance Unknown Balance Undetermined $ Balance Unknown Monthly Paymen…" at bounding box center [615, 292] width 232 height 409
click at [427, 134] on input "text" at bounding box center [384, 127] width 213 height 38
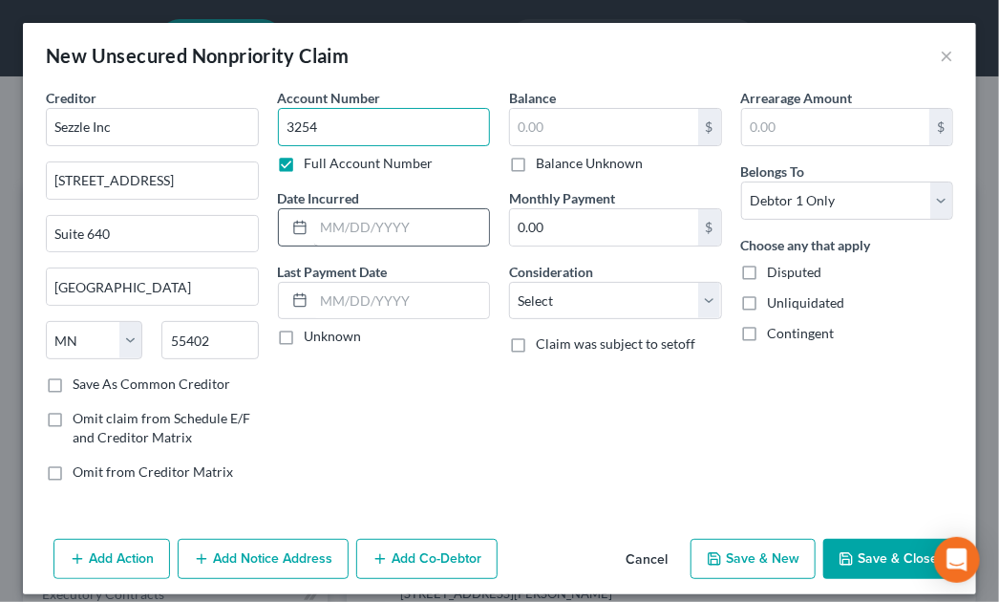
type input "3254"
click at [416, 232] on input "text" at bounding box center [402, 227] width 176 height 36
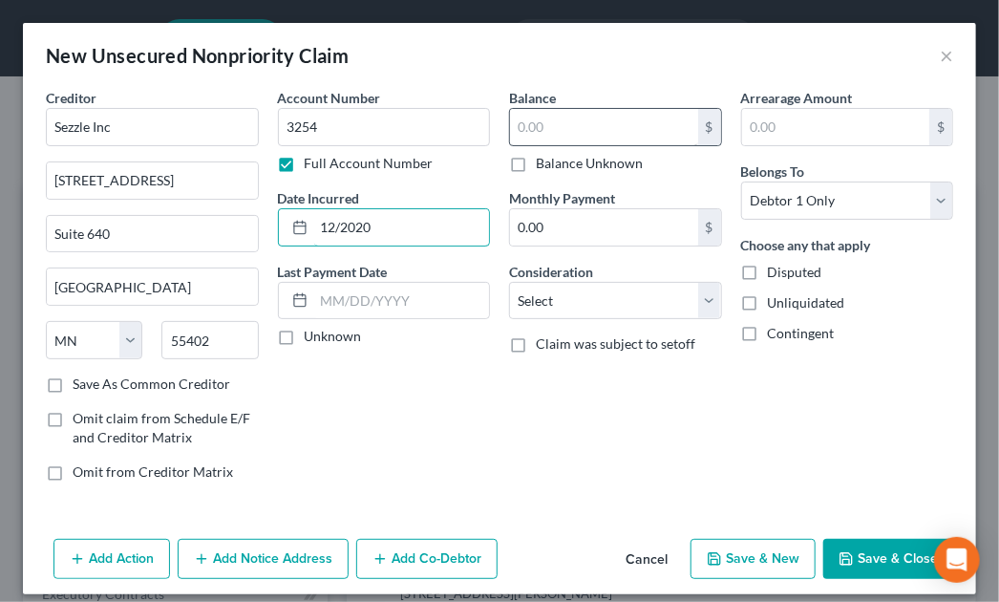
type input "12/2020"
click at [542, 124] on input "text" at bounding box center [604, 127] width 188 height 36
type input "636"
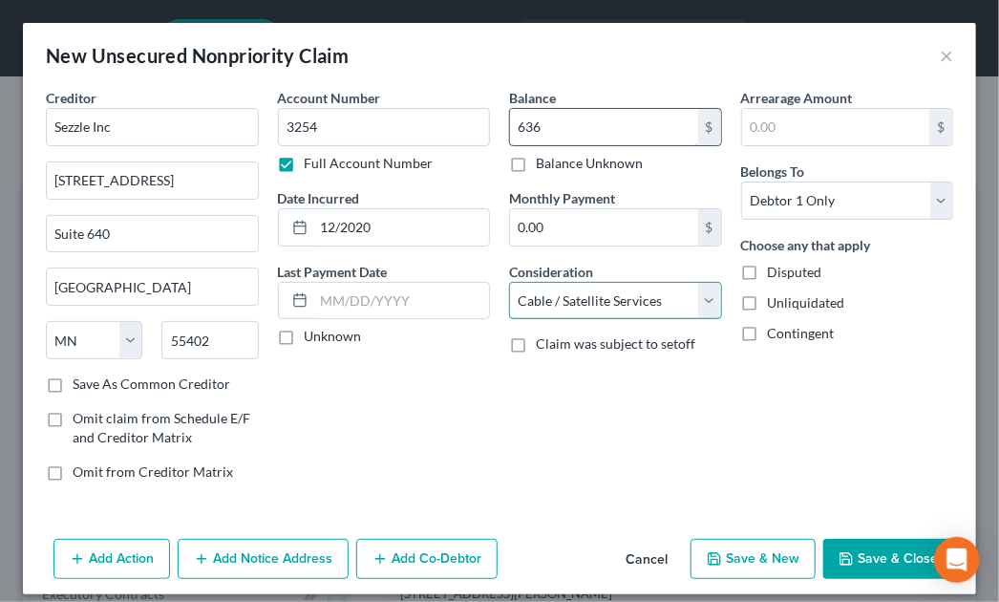
select select "2"
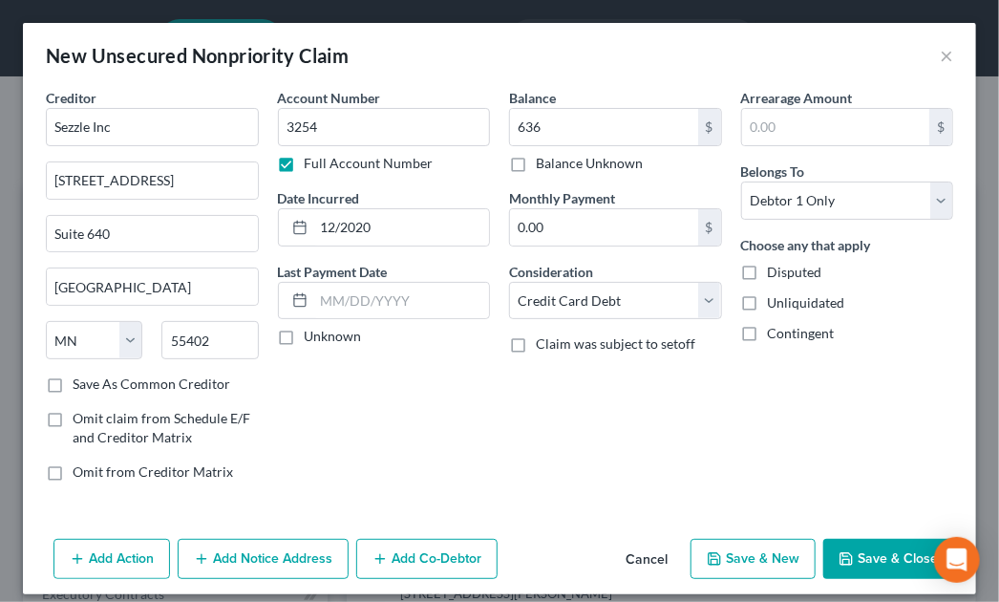
click at [481, 400] on div "Account Number 3254 Full Account Number Date Incurred 12/2020 Last Payment Date…" at bounding box center [384, 292] width 232 height 409
click at [297, 560] on button "Add Notice Address" at bounding box center [263, 558] width 171 height 40
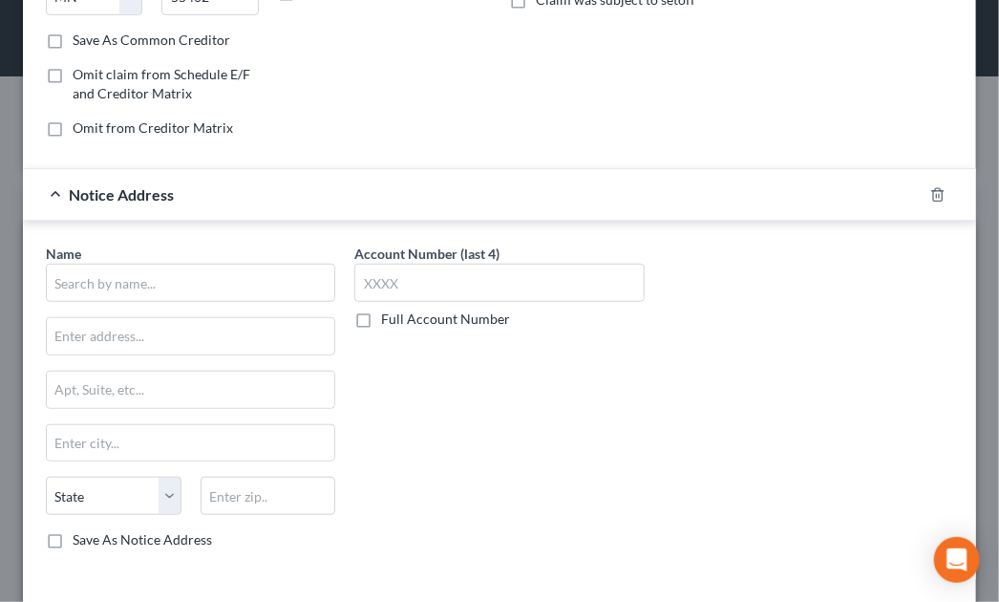
scroll to position [347, 0]
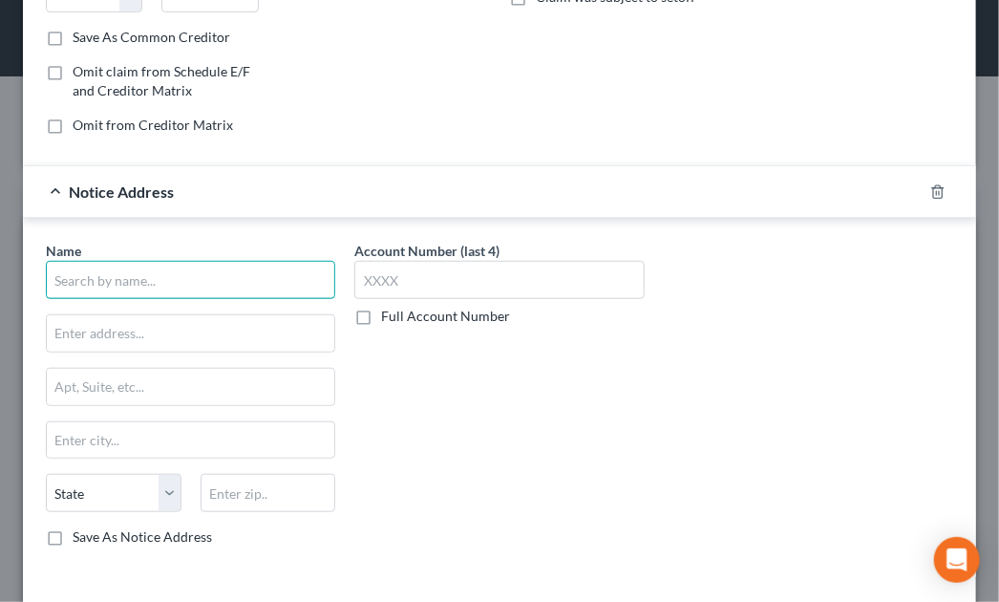
click at [235, 275] on input "text" at bounding box center [190, 280] width 289 height 38
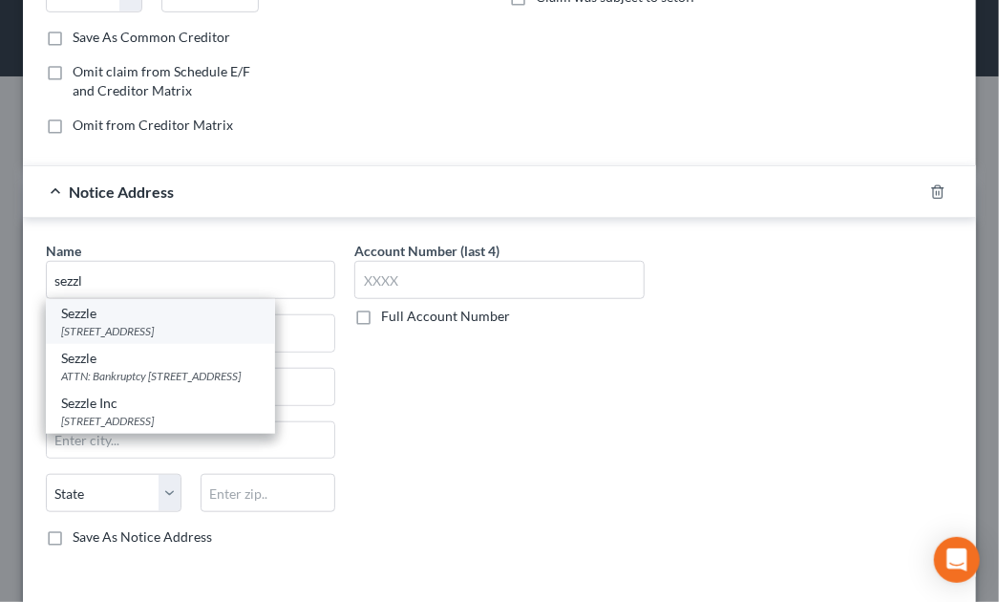
click at [139, 323] on div "251 1st Ave, Minneapolis, MN 55401" at bounding box center [160, 331] width 199 height 16
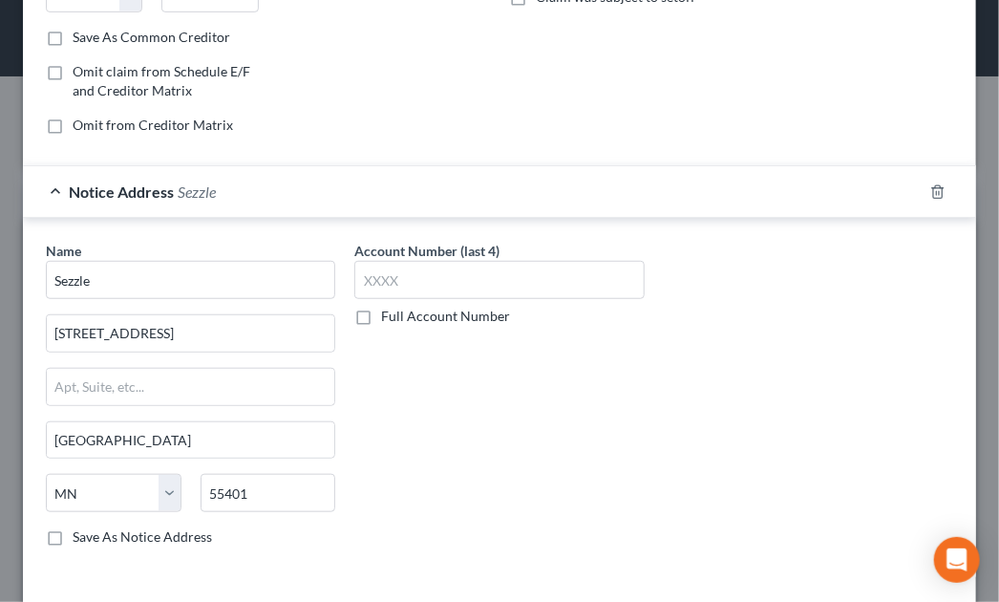
click at [546, 434] on div "Account Number (last 4) Full Account Number" at bounding box center [499, 401] width 308 height 321
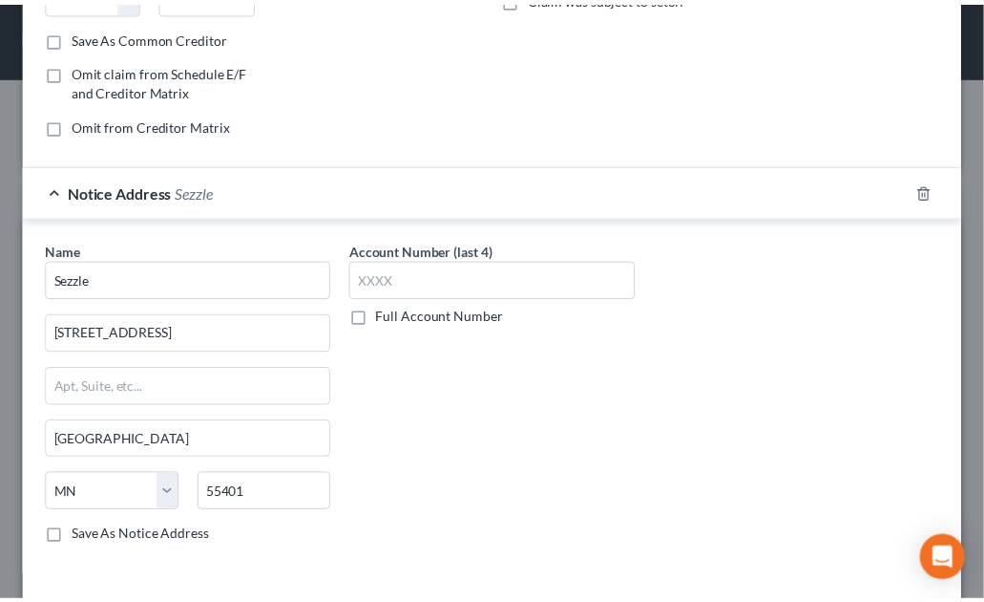
scroll to position [423, 0]
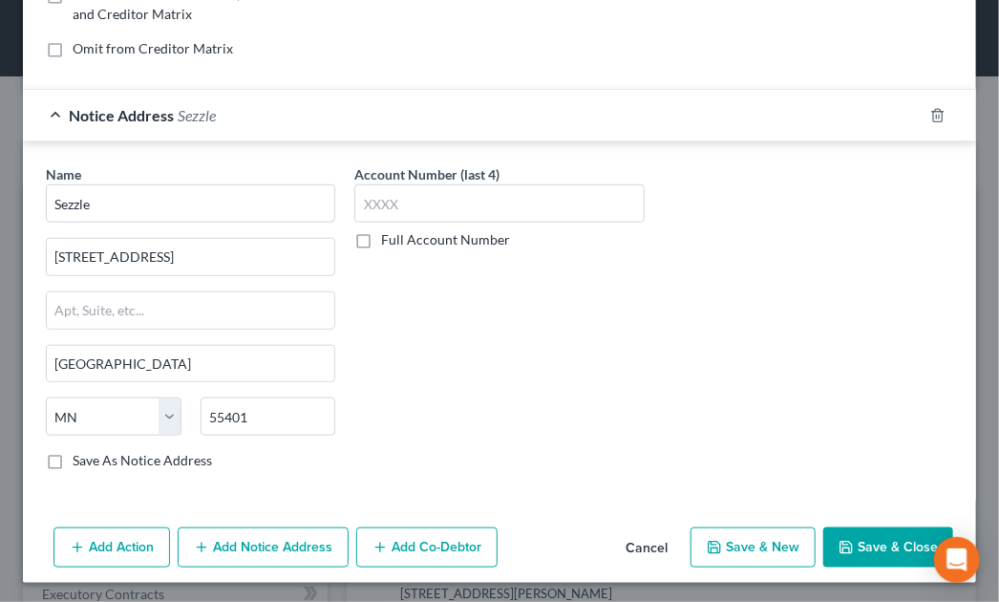
click at [772, 545] on button "Save & New" at bounding box center [752, 547] width 125 height 40
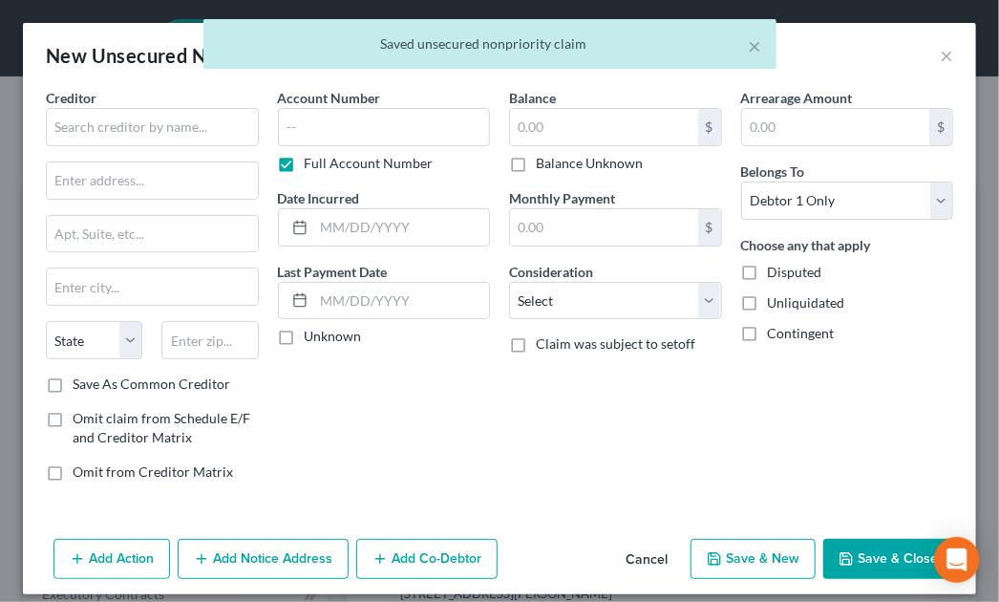
click at [634, 557] on button "Cancel" at bounding box center [646, 559] width 73 height 38
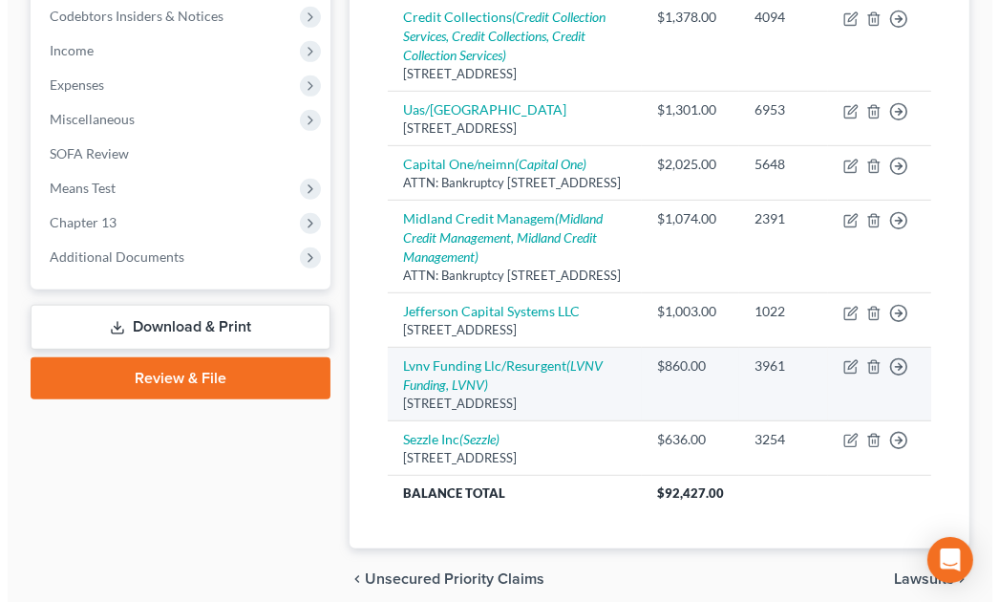
scroll to position [610, 0]
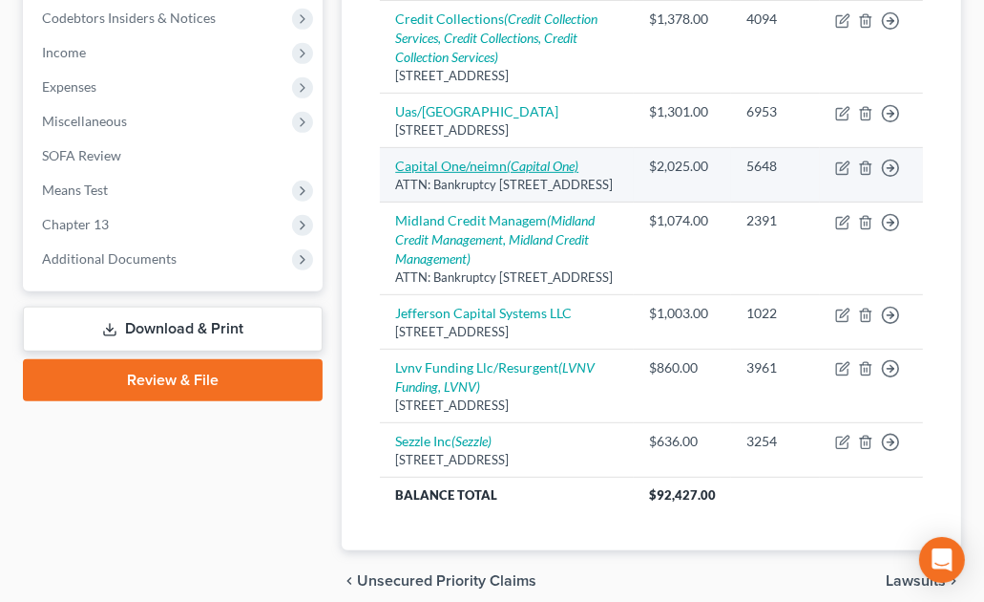
click at [456, 174] on link "Capital One/neimn (Capital One)" at bounding box center [486, 166] width 183 height 16
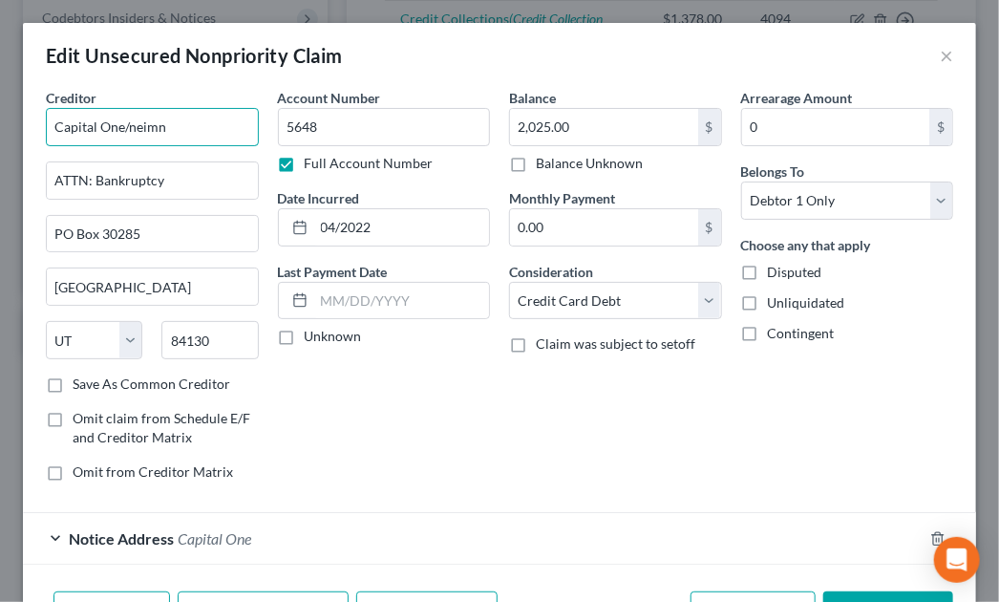
click at [232, 130] on input "Capital One/neimn" at bounding box center [152, 127] width 213 height 38
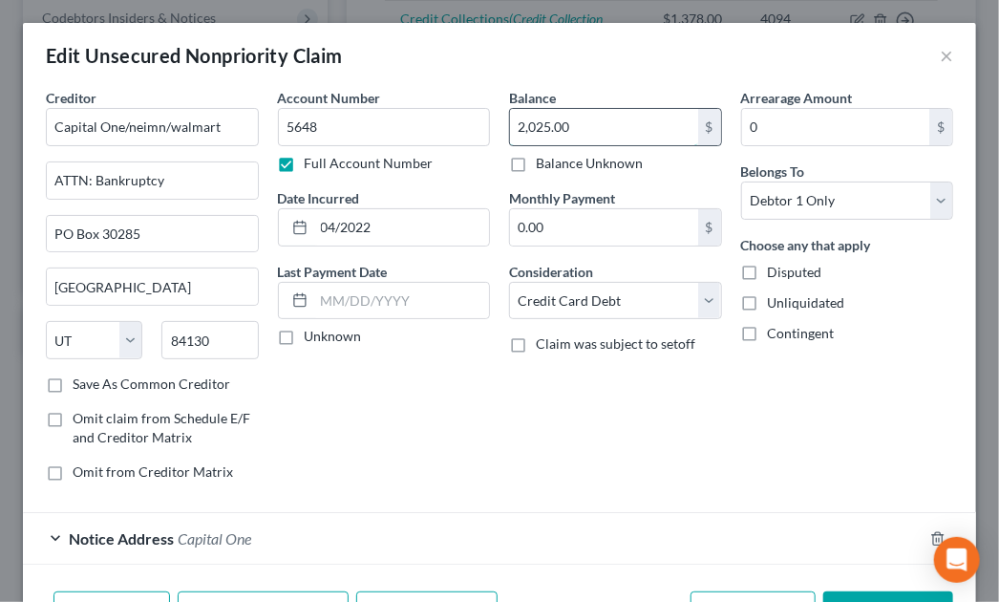
click at [568, 130] on input "2,025.00" at bounding box center [604, 127] width 188 height 36
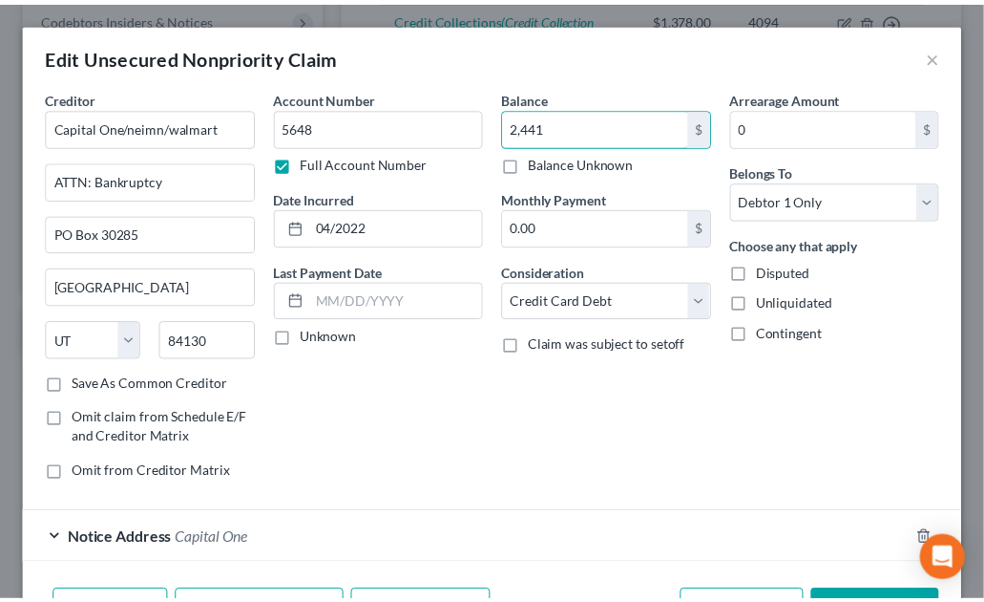
scroll to position [120, 0]
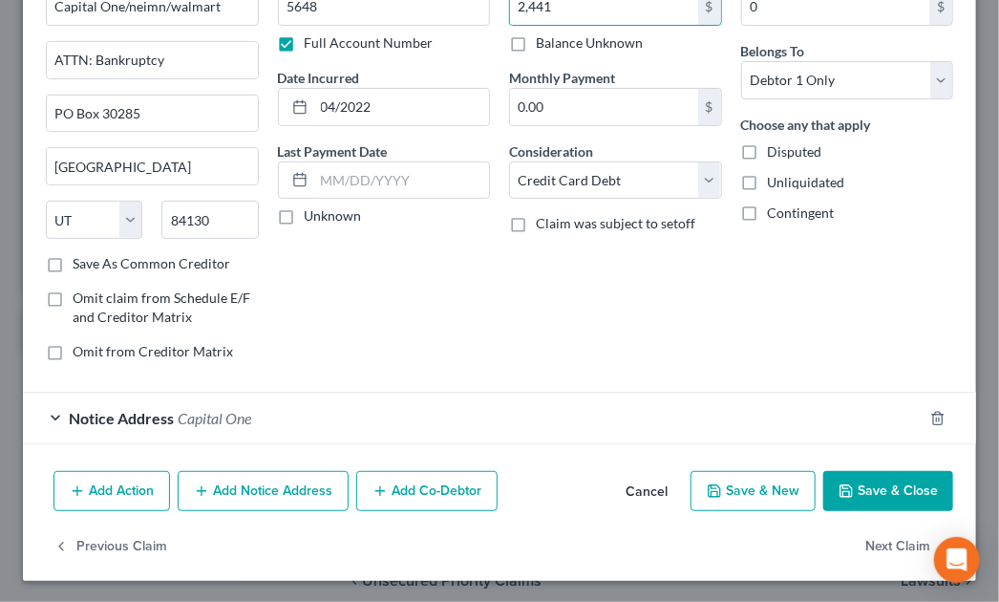
click at [845, 494] on button "Save & Close" at bounding box center [888, 491] width 130 height 40
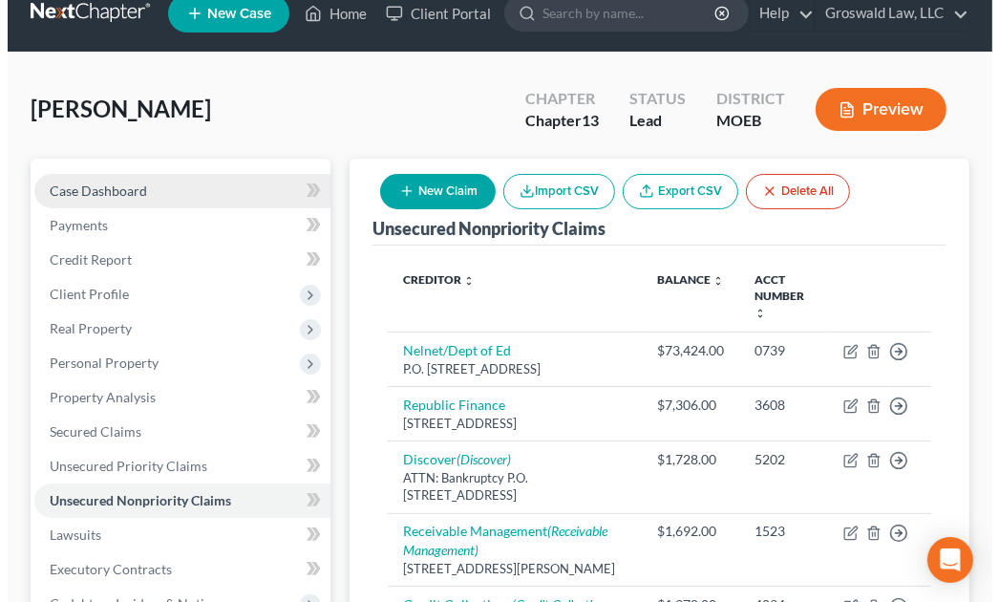
scroll to position [0, 0]
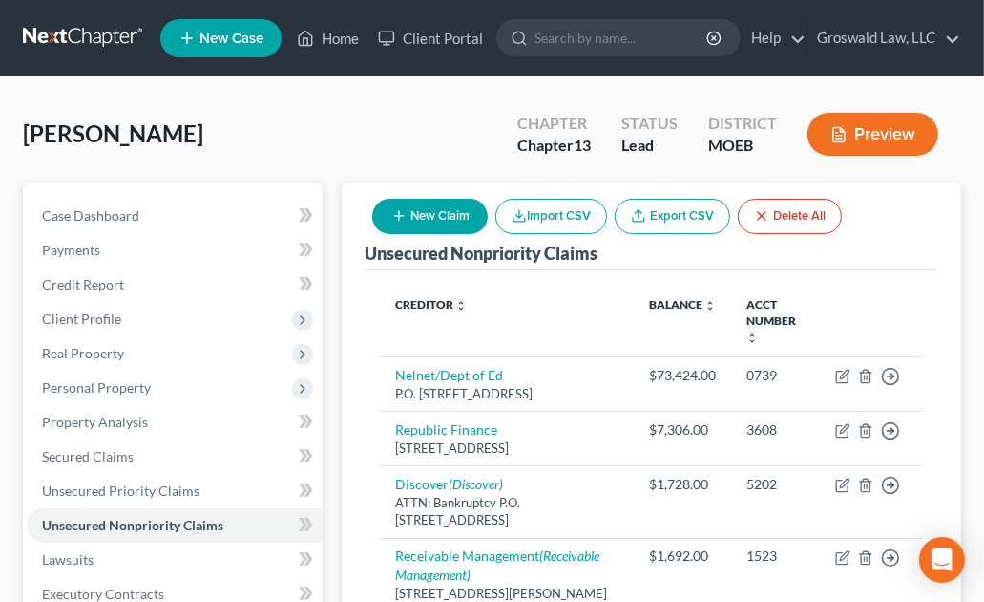
click at [433, 206] on button "New Claim" at bounding box center [430, 216] width 116 height 35
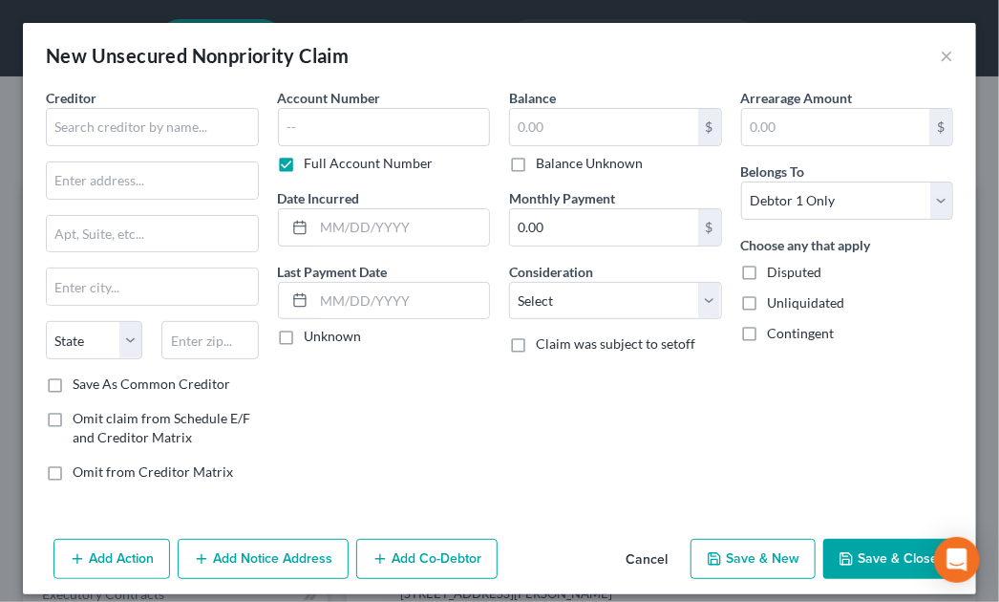
click at [393, 430] on div "Account Number Full Account Number Date Incurred Last Payment Date Unknown" at bounding box center [384, 292] width 232 height 409
click at [122, 129] on input "text" at bounding box center [152, 127] width 213 height 38
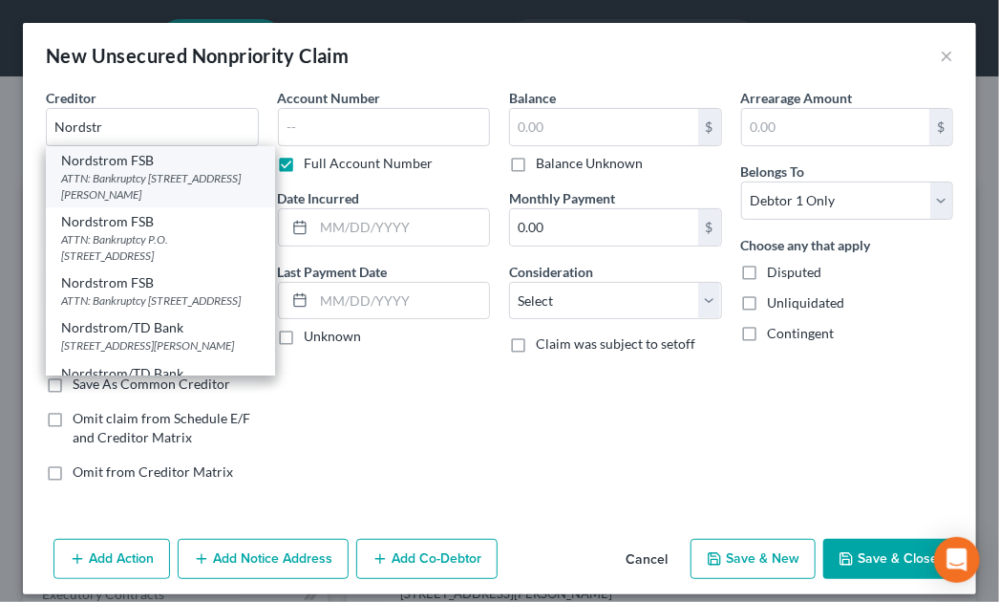
click at [122, 175] on div "ATTN: Bankruptcy 13531 E. Caley Ave, Englewood, CO 80111" at bounding box center [160, 186] width 199 height 32
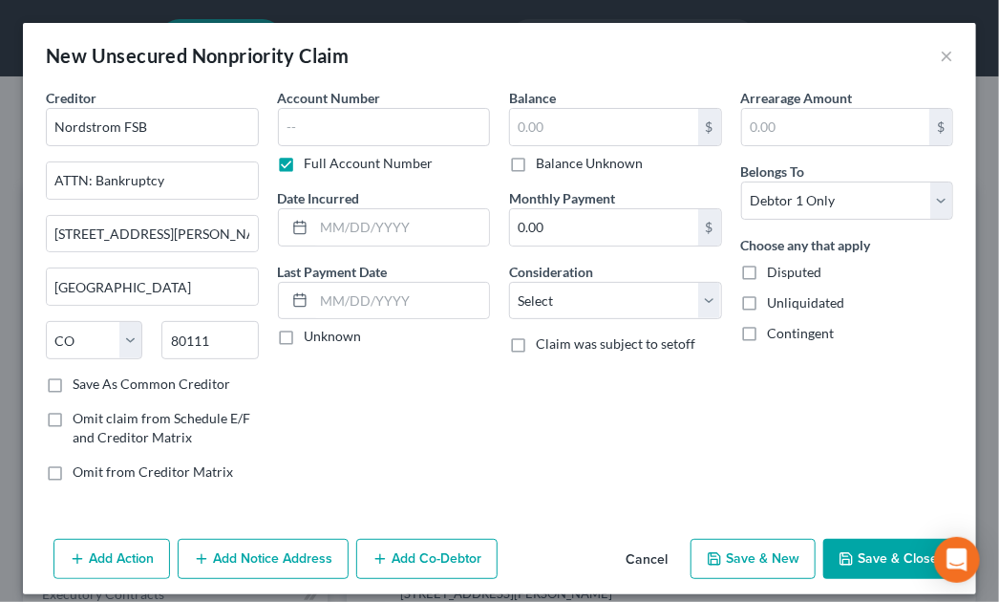
click at [488, 415] on div "Account Number Full Account Number Date Incurred Last Payment Date Unknown" at bounding box center [384, 292] width 232 height 409
click at [245, 580] on div "Add Action Add Notice Address Add Co-Debtor Cancel Save & New Save & Close" at bounding box center [499, 562] width 953 height 63
click at [245, 561] on button "Add Notice Address" at bounding box center [263, 558] width 171 height 40
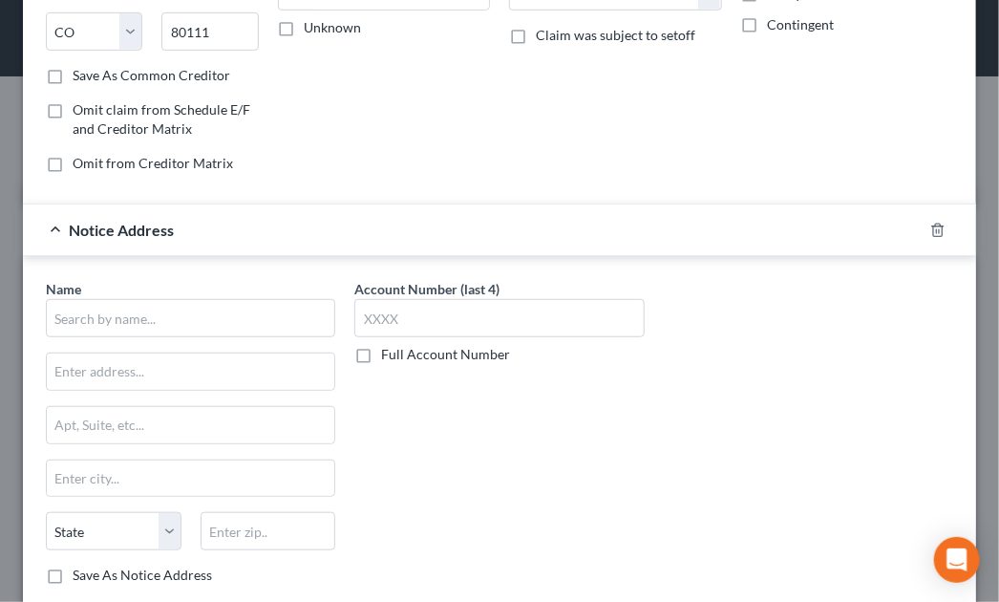
scroll to position [309, 0]
click at [176, 325] on input "text" at bounding box center [190, 317] width 289 height 38
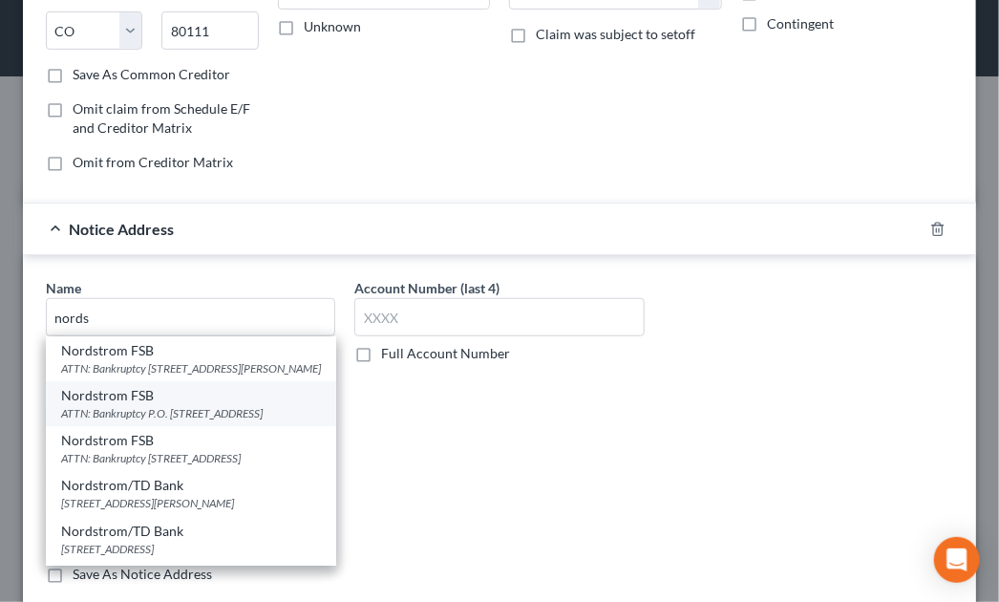
click at [183, 421] on div "ATTN: Bankruptcy P.O. Box 6555, Englewood, CO 80155" at bounding box center [191, 413] width 260 height 16
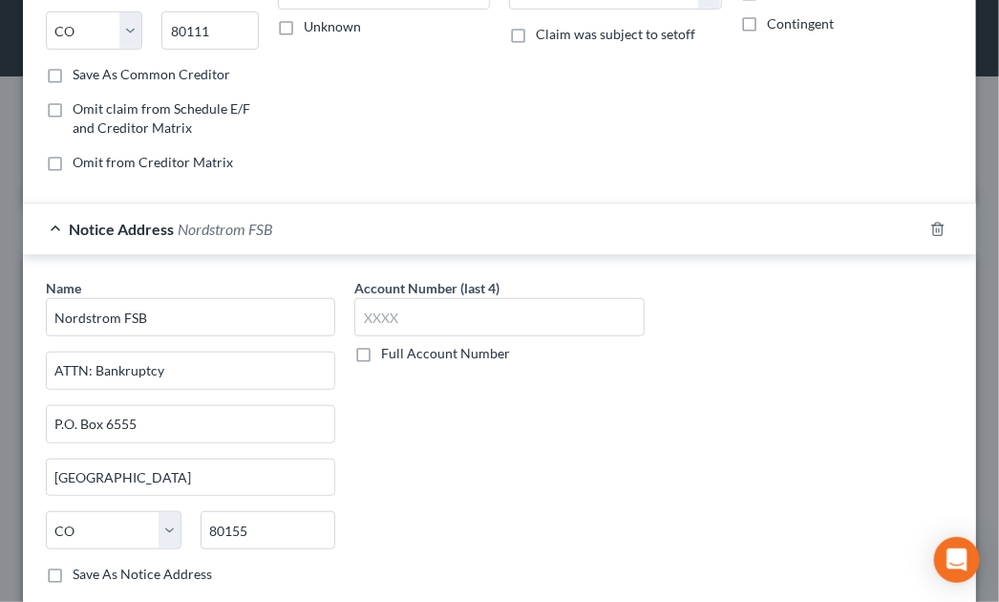
click at [504, 414] on div "Account Number (last 4) Full Account Number" at bounding box center [499, 438] width 308 height 321
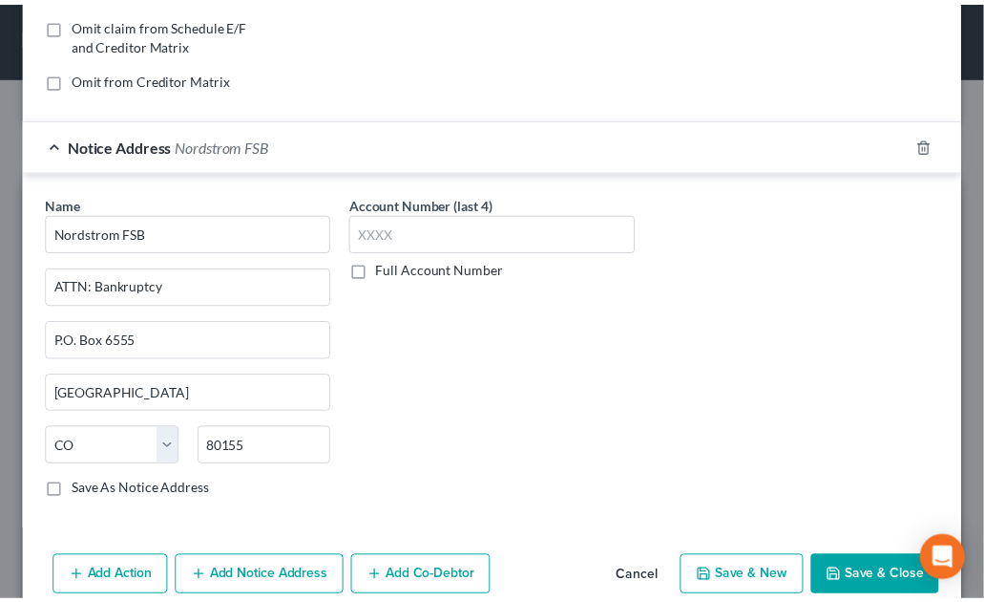
scroll to position [423, 0]
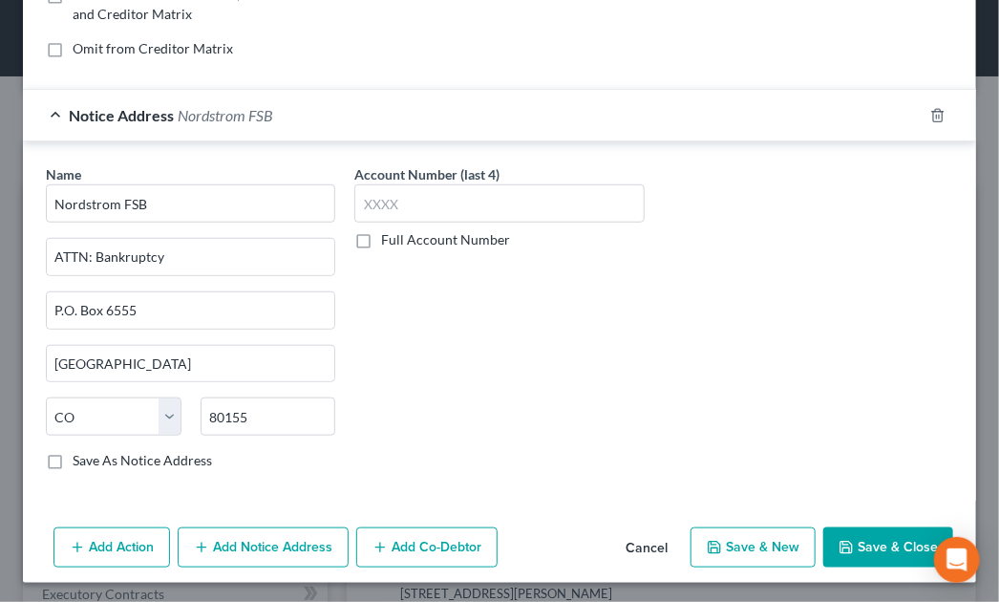
click at [638, 553] on button "Cancel" at bounding box center [646, 548] width 73 height 38
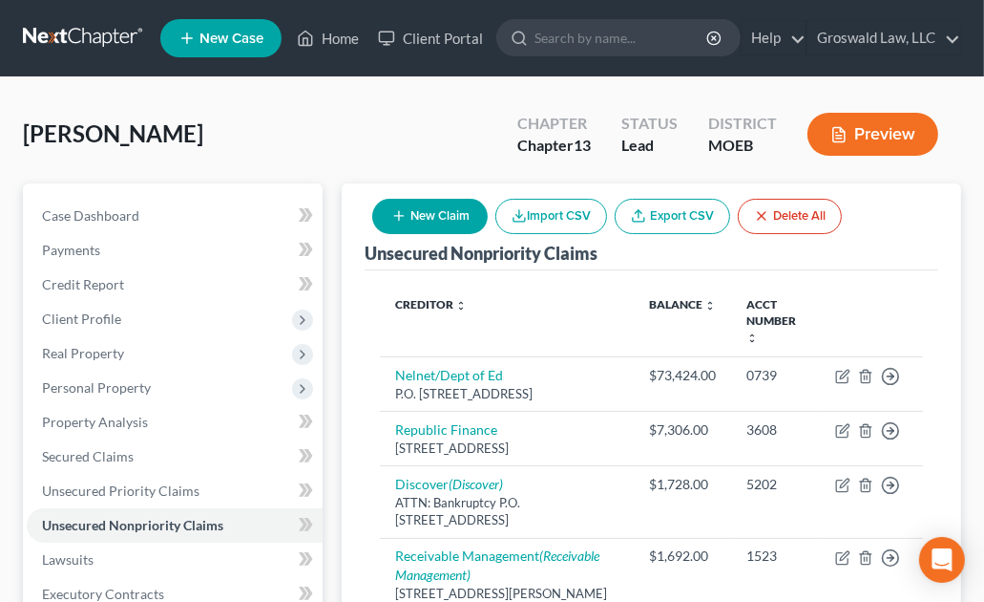
click at [787, 175] on div "Green, Keila Upgraded Chapter Chapter 13 Status Lead District MOEB Preview" at bounding box center [492, 141] width 939 height 83
click at [405, 224] on button "New Claim" at bounding box center [430, 216] width 116 height 35
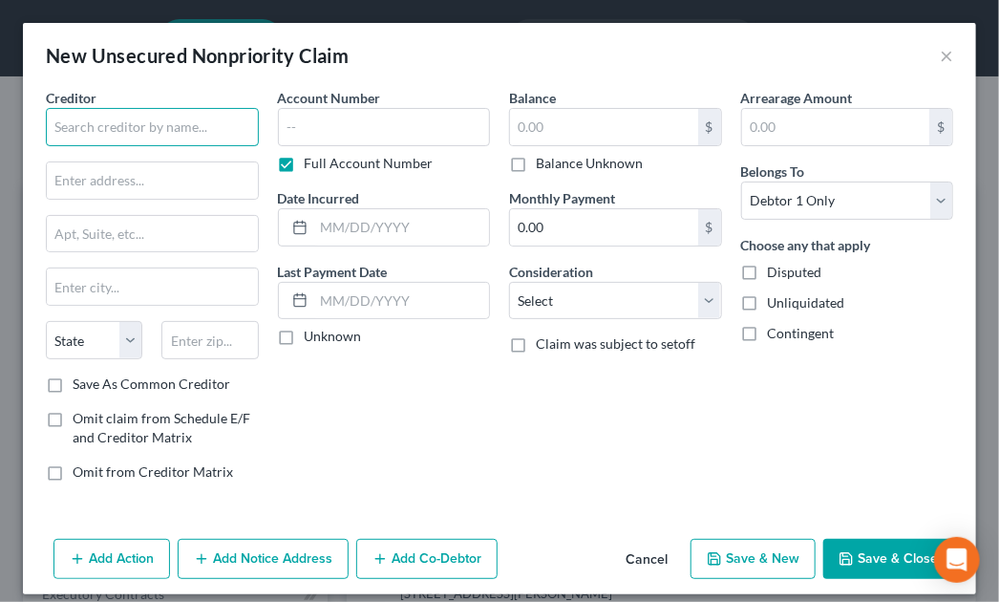
click at [249, 116] on input "text" at bounding box center [152, 127] width 213 height 38
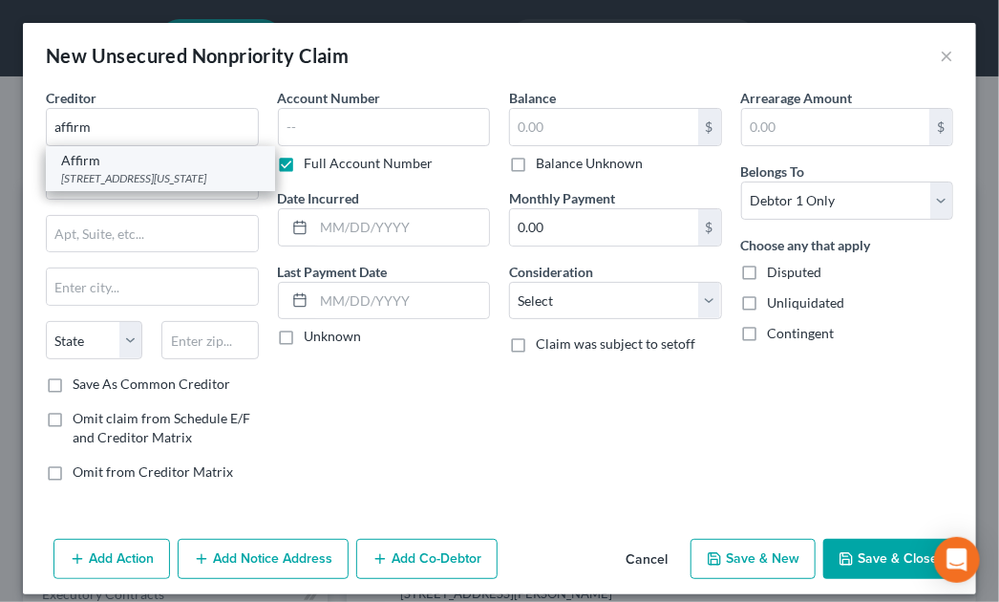
click at [126, 170] on div "650 California St, Fl 12, San Francisco, CA 94108" at bounding box center [160, 178] width 199 height 16
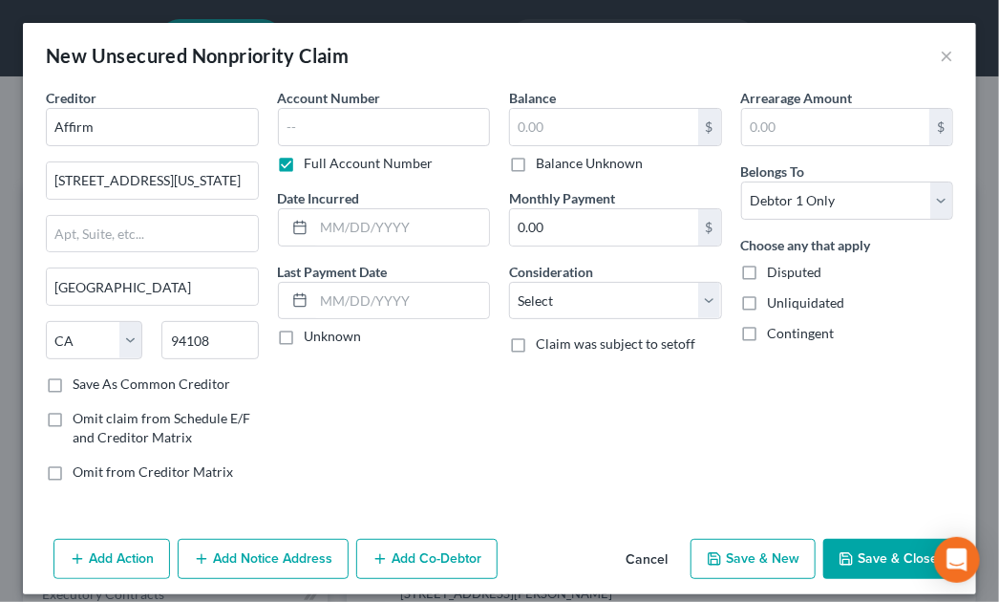
click at [658, 389] on div "Balance $ Balance Unknown Balance Undetermined $ Balance Unknown Monthly Paymen…" at bounding box center [615, 292] width 232 height 409
click at [317, 125] on input "text" at bounding box center [384, 127] width 213 height 38
click at [370, 232] on input "text" at bounding box center [402, 227] width 176 height 36
click at [561, 136] on input "text" at bounding box center [604, 127] width 188 height 36
click at [884, 535] on div "Add Action Add Notice Address Add Co-Debtor Cancel Save & New Save & Close" at bounding box center [499, 562] width 953 height 63
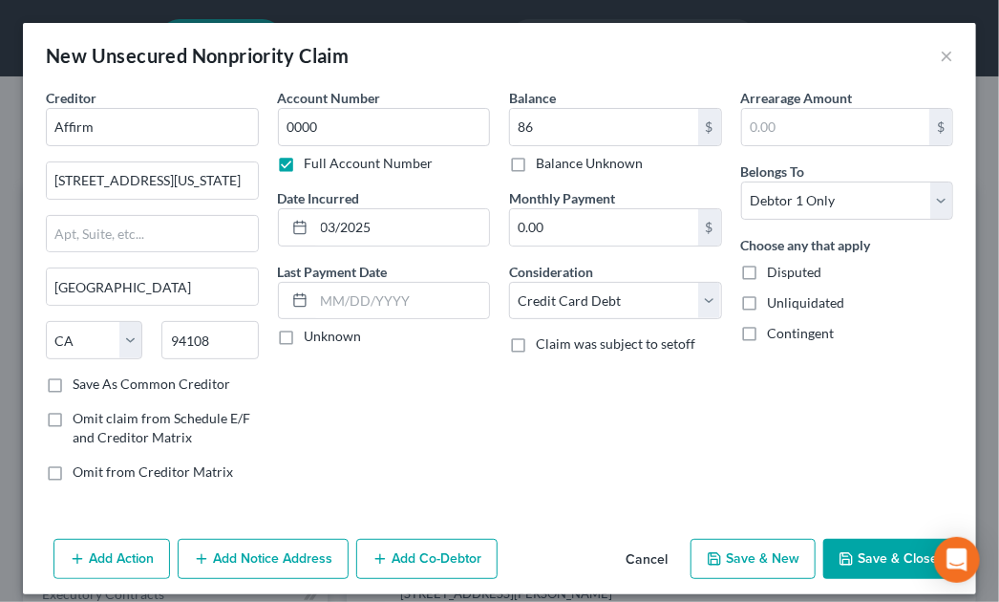
click at [875, 559] on button "Save & Close" at bounding box center [888, 558] width 130 height 40
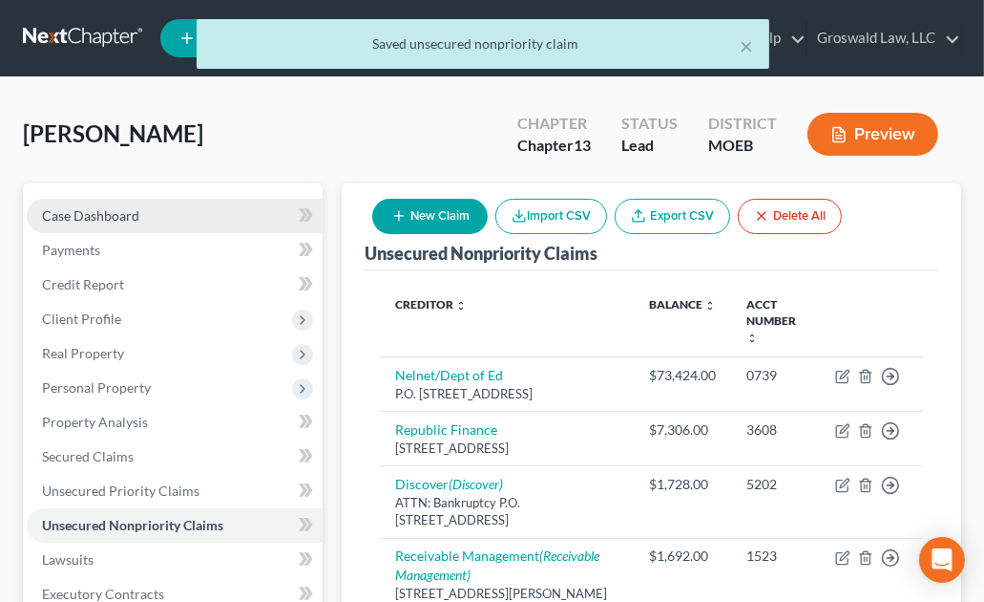
click at [122, 207] on span "Case Dashboard" at bounding box center [90, 215] width 97 height 16
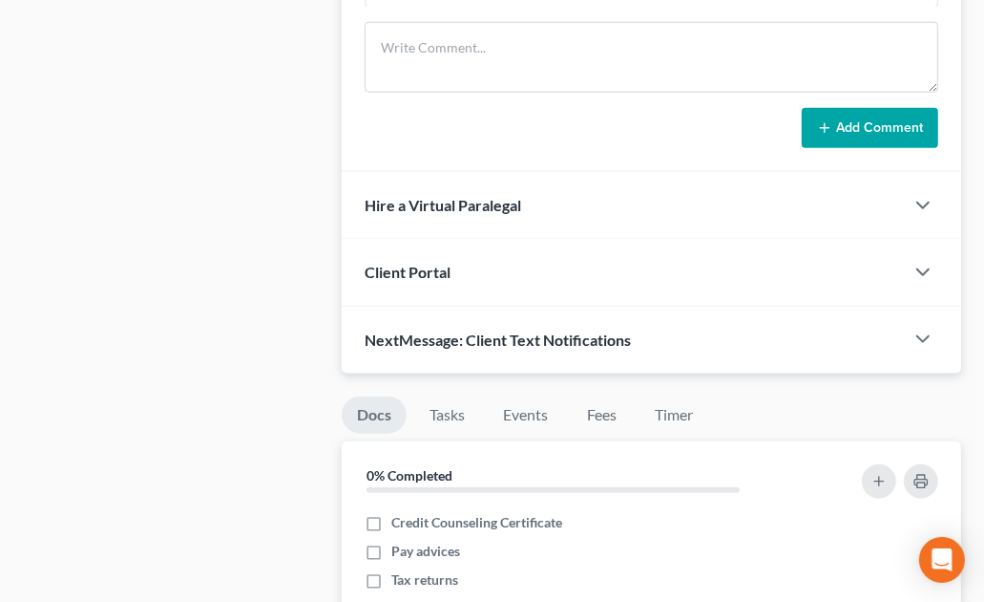
scroll to position [1299, 0]
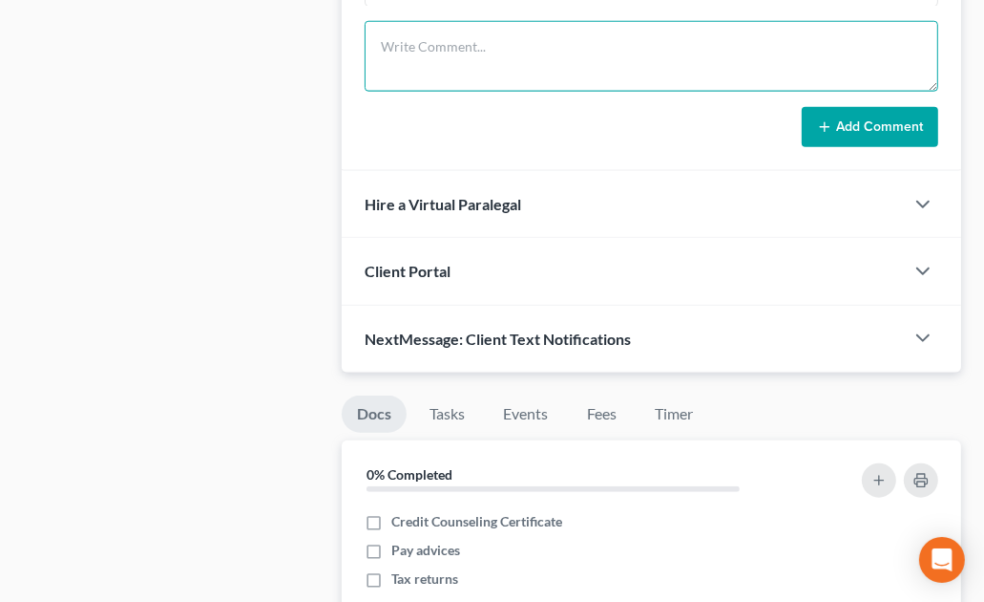
click at [451, 51] on textarea at bounding box center [652, 56] width 574 height 71
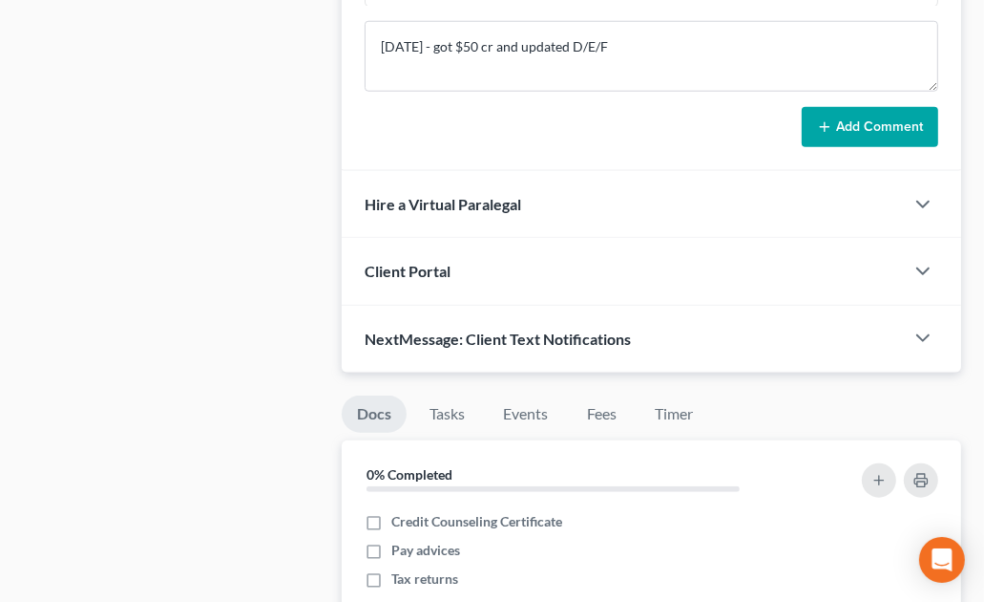
click at [871, 117] on button "Add Comment" at bounding box center [870, 127] width 137 height 40
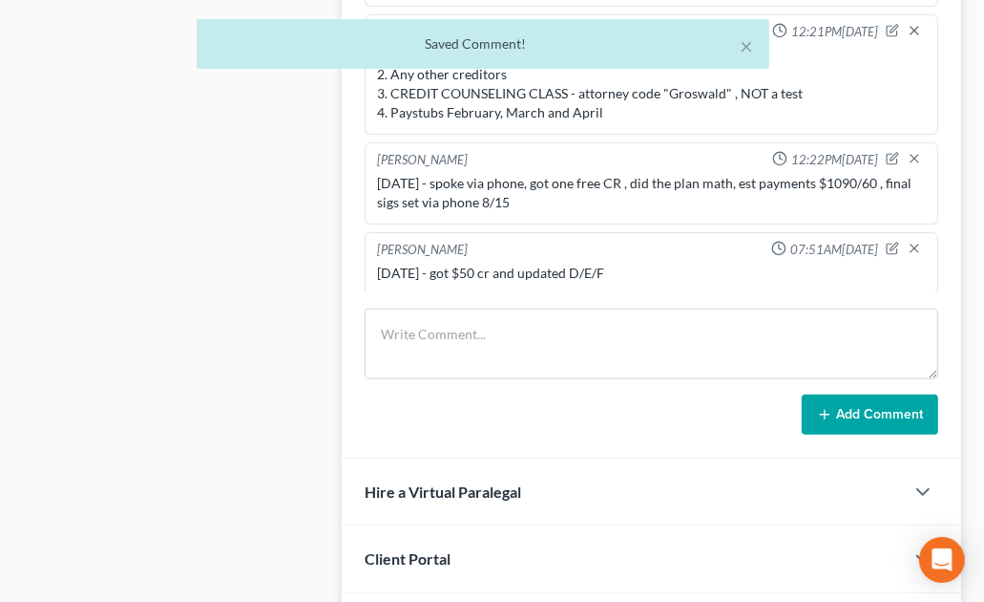
scroll to position [1012, 0]
click at [886, 241] on icon "button" at bounding box center [892, 247] width 13 height 13
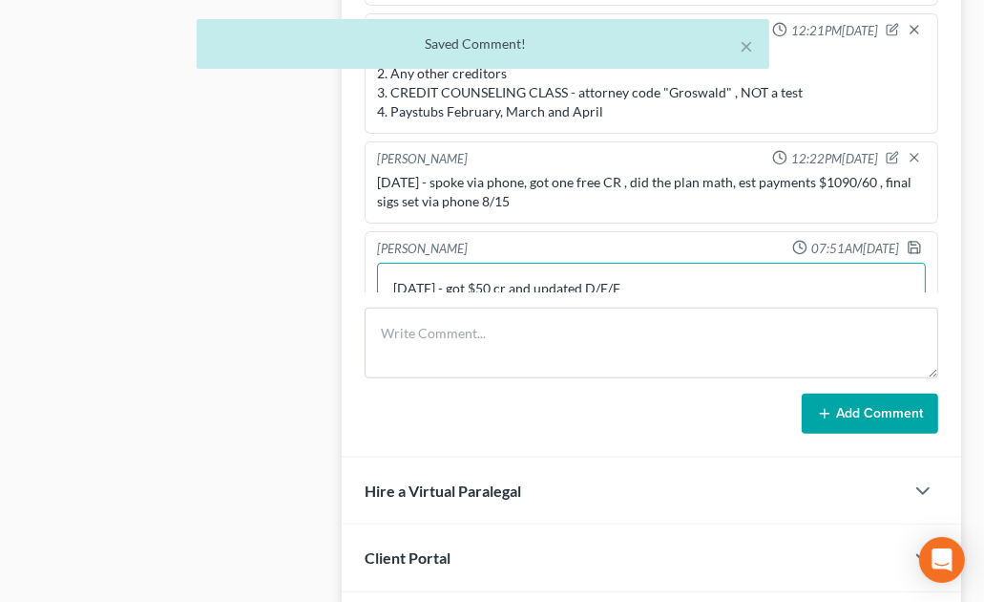
click at [723, 285] on textarea "8/15/25 - got $50 cr and updated D/E/F" at bounding box center [651, 298] width 549 height 71
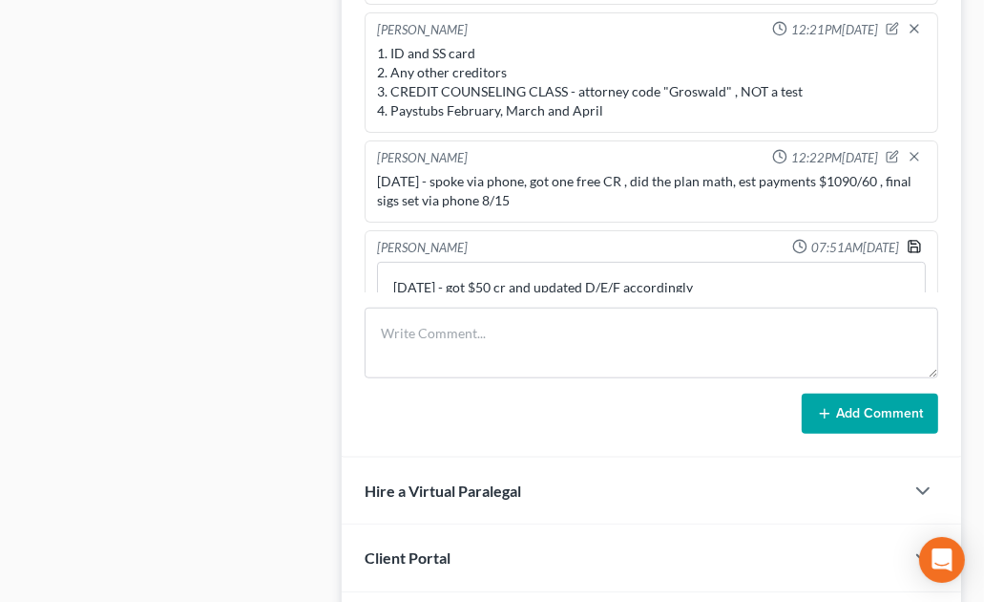
click at [907, 243] on icon "button" at bounding box center [914, 246] width 15 height 15
